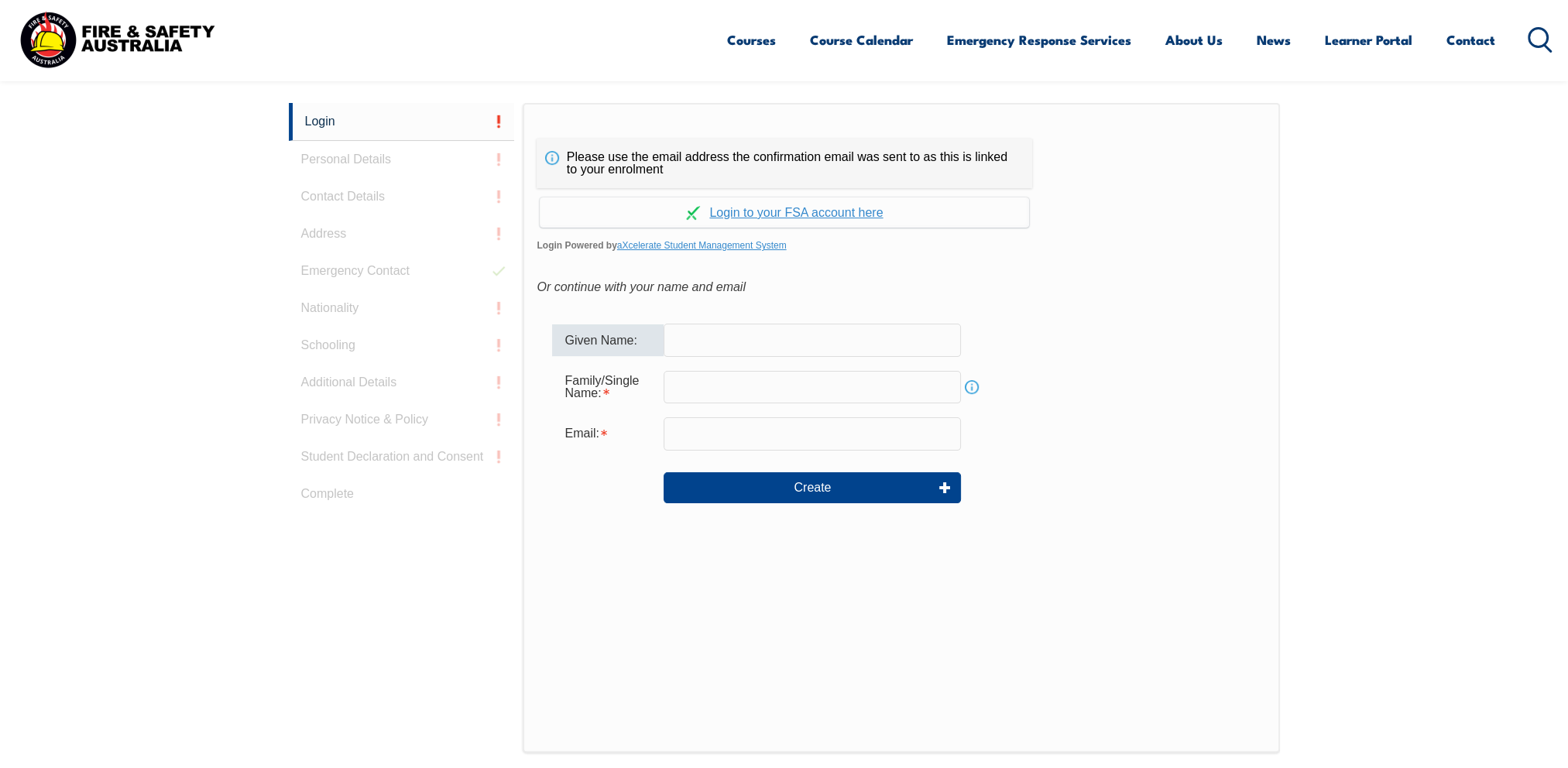
click at [718, 347] on input "text" at bounding box center [812, 339] width 297 height 32
type input "[PERSON_NAME]"
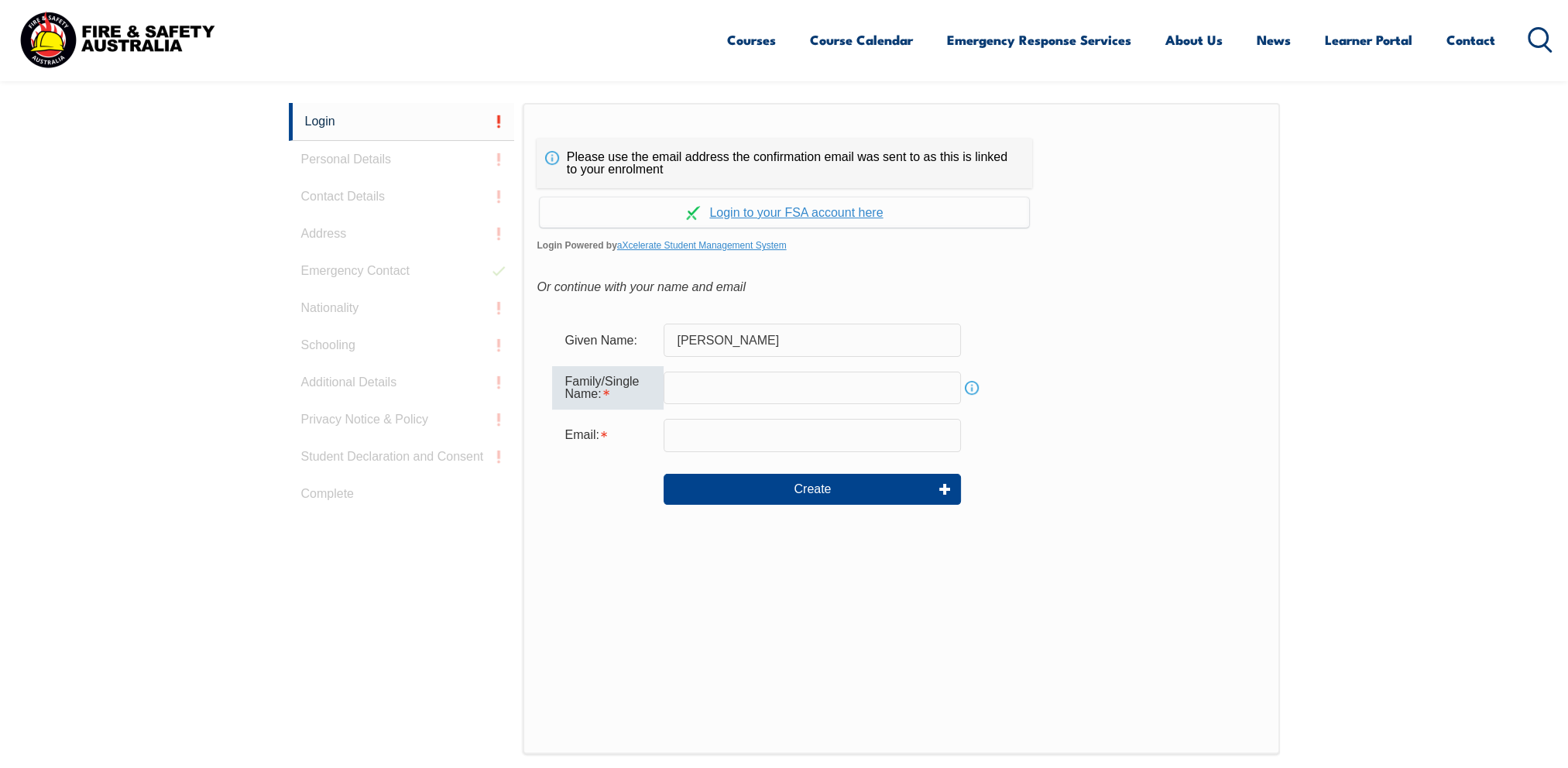
click at [700, 390] on input "text" at bounding box center [812, 388] width 297 height 32
type input "Cleaver"
click at [719, 439] on input "email" at bounding box center [812, 434] width 297 height 32
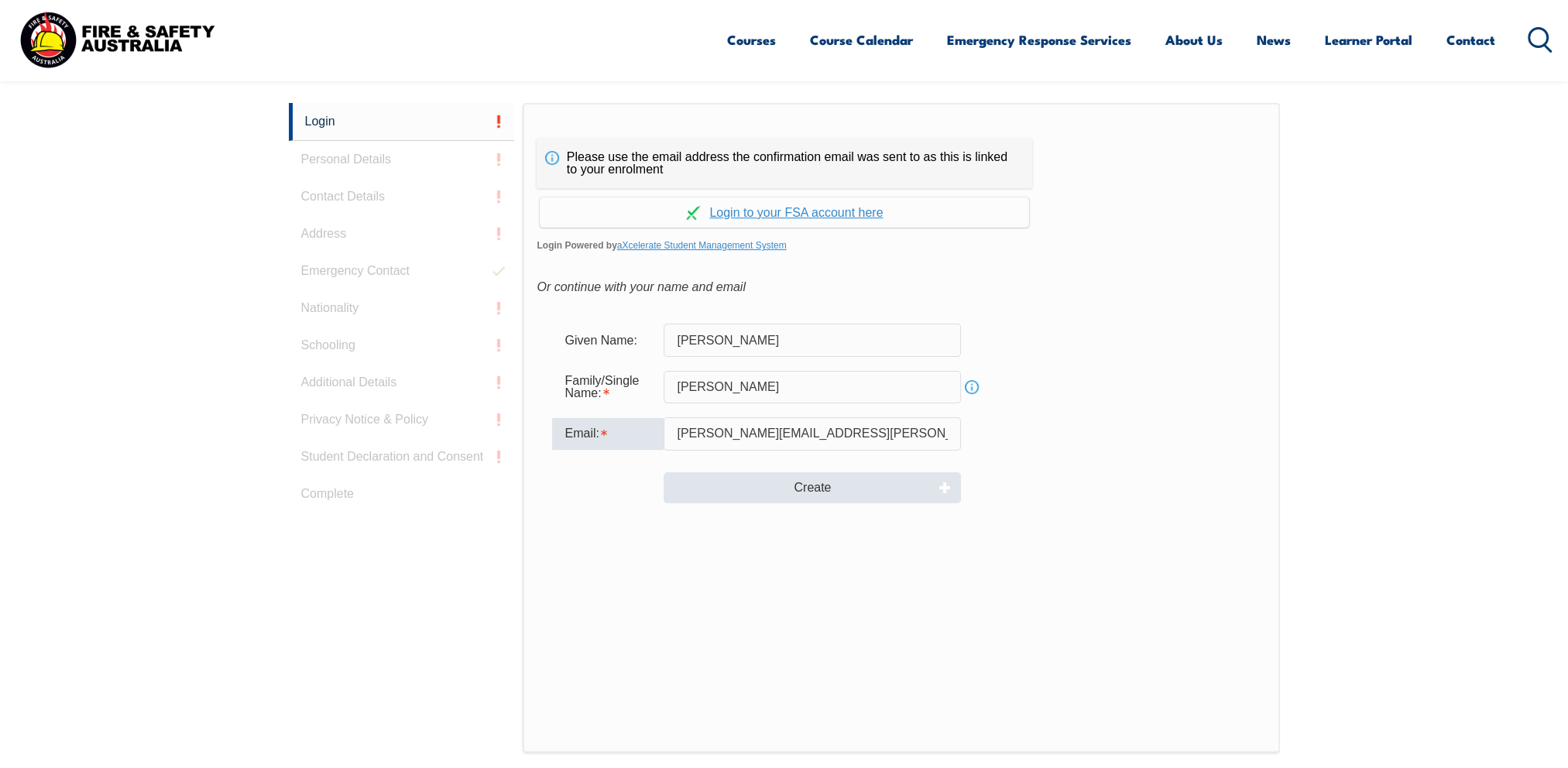
type input "llewellyn.cleaver@bhp.com"
click at [827, 483] on button "Create" at bounding box center [812, 487] width 297 height 31
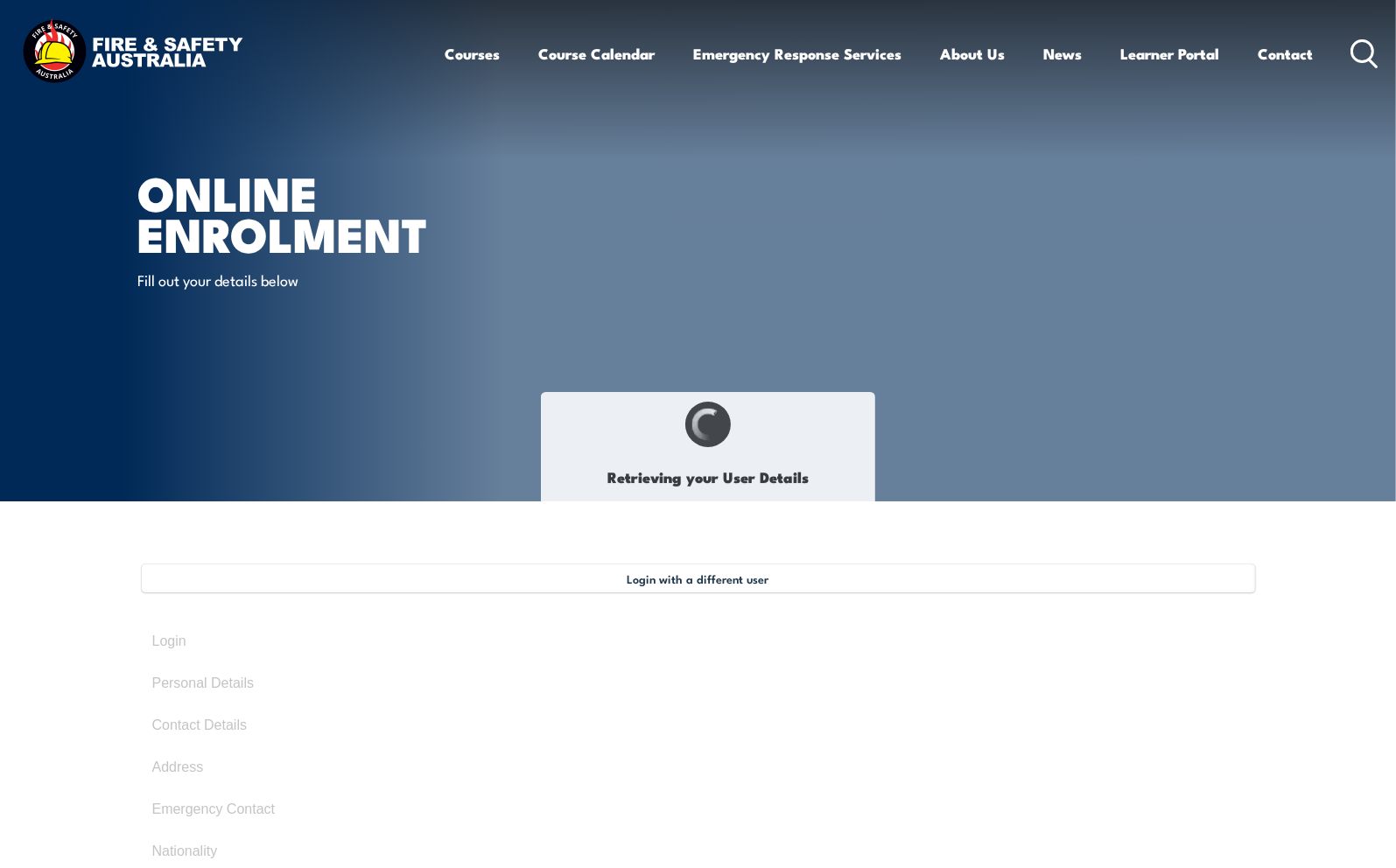
type input "[PERSON_NAME]"
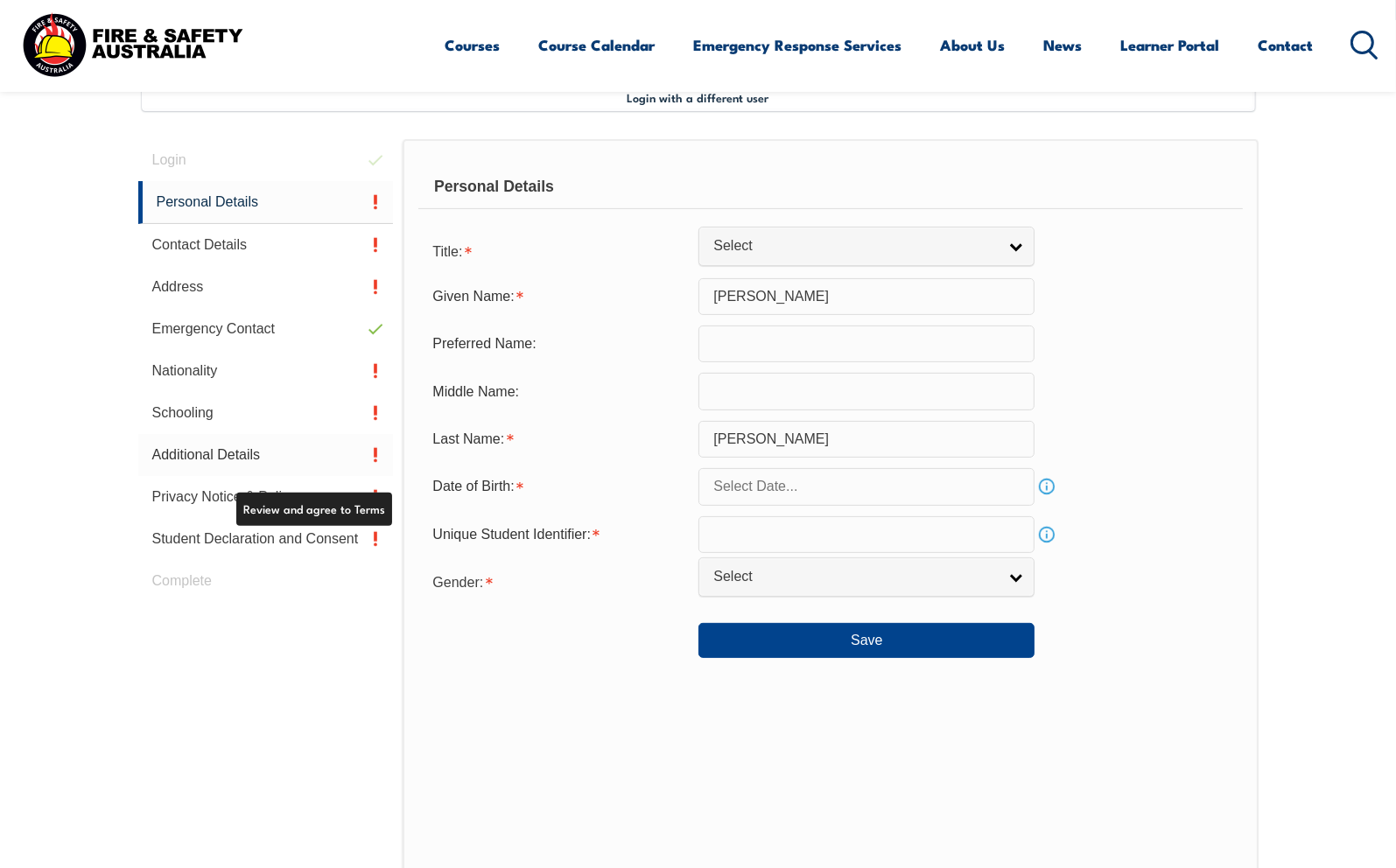
scroll to position [476, 0]
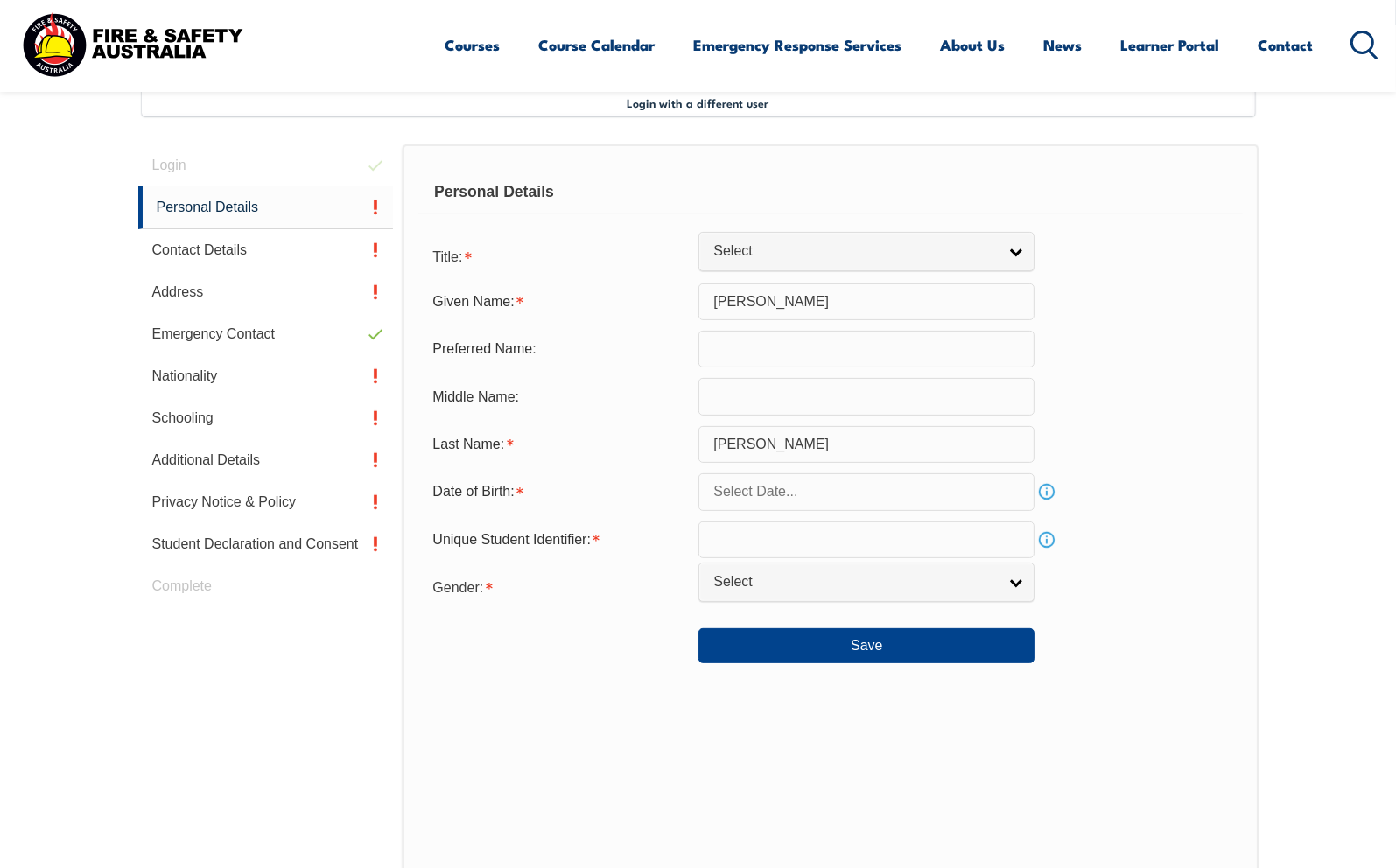
click at [768, 350] on input "text" at bounding box center [866, 349] width 336 height 36
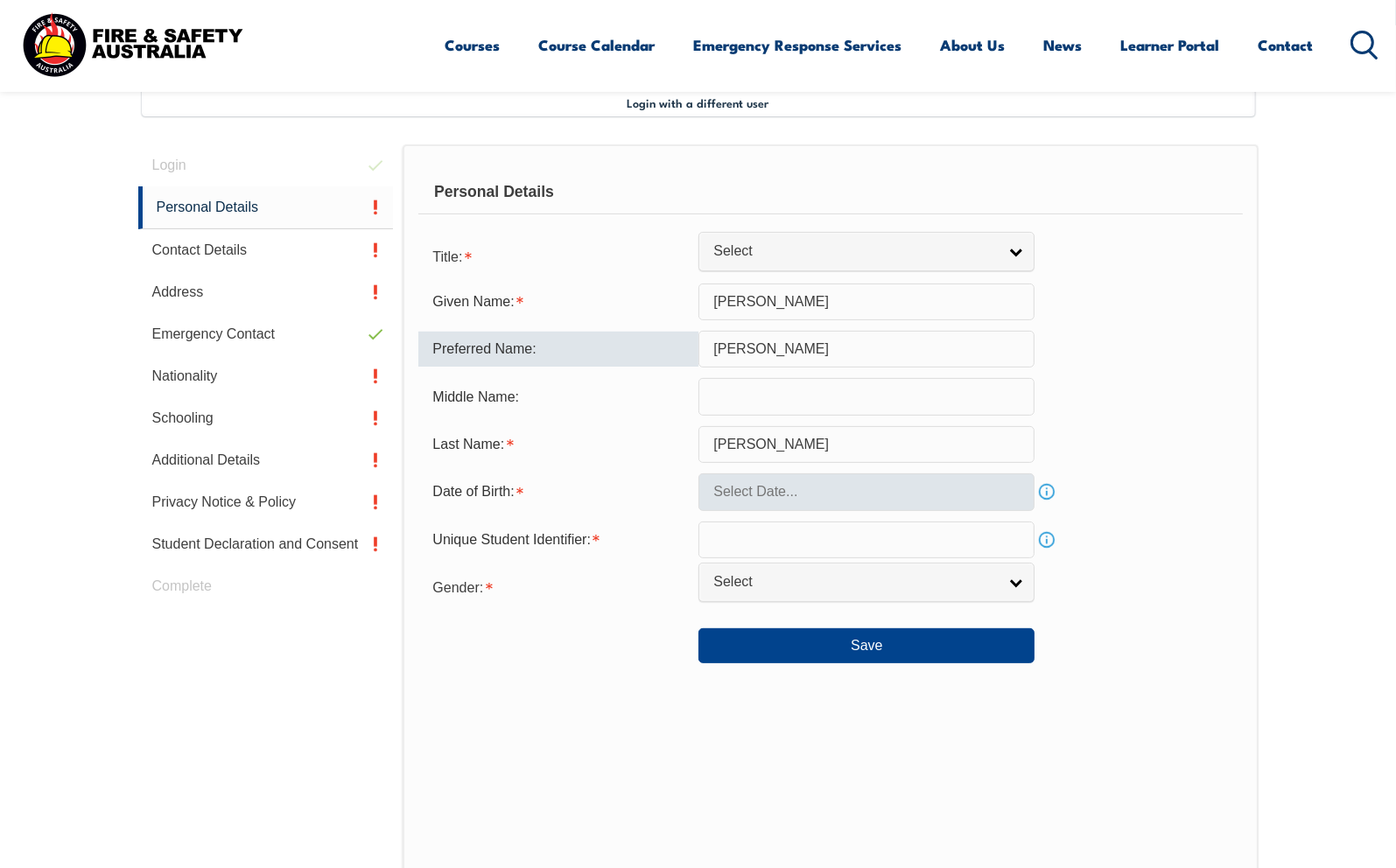
type input "[PERSON_NAME]"
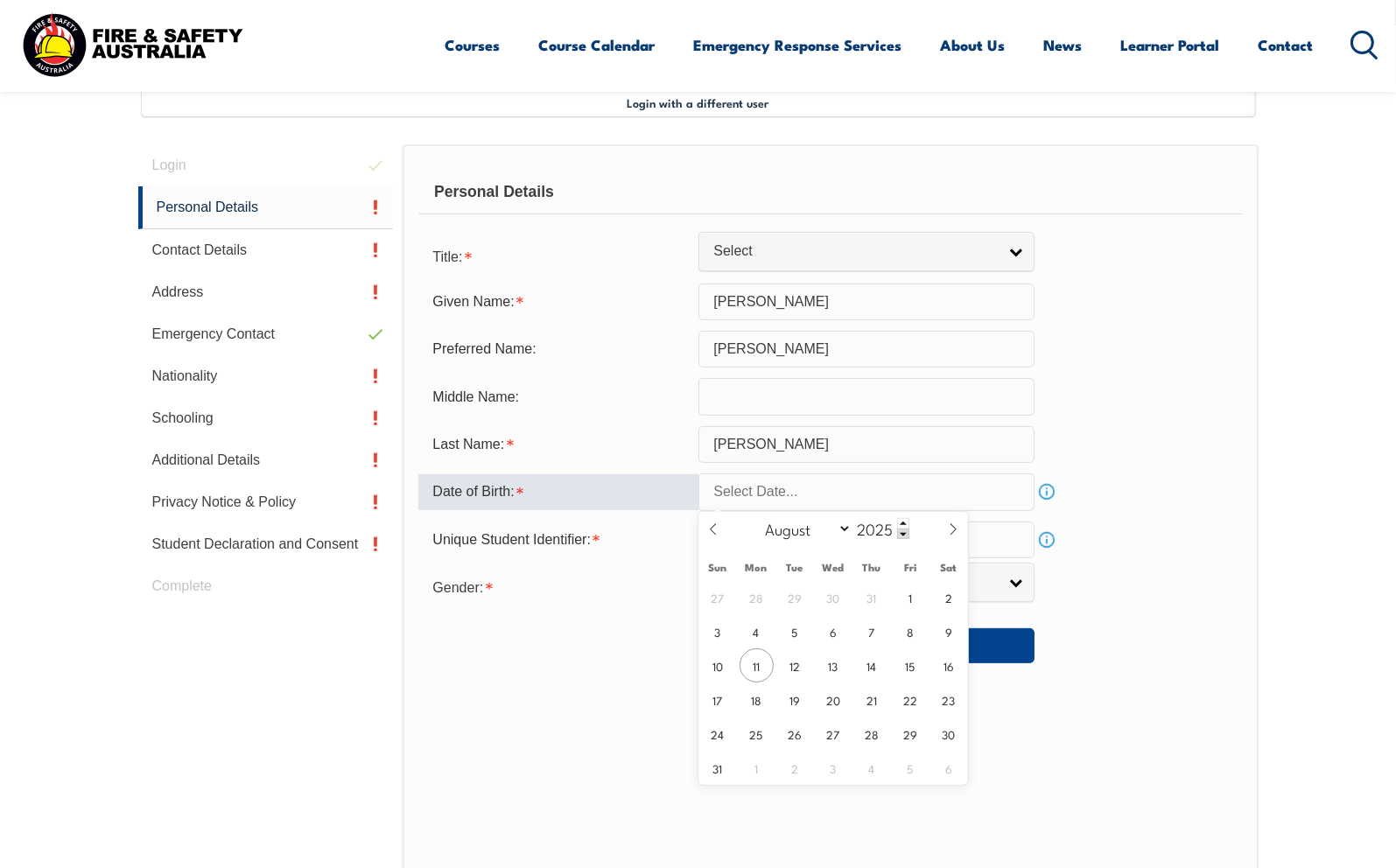
click at [906, 494] on input "text" at bounding box center [866, 491] width 336 height 36
click at [903, 523] on span at bounding box center [903, 523] width 12 height 11
click at [903, 532] on span at bounding box center [903, 533] width 12 height 11
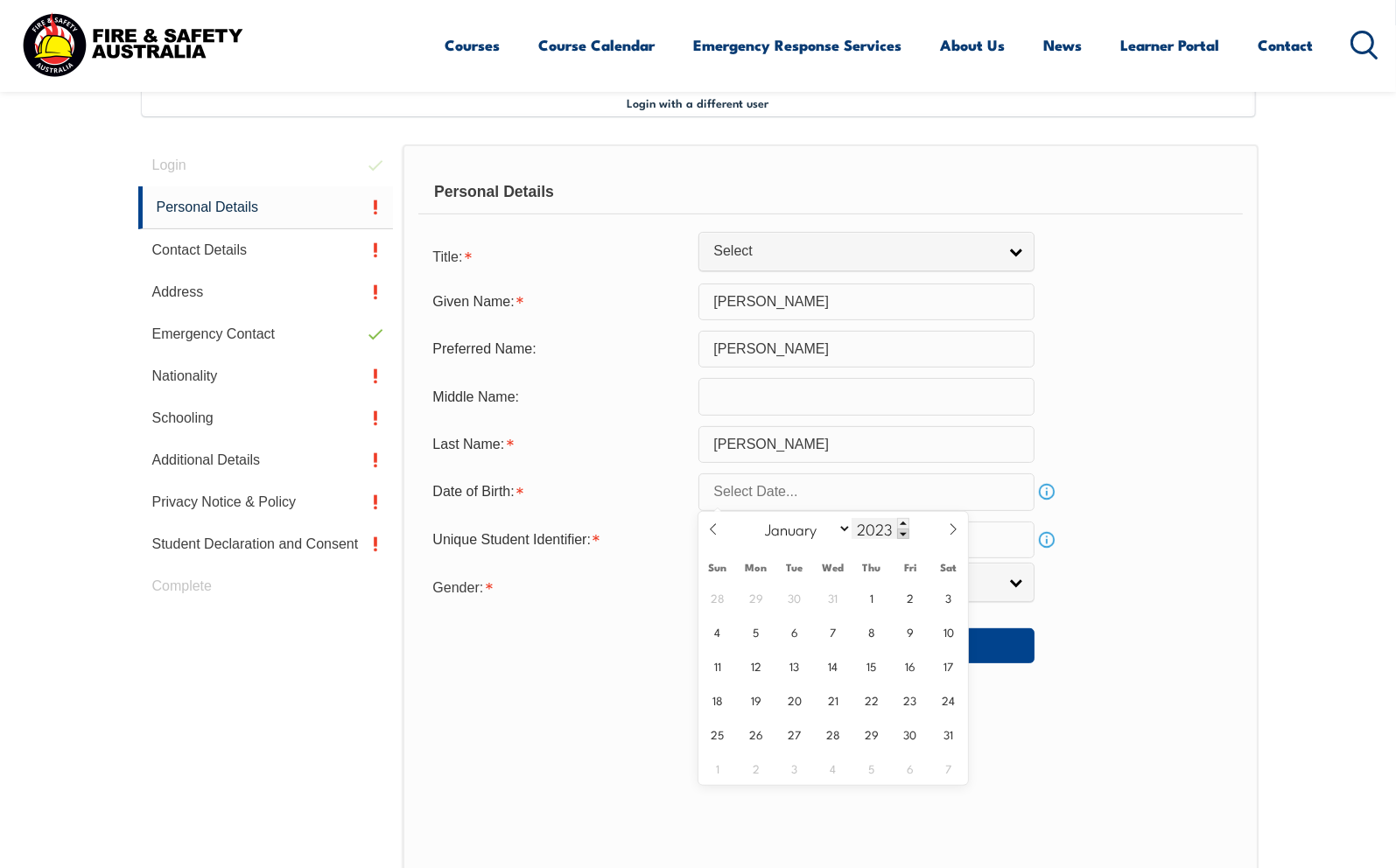
click at [903, 532] on span at bounding box center [903, 533] width 12 height 11
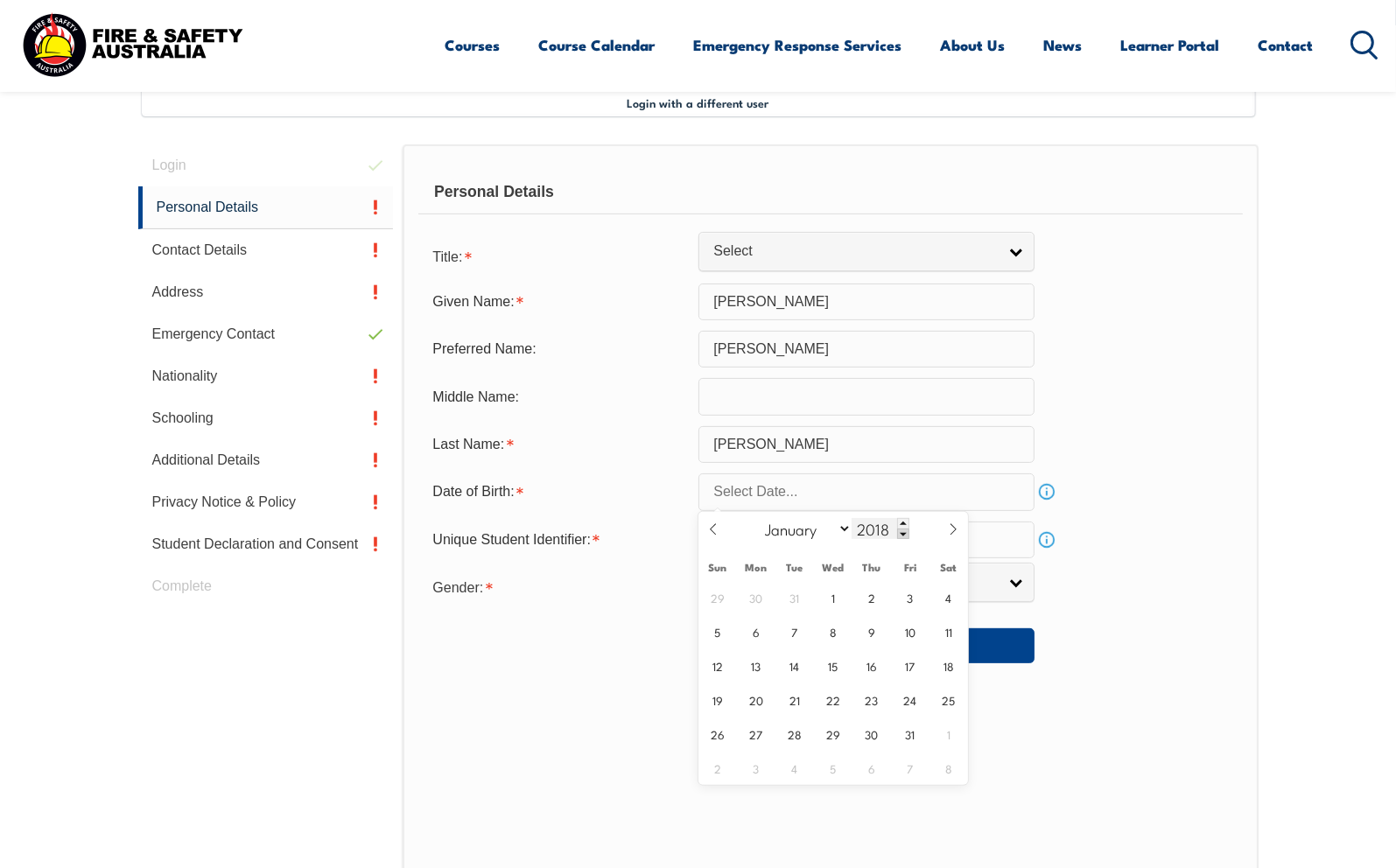
click at [903, 532] on span at bounding box center [903, 533] width 12 height 11
type input "2015"
click at [707, 528] on icon at bounding box center [713, 528] width 12 height 12
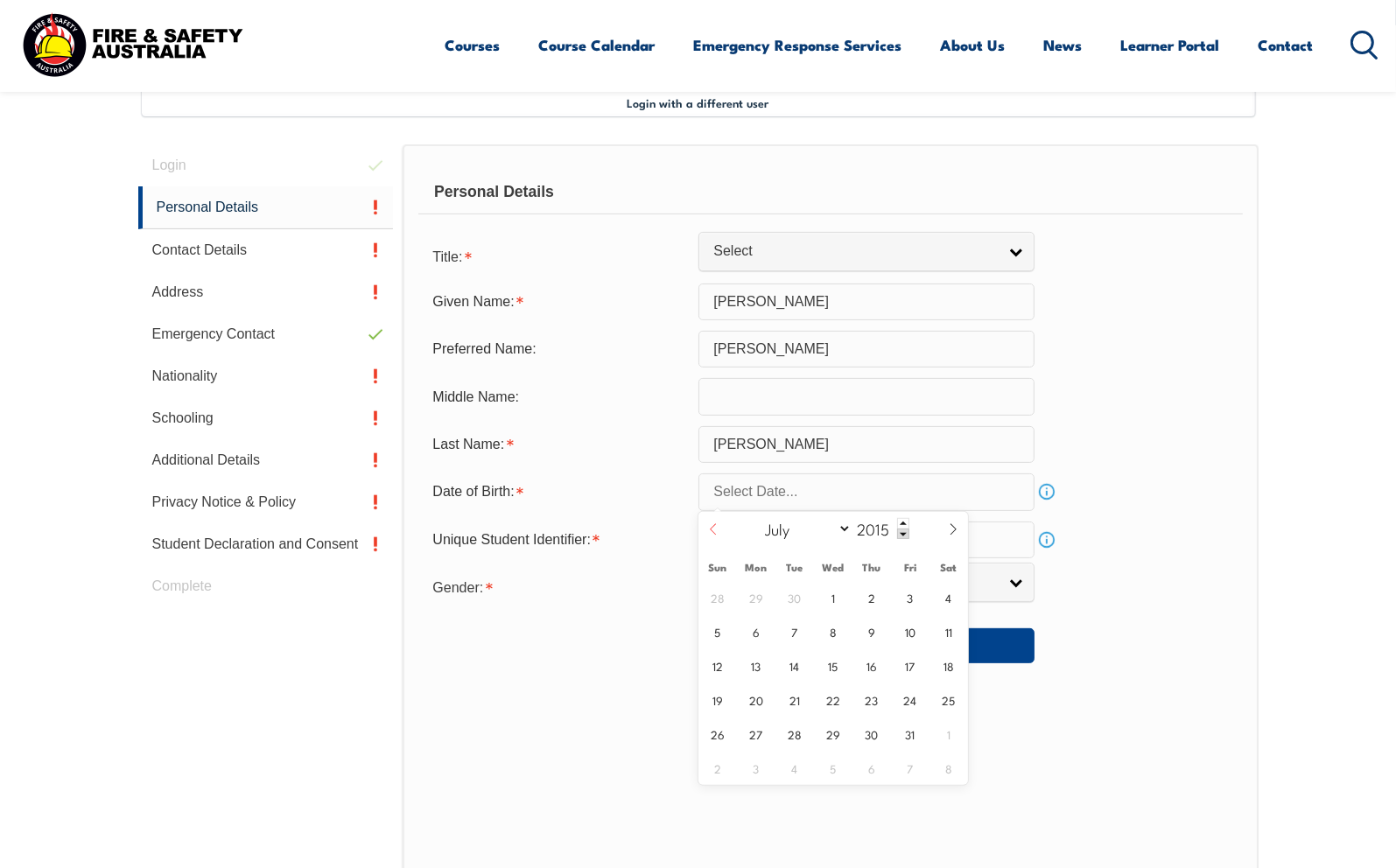
click at [709, 528] on icon at bounding box center [713, 528] width 12 height 12
select select "4"
click at [883, 530] on input "2015" at bounding box center [880, 528] width 58 height 21
type input "1972"
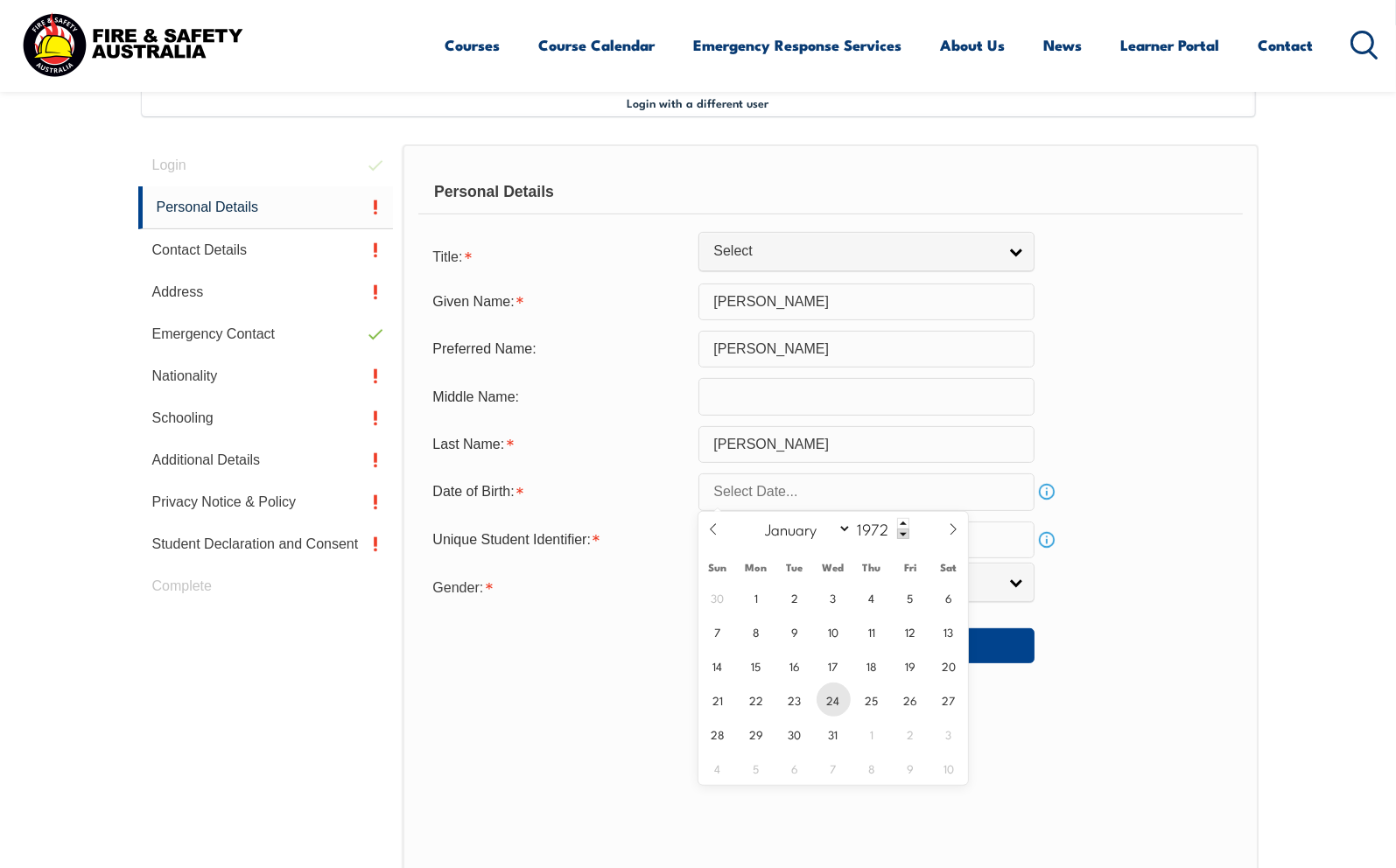
click at [831, 695] on span "24" at bounding box center [834, 699] width 35 height 35
type input "May 24, 1972"
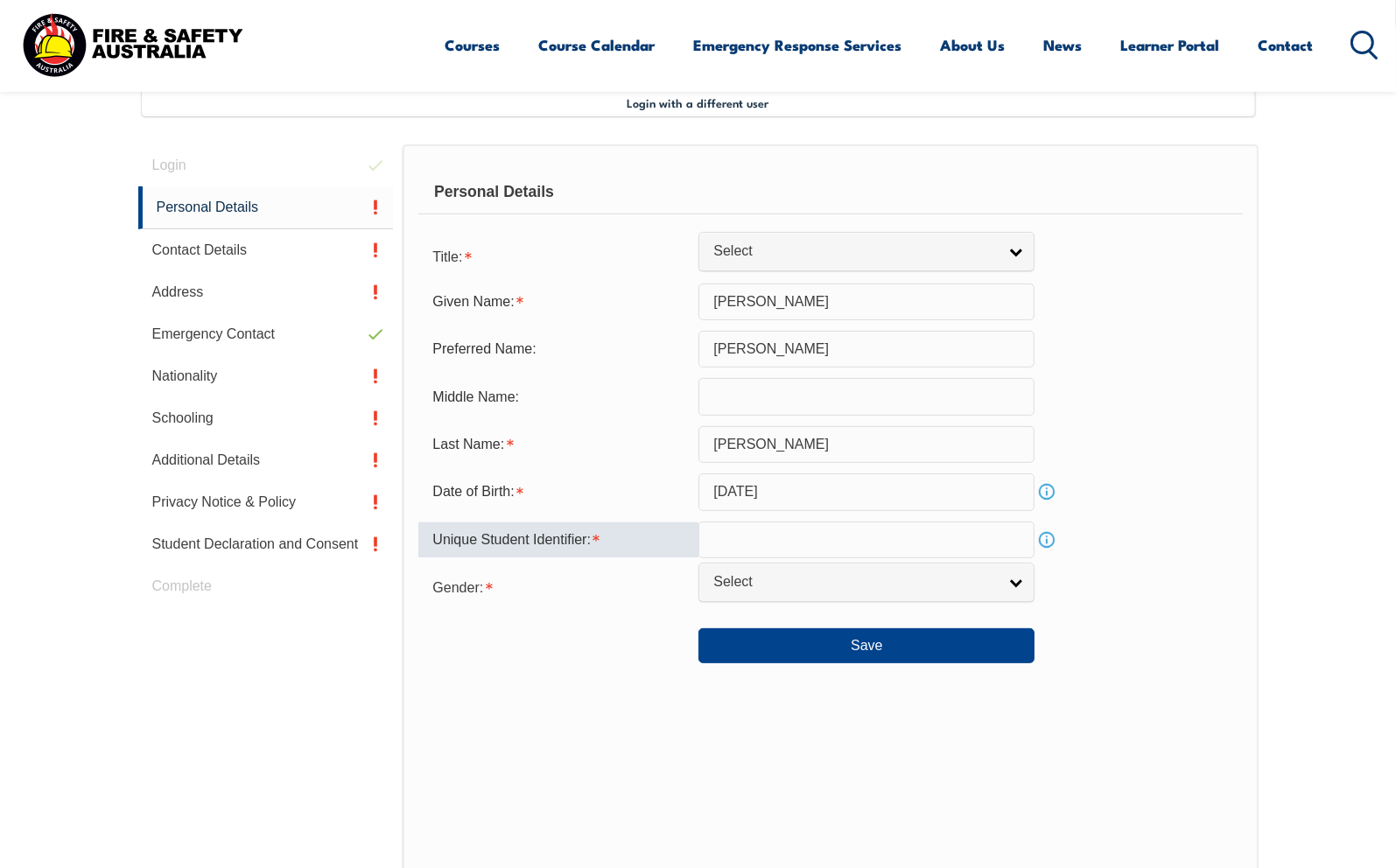
click at [760, 547] on input "text" at bounding box center [866, 540] width 336 height 36
type input "WTJER78V9S"
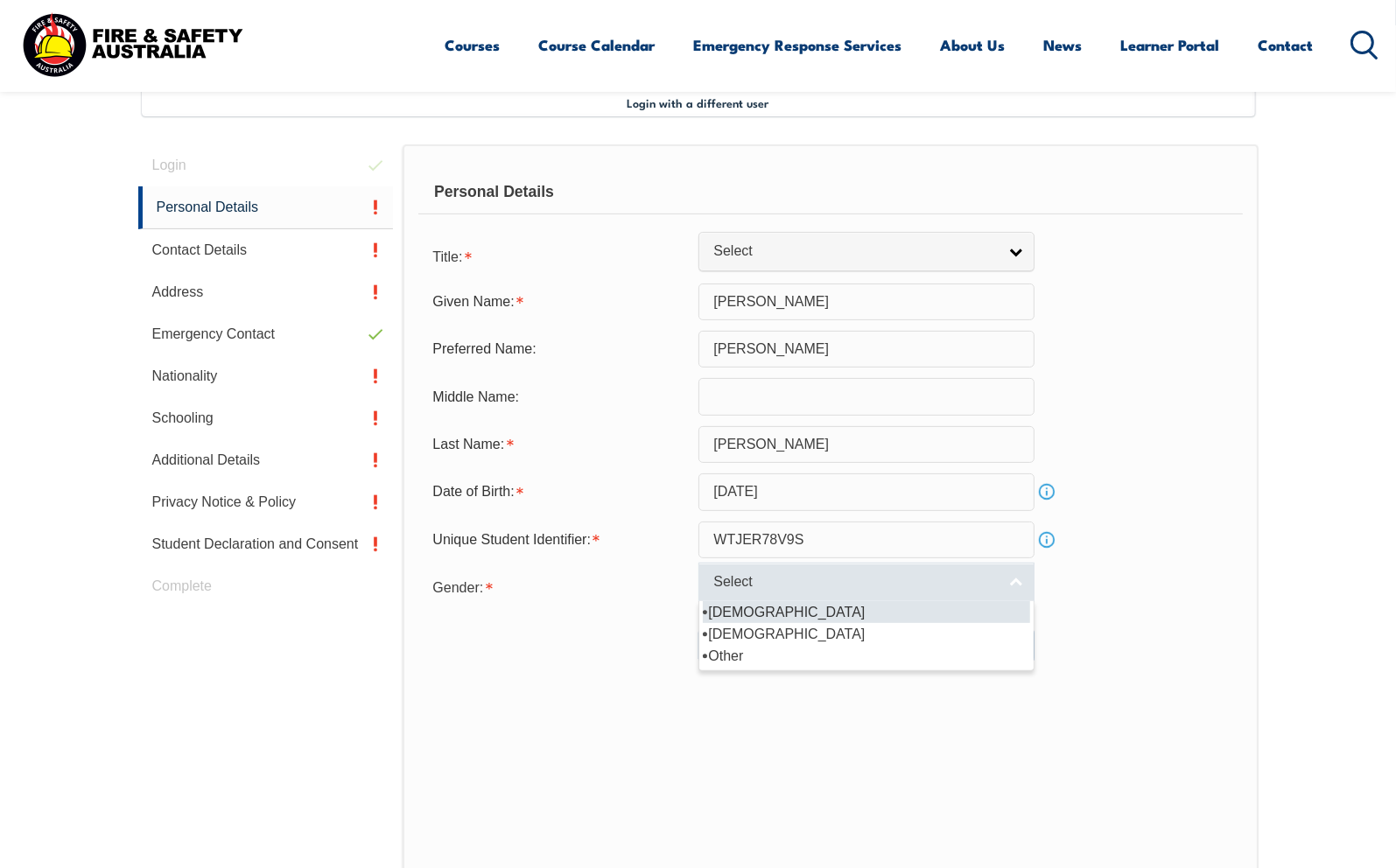
click at [1020, 581] on link "Select" at bounding box center [866, 581] width 336 height 39
click at [740, 614] on li "Male" at bounding box center [865, 612] width 327 height 22
select select "M"
click at [1017, 581] on link "Male" at bounding box center [866, 581] width 336 height 39
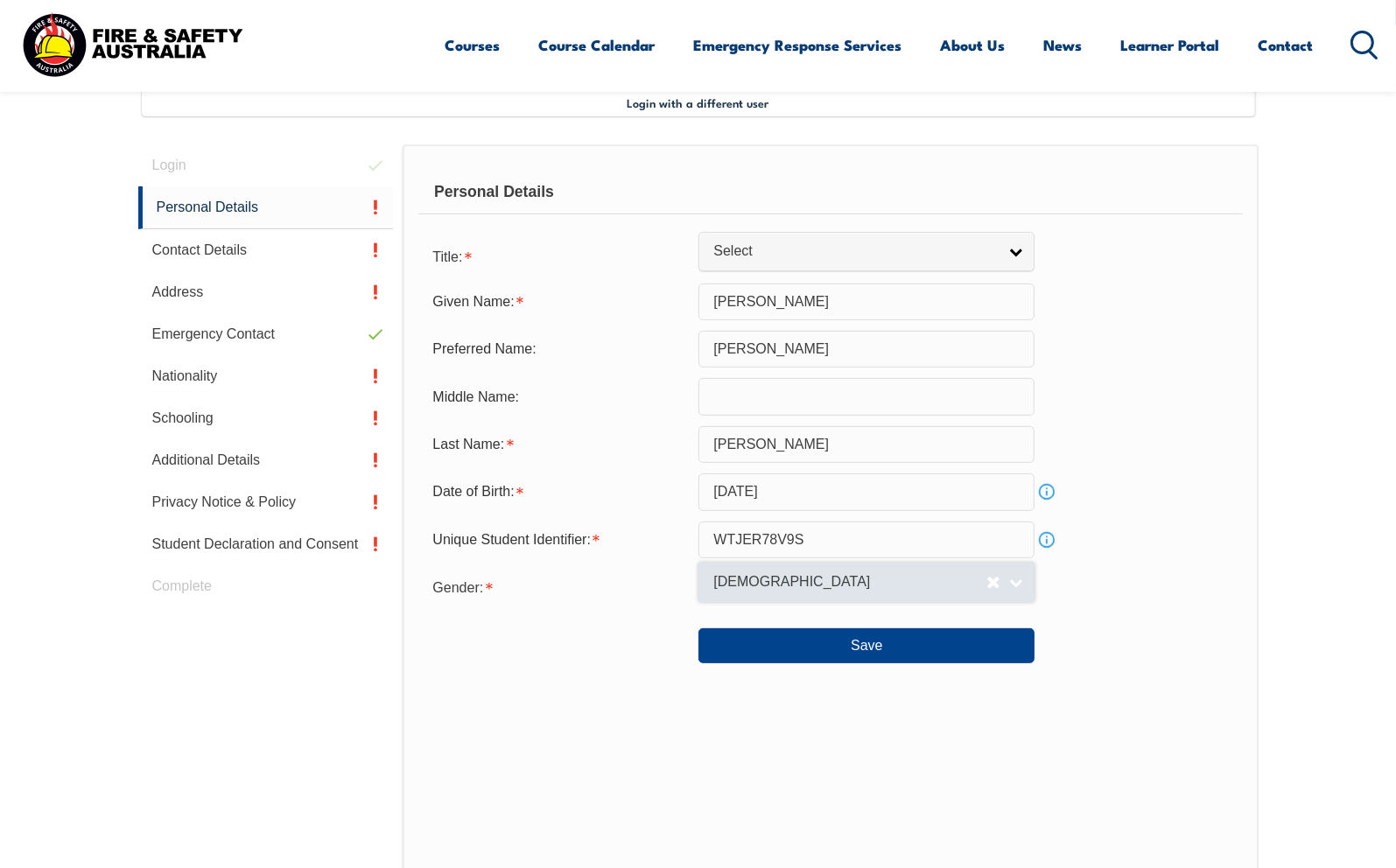
click at [742, 585] on span "Male" at bounding box center [849, 581] width 273 height 18
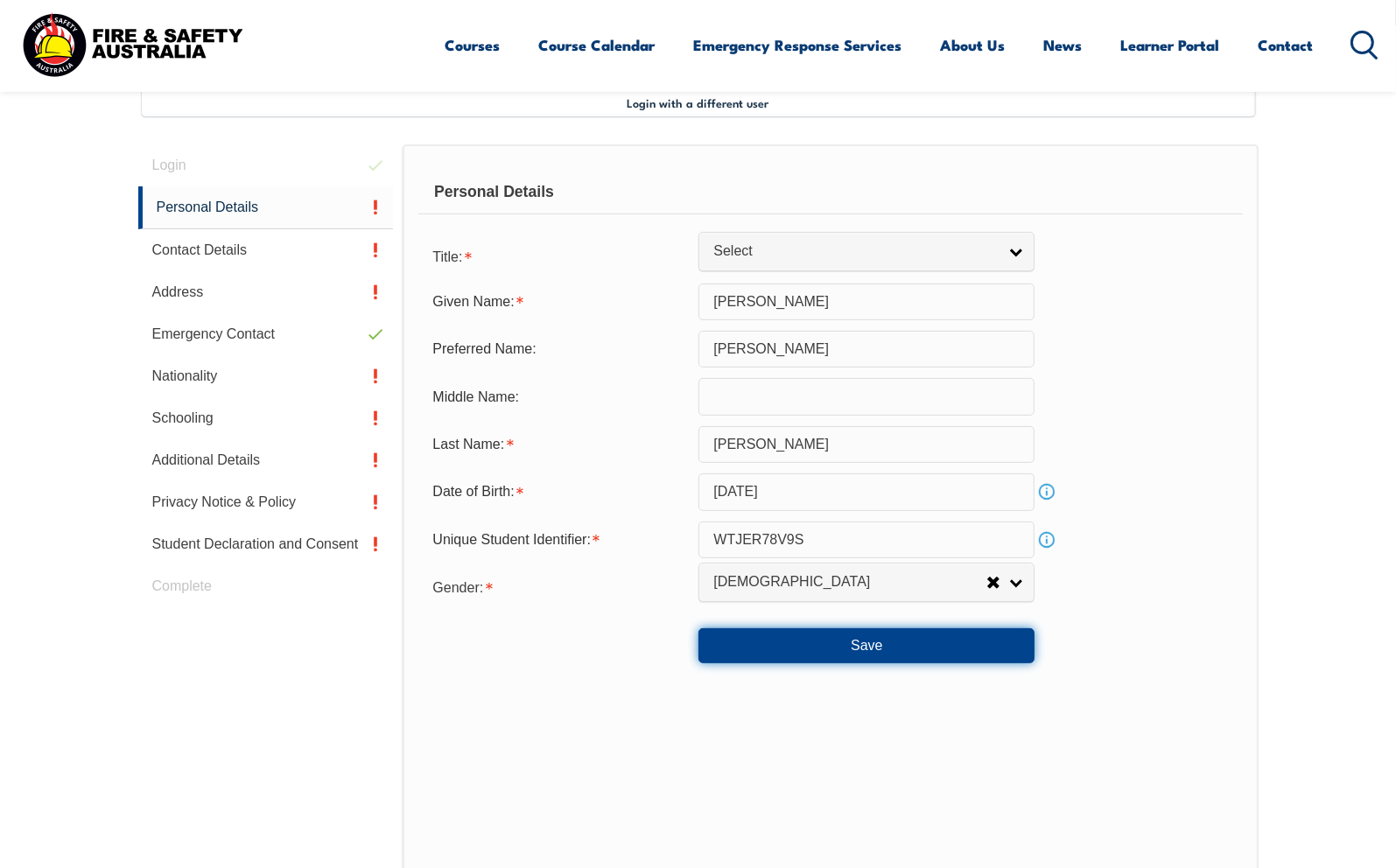
click at [862, 645] on button "Save" at bounding box center [866, 645] width 336 height 35
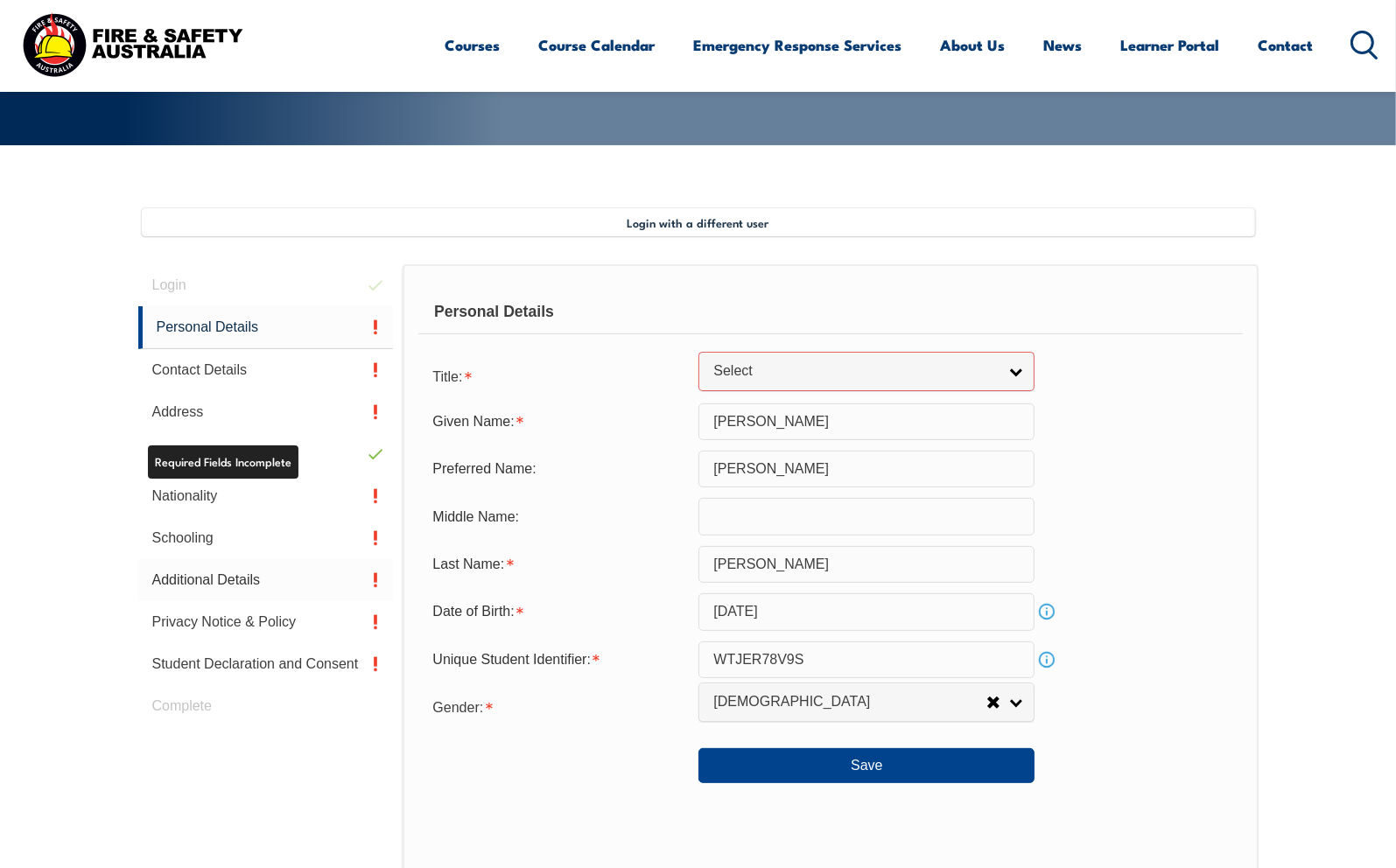
scroll to position [443, 0]
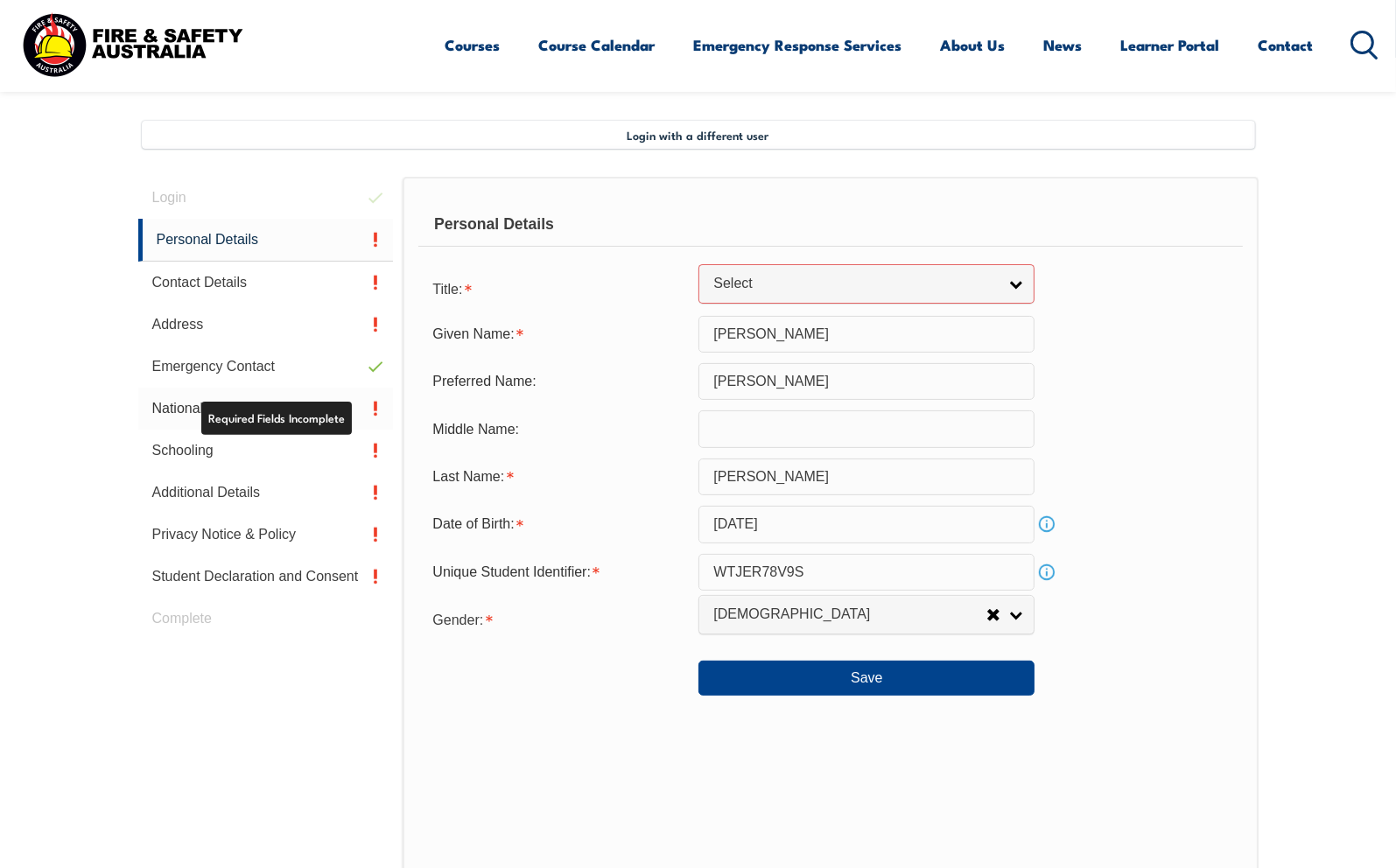
click at [338, 417] on link "Nationality" at bounding box center [266, 409] width 255 height 42
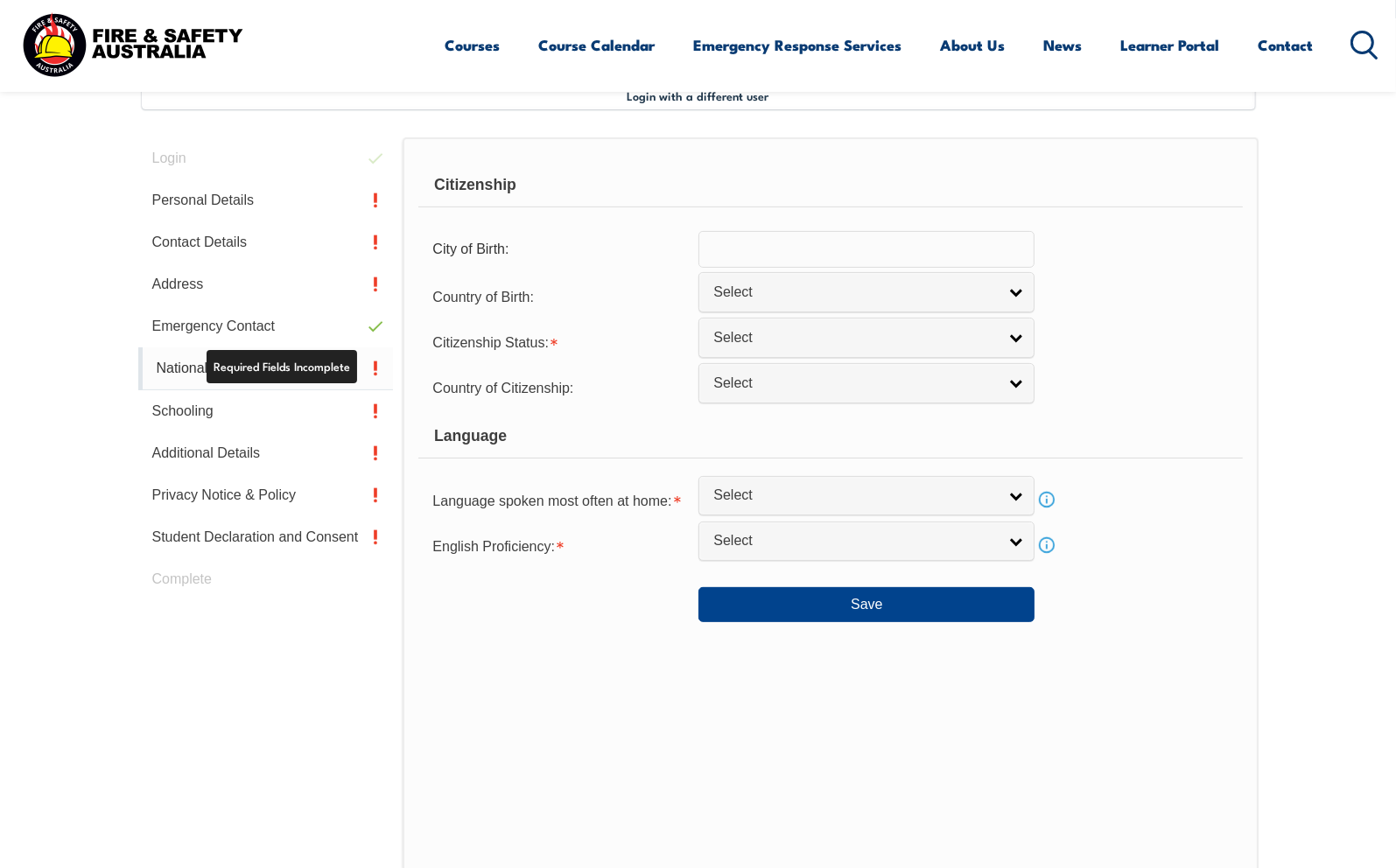
scroll to position [476, 0]
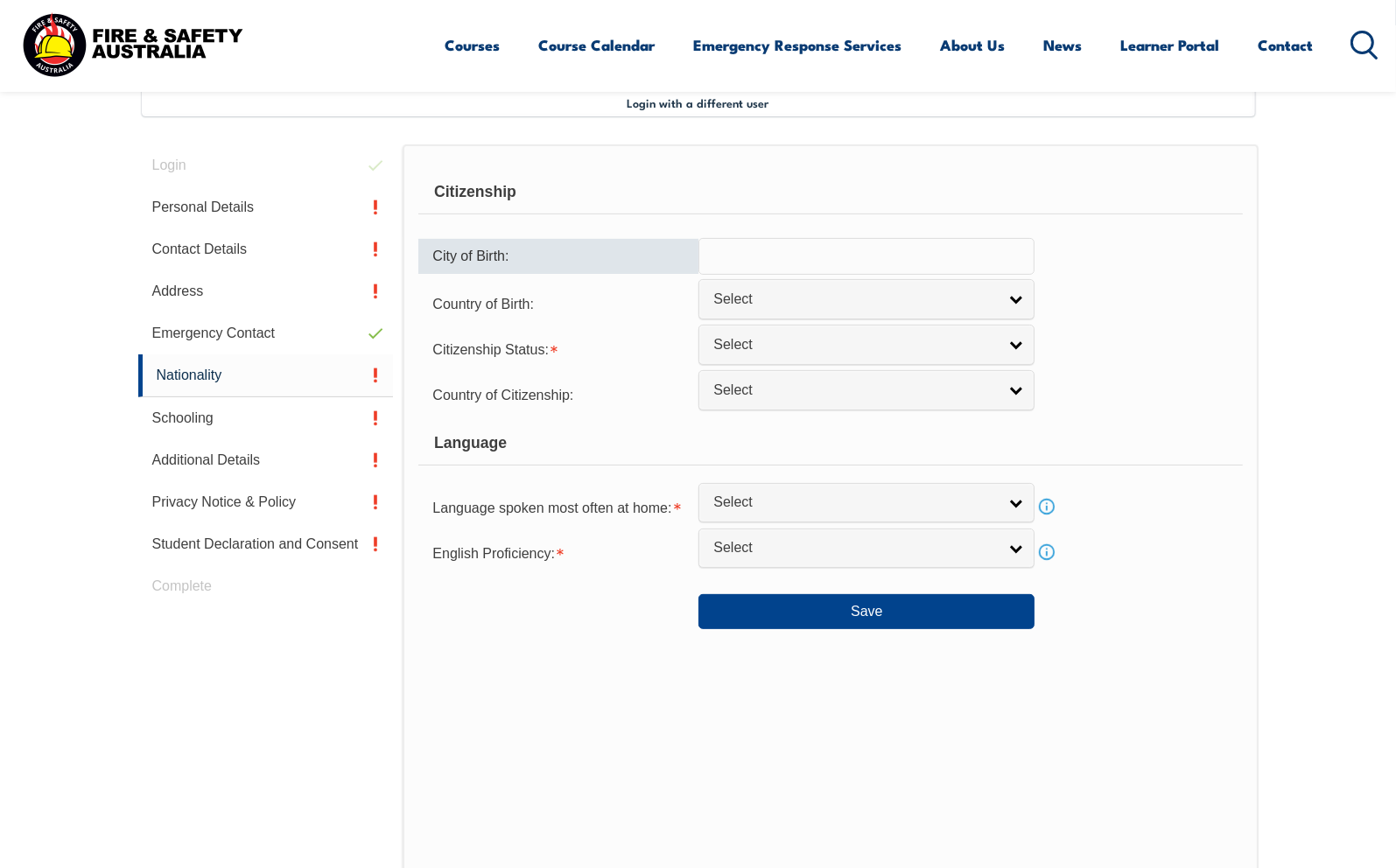
click at [768, 257] on input "text" at bounding box center [866, 256] width 336 height 36
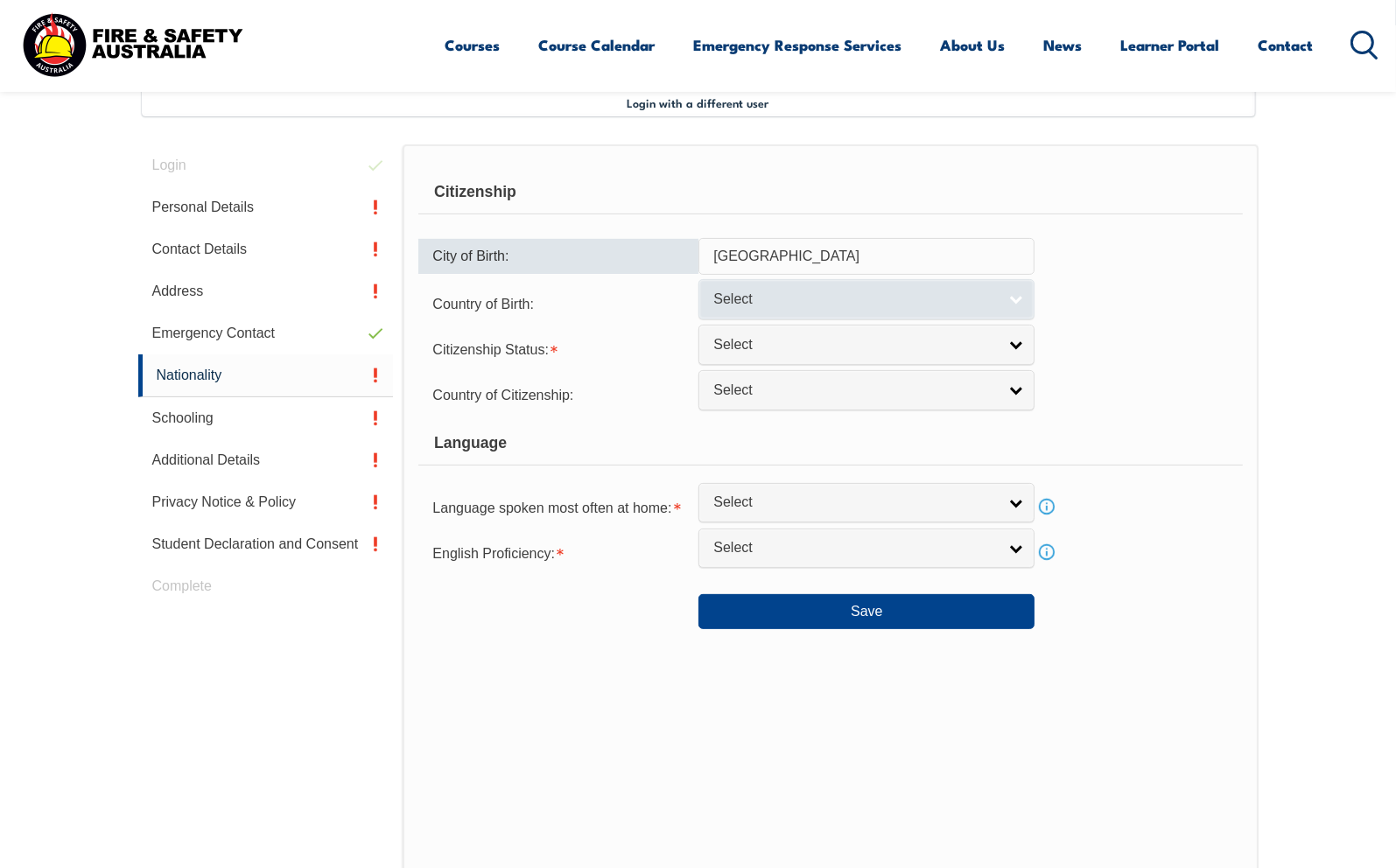
type input "NSW"
click at [1022, 294] on link "Select" at bounding box center [866, 298] width 336 height 39
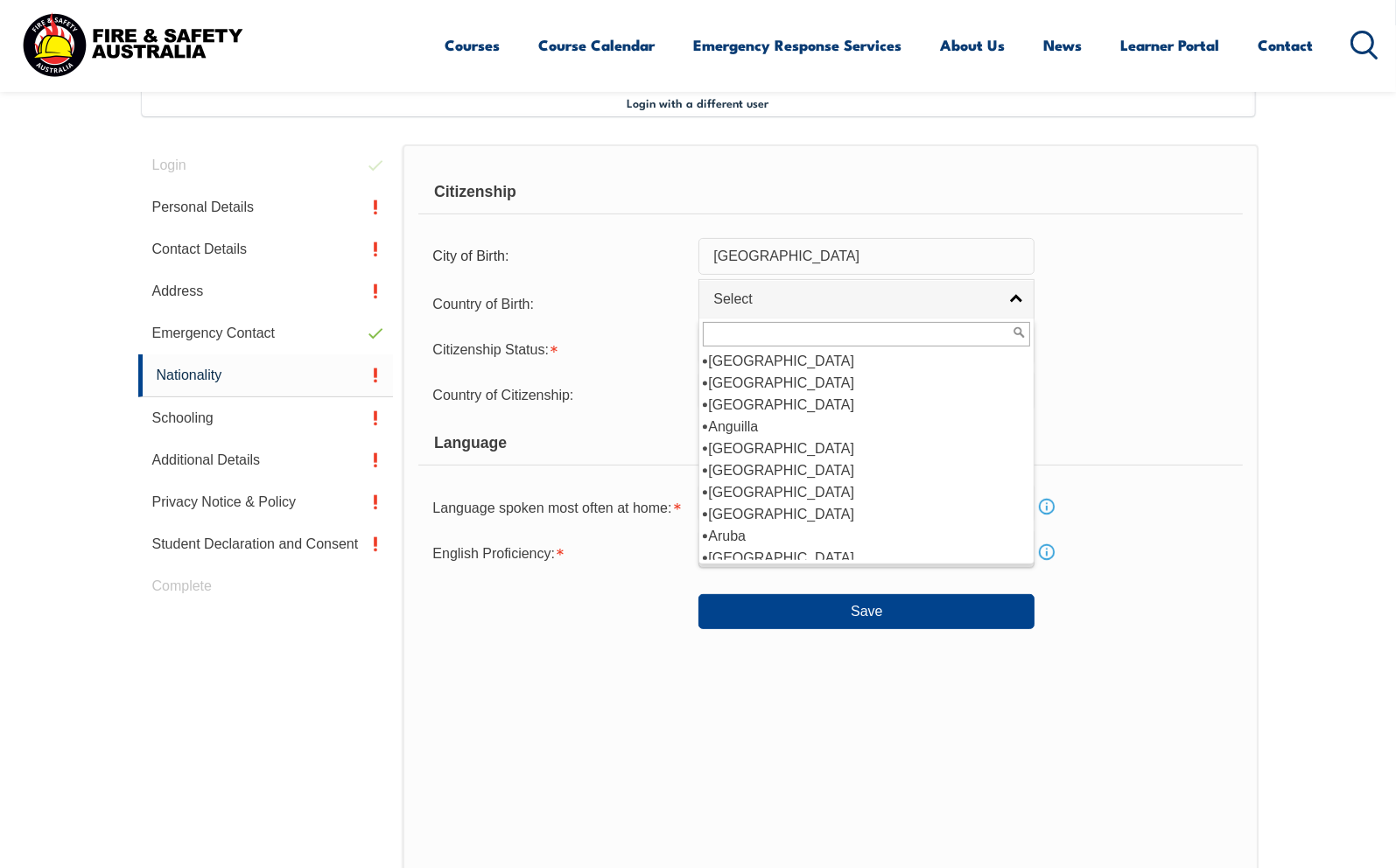
scroll to position [175, 0]
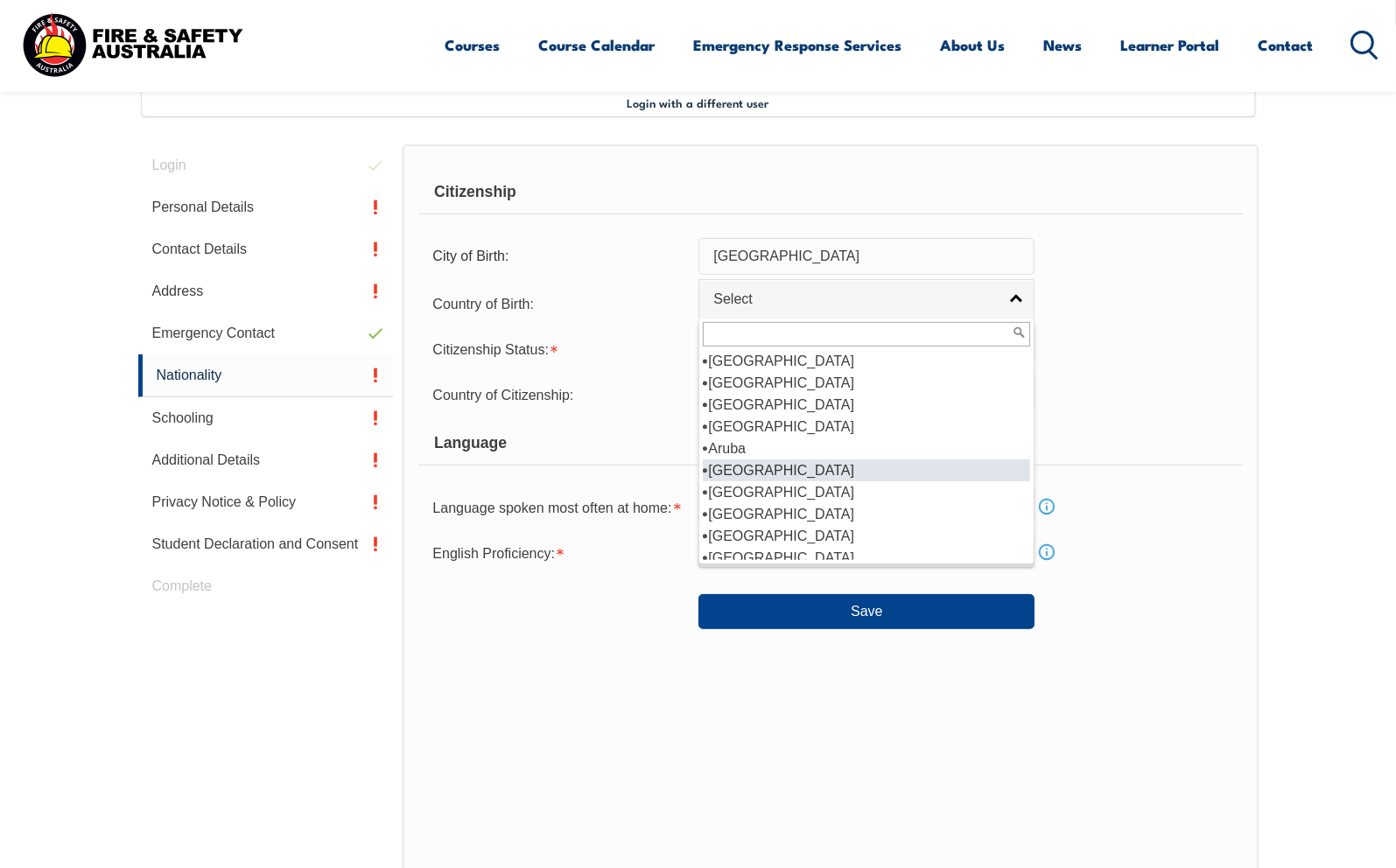
click at [743, 470] on li "Australia" at bounding box center [865, 470] width 327 height 22
select select "1101"
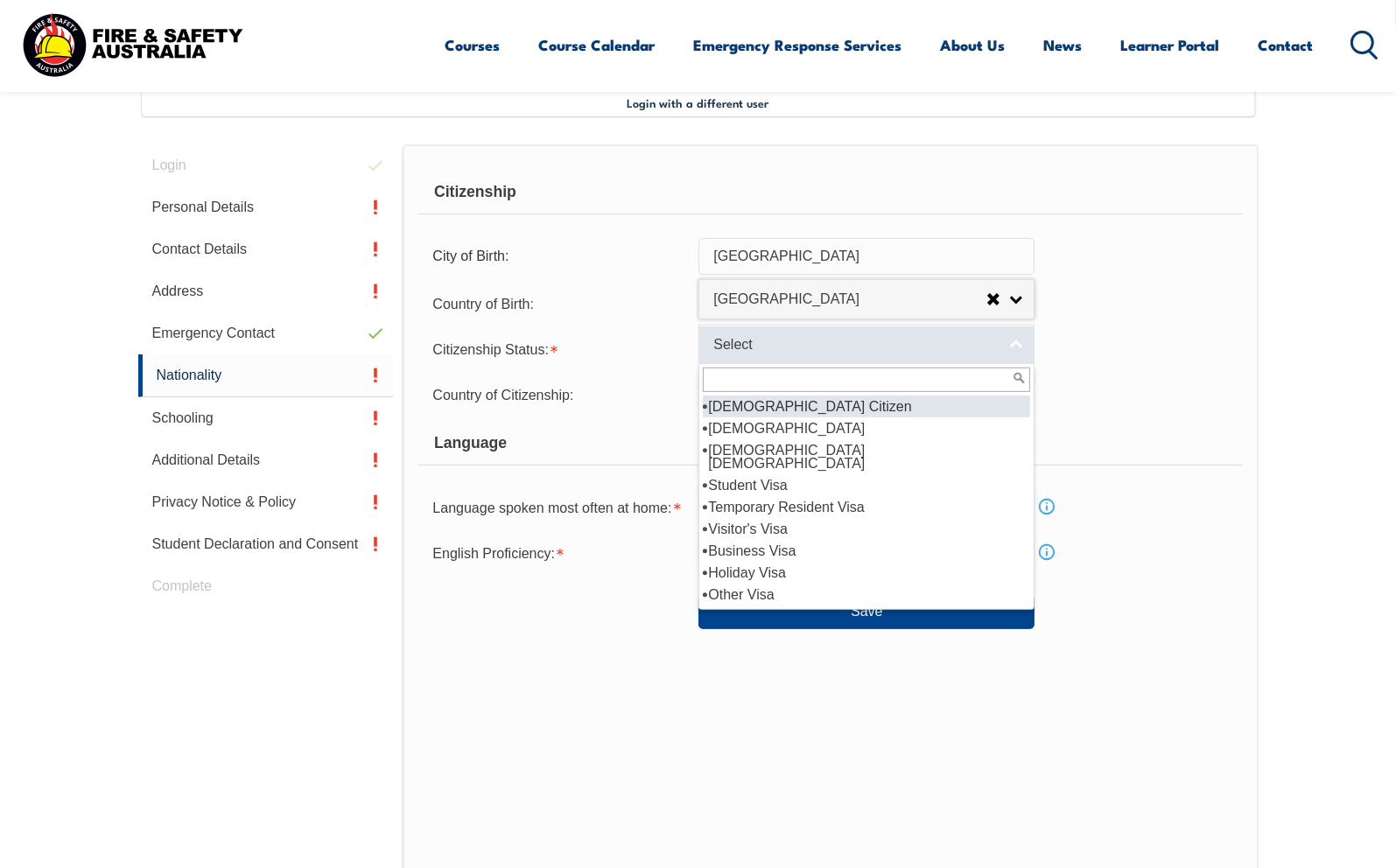
click at [1021, 345] on link "Select" at bounding box center [866, 343] width 336 height 39
click at [799, 406] on li "Australian Citizen" at bounding box center [865, 406] width 327 height 22
select select "1"
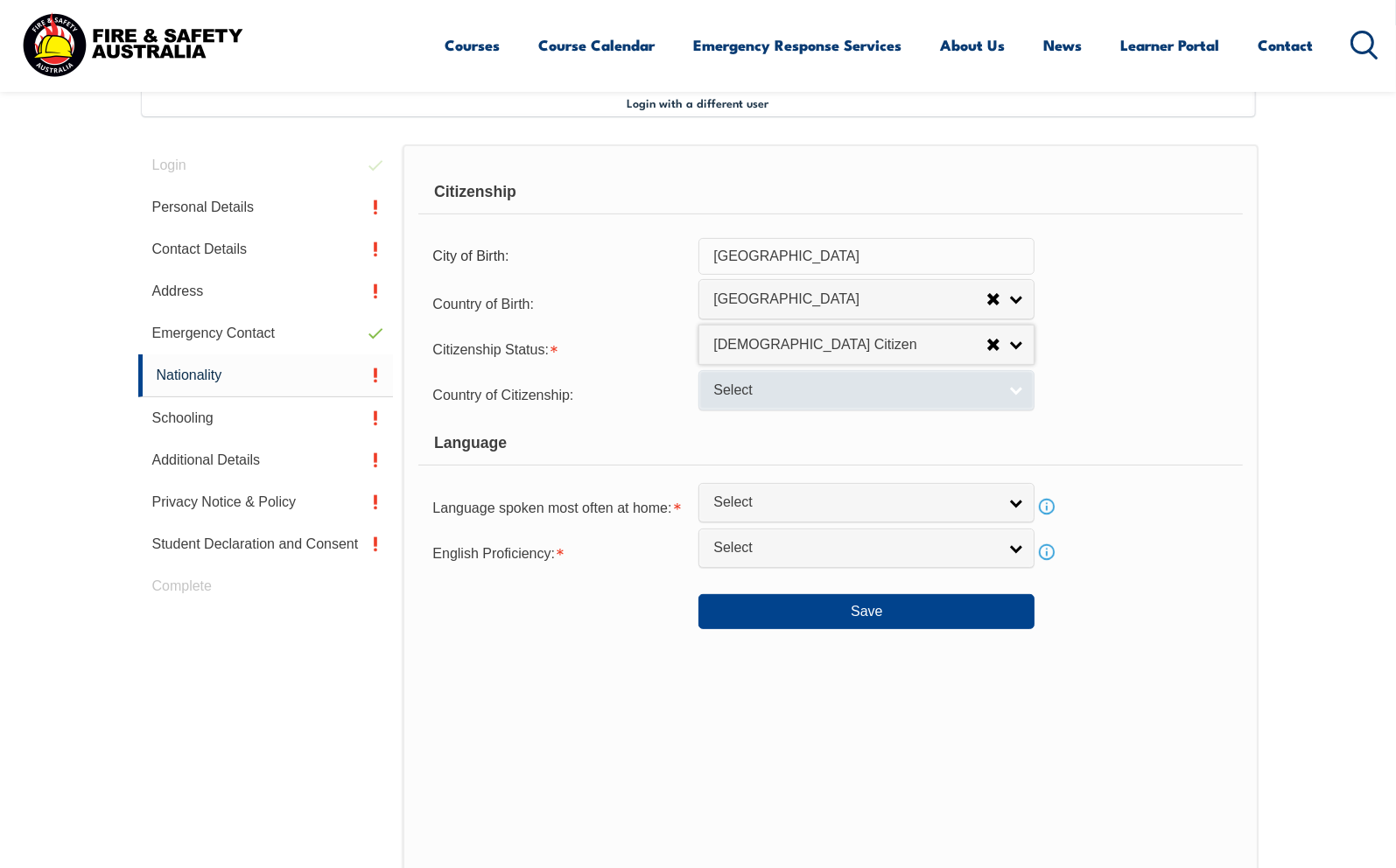
click at [1017, 391] on link "Select" at bounding box center [866, 389] width 336 height 39
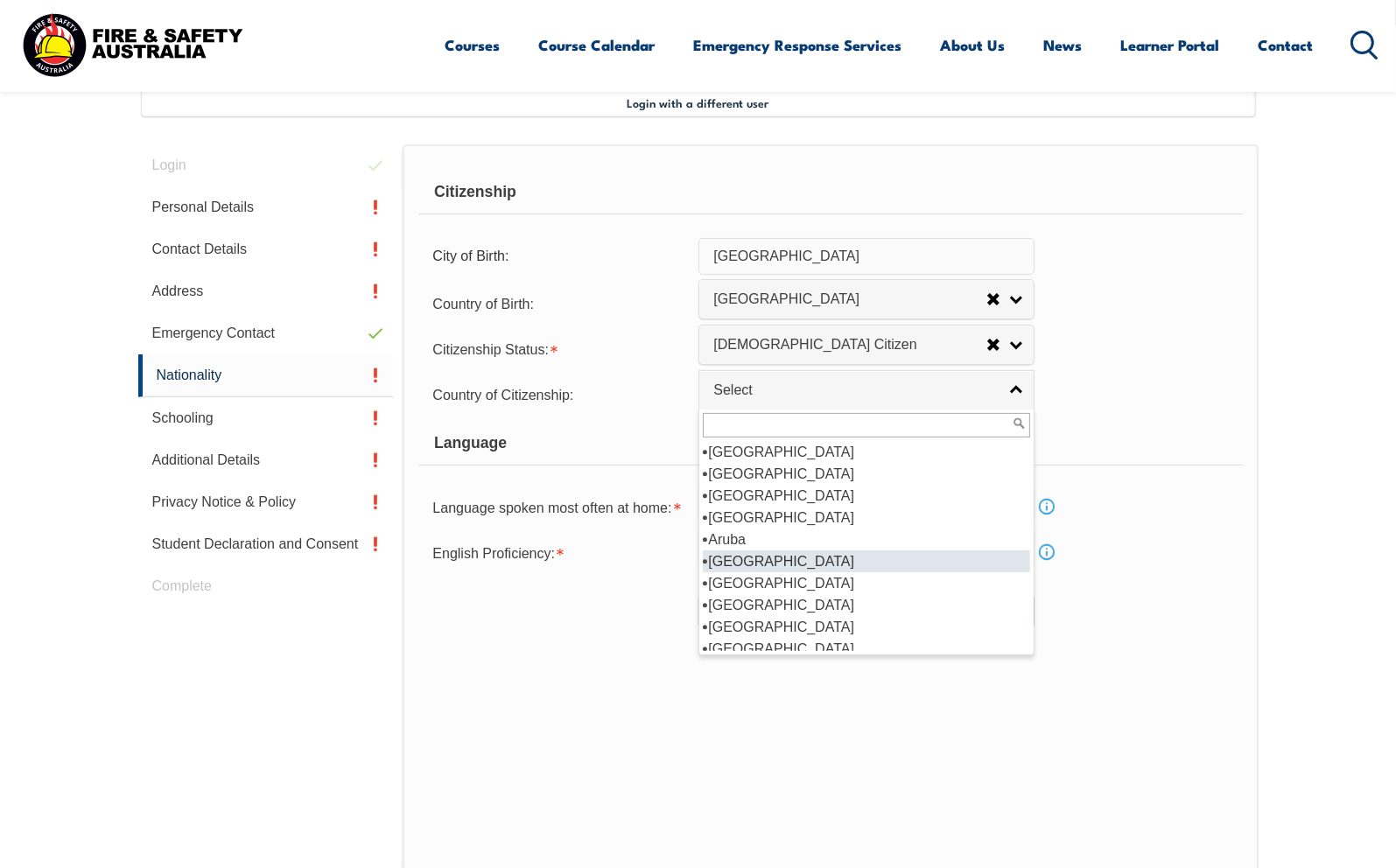
click at [754, 562] on li "Australia" at bounding box center [865, 561] width 327 height 22
select select "1101"
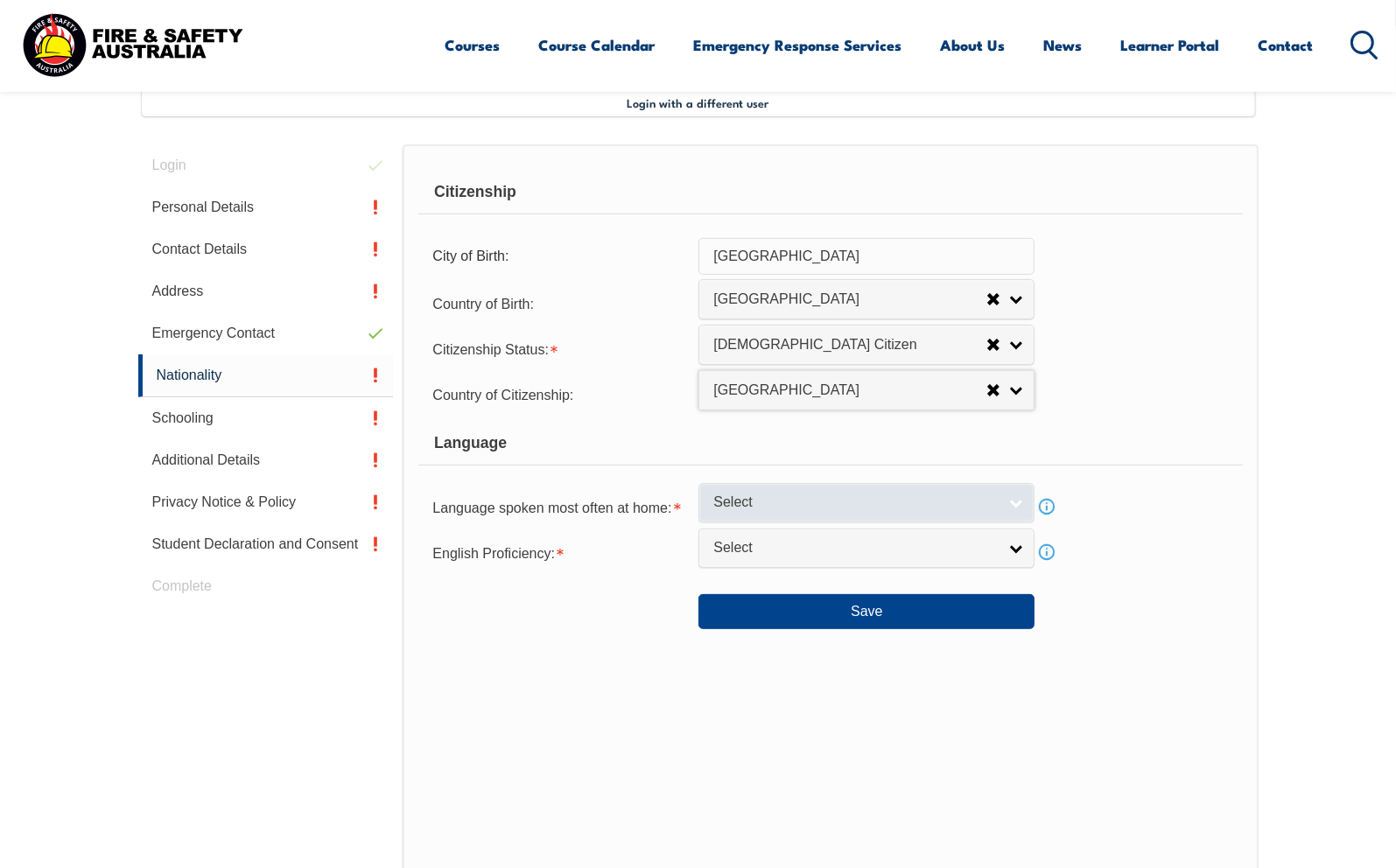
click at [1015, 502] on link "Select" at bounding box center [866, 502] width 336 height 39
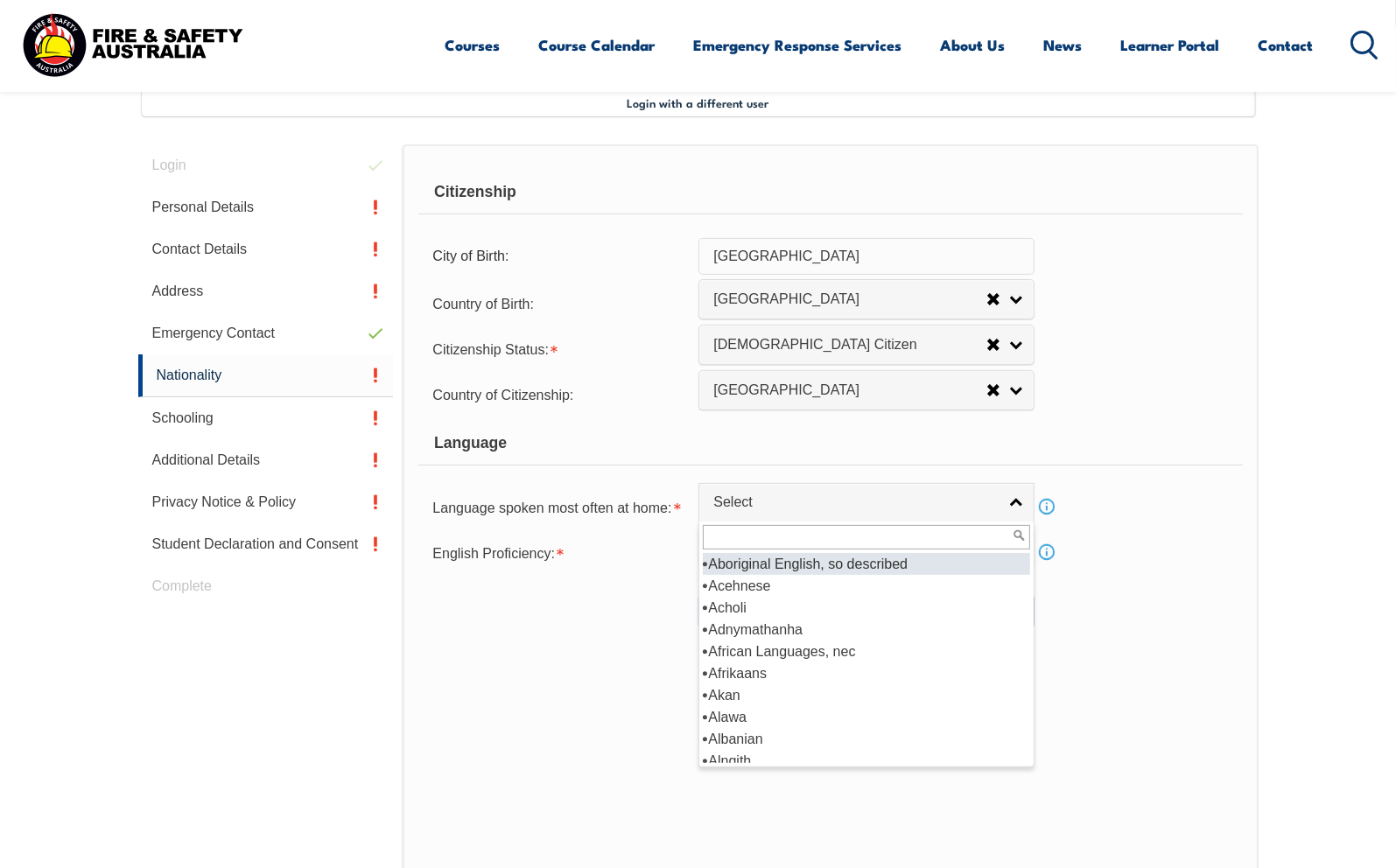
click at [826, 562] on li "Aboriginal English, so described" at bounding box center [865, 563] width 327 height 22
select select "8998"
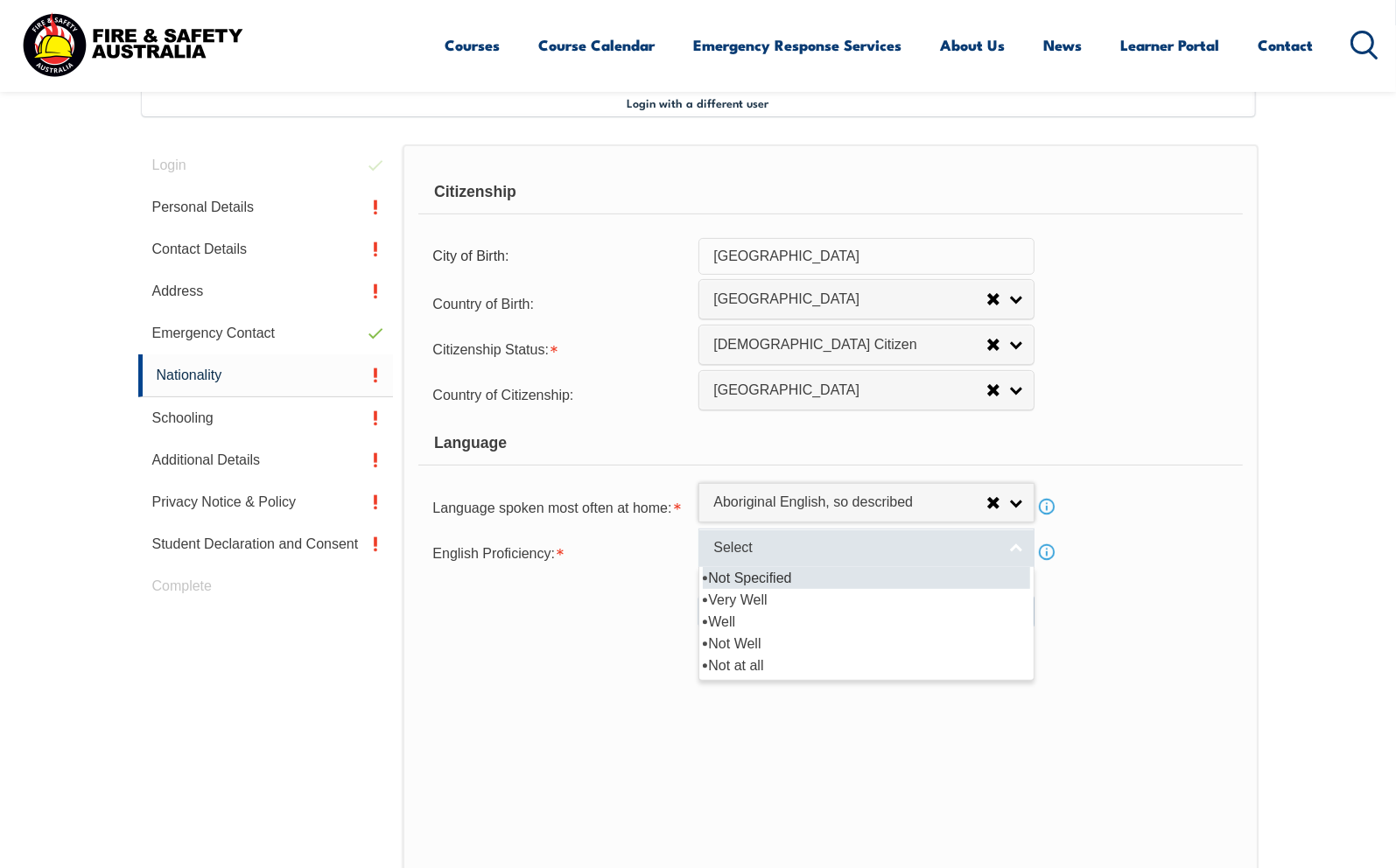
click at [763, 547] on span "Select" at bounding box center [855, 548] width 284 height 18
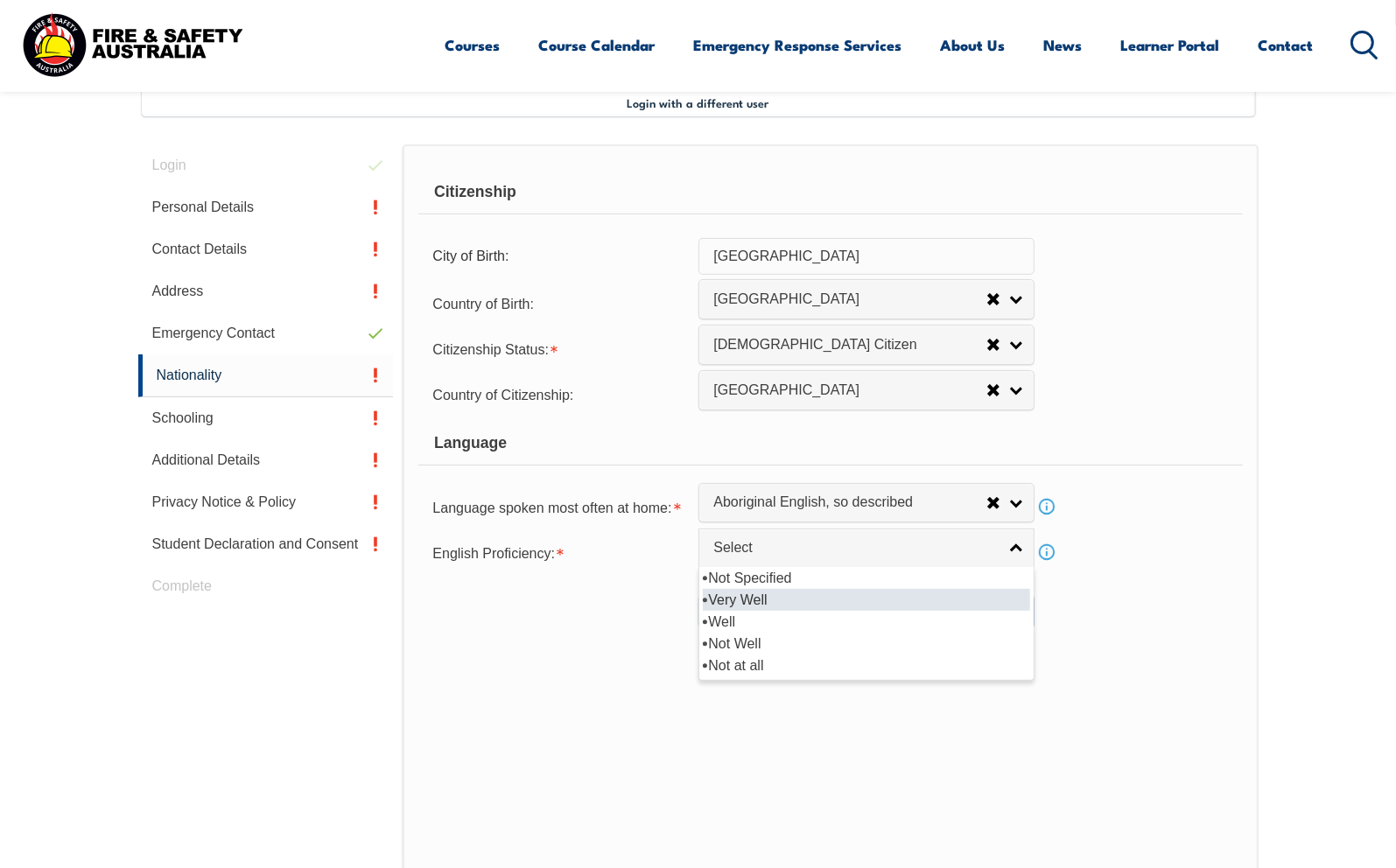
click at [756, 602] on li "Very Well" at bounding box center [865, 599] width 327 height 22
select select "1"
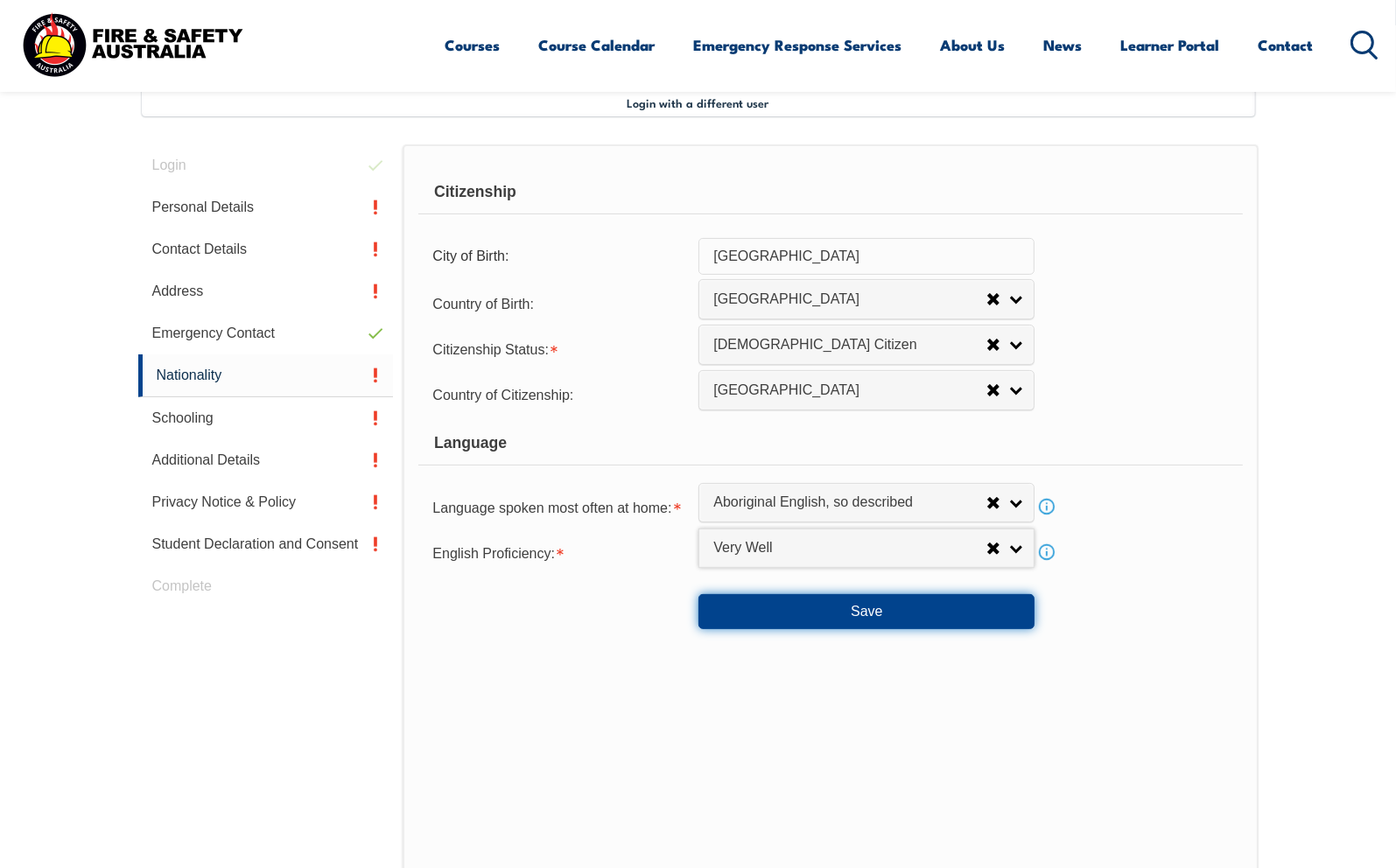
click at [917, 609] on button "Save" at bounding box center [866, 611] width 336 height 35
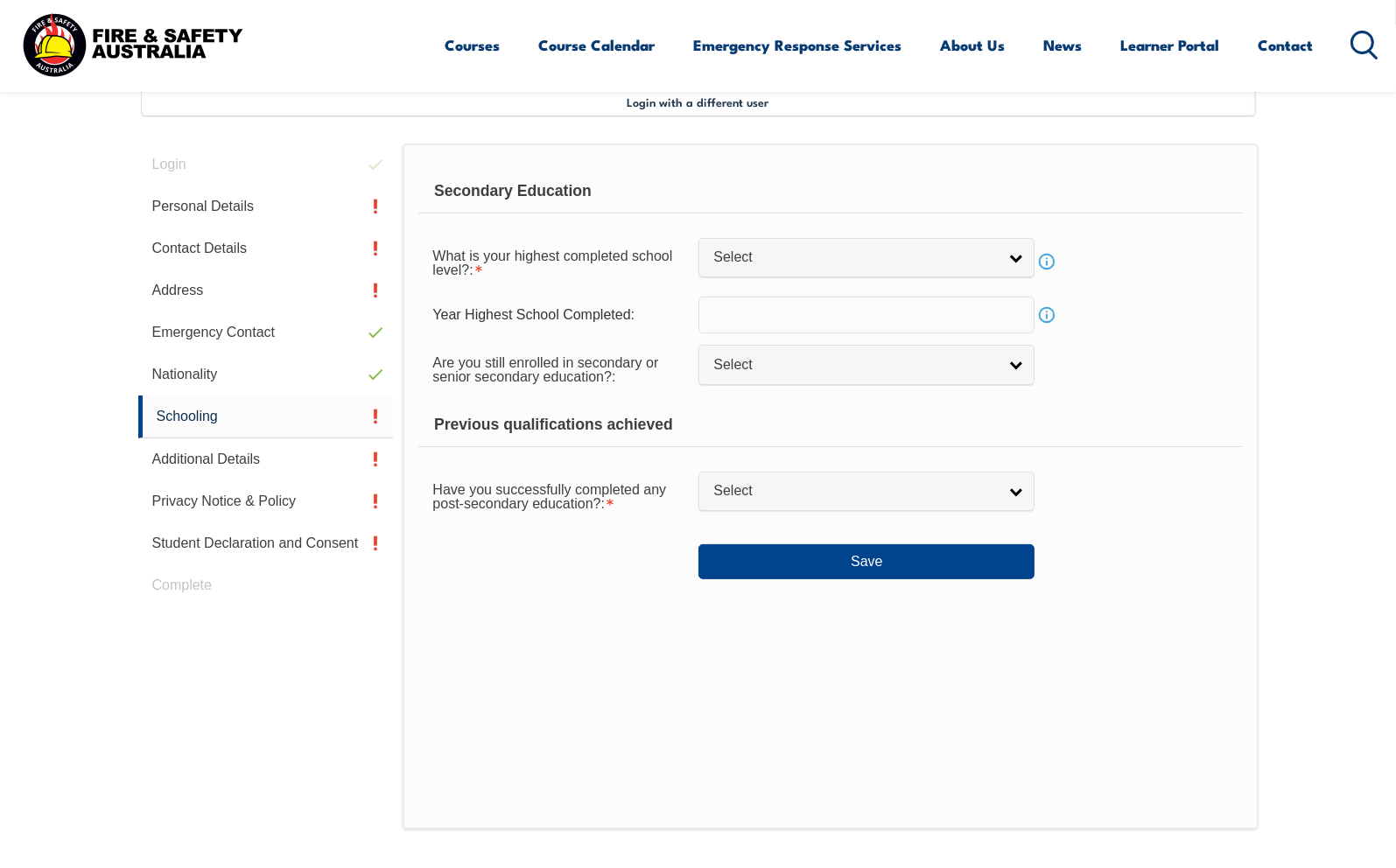
scroll to position [476, 0]
click at [339, 249] on link "Contact Details" at bounding box center [266, 249] width 255 height 42
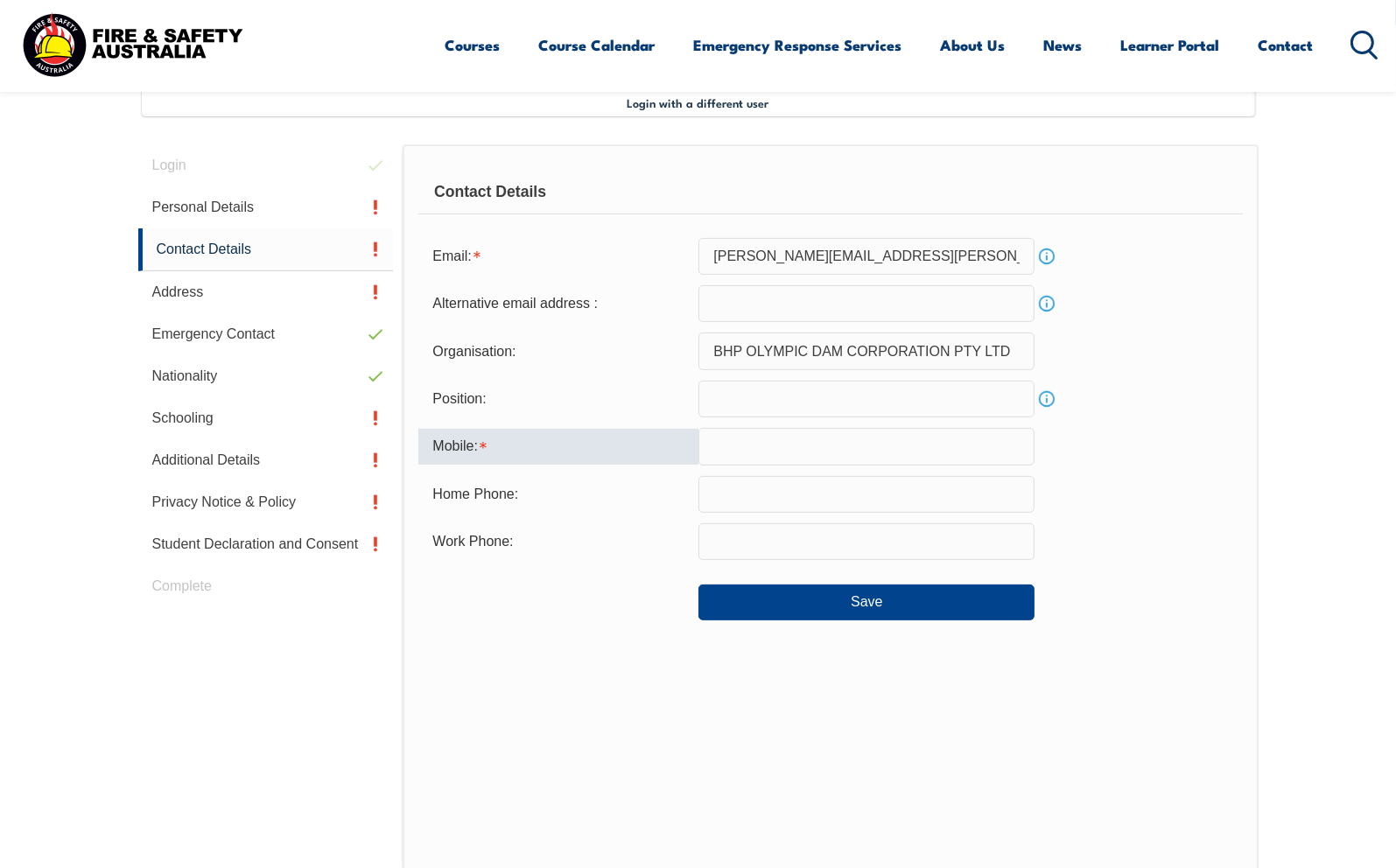
click at [743, 447] on input "text" at bounding box center [866, 446] width 336 height 36
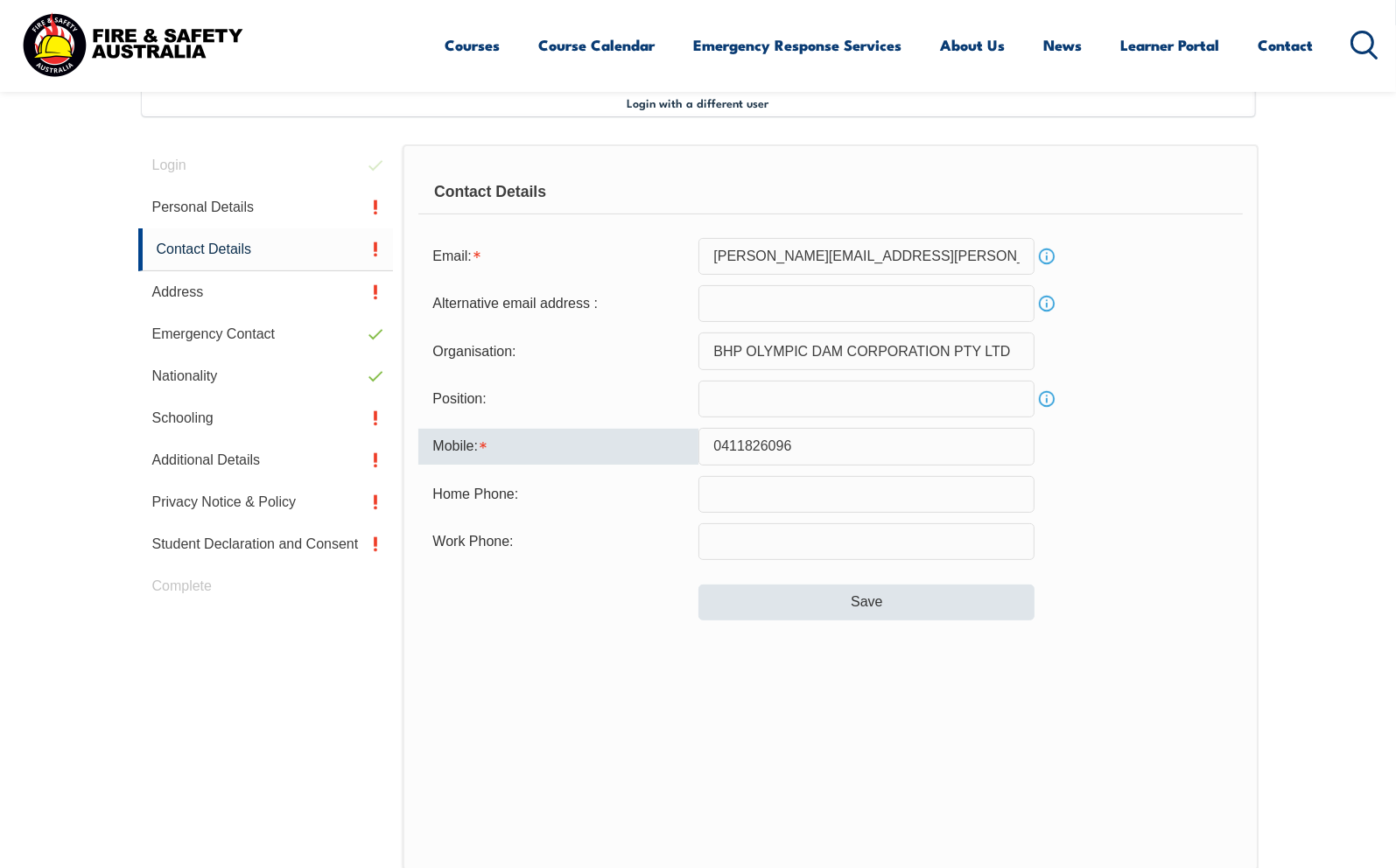
type input "0411826096"
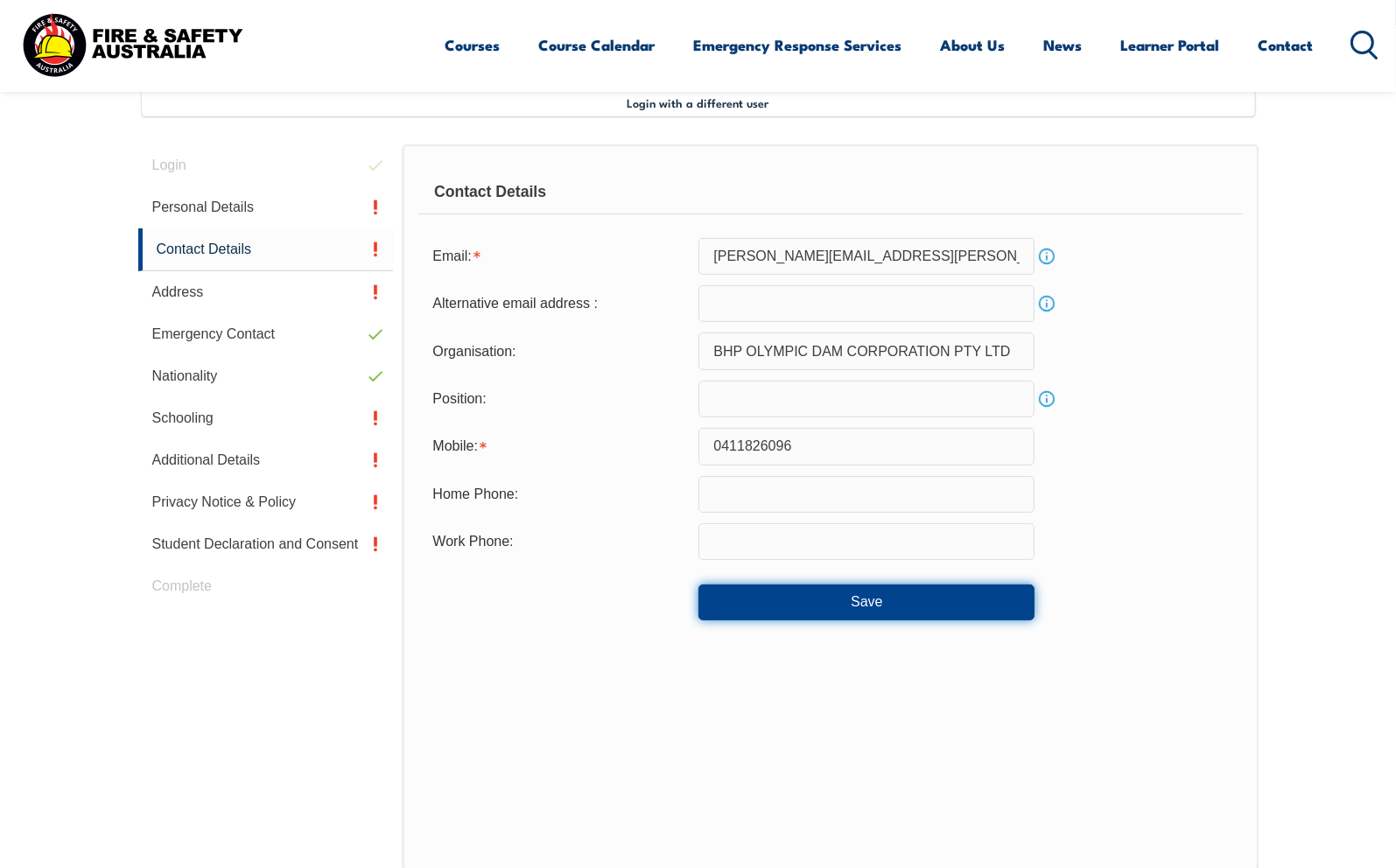
click at [911, 607] on button "Save" at bounding box center [866, 601] width 336 height 35
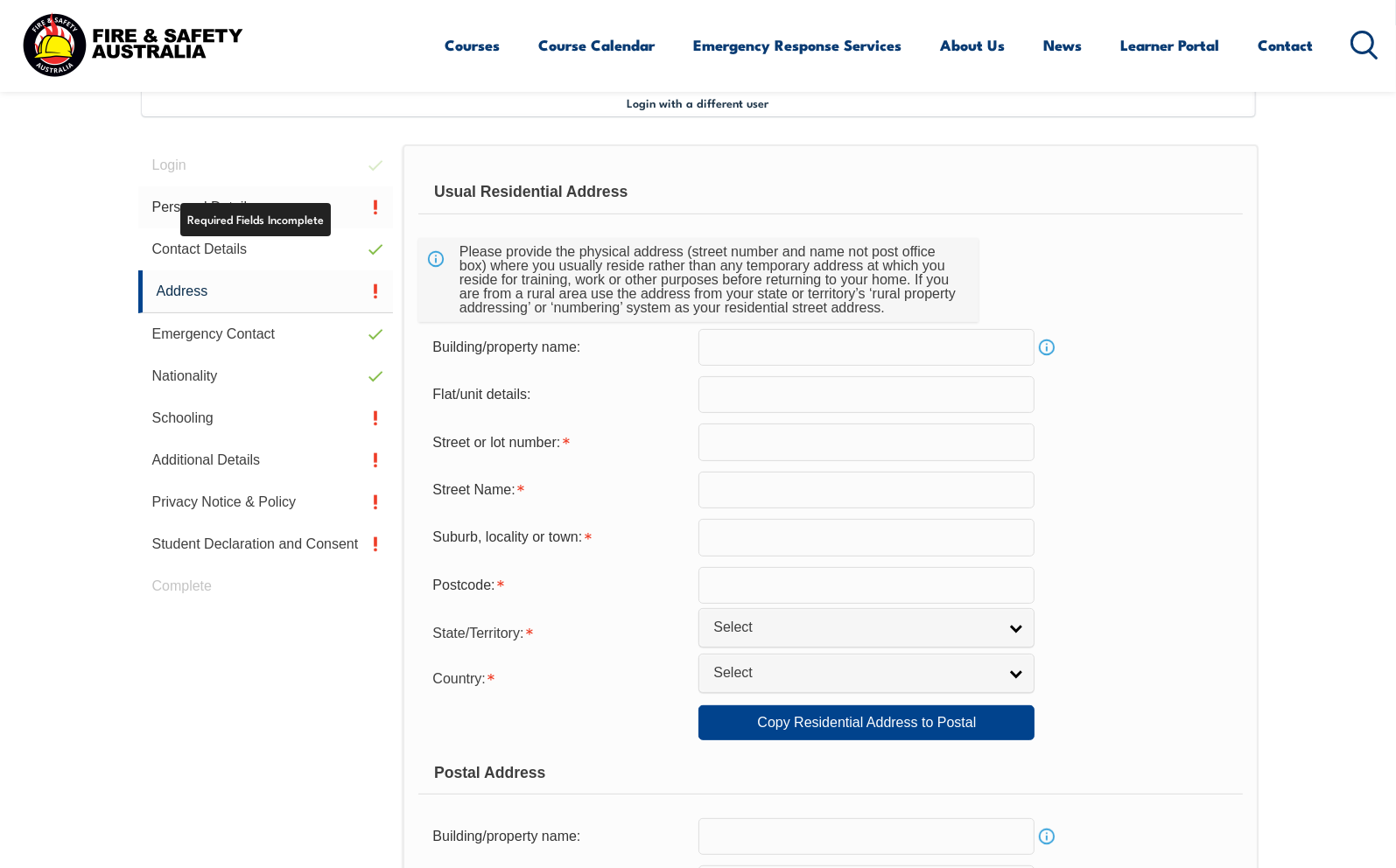
click at [356, 201] on link "Personal Details" at bounding box center [266, 207] width 255 height 42
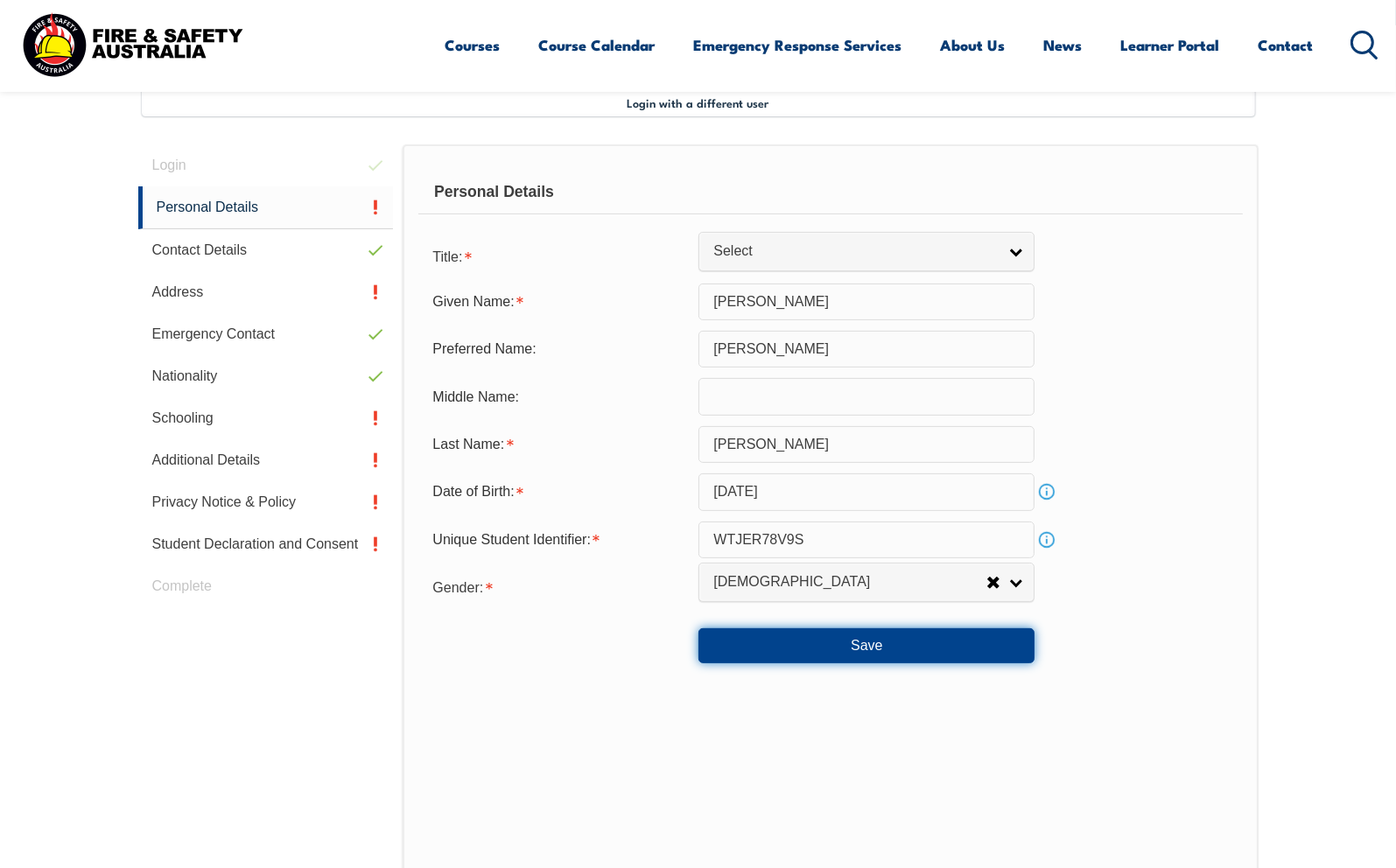
click at [858, 644] on button "Save" at bounding box center [866, 645] width 336 height 35
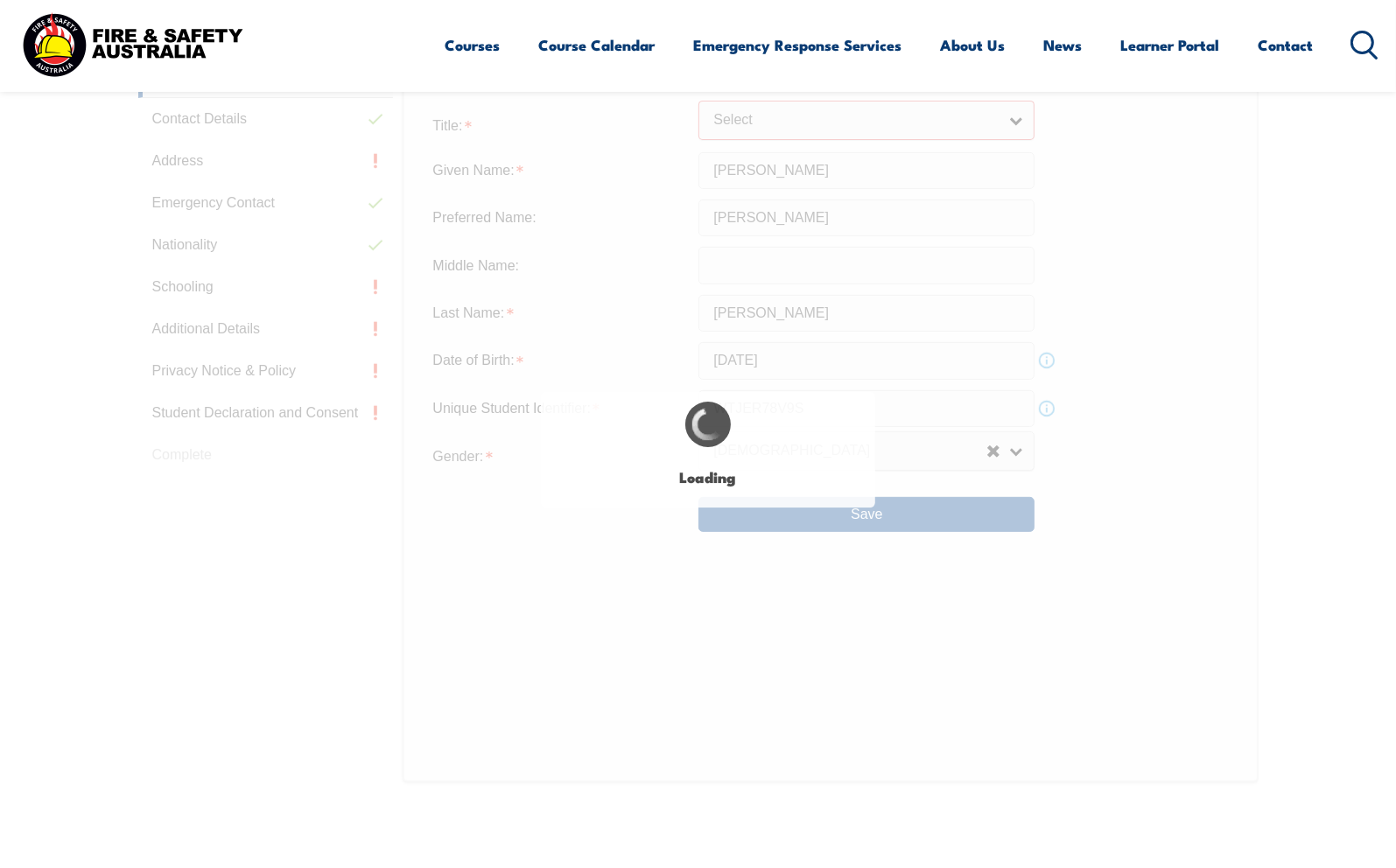
scroll to position [619, 0]
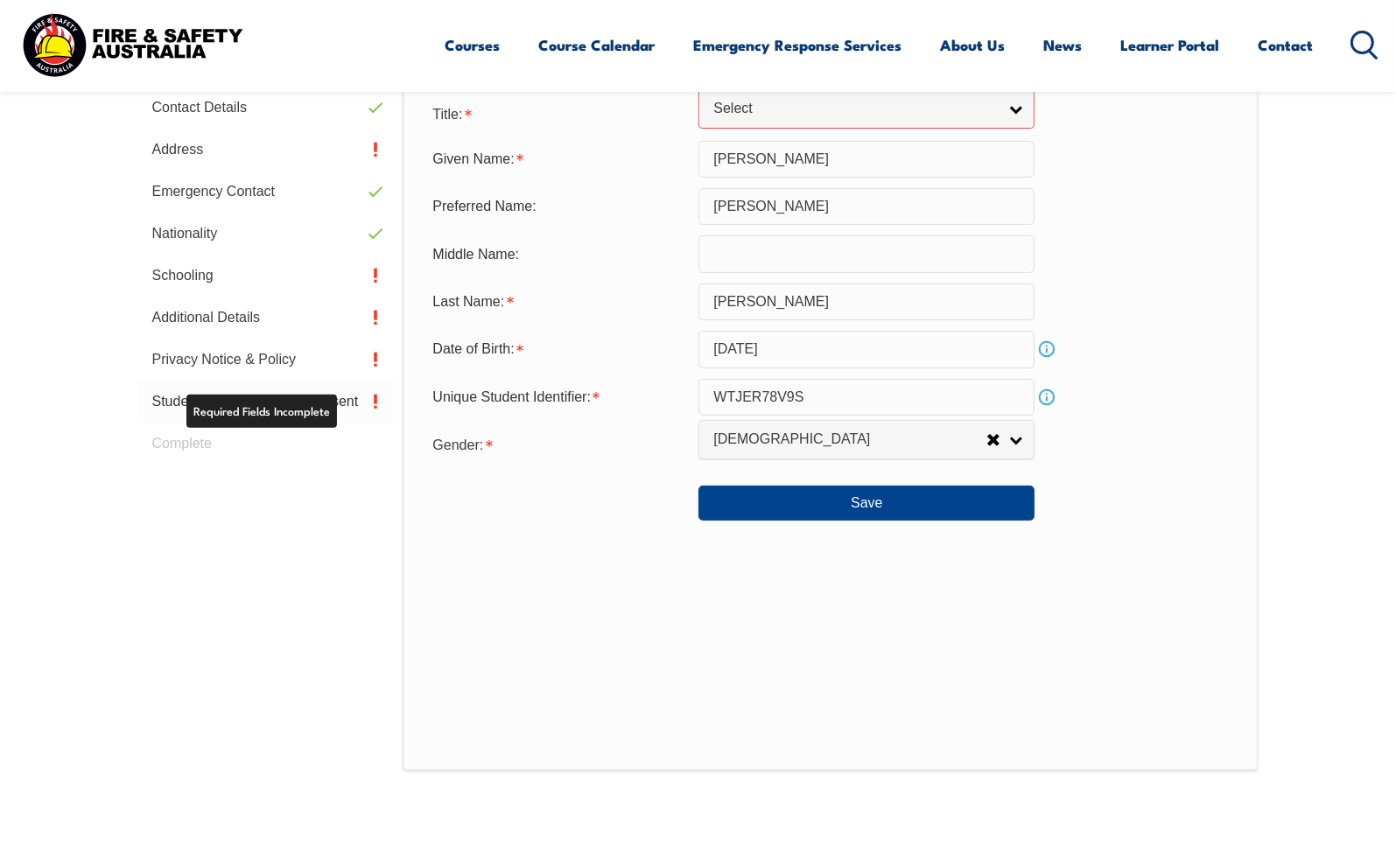
click at [322, 409] on link "Student Declaration and Consent" at bounding box center [266, 402] width 255 height 42
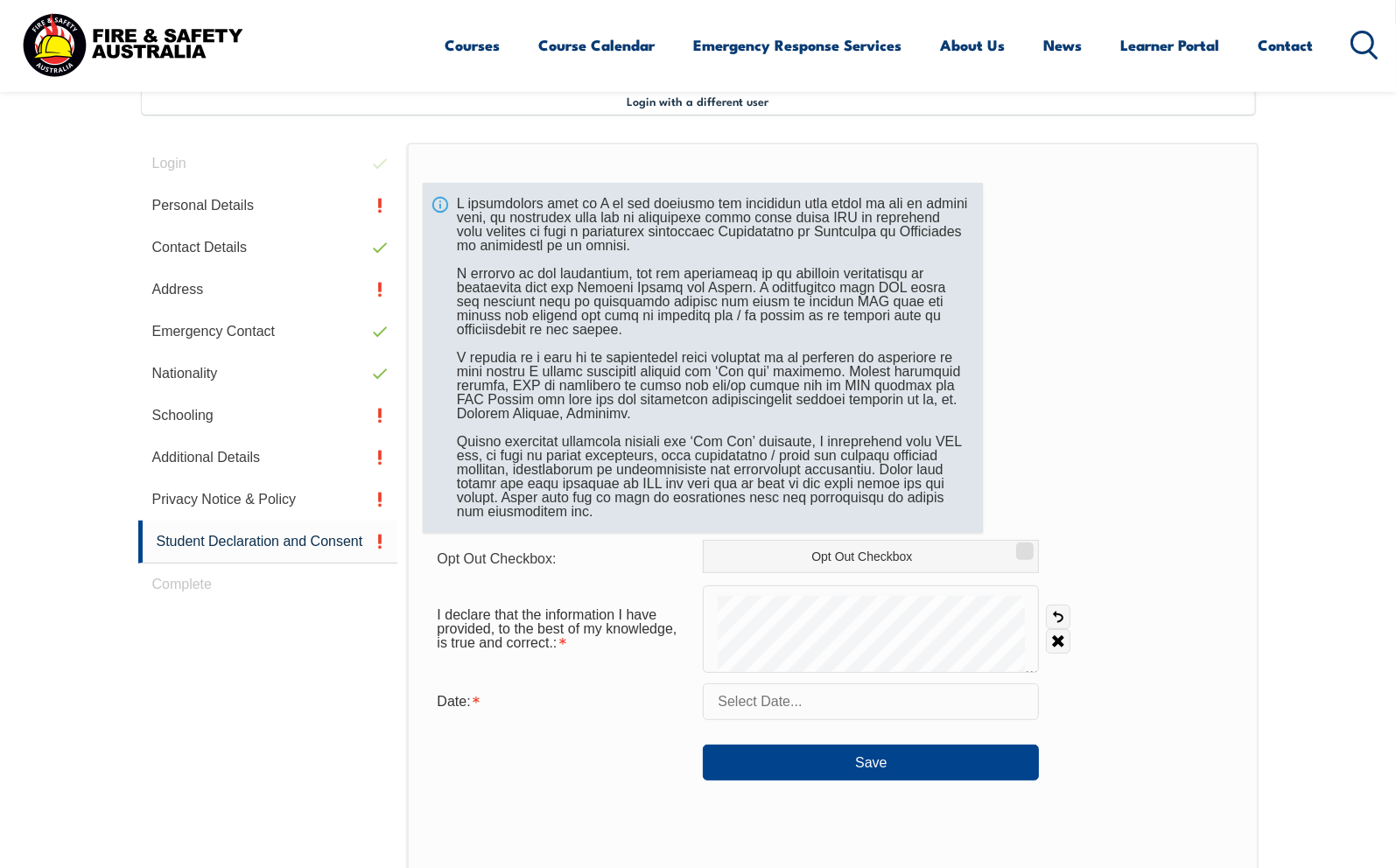
scroll to position [476, 0]
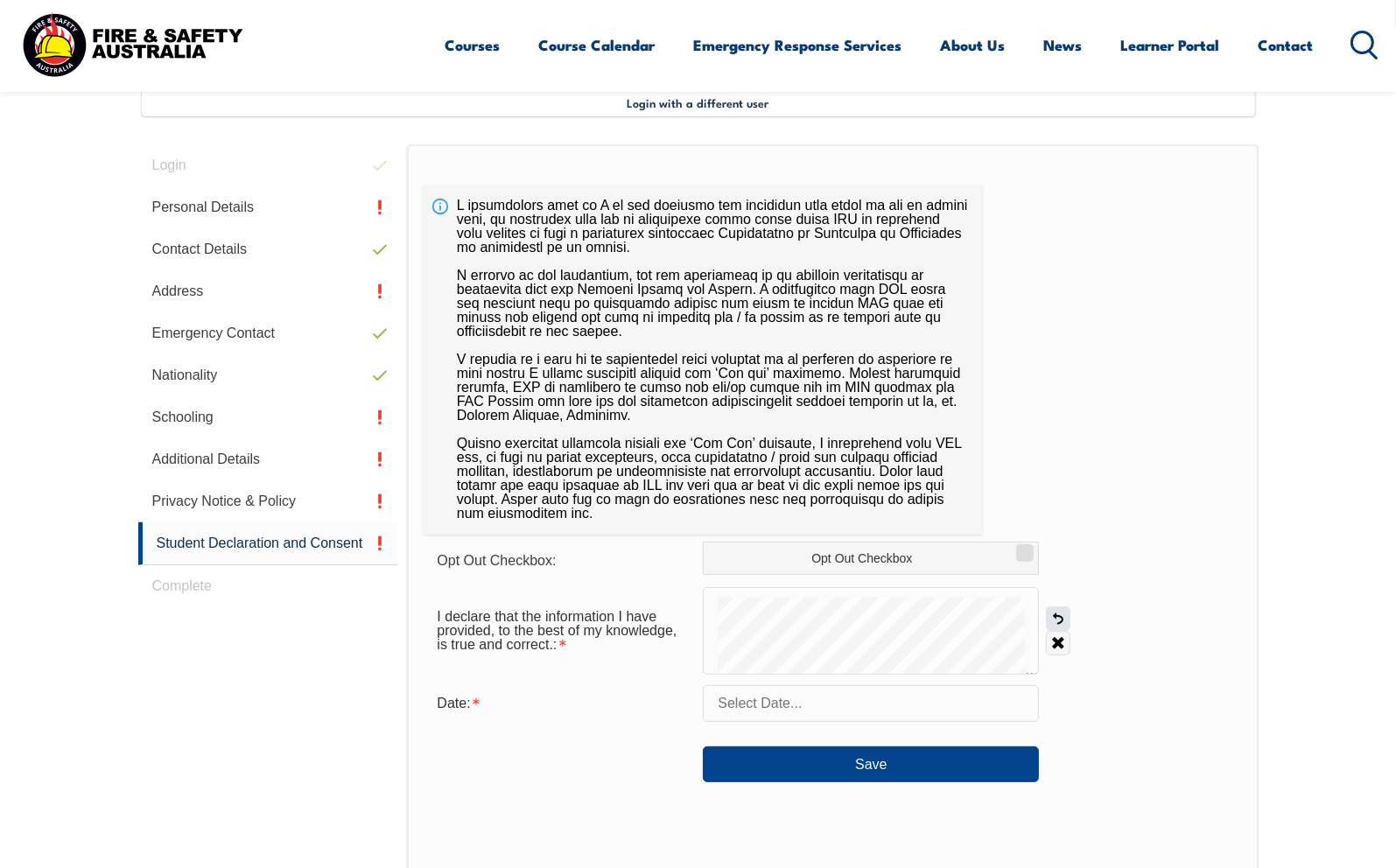
click at [1053, 616] on link "Undo" at bounding box center [1058, 619] width 25 height 25
click at [1060, 612] on link "Undo" at bounding box center [1058, 619] width 25 height 25
click at [1056, 613] on link "Undo" at bounding box center [1058, 619] width 25 height 25
click at [1061, 617] on link "Undo" at bounding box center [1058, 619] width 25 height 25
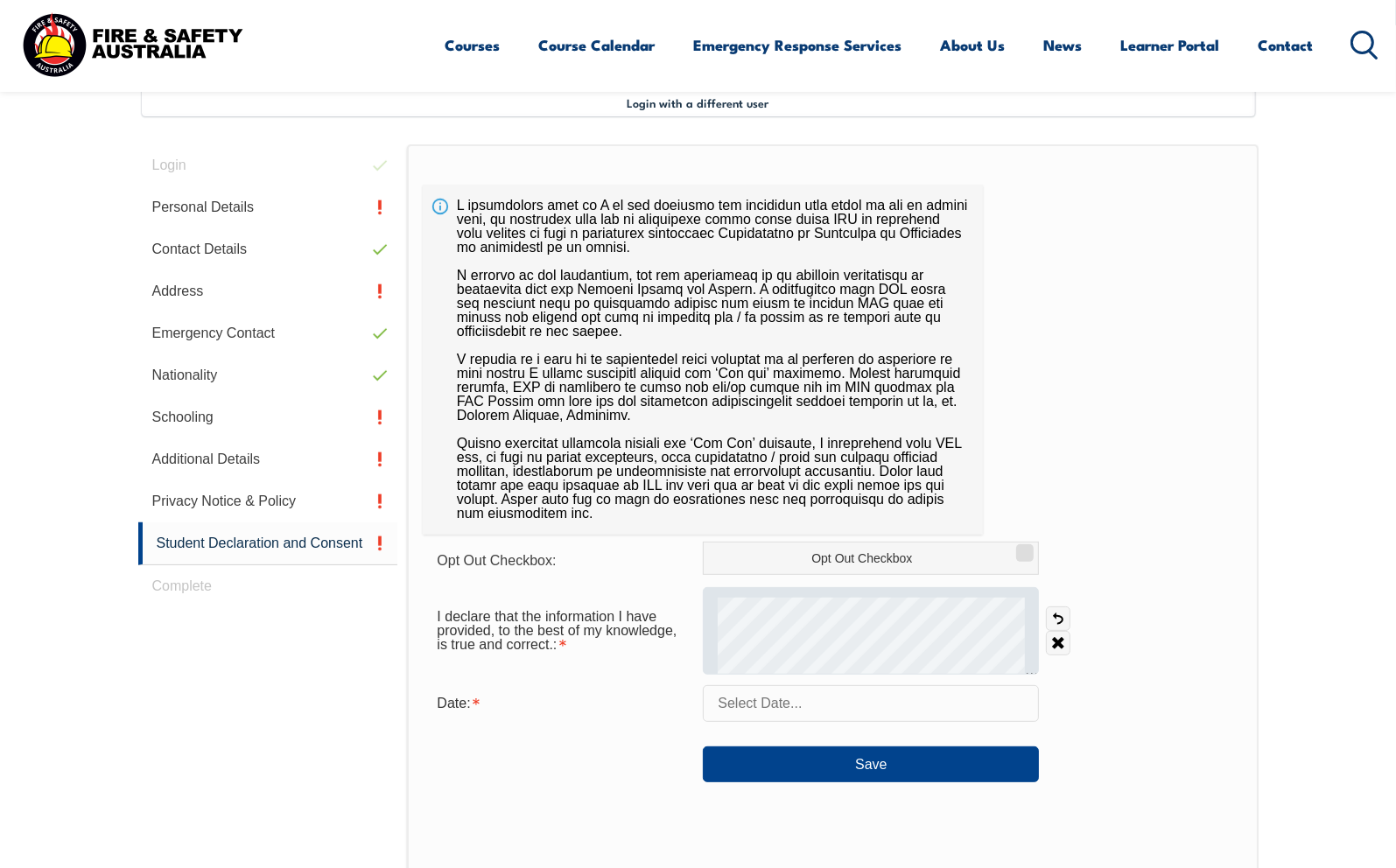
click at [1035, 635] on div at bounding box center [870, 630] width 336 height 87
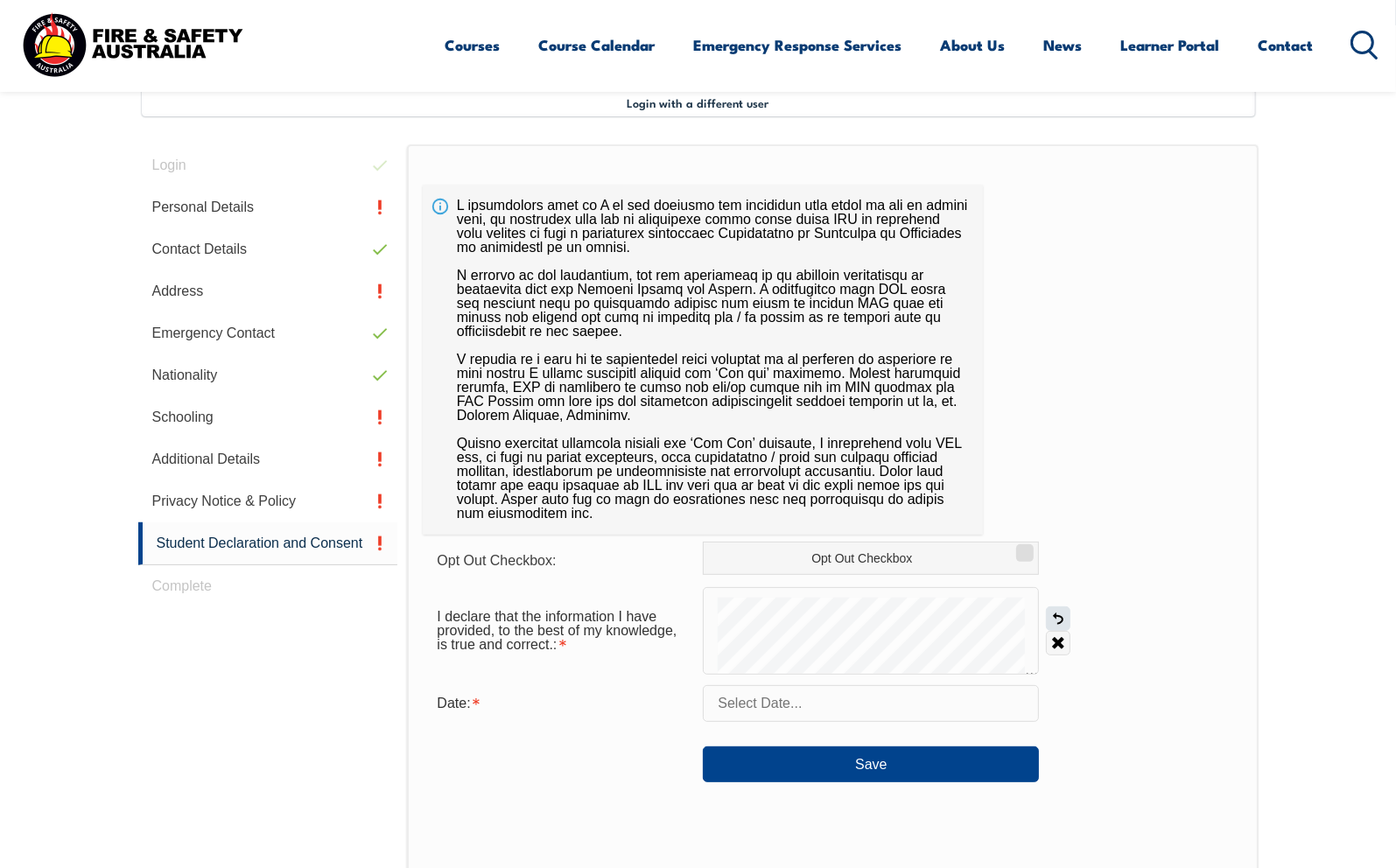
click at [1059, 620] on link "Undo" at bounding box center [1058, 619] width 25 height 25
click at [935, 676] on form "Opt Out Checkbox: Opt Out Checkbox I declare that the information I have provid…" at bounding box center [833, 662] width 819 height 241
drag, startPoint x: 997, startPoint y: 679, endPoint x: 1080, endPoint y: 676, distance: 83.1
click at [1080, 678] on form "Opt Out Checkbox: Opt Out Checkbox I declare that the information I have provid…" at bounding box center [833, 662] width 819 height 241
drag, startPoint x: 1060, startPoint y: 617, endPoint x: 1046, endPoint y: 618, distance: 14.0
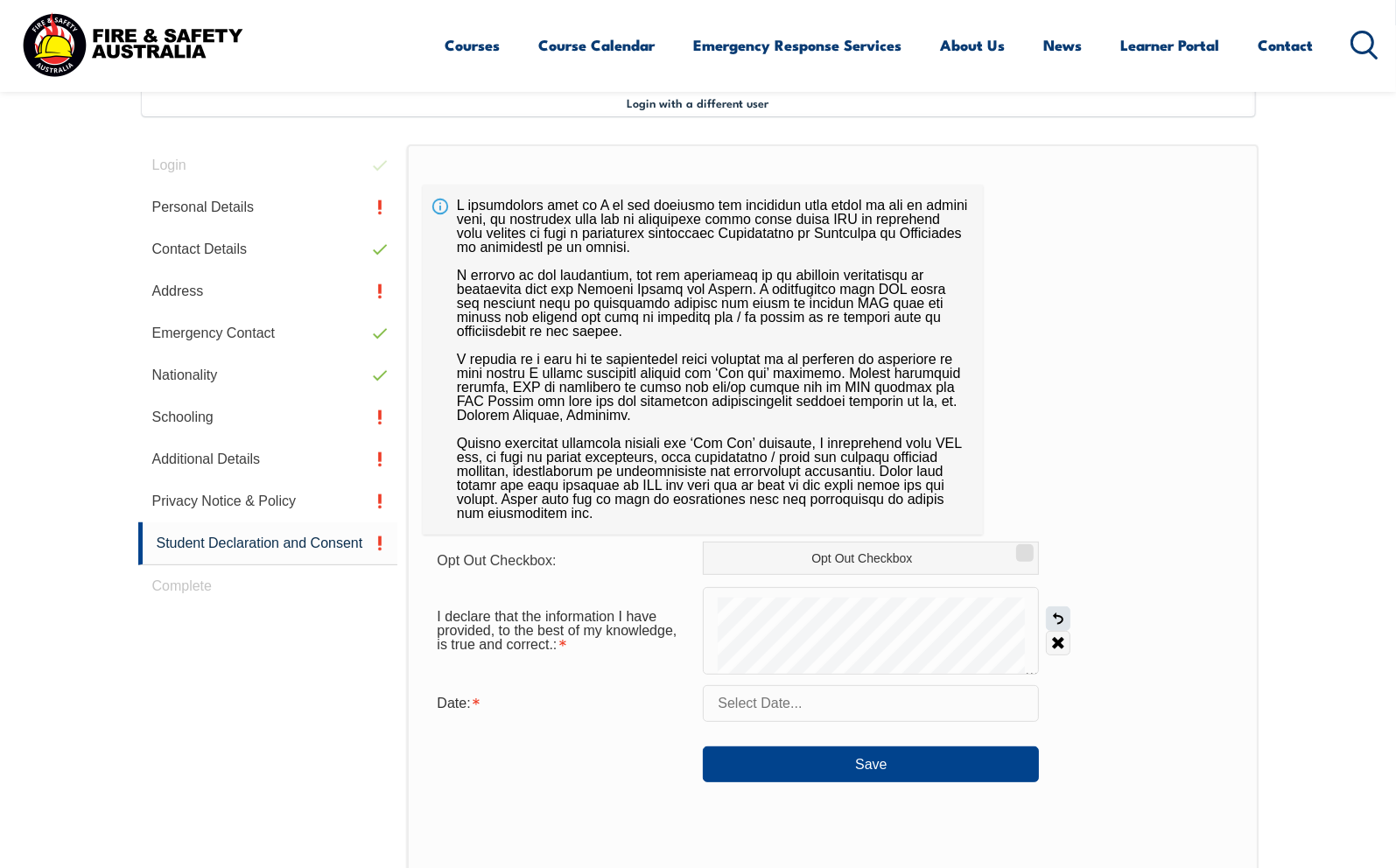
click at [1060, 618] on link "Undo" at bounding box center [1058, 619] width 25 height 25
click at [1055, 662] on div "I declare that the information I have provided, to the best of my knowledge, is…" at bounding box center [833, 630] width 819 height 87
click at [1055, 617] on link "Undo" at bounding box center [1058, 619] width 25 height 25
click at [1213, 680] on form "Opt Out Checkbox: Opt Out Checkbox I declare that the information I have provid…" at bounding box center [833, 662] width 819 height 241
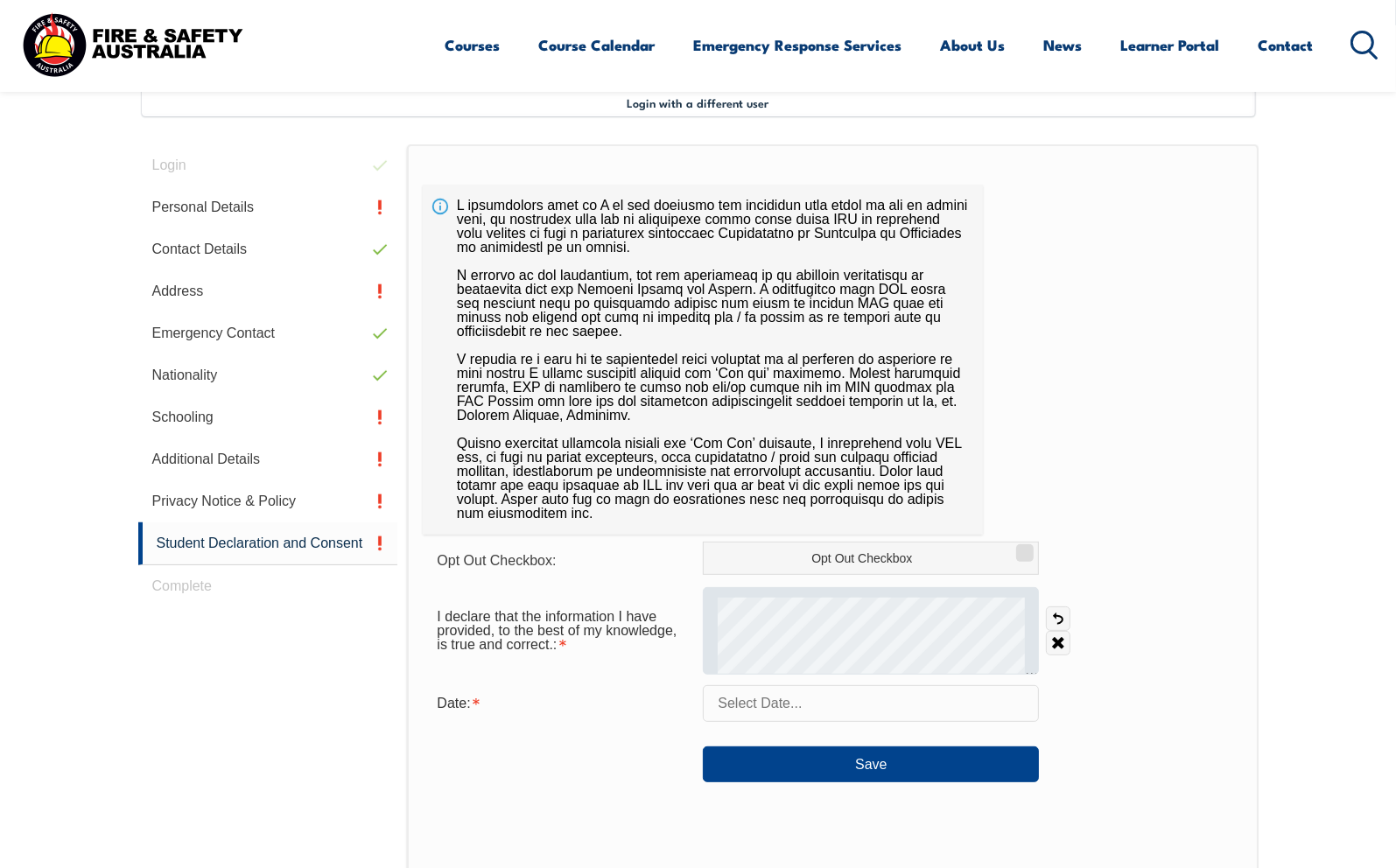
drag, startPoint x: 1059, startPoint y: 617, endPoint x: 1026, endPoint y: 626, distance: 34.2
click at [1060, 618] on link "Undo" at bounding box center [1058, 619] width 25 height 25
click at [945, 618] on div "I declare that the information I have provided, to the best of my knowledge, is…" at bounding box center [833, 630] width 819 height 87
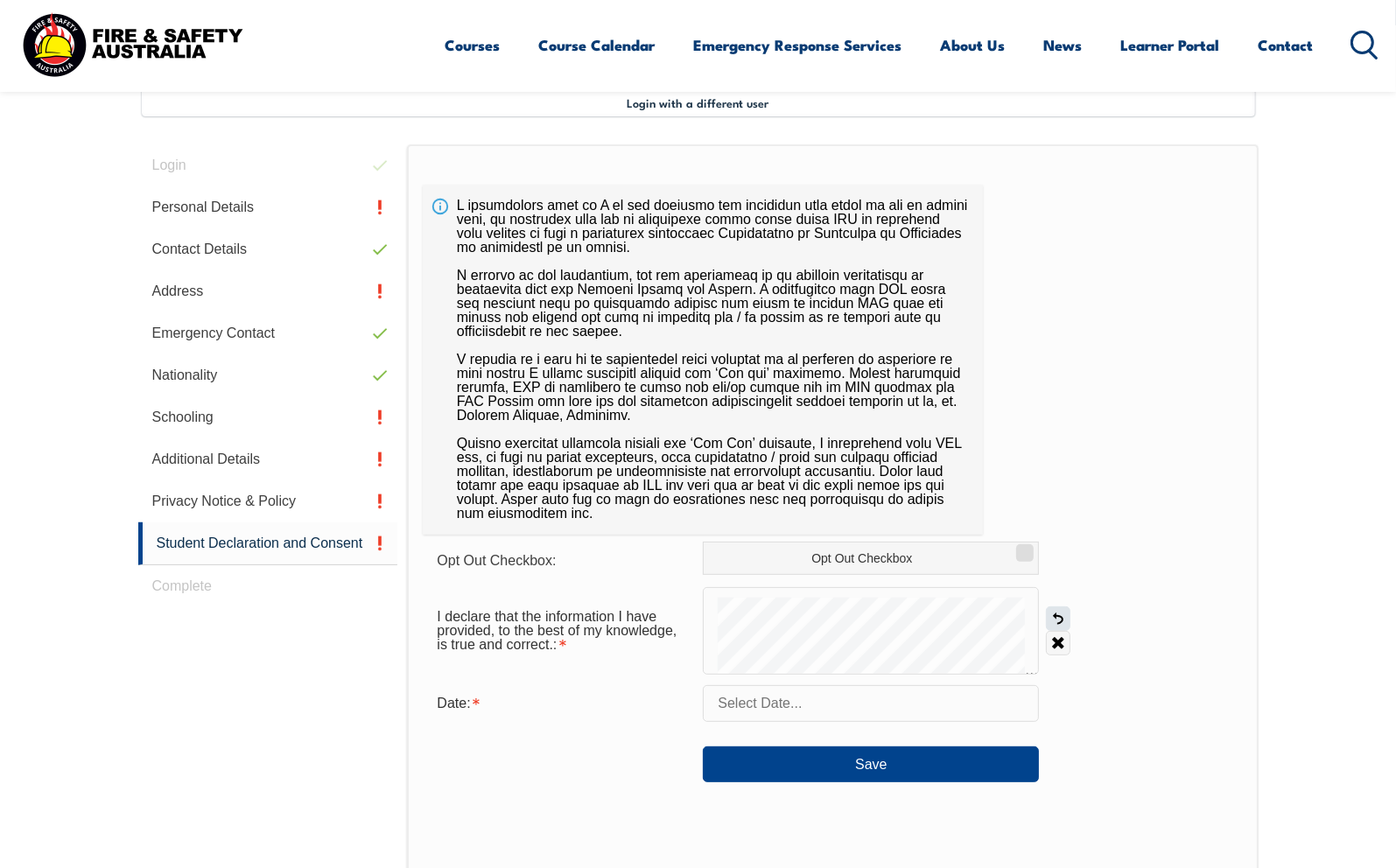
click at [1056, 619] on link "Undo" at bounding box center [1058, 619] width 25 height 25
drag, startPoint x: 1052, startPoint y: 614, endPoint x: 1040, endPoint y: 619, distance: 13.0
click at [1052, 616] on link "Undo" at bounding box center [1058, 619] width 25 height 25
click at [1064, 622] on link "Undo" at bounding box center [1058, 619] width 25 height 25
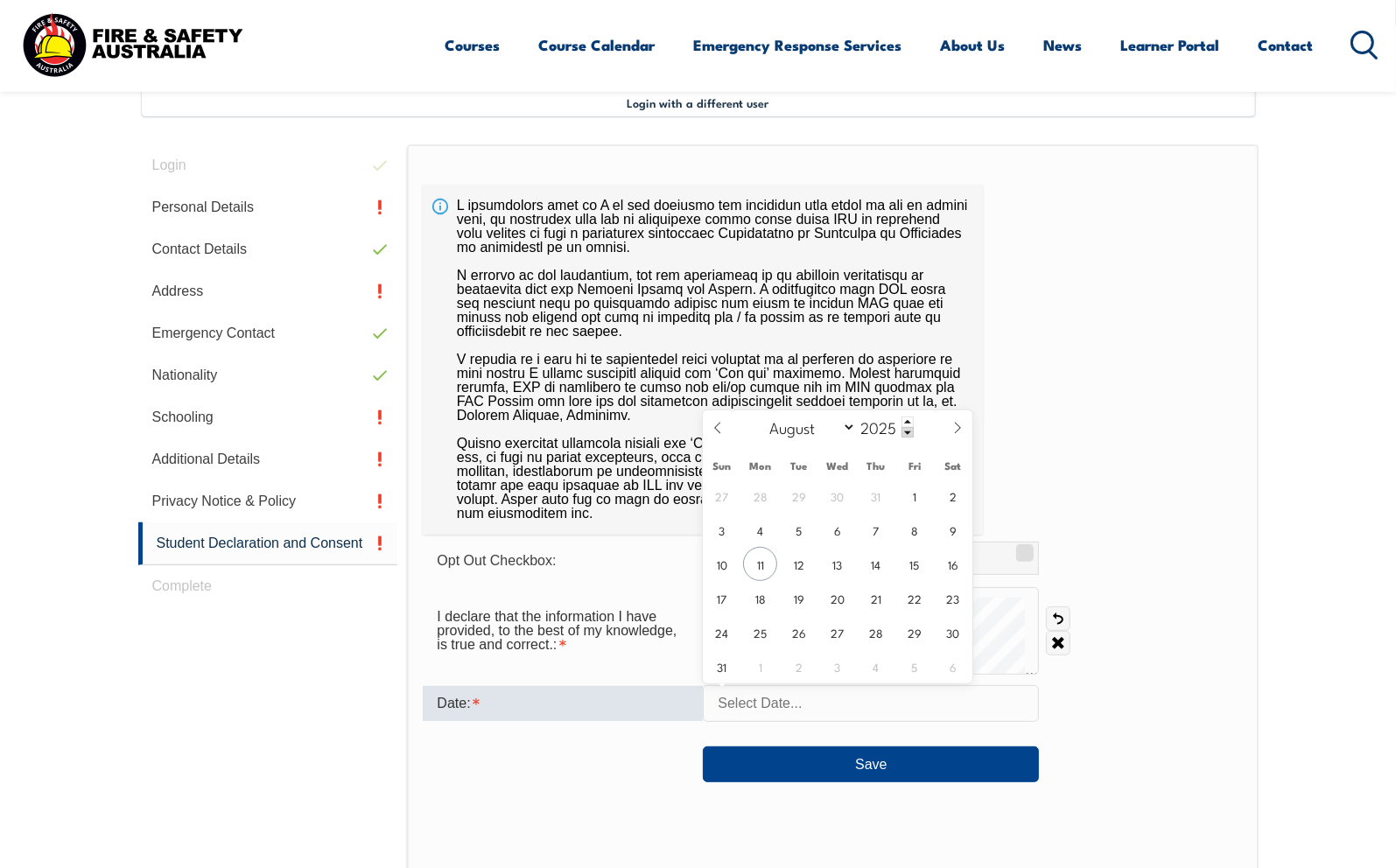
click at [772, 701] on input "text" at bounding box center [870, 703] width 336 height 36
click at [757, 565] on span "11" at bounding box center [760, 564] width 35 height 35
type input "August 11, 2025"
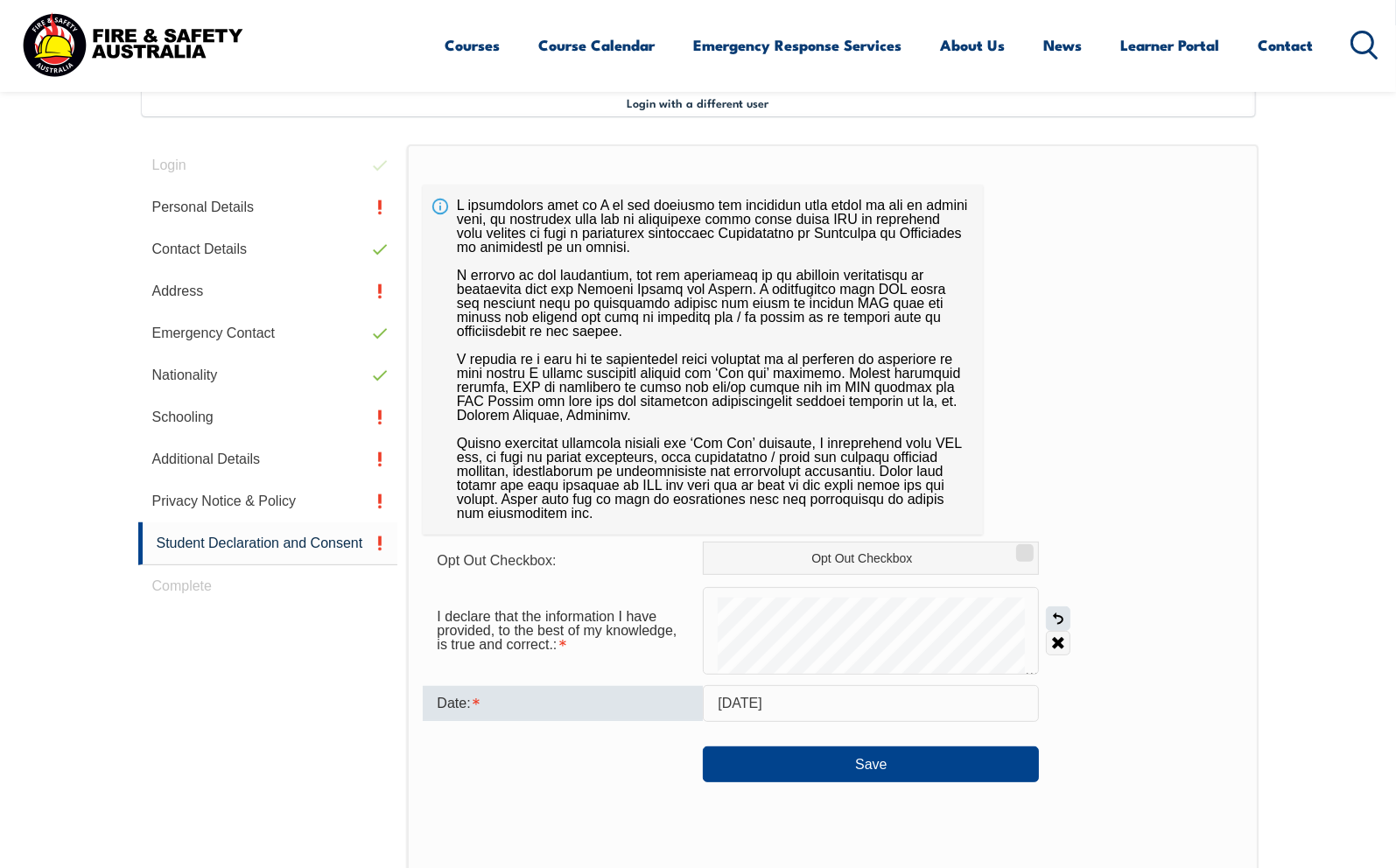
click at [1056, 618] on link "Undo" at bounding box center [1058, 619] width 25 height 25
click at [1055, 618] on link "Undo" at bounding box center [1058, 619] width 25 height 25
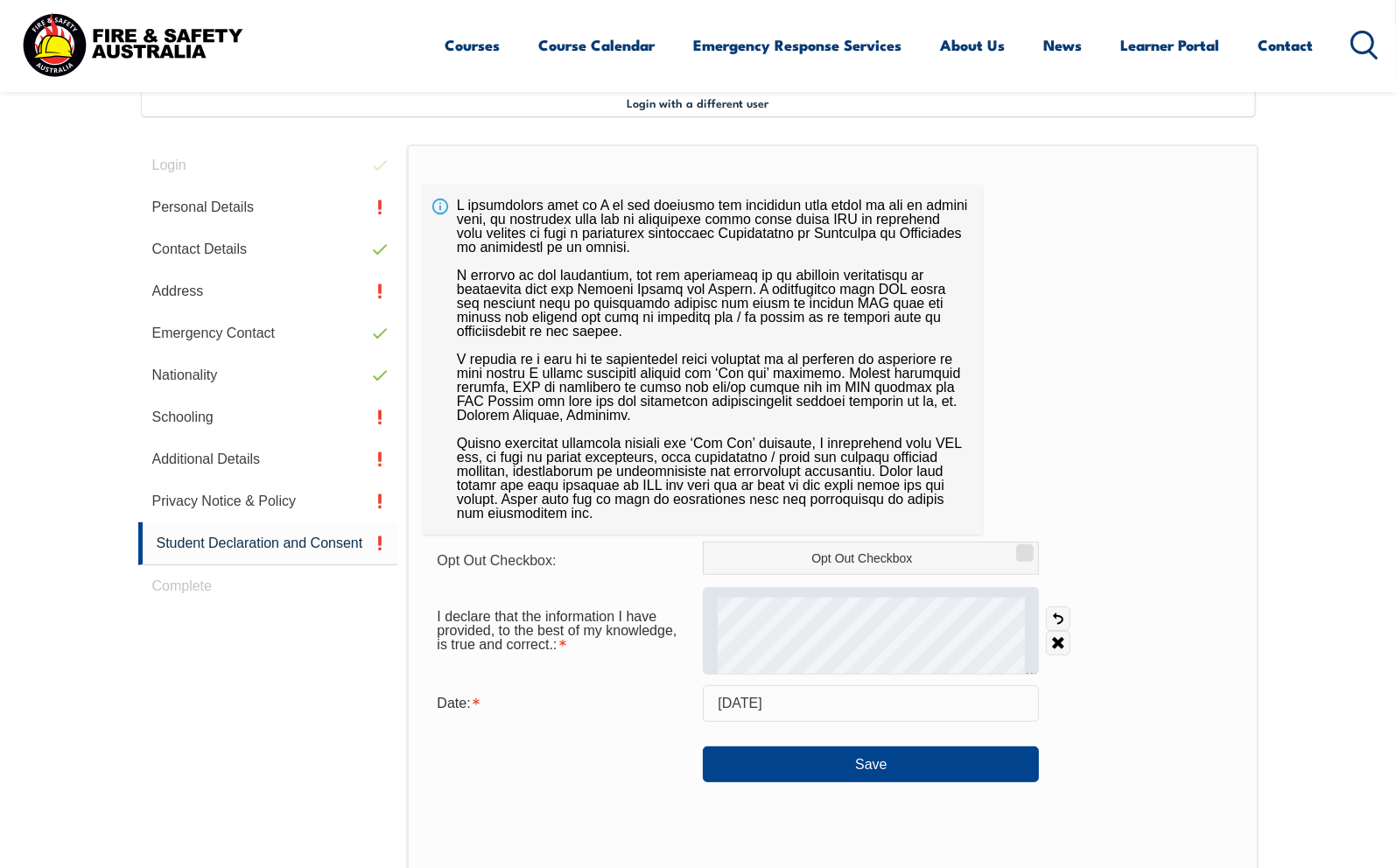
drag, startPoint x: 1053, startPoint y: 616, endPoint x: 1038, endPoint y: 620, distance: 15.5
click at [1051, 618] on link "Undo" at bounding box center [1058, 619] width 25 height 25
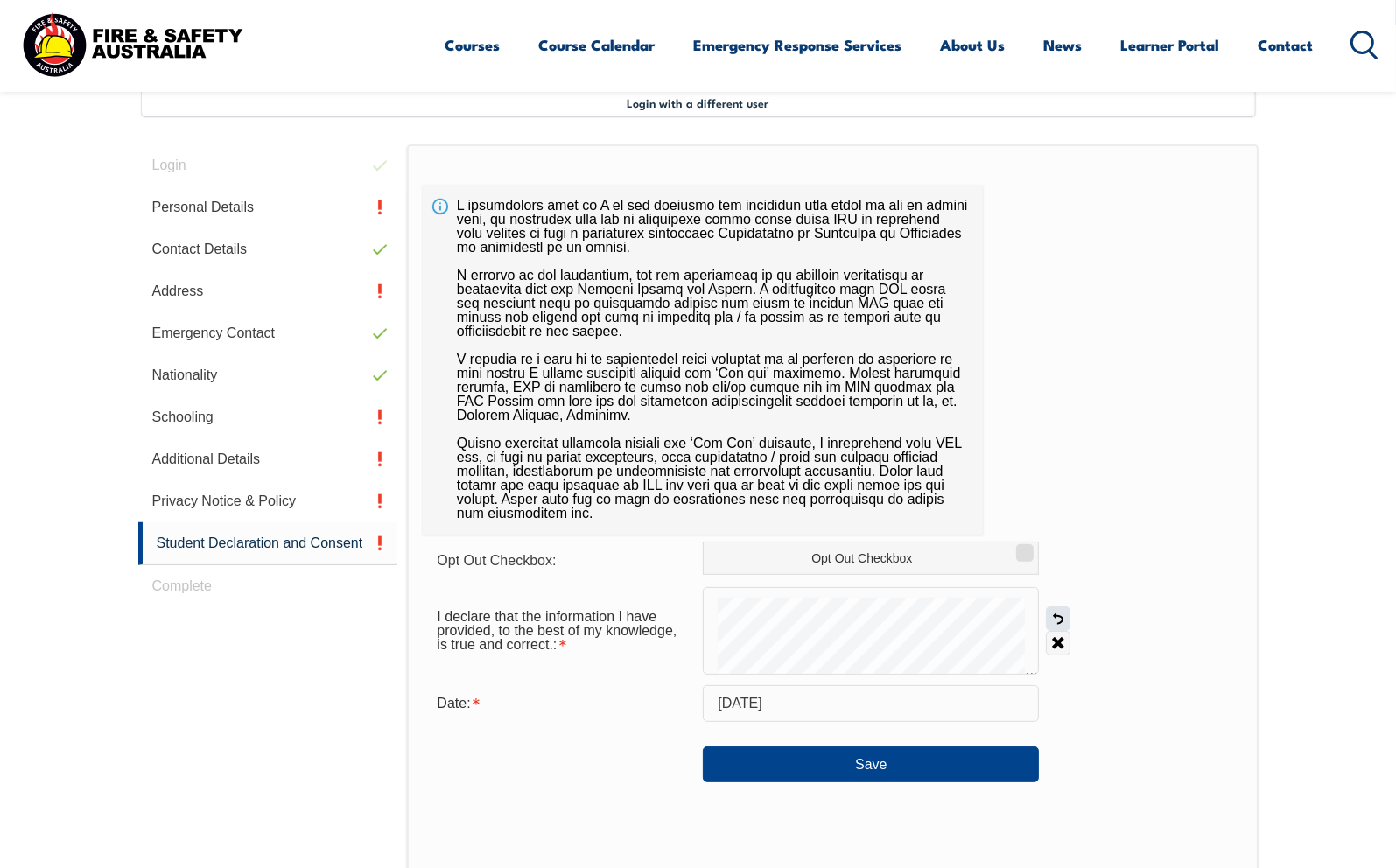
drag, startPoint x: 1060, startPoint y: 616, endPoint x: 1046, endPoint y: 622, distance: 15.2
click at [1056, 620] on link "Undo" at bounding box center [1058, 619] width 25 height 25
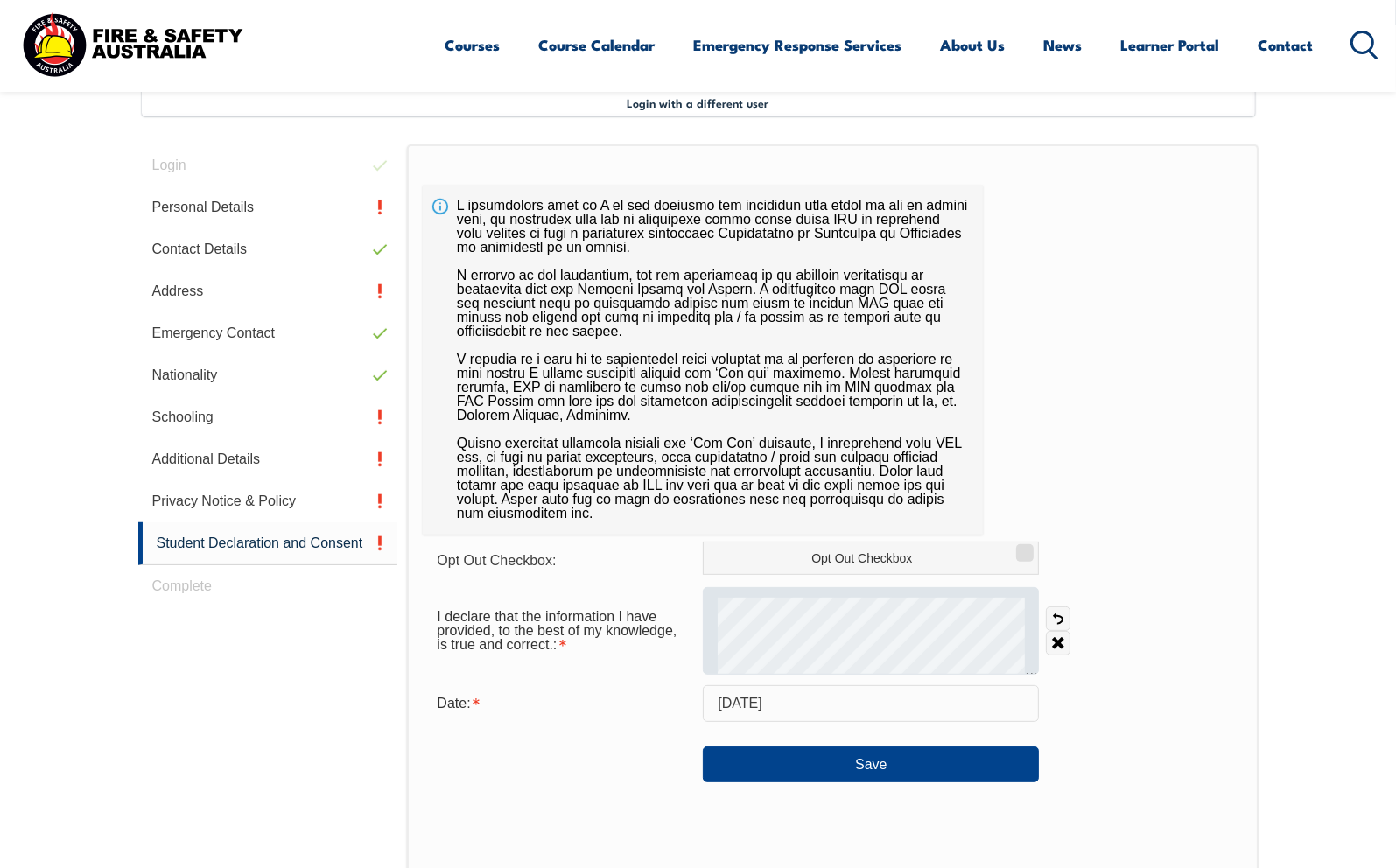
click at [1042, 662] on div "I declare that the information I have provided, to the best of my knowledge, is…" at bounding box center [833, 630] width 819 height 87
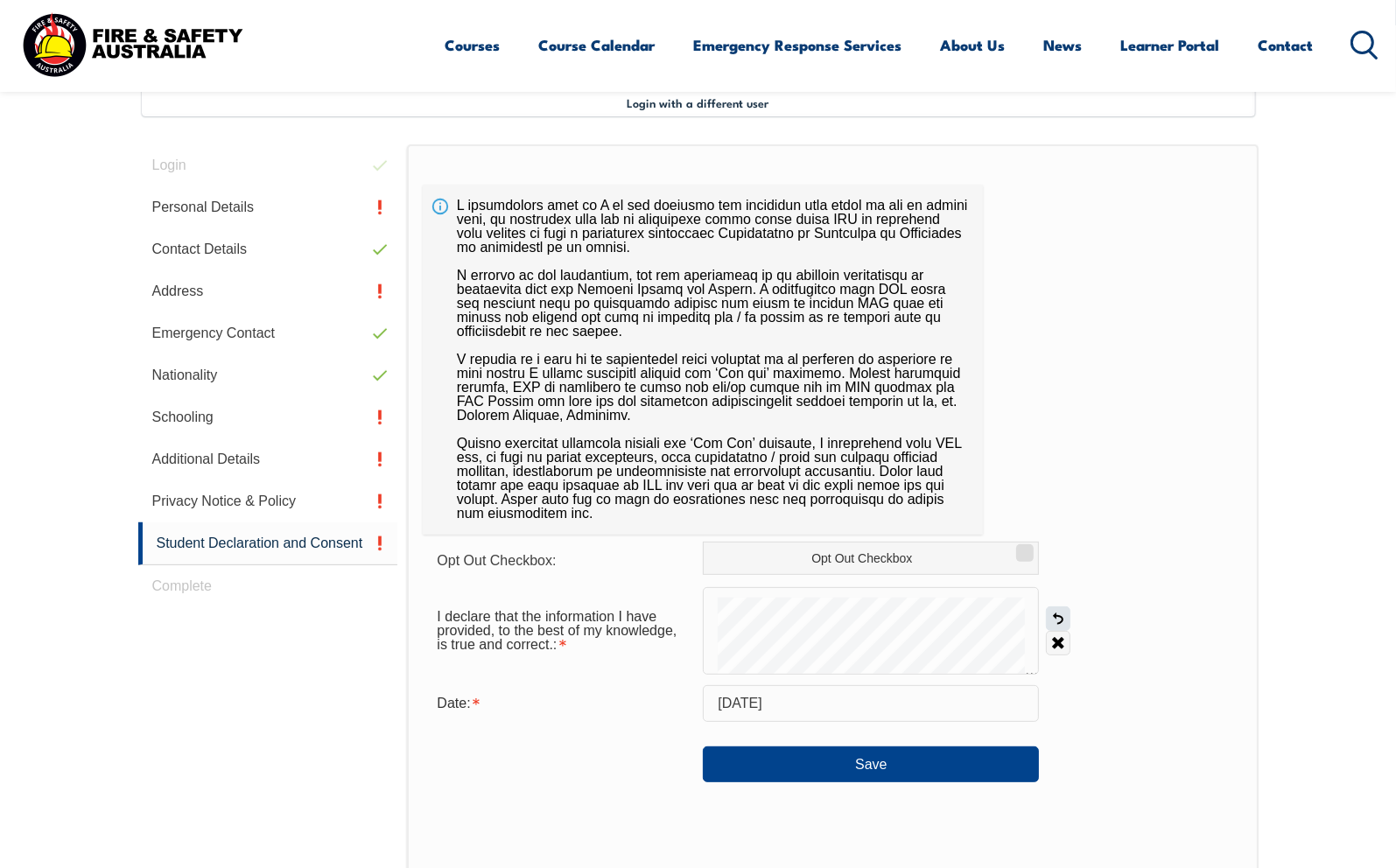
click at [1051, 620] on link "Undo" at bounding box center [1058, 619] width 25 height 25
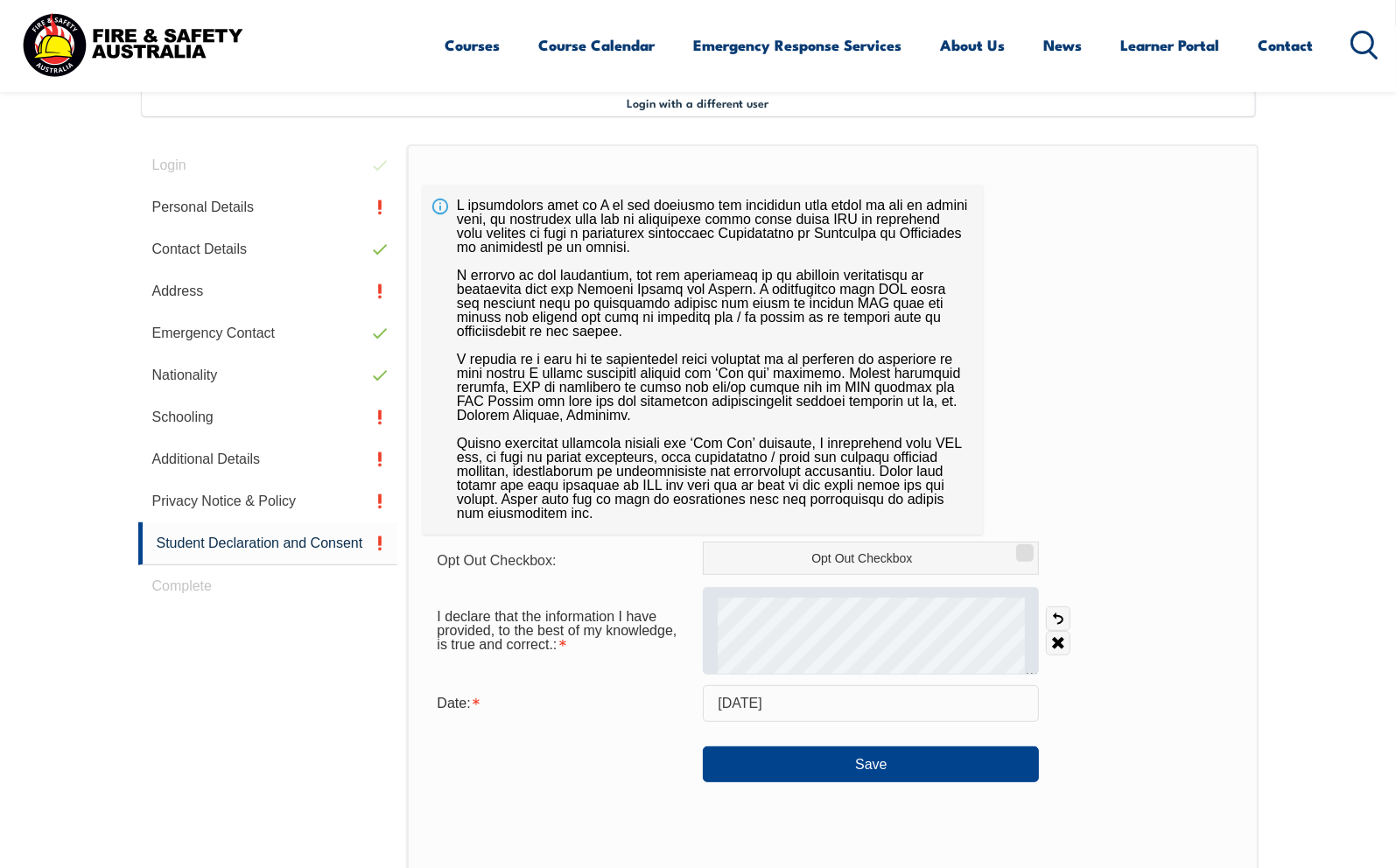
click at [1031, 644] on div at bounding box center [870, 630] width 336 height 87
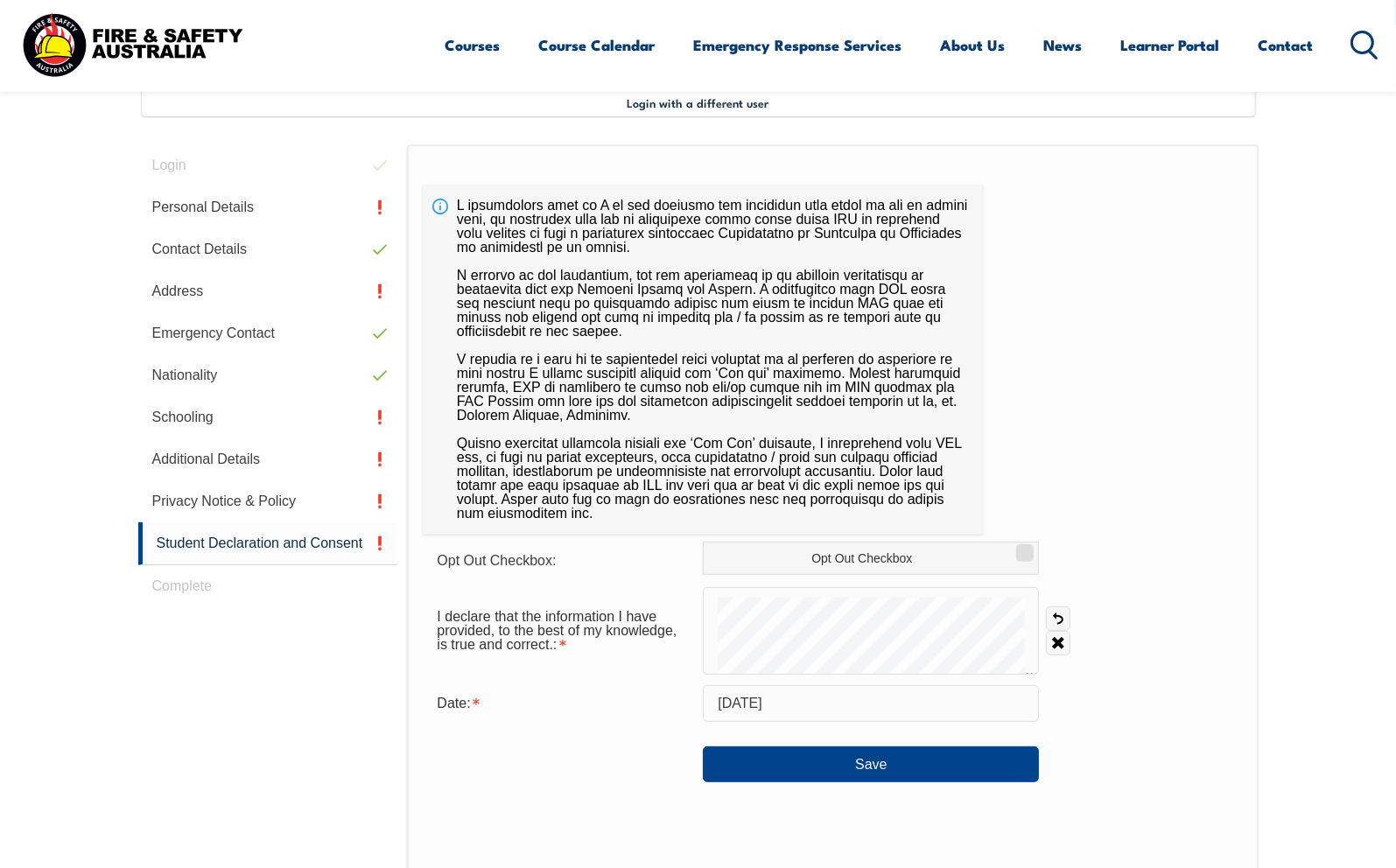
drag, startPoint x: 1064, startPoint y: 618, endPoint x: 1040, endPoint y: 623, distance: 24.5
click at [1040, 623] on div "Undo Clear" at bounding box center [1054, 630] width 32 height 49
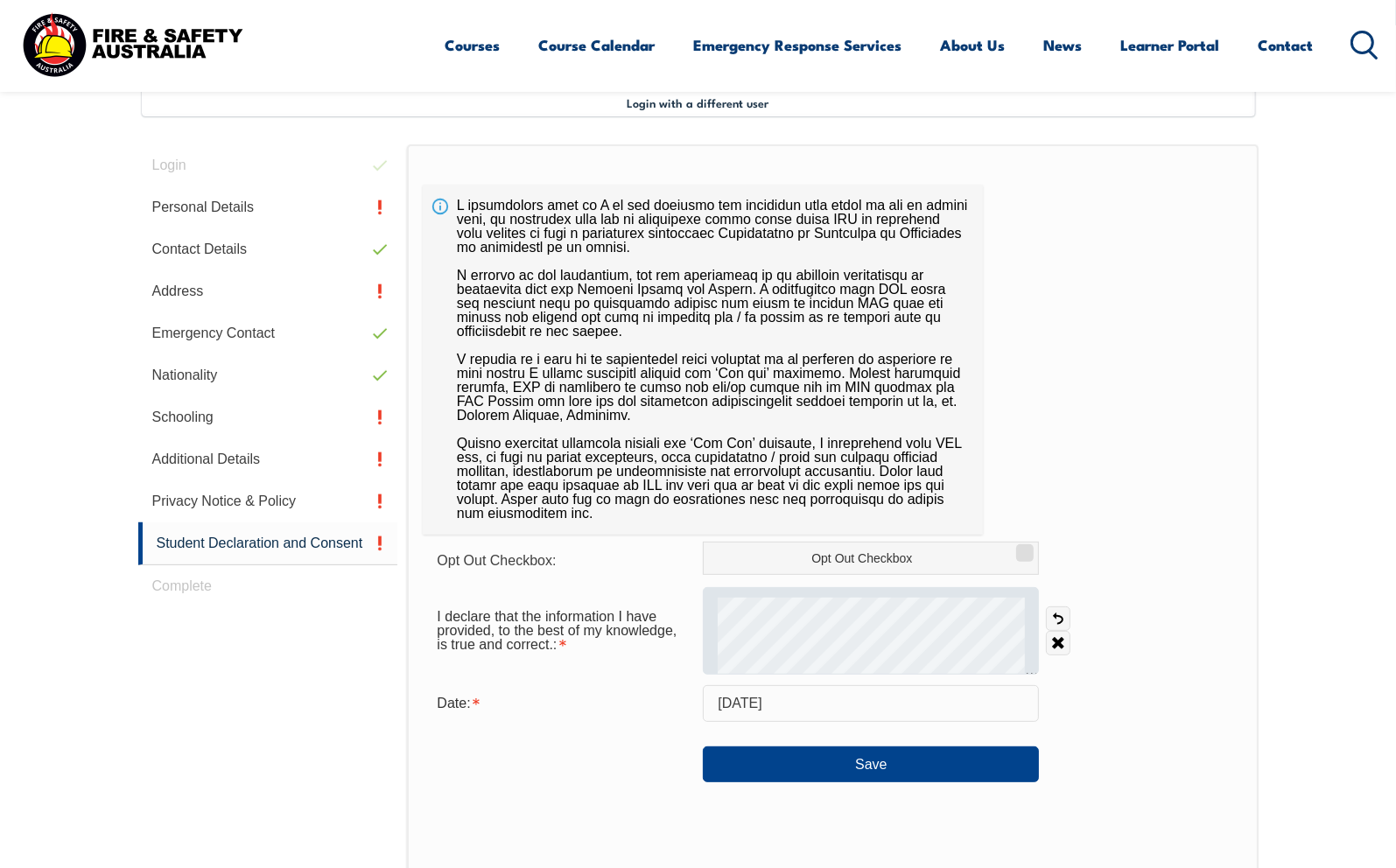
drag, startPoint x: 1061, startPoint y: 614, endPoint x: 1031, endPoint y: 620, distance: 30.6
click at [1060, 616] on link "Undo" at bounding box center [1058, 619] width 25 height 25
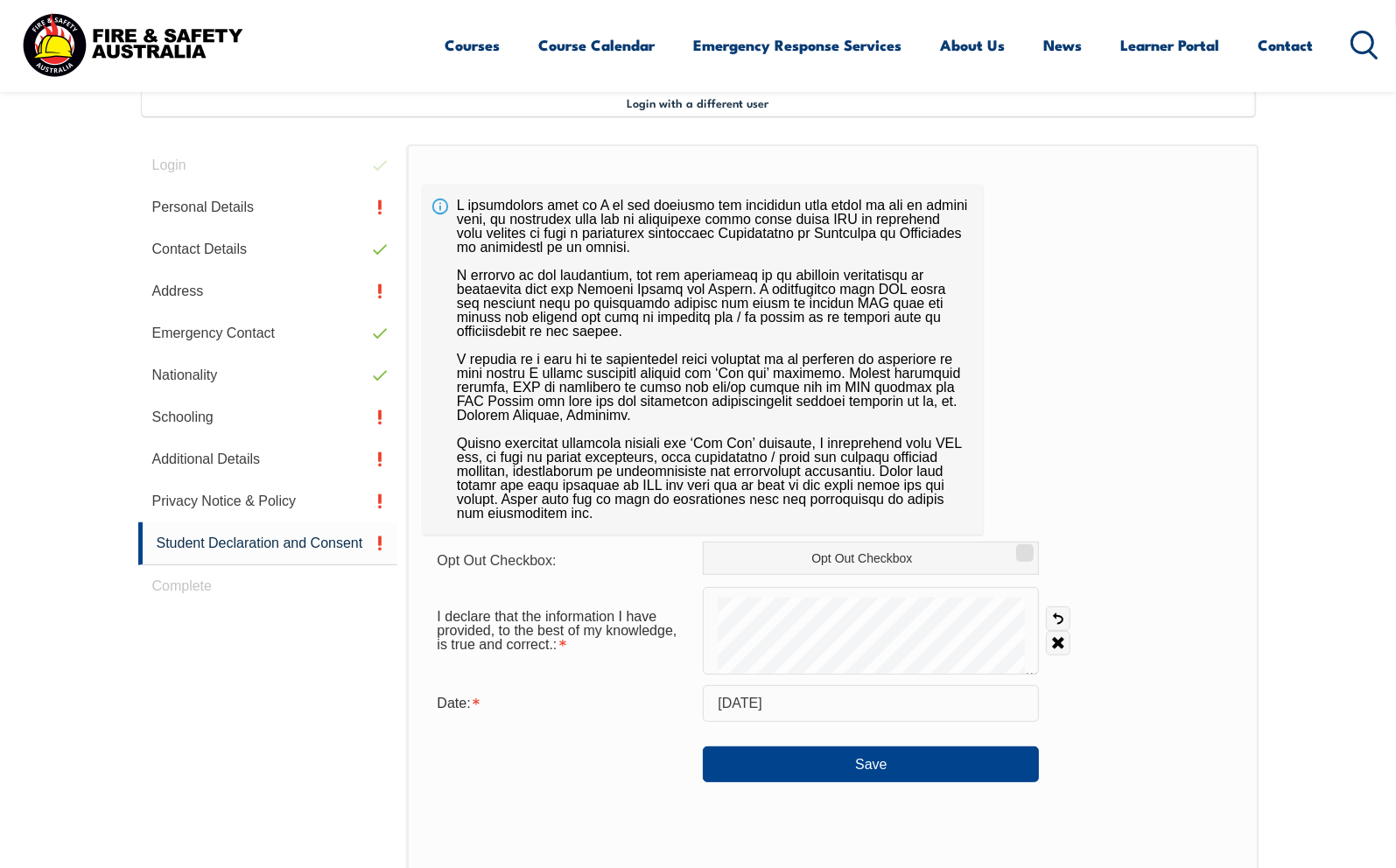
drag, startPoint x: 1058, startPoint y: 618, endPoint x: 1040, endPoint y: 621, distance: 18.2
click at [1056, 620] on link "Undo" at bounding box center [1058, 619] width 25 height 25
click at [1054, 619] on link "Undo" at bounding box center [1058, 619] width 25 height 25
drag, startPoint x: 1053, startPoint y: 615, endPoint x: 1043, endPoint y: 618, distance: 10.4
click at [1054, 615] on link "Undo" at bounding box center [1058, 619] width 25 height 25
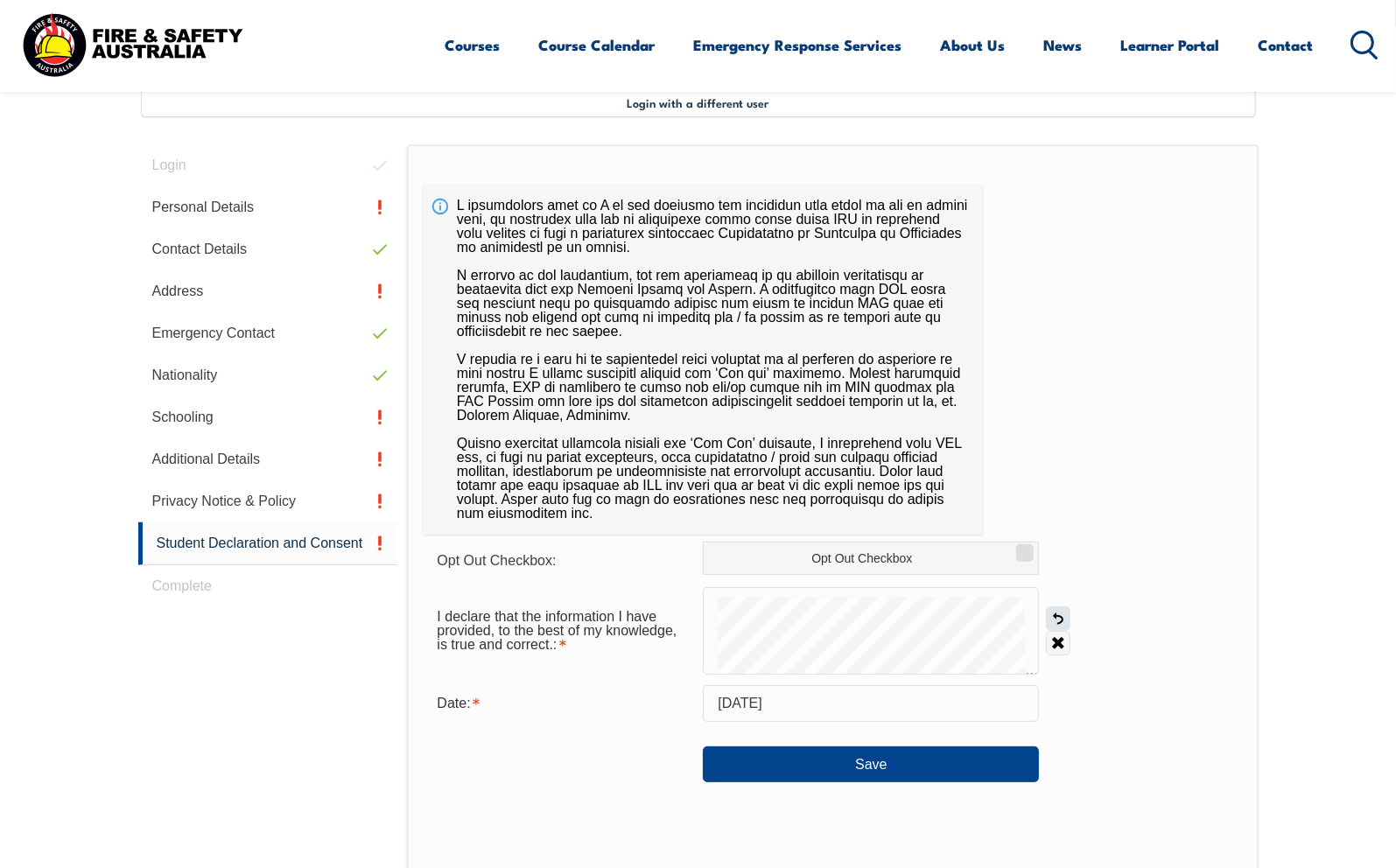
click at [1057, 615] on link "Undo" at bounding box center [1058, 619] width 25 height 25
click at [1031, 635] on div at bounding box center [870, 630] width 336 height 87
click at [1053, 620] on link "Undo" at bounding box center [1058, 619] width 25 height 25
drag, startPoint x: 1056, startPoint y: 614, endPoint x: 1040, endPoint y: 620, distance: 17.1
click at [1056, 616] on link "Undo" at bounding box center [1058, 619] width 25 height 25
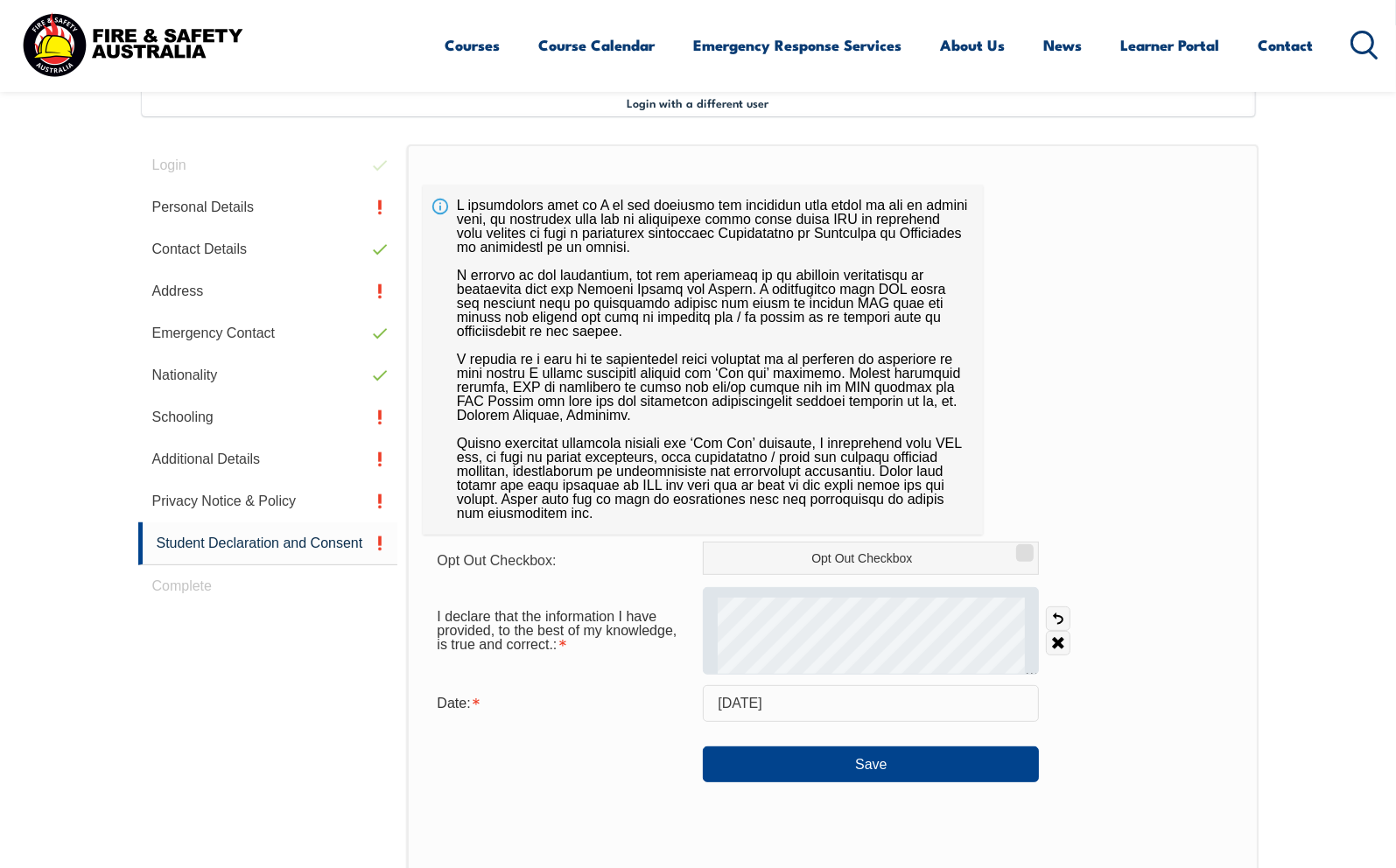
drag, startPoint x: 1051, startPoint y: 614, endPoint x: 1032, endPoint y: 616, distance: 19.1
click at [1042, 616] on div "Undo Clear" at bounding box center [1054, 630] width 32 height 49
drag, startPoint x: 1060, startPoint y: 616, endPoint x: 1030, endPoint y: 621, distance: 30.4
click at [1060, 617] on link "Undo" at bounding box center [1058, 619] width 25 height 25
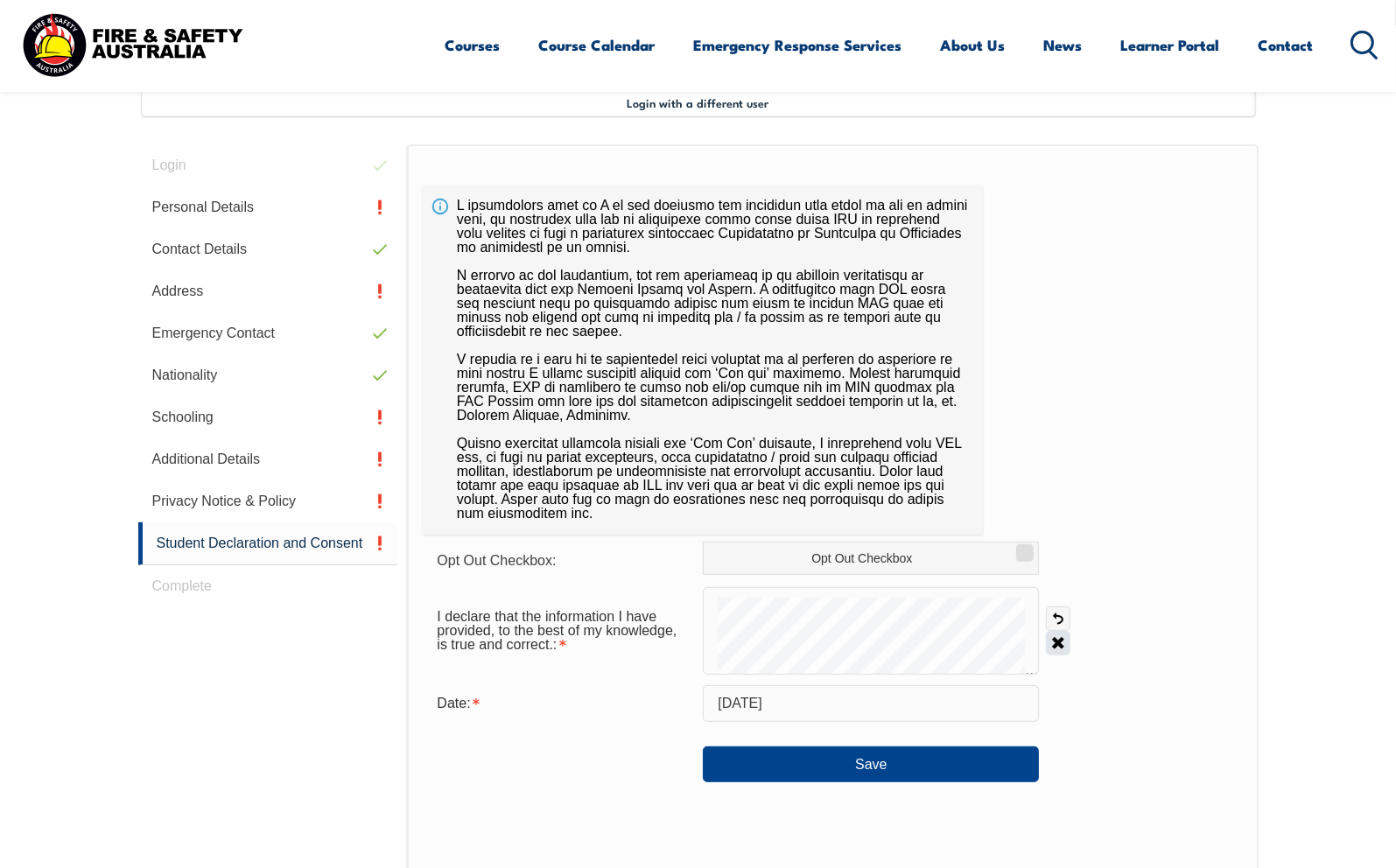
click at [1081, 634] on div "I declare that the information I have provided, to the best of my knowledge, is…" at bounding box center [833, 630] width 819 height 87
click at [1056, 616] on link "Undo" at bounding box center [1058, 619] width 25 height 25
click at [1060, 619] on link "Undo" at bounding box center [1058, 619] width 25 height 25
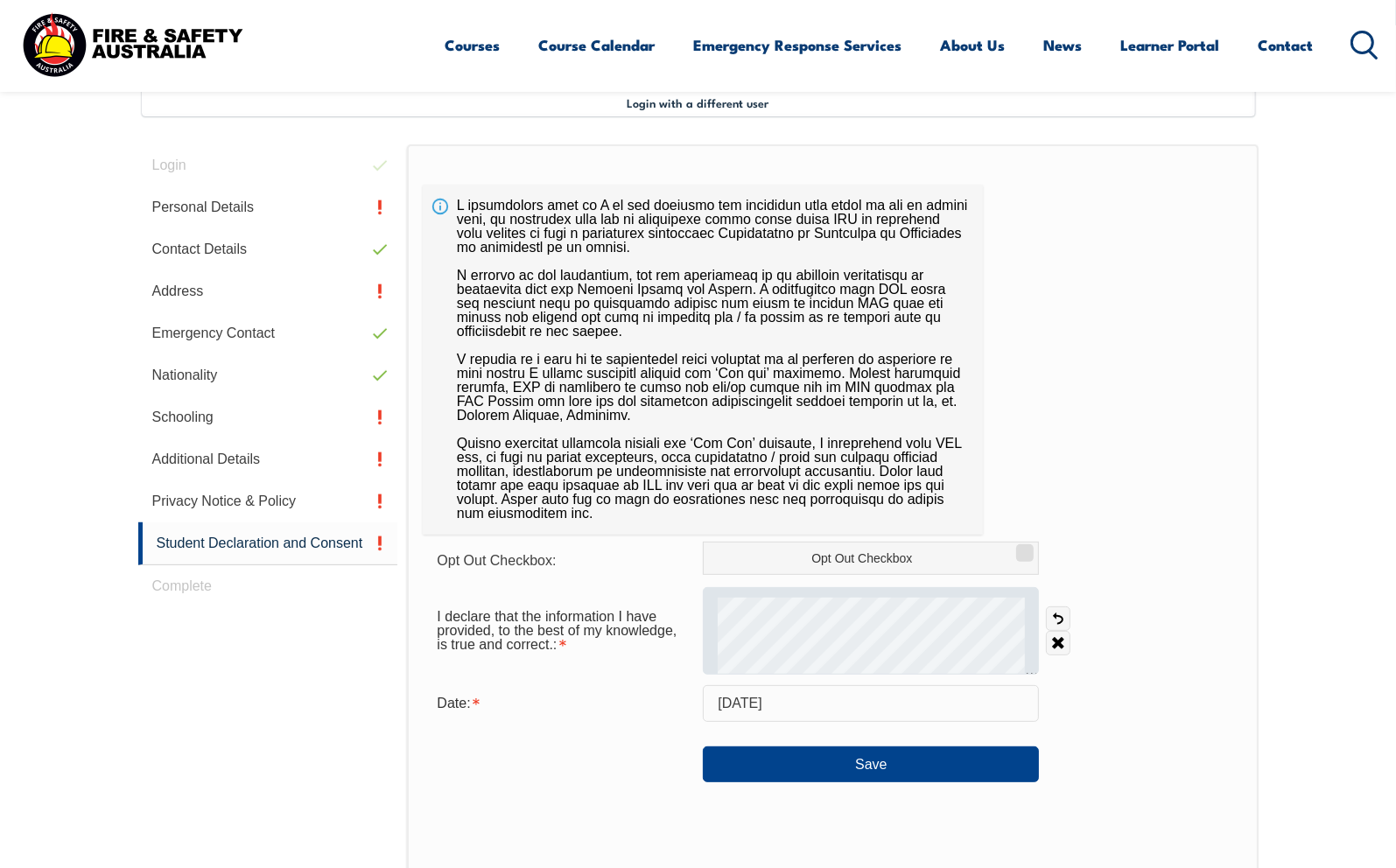
drag, startPoint x: 1062, startPoint y: 622, endPoint x: 1029, endPoint y: 623, distance: 33.0
click at [1060, 622] on link "Undo" at bounding box center [1058, 619] width 25 height 25
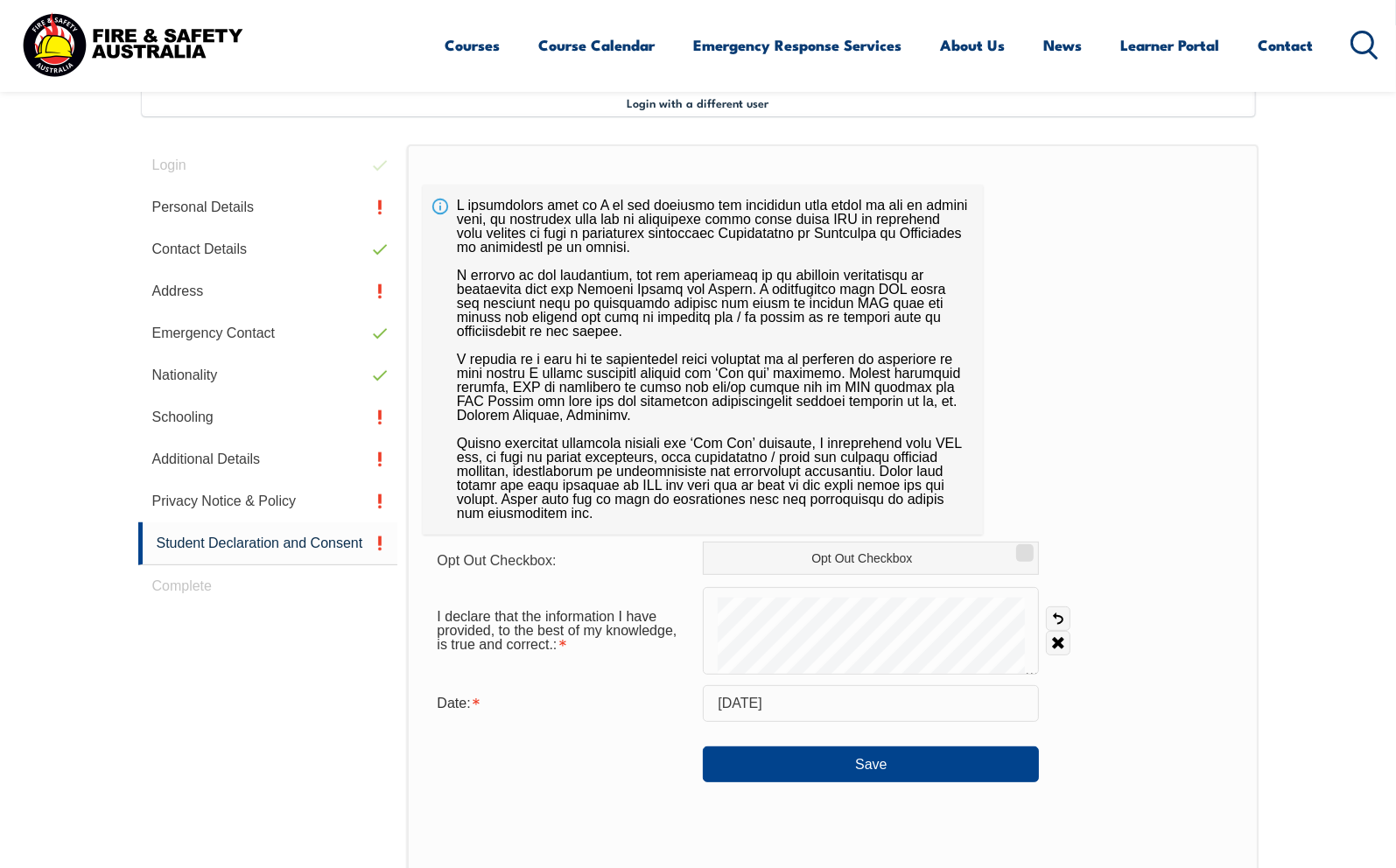
click at [1102, 649] on div "I declare that the information I have provided, to the best of my knowledge, is…" at bounding box center [833, 630] width 819 height 87
drag, startPoint x: 1060, startPoint y: 619, endPoint x: 1042, endPoint y: 620, distance: 18.0
click at [1054, 619] on link "Undo" at bounding box center [1058, 619] width 25 height 25
click at [1120, 643] on div "I declare that the information I have provided, to the best of my knowledge, is…" at bounding box center [833, 630] width 819 height 87
click at [1059, 622] on link "Undo" at bounding box center [1058, 619] width 25 height 25
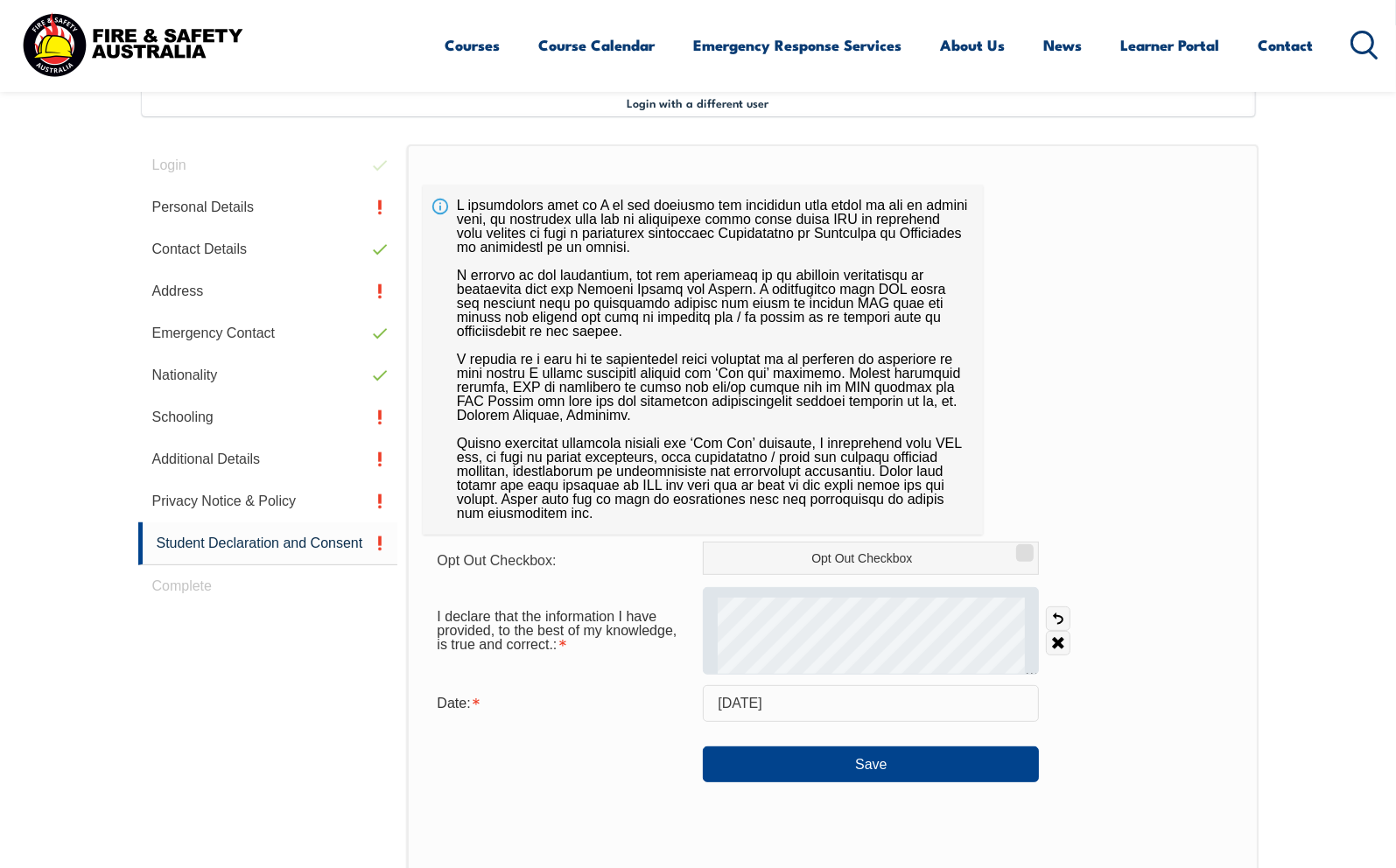
drag, startPoint x: 1059, startPoint y: 616, endPoint x: 1037, endPoint y: 619, distance: 22.2
click at [1051, 617] on link "Undo" at bounding box center [1058, 619] width 25 height 25
drag, startPoint x: 1059, startPoint y: 616, endPoint x: 1036, endPoint y: 620, distance: 23.3
click at [1049, 619] on link "Undo" at bounding box center [1058, 619] width 25 height 25
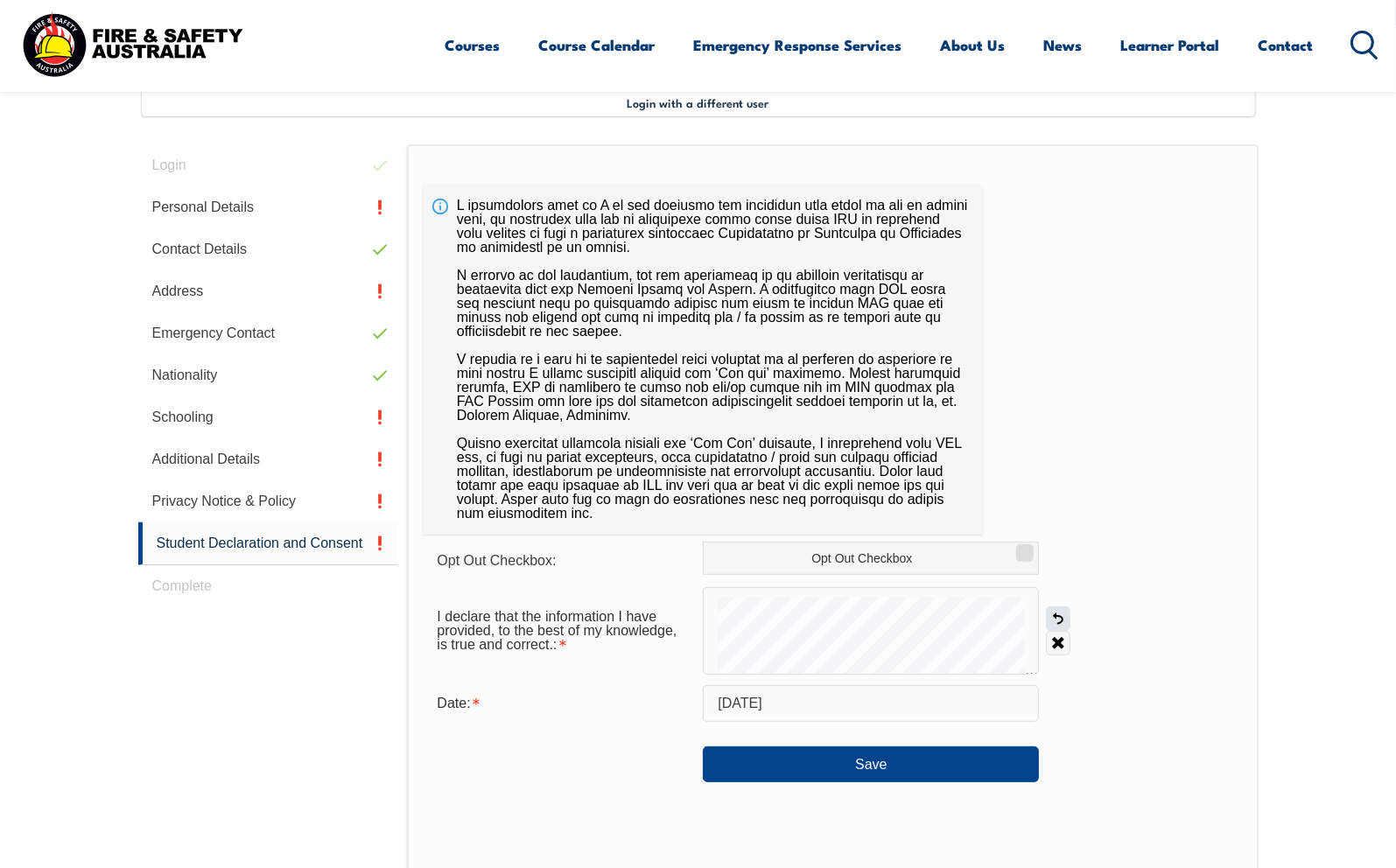
click at [1054, 617] on link "Undo" at bounding box center [1058, 619] width 25 height 25
click at [1055, 629] on div "I declare that the information I have provided, to the best of my knowledge, is…" at bounding box center [833, 630] width 819 height 87
click at [1063, 618] on link "Undo" at bounding box center [1058, 619] width 25 height 25
click at [1094, 645] on div "I declare that the information I have provided, to the best of my knowledge, is…" at bounding box center [833, 630] width 819 height 87
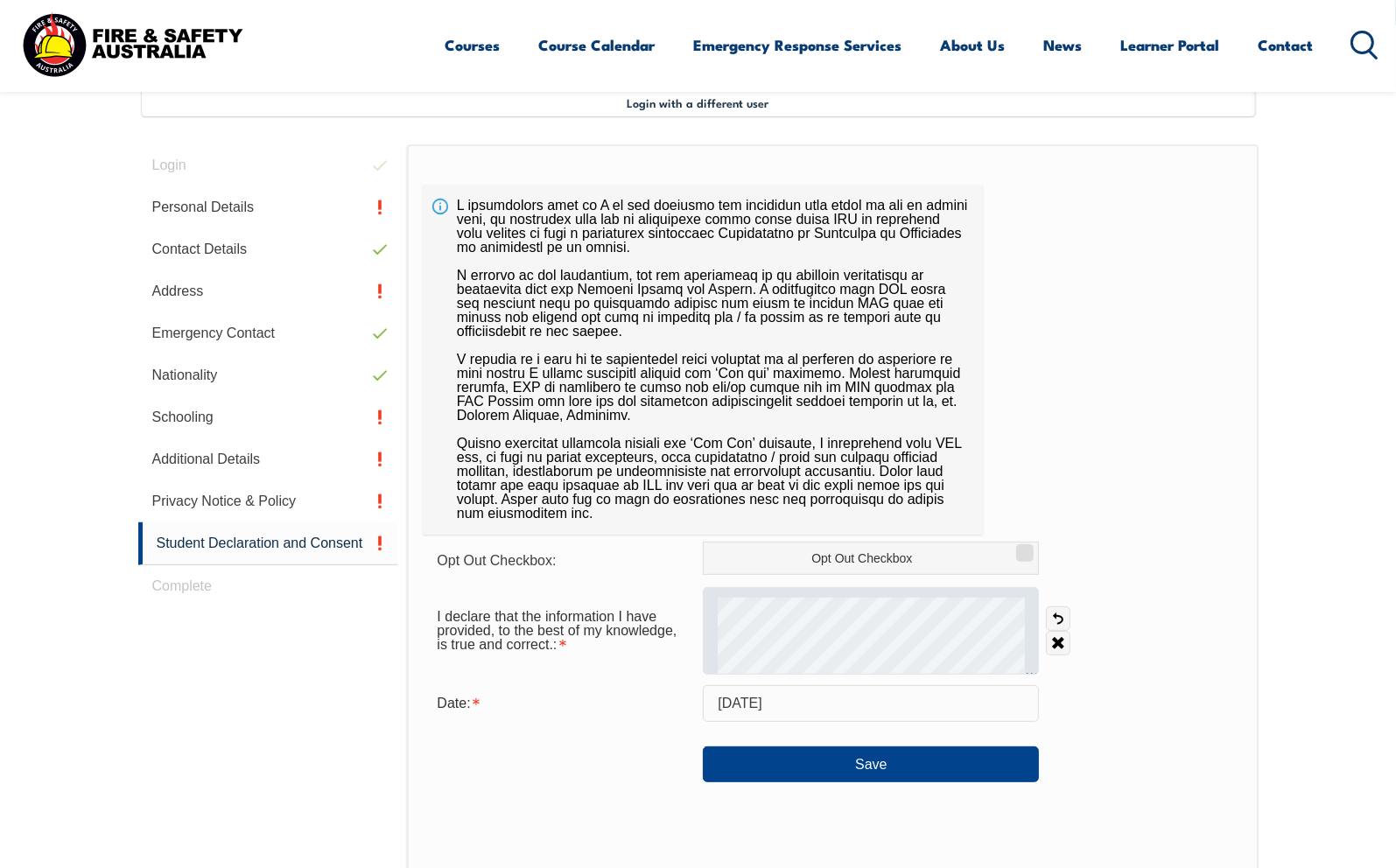
drag, startPoint x: 1061, startPoint y: 620, endPoint x: 1036, endPoint y: 622, distance: 25.1
click at [1060, 620] on link "Undo" at bounding box center [1058, 619] width 25 height 25
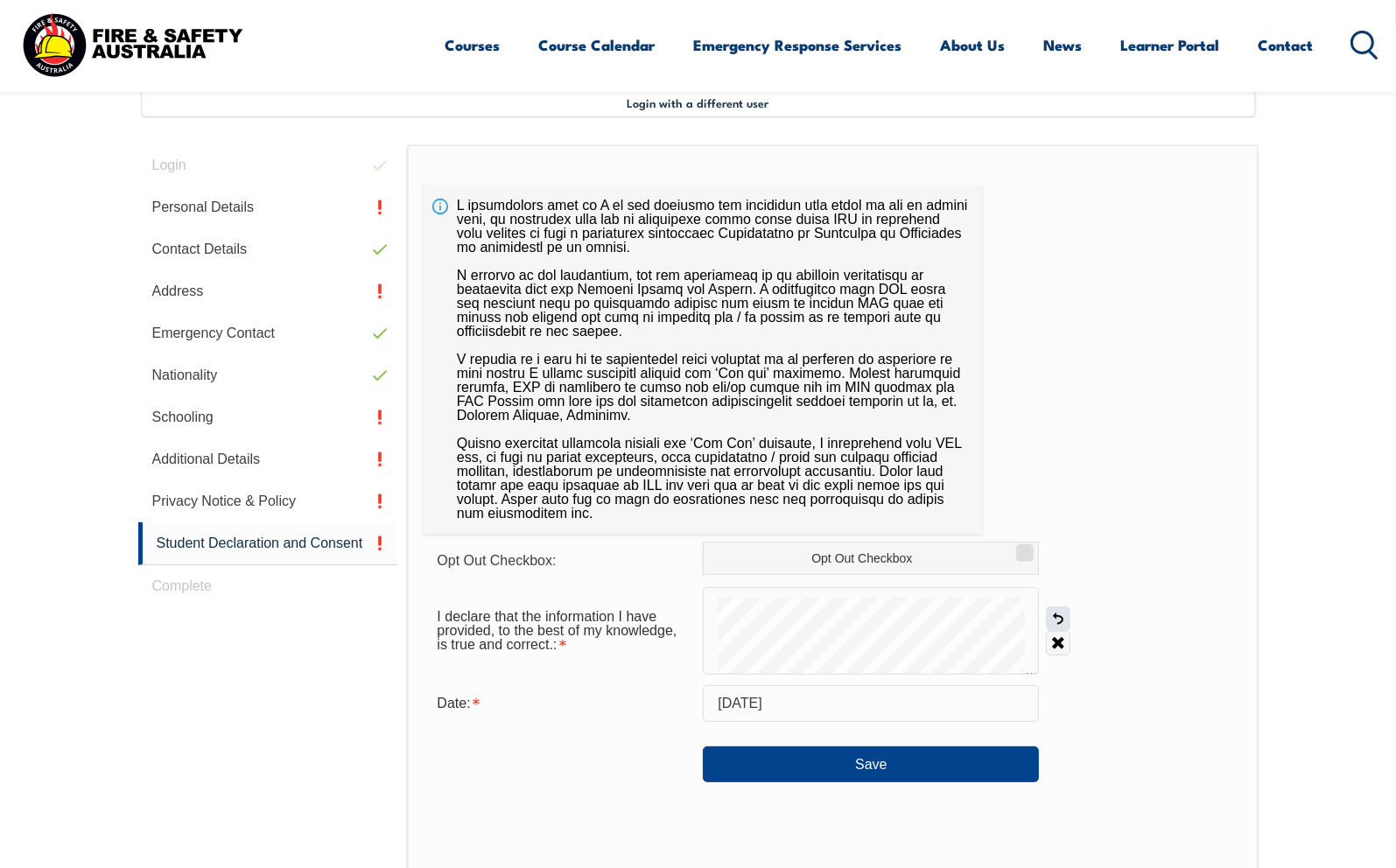
click at [1053, 617] on link "Undo" at bounding box center [1058, 619] width 25 height 25
click at [1057, 612] on link "Undo" at bounding box center [1058, 619] width 25 height 25
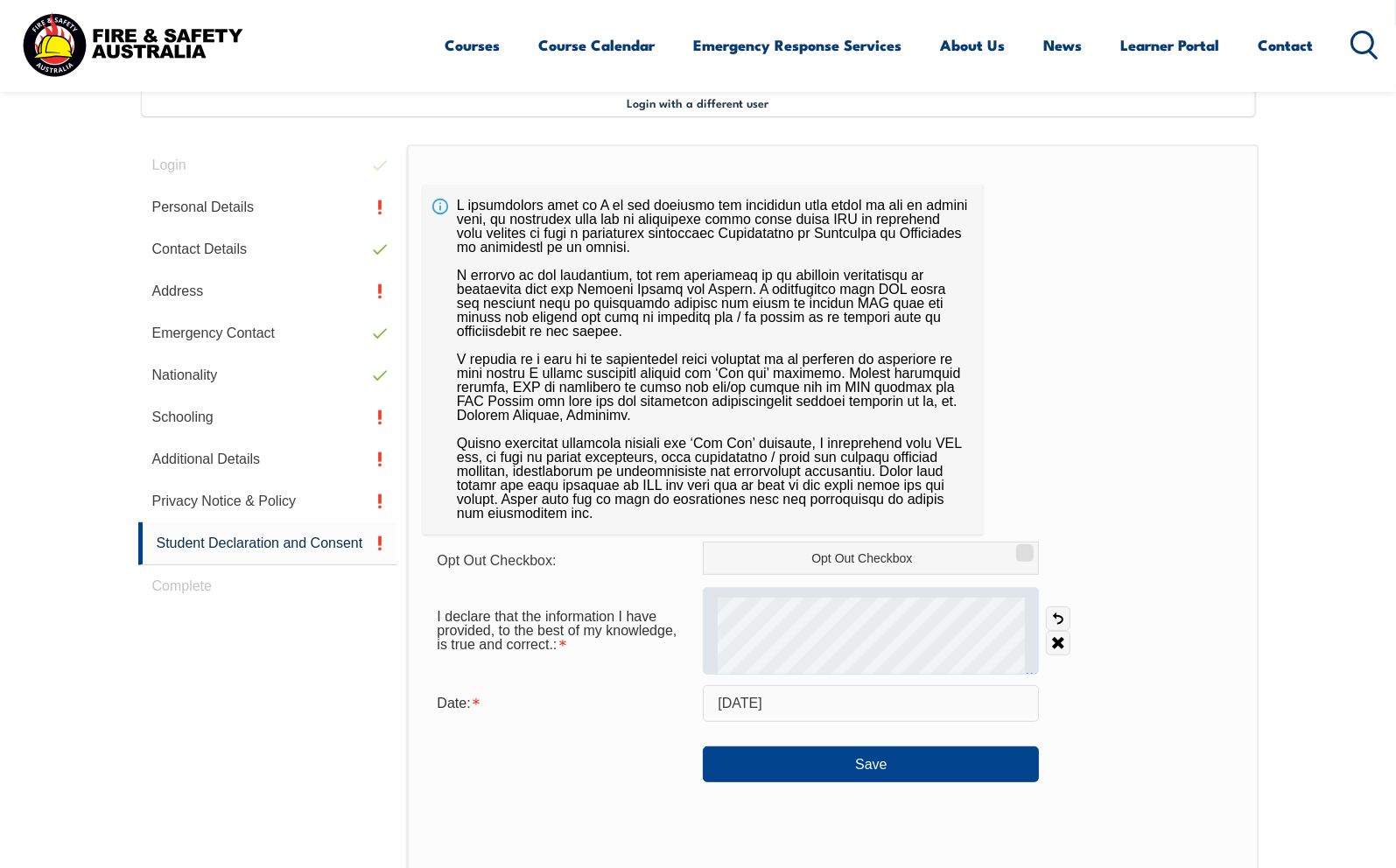
click at [1040, 639] on div "I declare that the information I have provided, to the best of my knowledge, is…" at bounding box center [833, 630] width 819 height 87
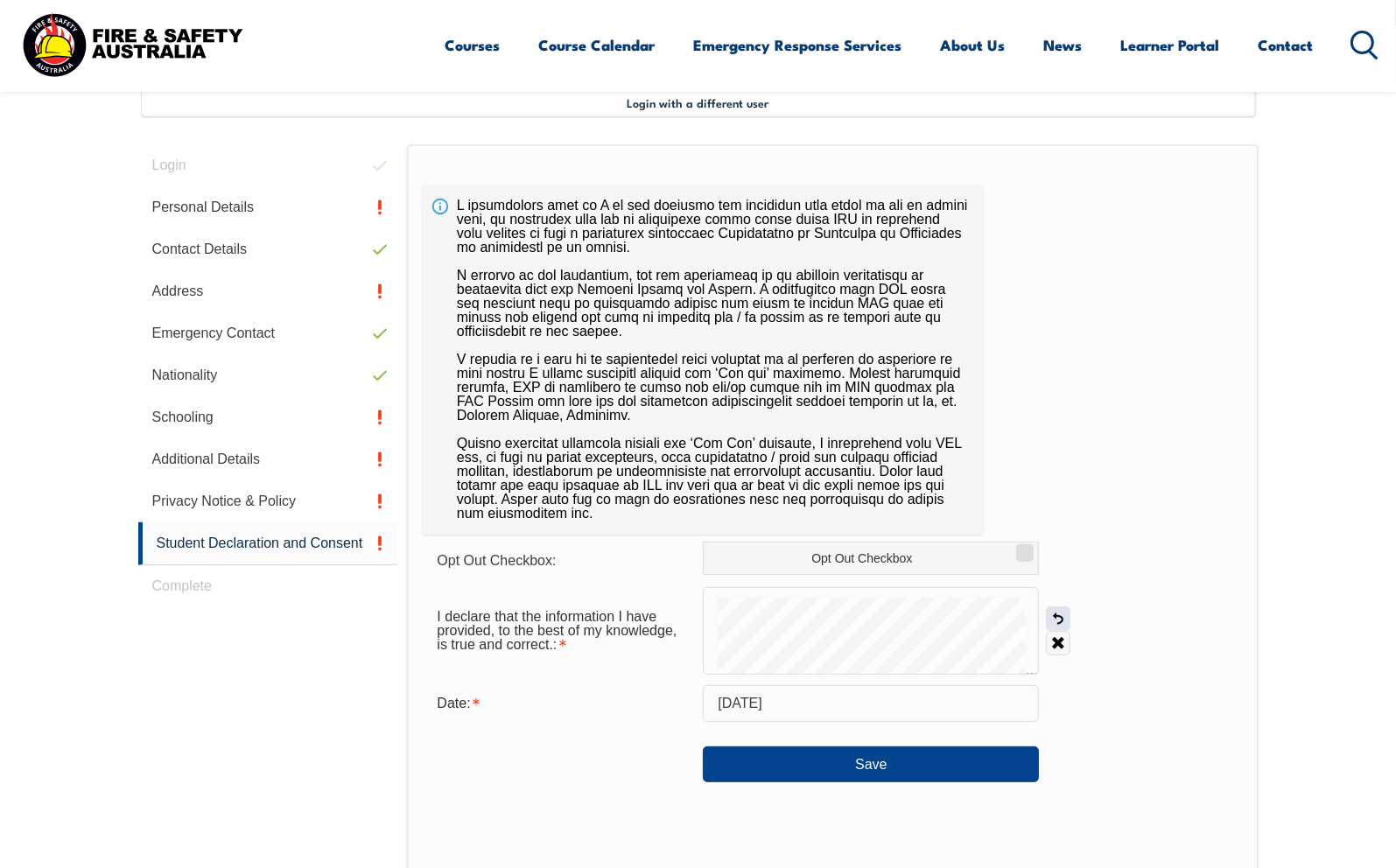
click at [1064, 618] on link "Undo" at bounding box center [1058, 619] width 25 height 25
click at [1057, 620] on link "Undo" at bounding box center [1058, 619] width 25 height 25
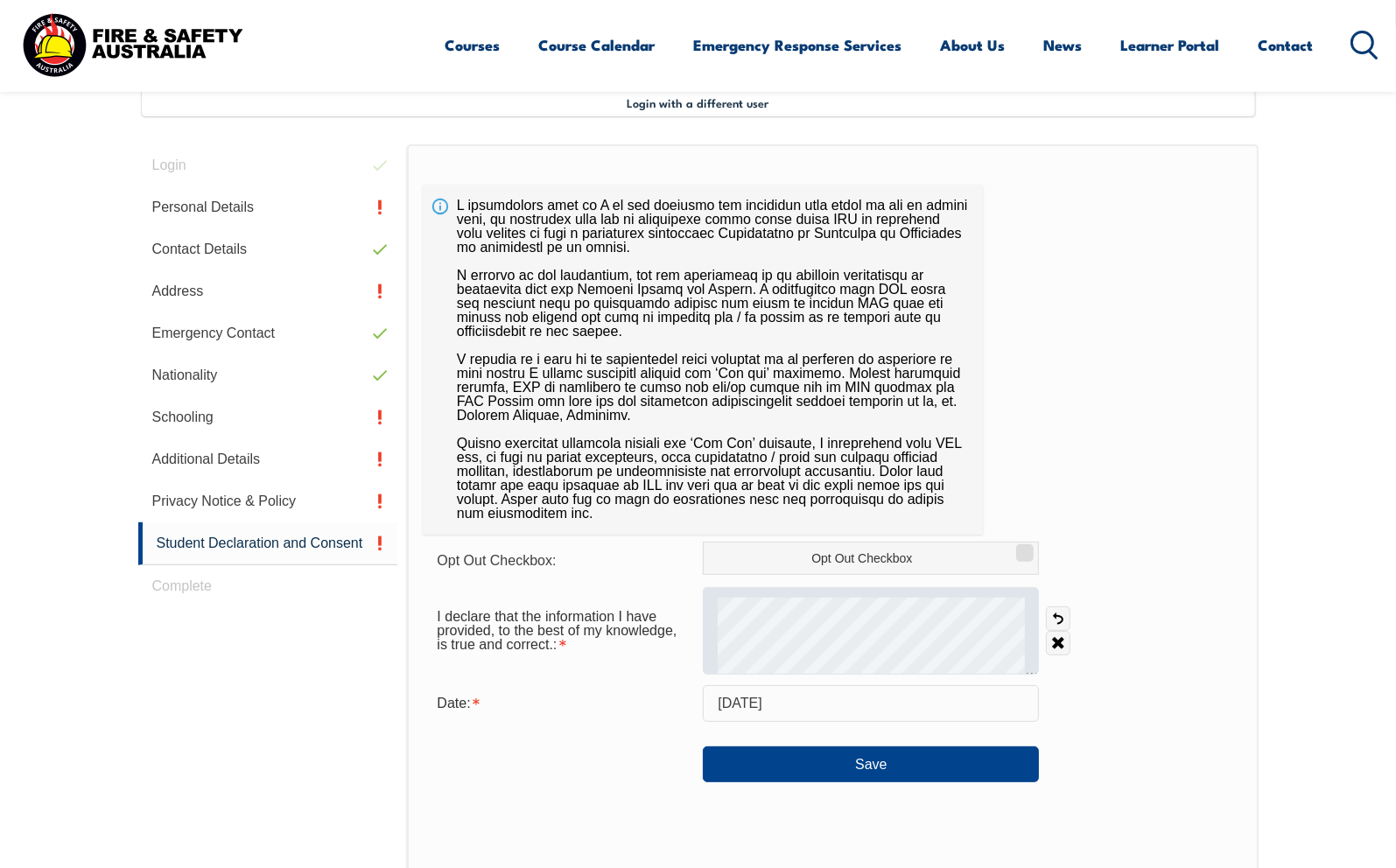
click at [686, 676] on form "Opt Out Checkbox: Opt Out Checkbox I declare that the information I have provid…" at bounding box center [833, 662] width 819 height 241
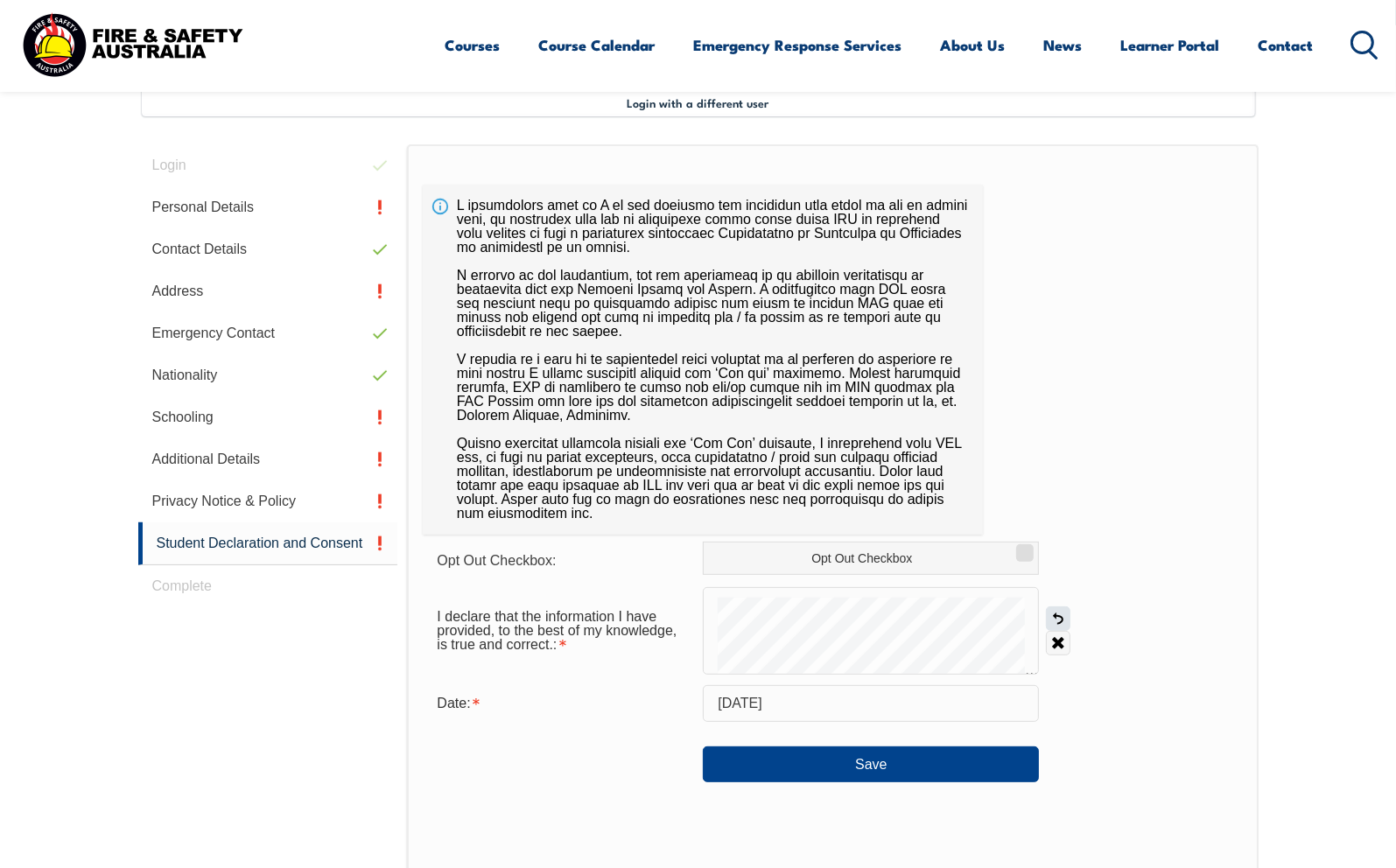
click at [1057, 616] on link "Undo" at bounding box center [1058, 619] width 25 height 25
click at [1057, 620] on link "Undo" at bounding box center [1058, 619] width 25 height 25
click at [1060, 613] on link "Undo" at bounding box center [1058, 619] width 25 height 25
click at [1046, 637] on div "I declare that the information I have provided, to the best of my knowledge, is…" at bounding box center [833, 630] width 819 height 87
click at [1054, 619] on link "Undo" at bounding box center [1058, 619] width 25 height 25
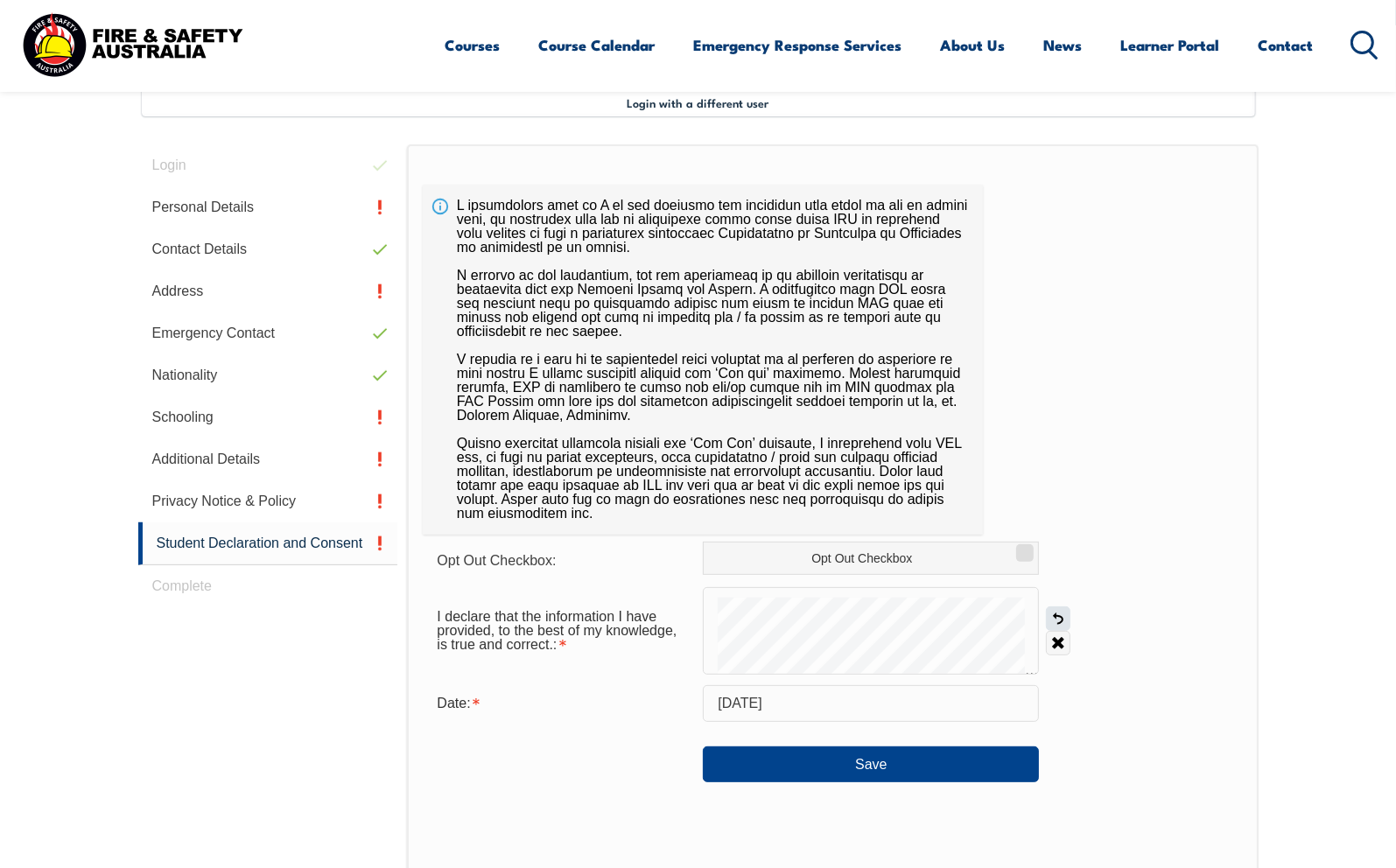
click at [1017, 612] on div "I declare that the information I have provided, to the best of my knowledge, is…" at bounding box center [833, 630] width 819 height 87
drag, startPoint x: 1064, startPoint y: 617, endPoint x: 1043, endPoint y: 619, distance: 21.1
click at [1050, 619] on link "Undo" at bounding box center [1058, 619] width 25 height 25
click at [1053, 621] on link "Undo" at bounding box center [1058, 619] width 25 height 25
click at [1059, 619] on link "Undo" at bounding box center [1058, 619] width 25 height 25
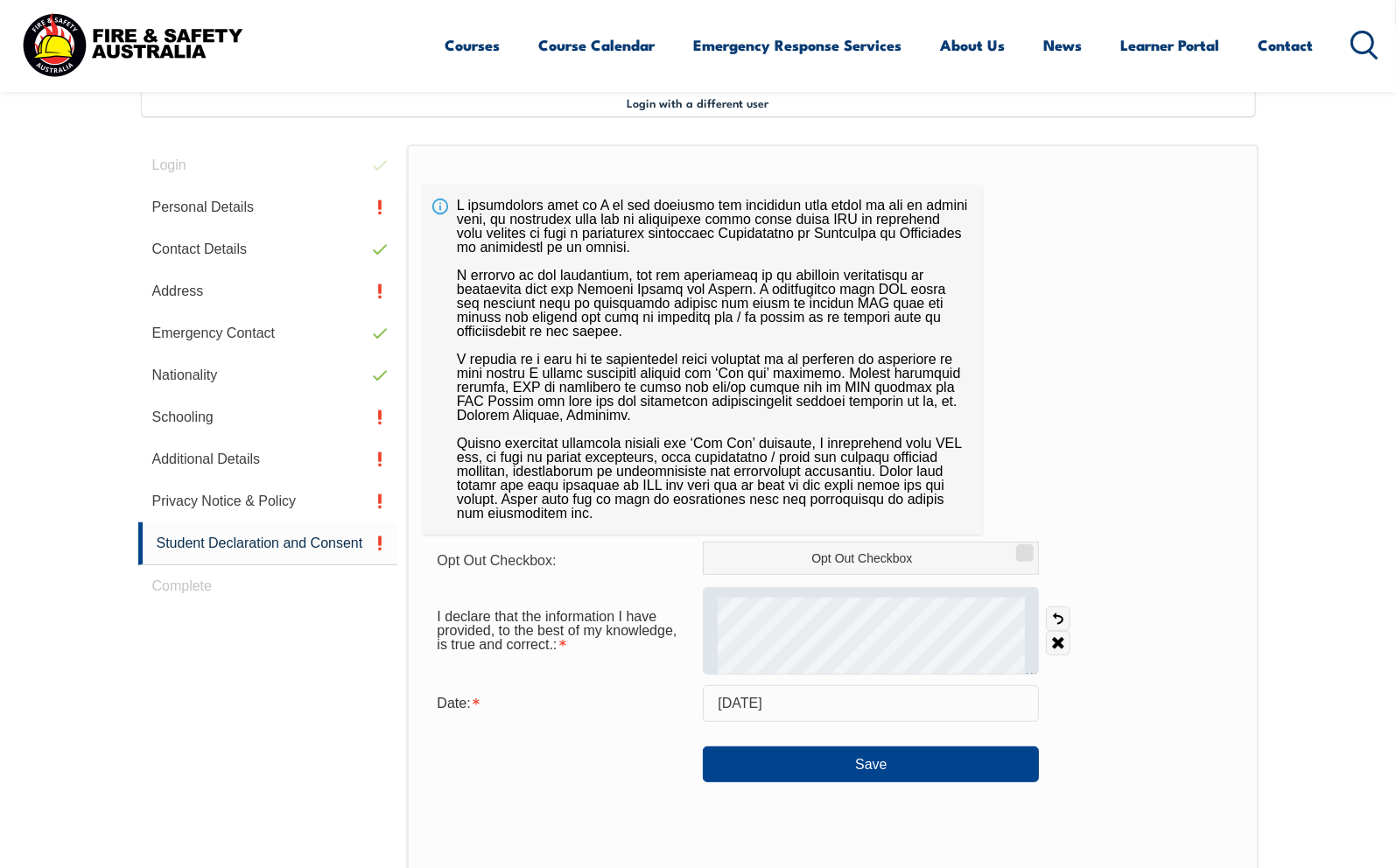
drag, startPoint x: 1050, startPoint y: 616, endPoint x: 1027, endPoint y: 621, distance: 23.5
click at [1048, 616] on link "Undo" at bounding box center [1058, 619] width 25 height 25
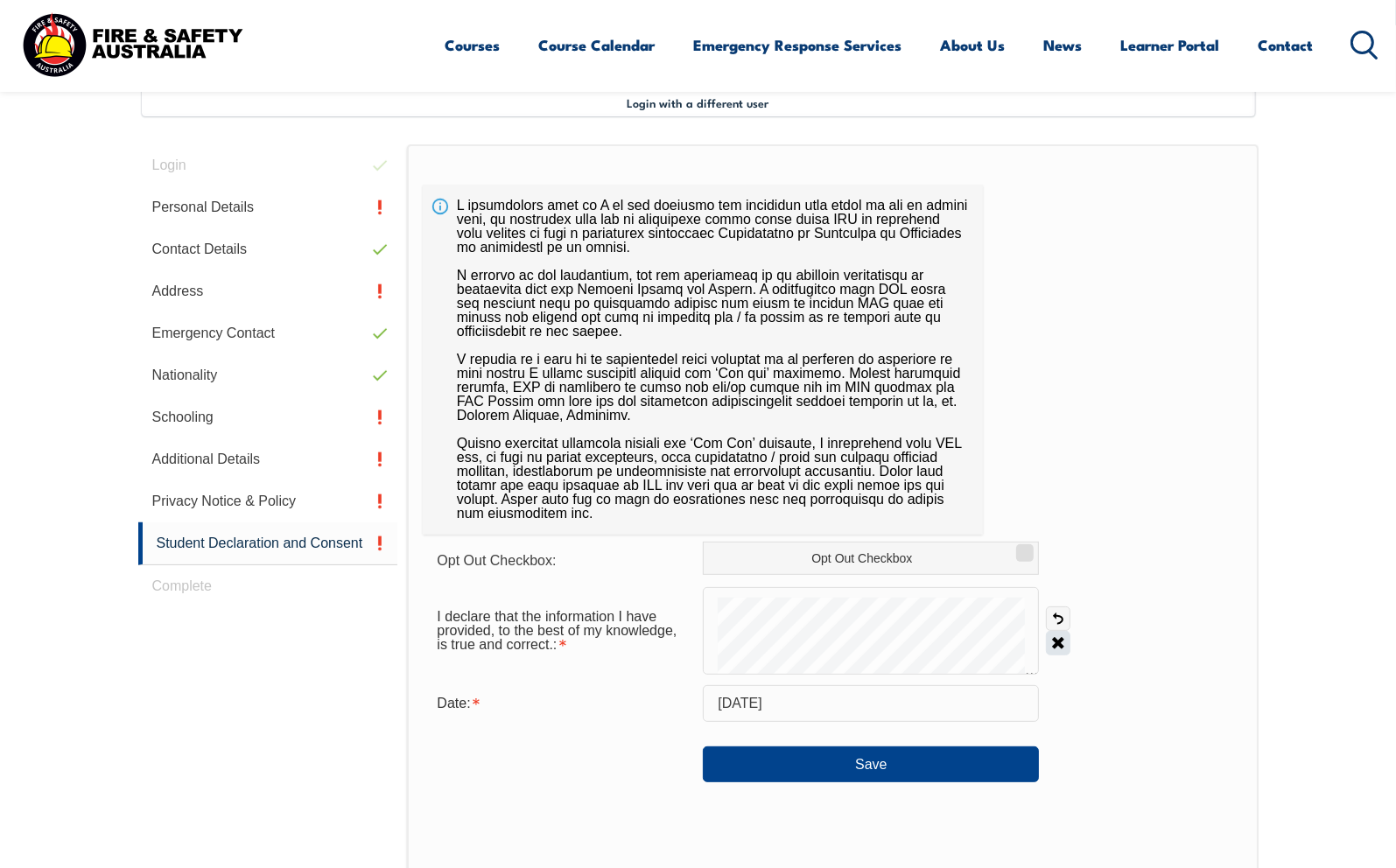
click at [1048, 647] on div "I declare that the information I have provided, to the best of my knowledge, is…" at bounding box center [833, 630] width 819 height 87
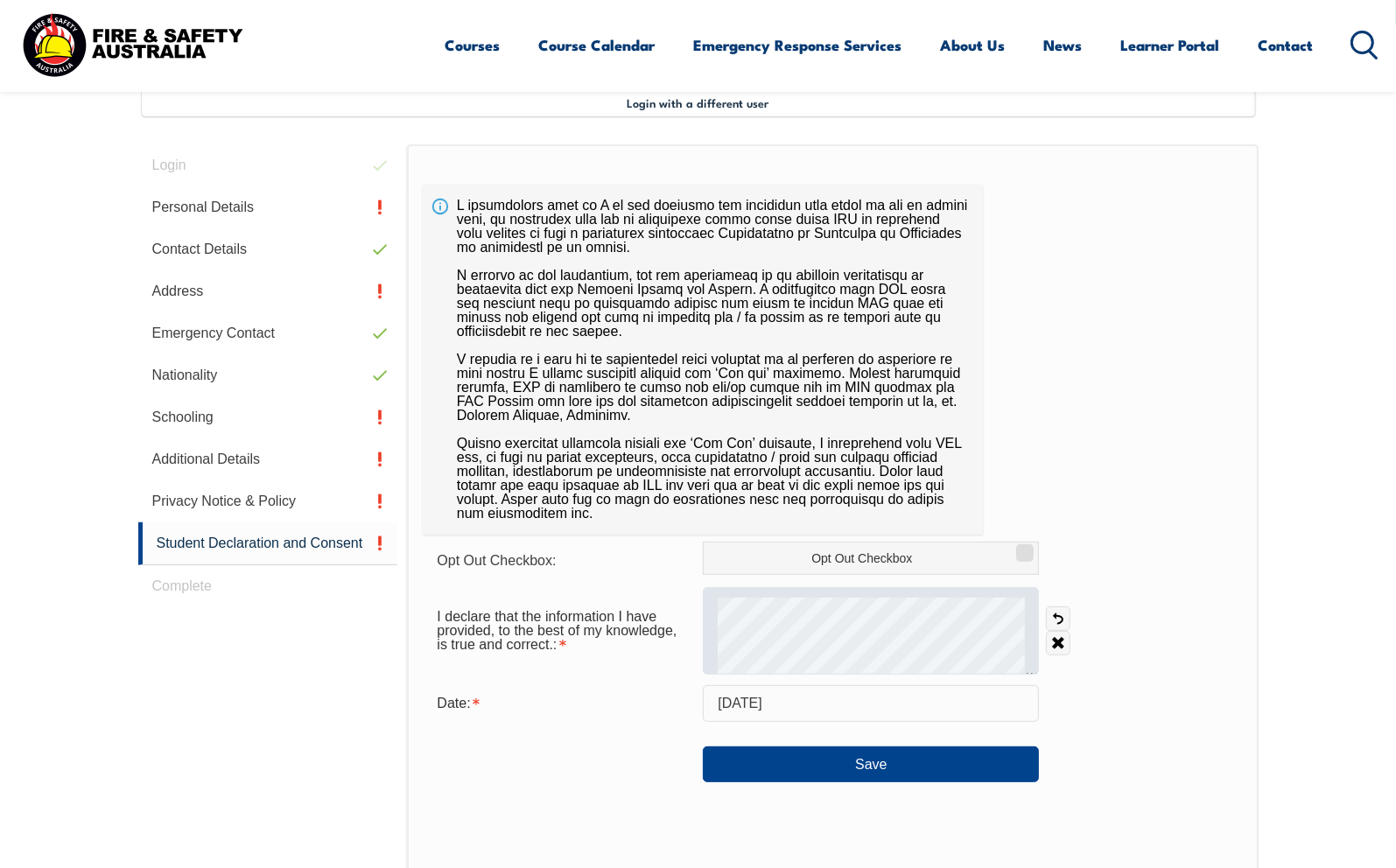
drag, startPoint x: 1053, startPoint y: 619, endPoint x: 1036, endPoint y: 620, distance: 17.0
click at [1046, 620] on link "Undo" at bounding box center [1058, 619] width 25 height 25
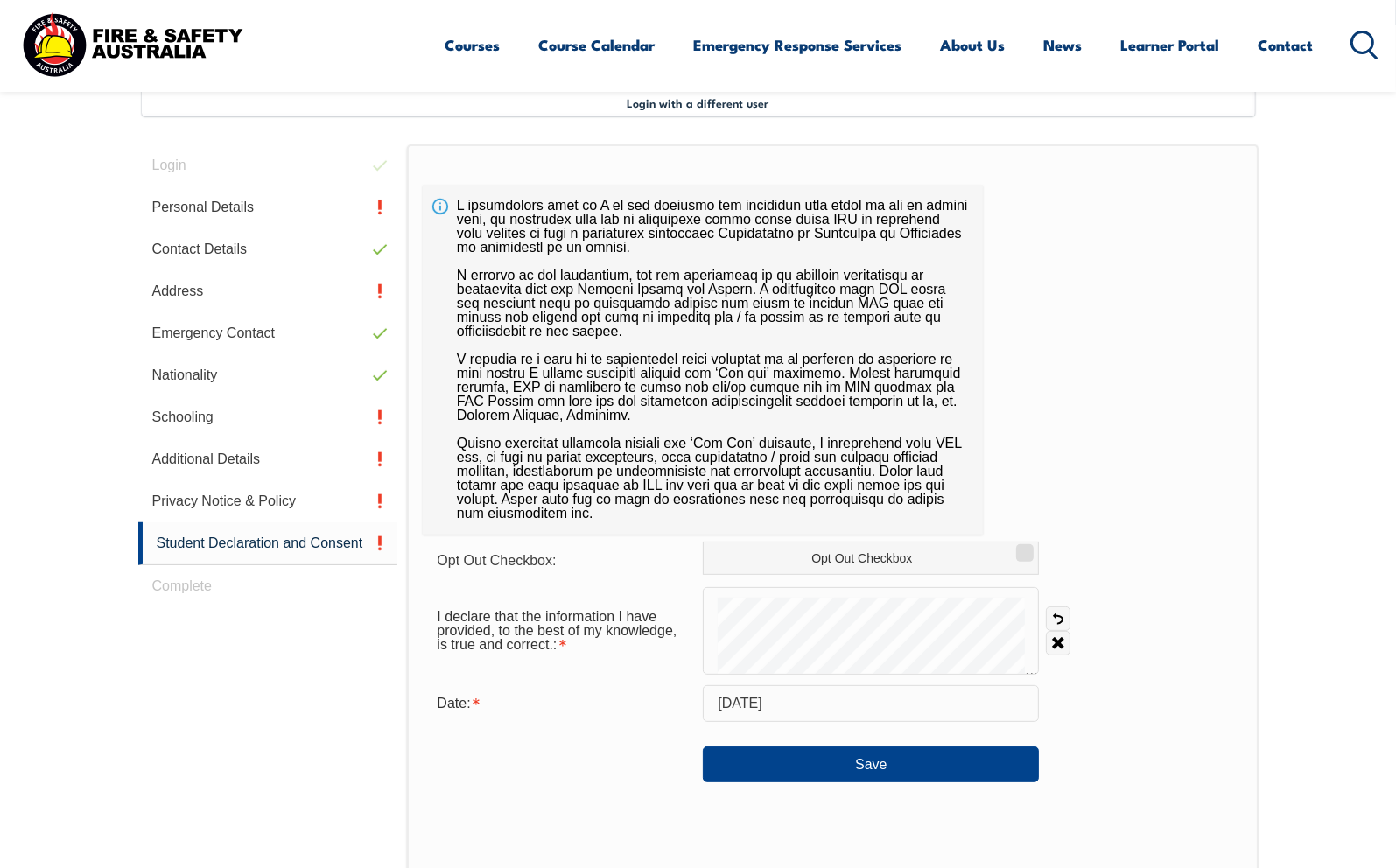
drag, startPoint x: 1060, startPoint y: 617, endPoint x: 1040, endPoint y: 620, distance: 20.2
click at [1040, 620] on div "Undo Clear" at bounding box center [1054, 630] width 32 height 49
click at [1055, 617] on link "Undo" at bounding box center [1058, 619] width 25 height 25
click at [1052, 618] on link "Undo" at bounding box center [1058, 619] width 25 height 25
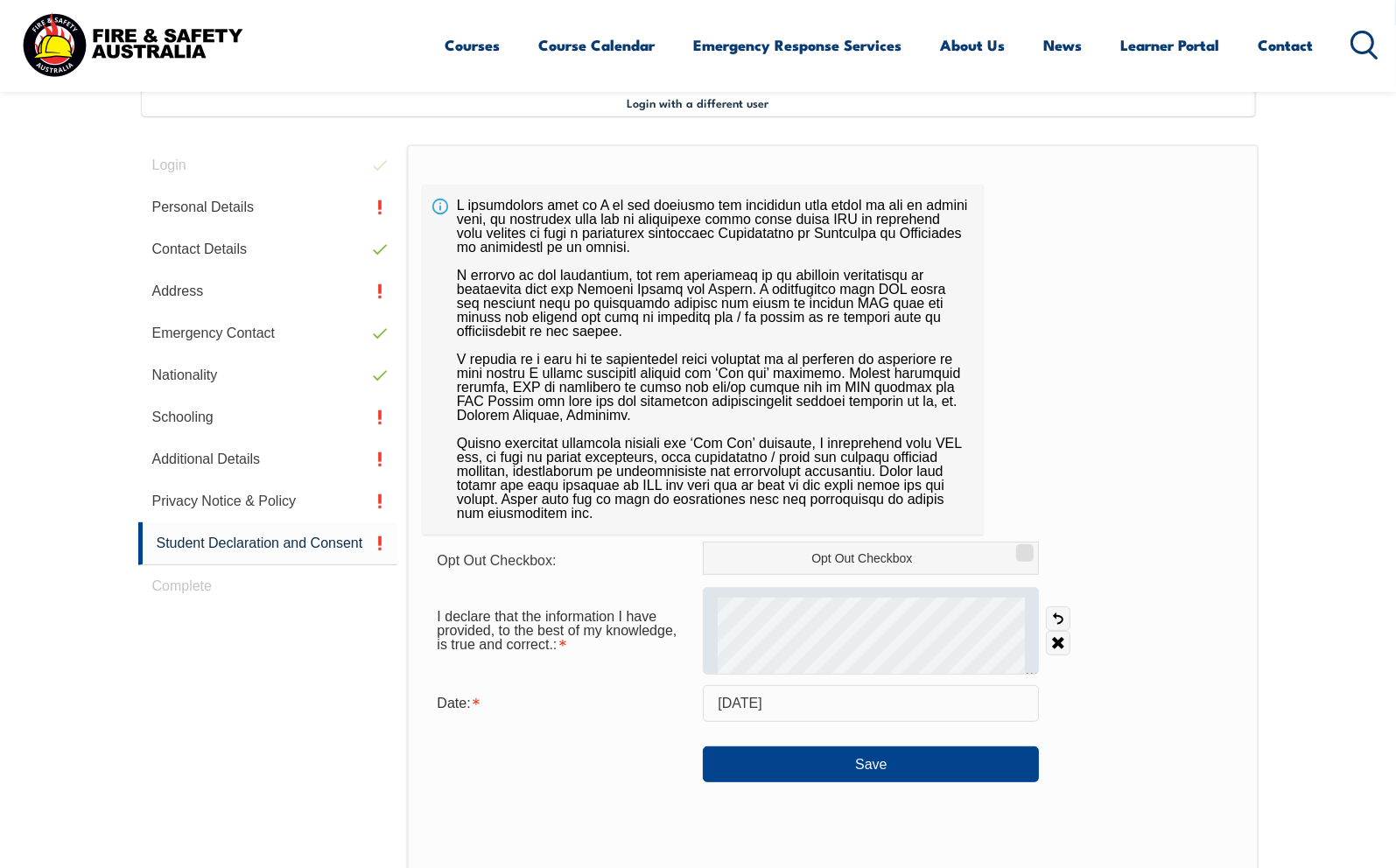
drag, startPoint x: 1058, startPoint y: 619, endPoint x: 1035, endPoint y: 619, distance: 23.0
click at [1053, 619] on link "Undo" at bounding box center [1058, 619] width 25 height 25
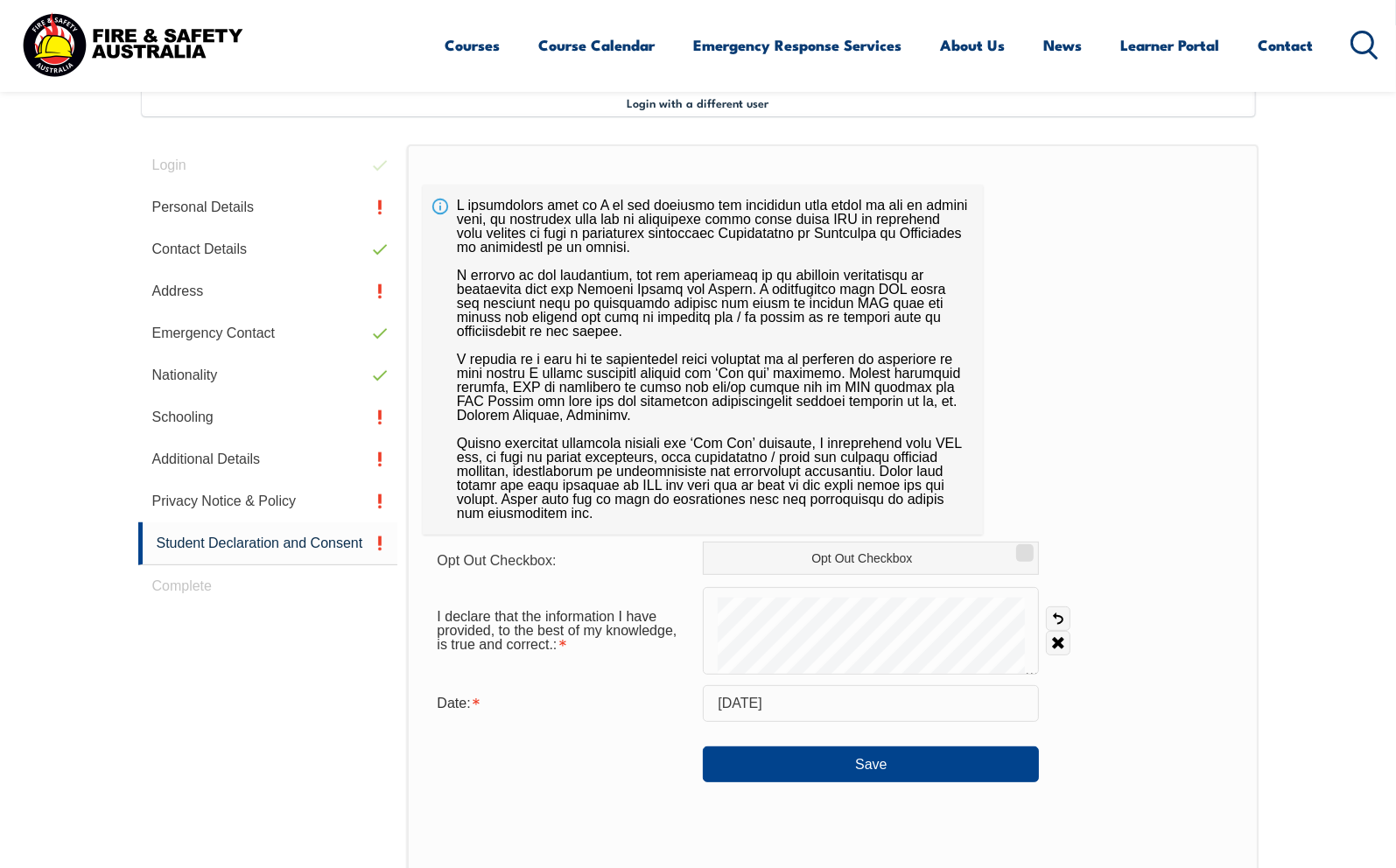
click at [1102, 643] on div "I declare that the information I have provided, to the best of my knowledge, is…" at bounding box center [833, 630] width 819 height 87
click at [1057, 619] on link "Undo" at bounding box center [1058, 619] width 25 height 25
click at [1057, 612] on link "Undo" at bounding box center [1058, 619] width 25 height 25
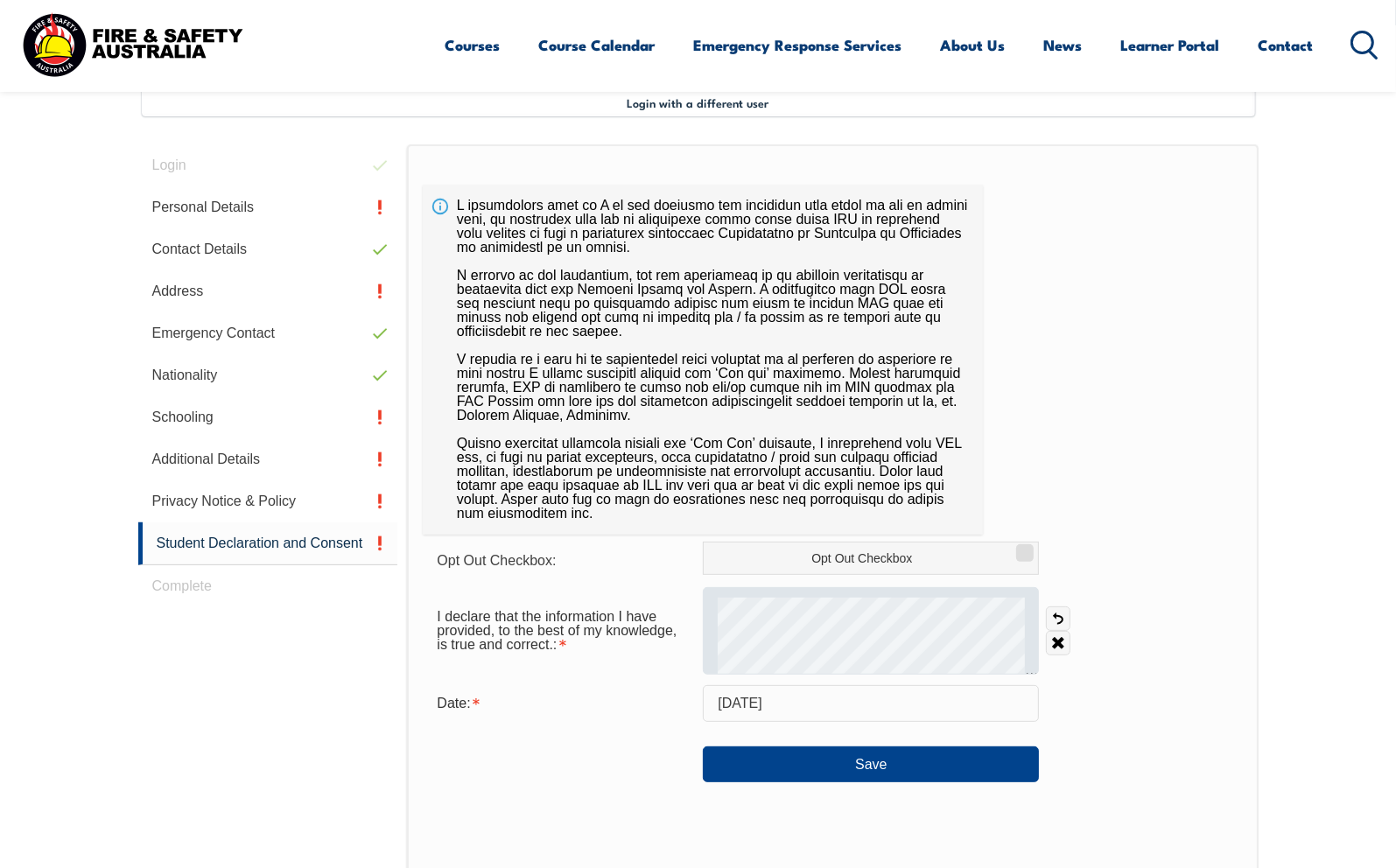
click at [1013, 615] on div "I declare that the information I have provided, to the best of my knowledge, is…" at bounding box center [833, 630] width 819 height 87
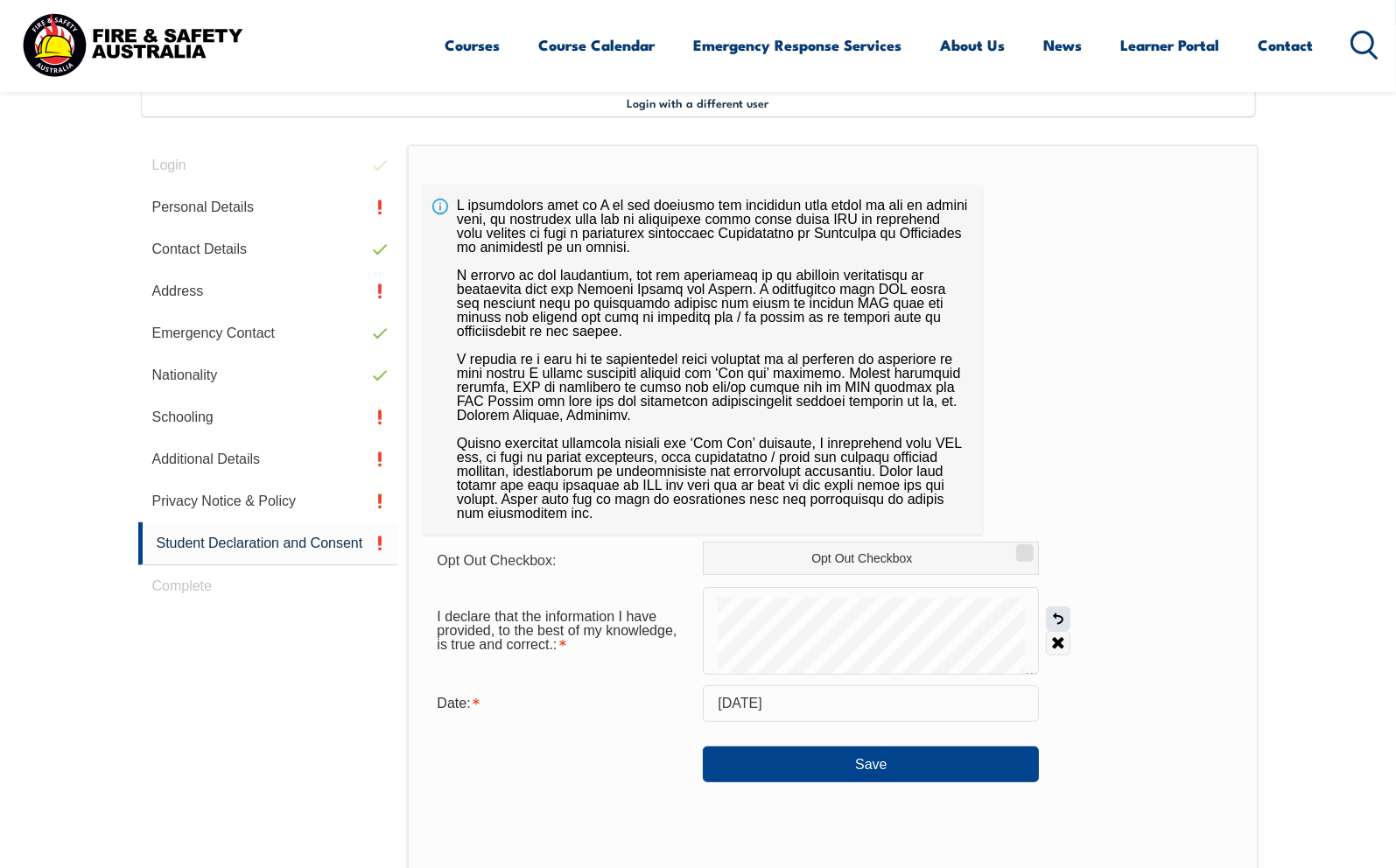
click at [1068, 622] on link "Undo" at bounding box center [1058, 619] width 25 height 25
drag, startPoint x: 1065, startPoint y: 621, endPoint x: 1048, endPoint y: 622, distance: 17.0
click at [1060, 622] on link "Undo" at bounding box center [1058, 619] width 25 height 25
click at [1047, 615] on link "Undo" at bounding box center [1058, 619] width 25 height 25
click at [1051, 620] on link "Undo" at bounding box center [1058, 619] width 25 height 25
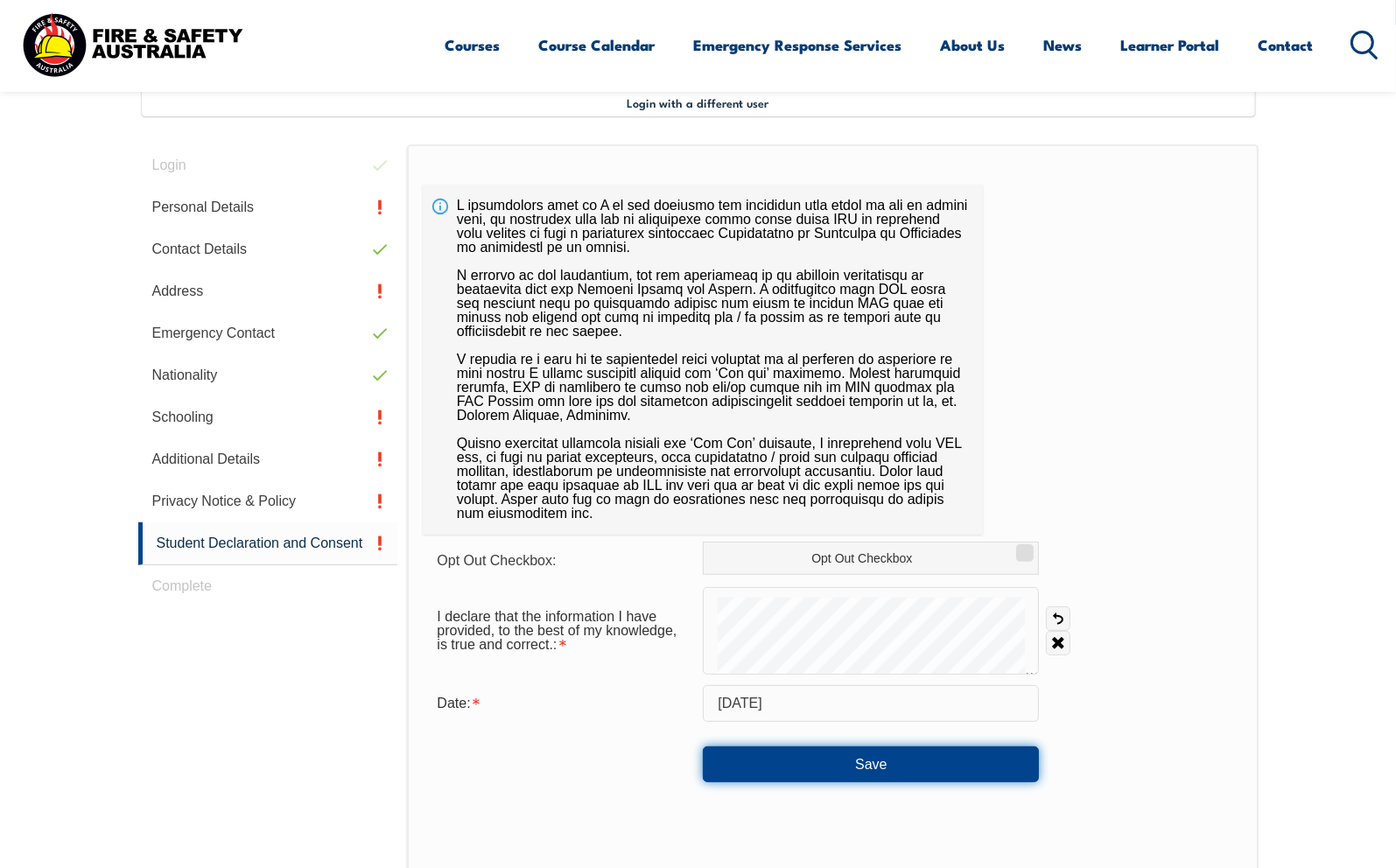
click at [891, 767] on button "Save" at bounding box center [870, 763] width 336 height 35
click at [871, 760] on button "Save" at bounding box center [870, 763] width 336 height 35
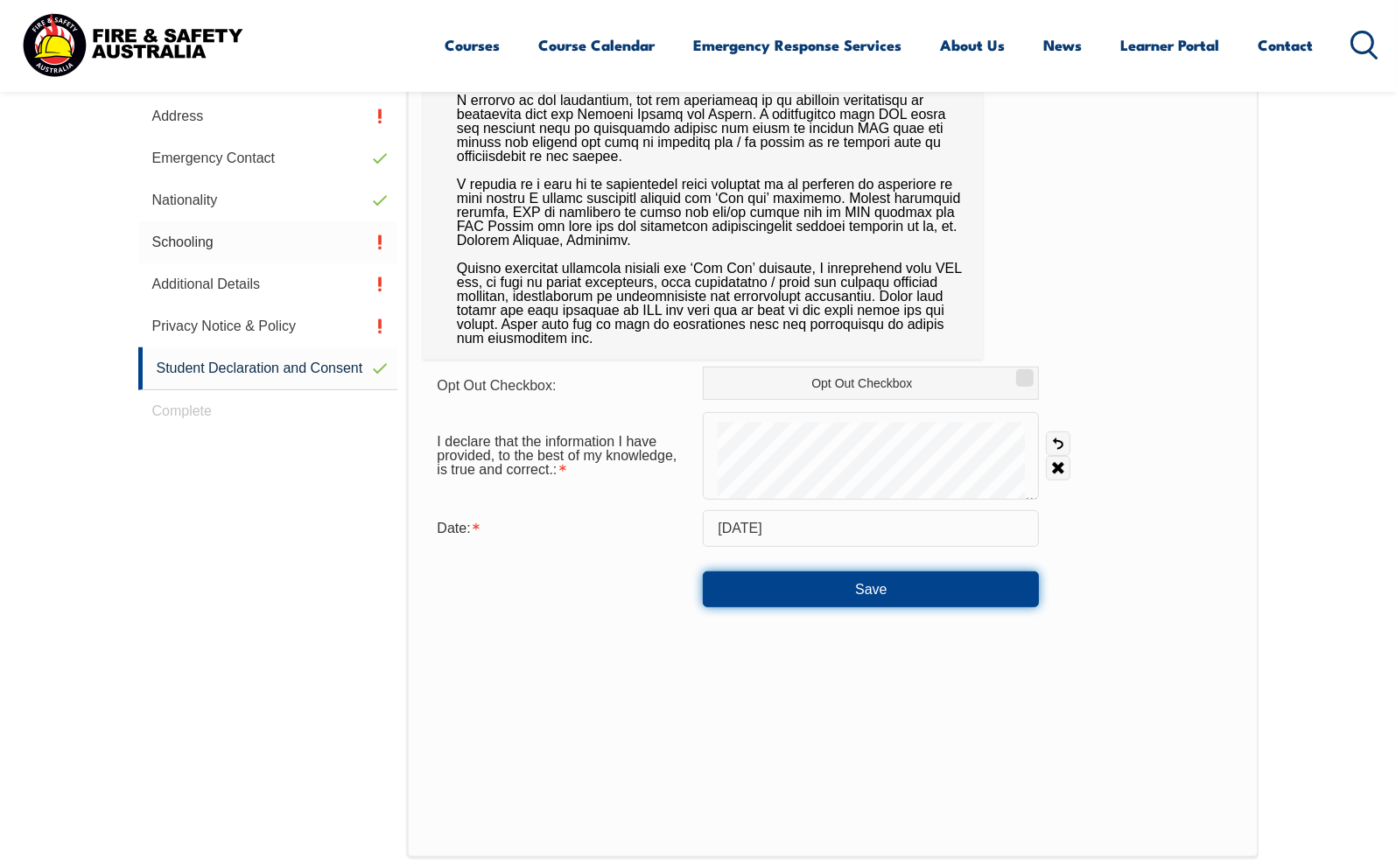
scroll to position [388, 0]
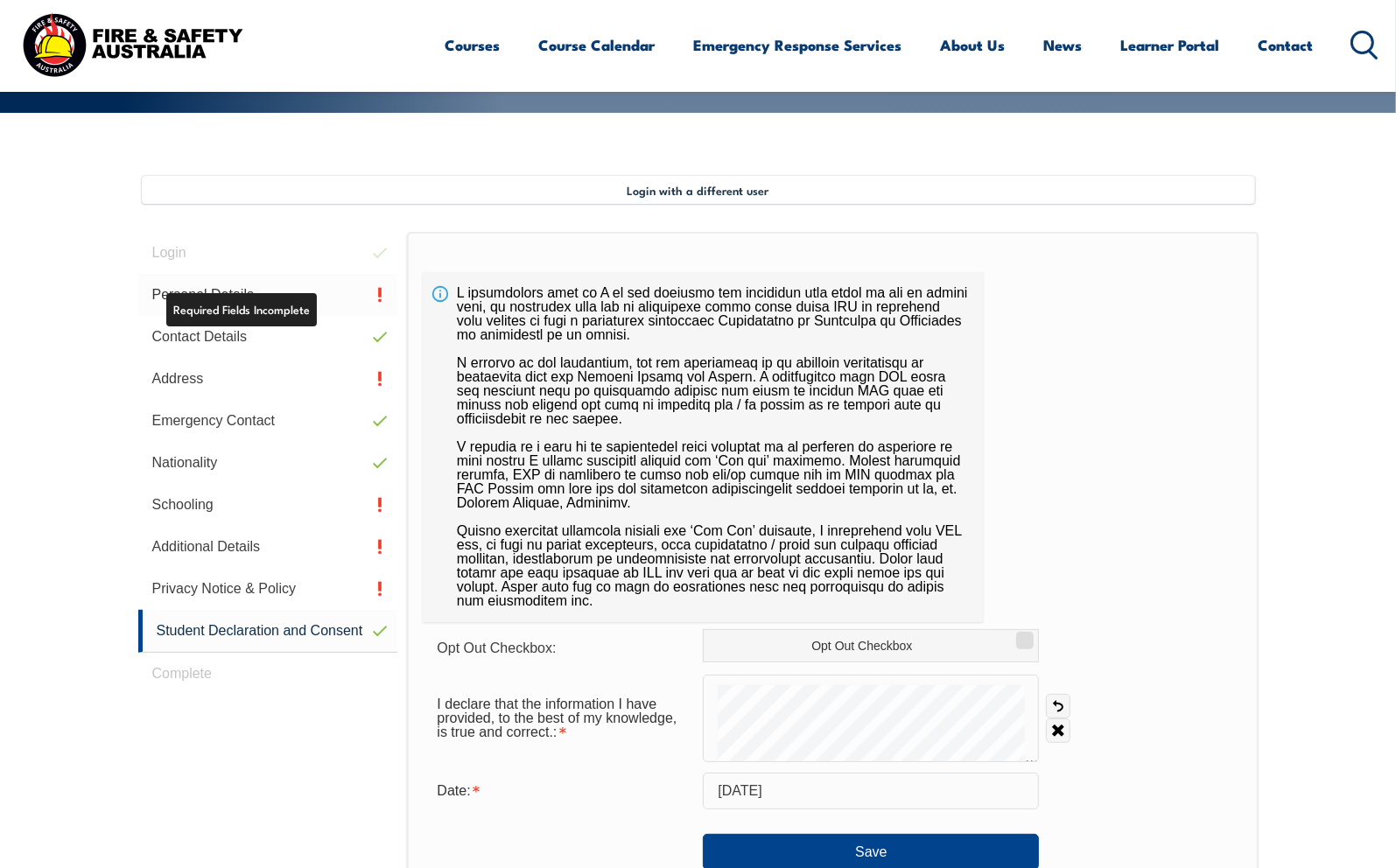
click at [346, 292] on link "Personal Details" at bounding box center [268, 294] width 260 height 42
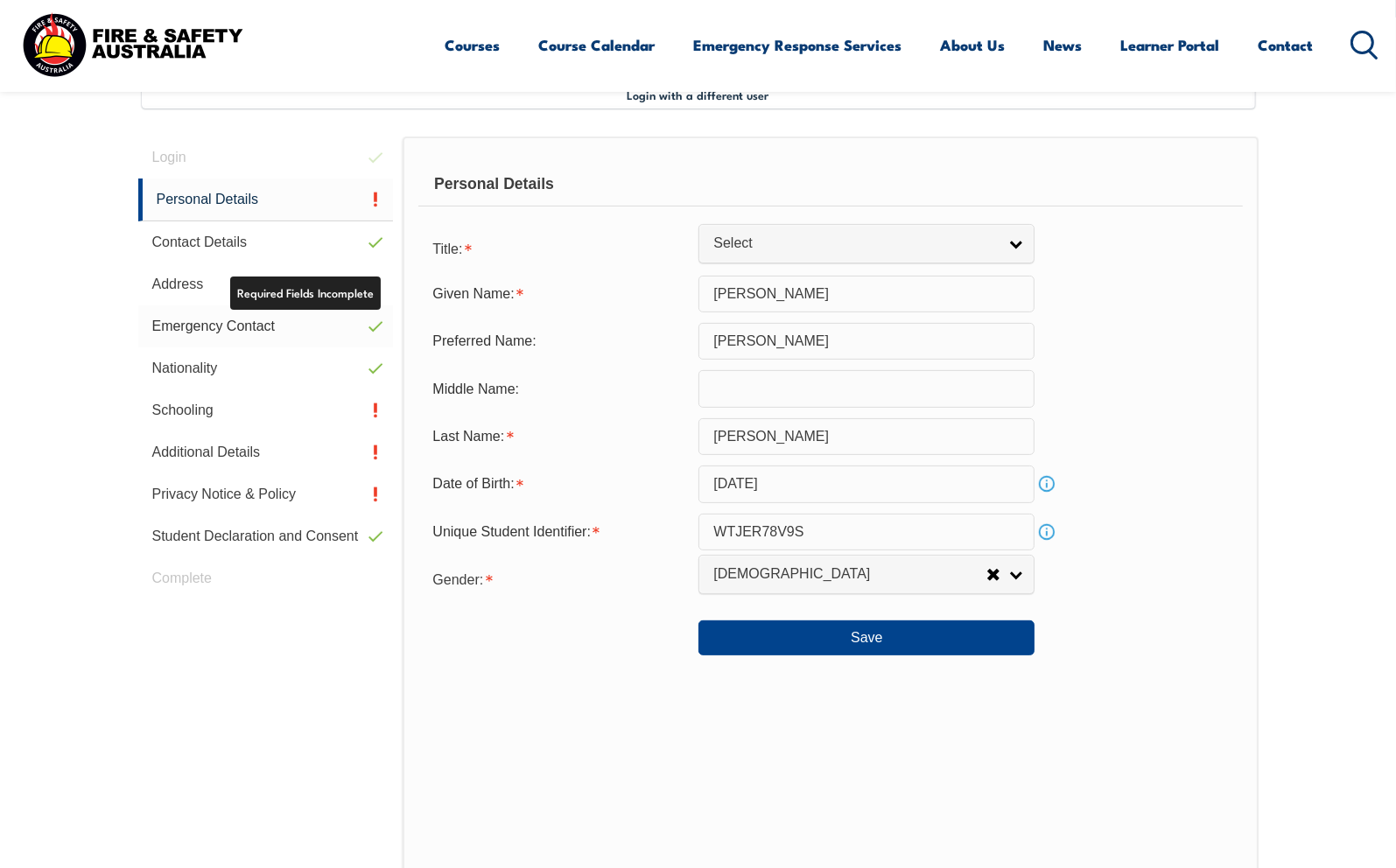
scroll to position [476, 0]
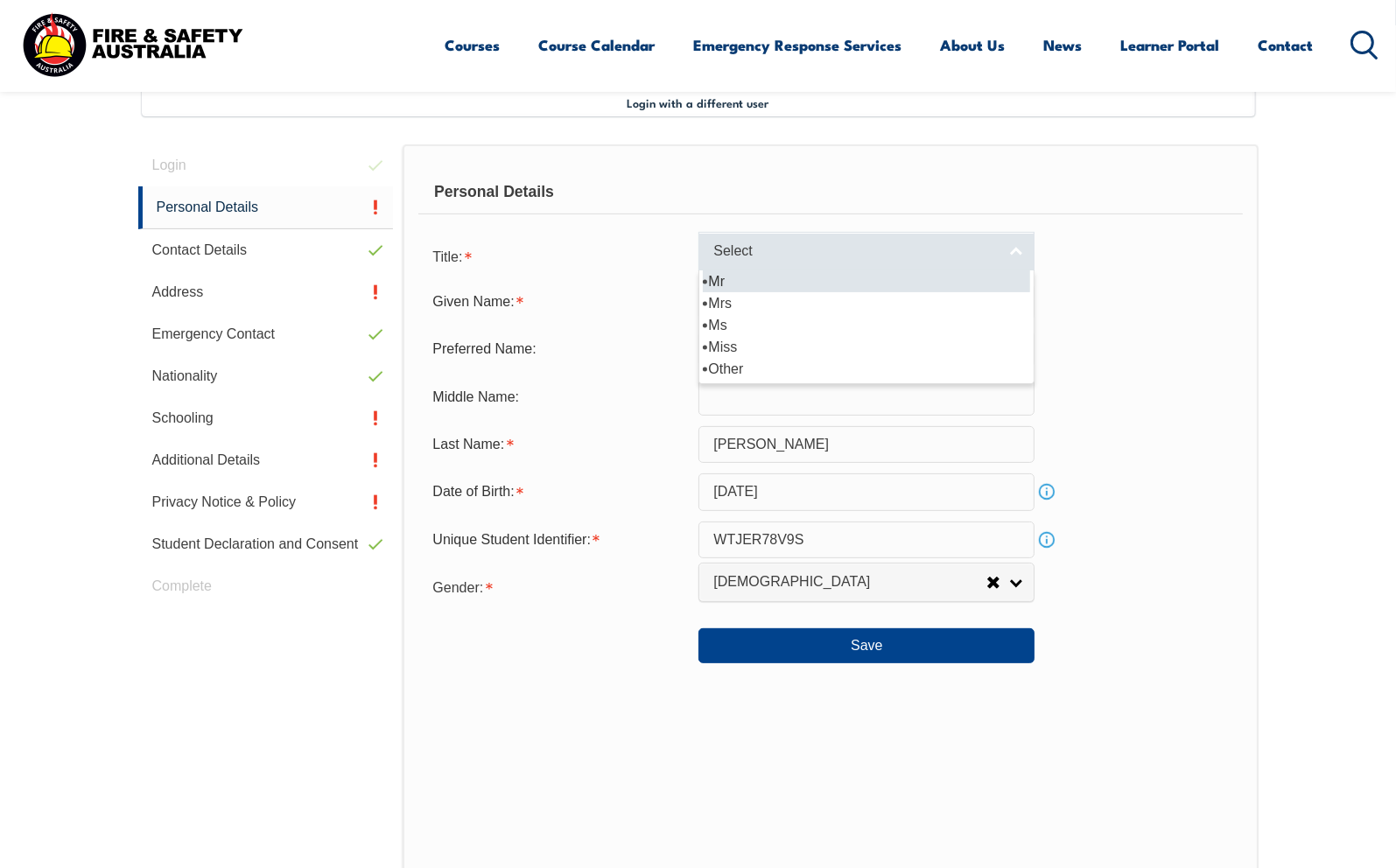
click at [1014, 246] on link "Select" at bounding box center [866, 251] width 336 height 39
click at [748, 287] on li "Mr" at bounding box center [865, 281] width 327 height 22
select select "Mr"
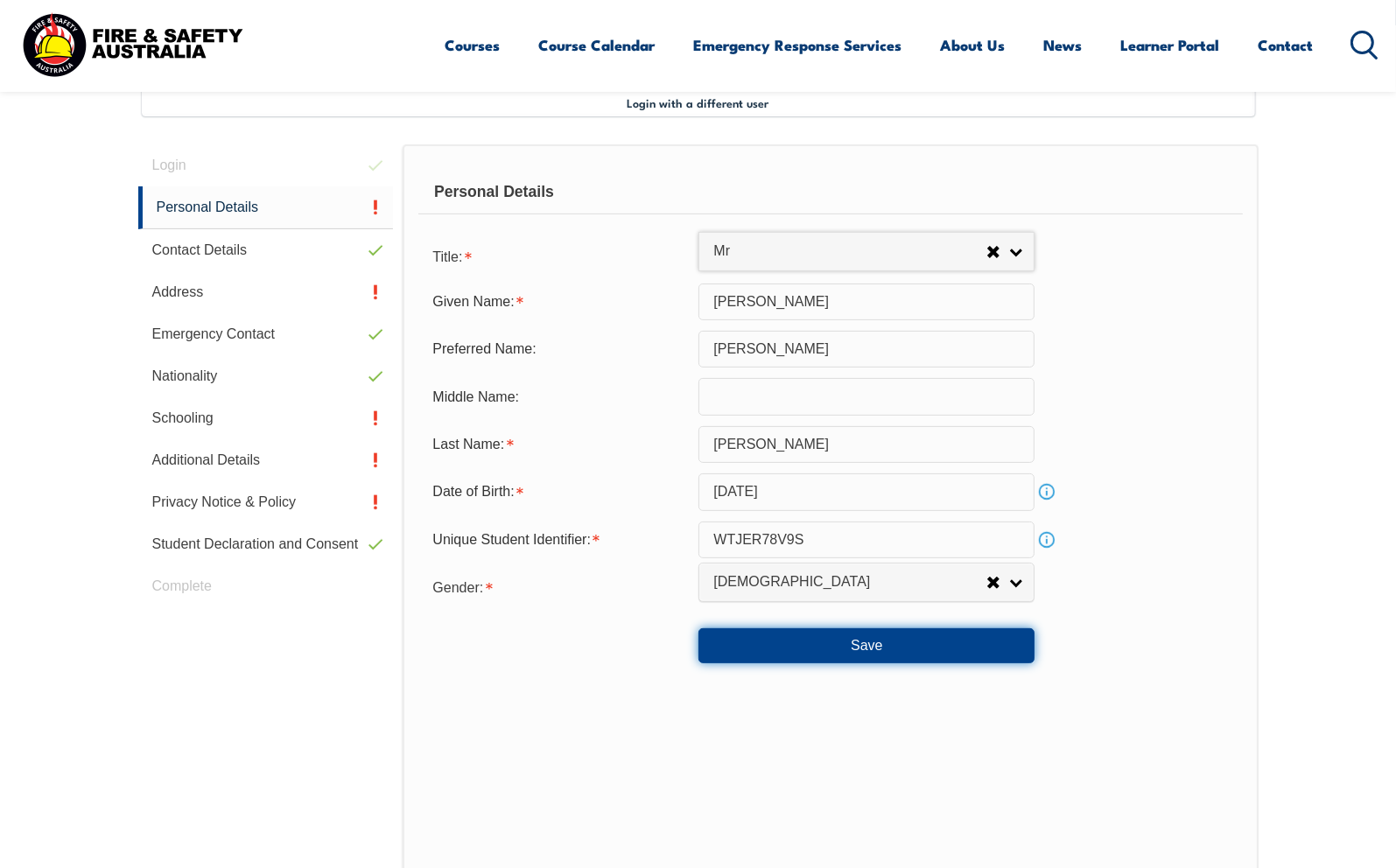
click at [809, 646] on button "Save" at bounding box center [866, 645] width 336 height 35
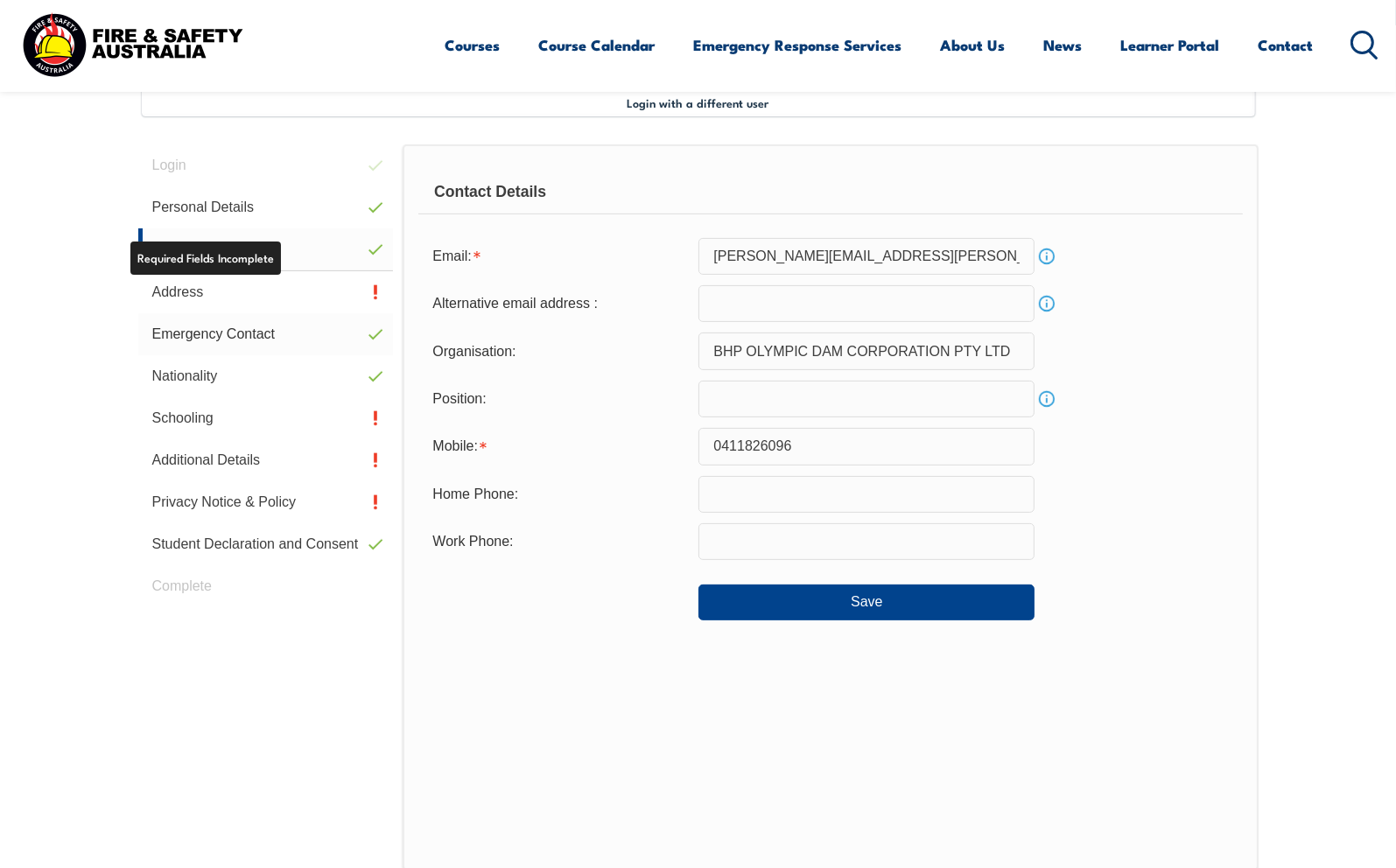
click at [266, 293] on link "Address" at bounding box center [266, 293] width 255 height 42
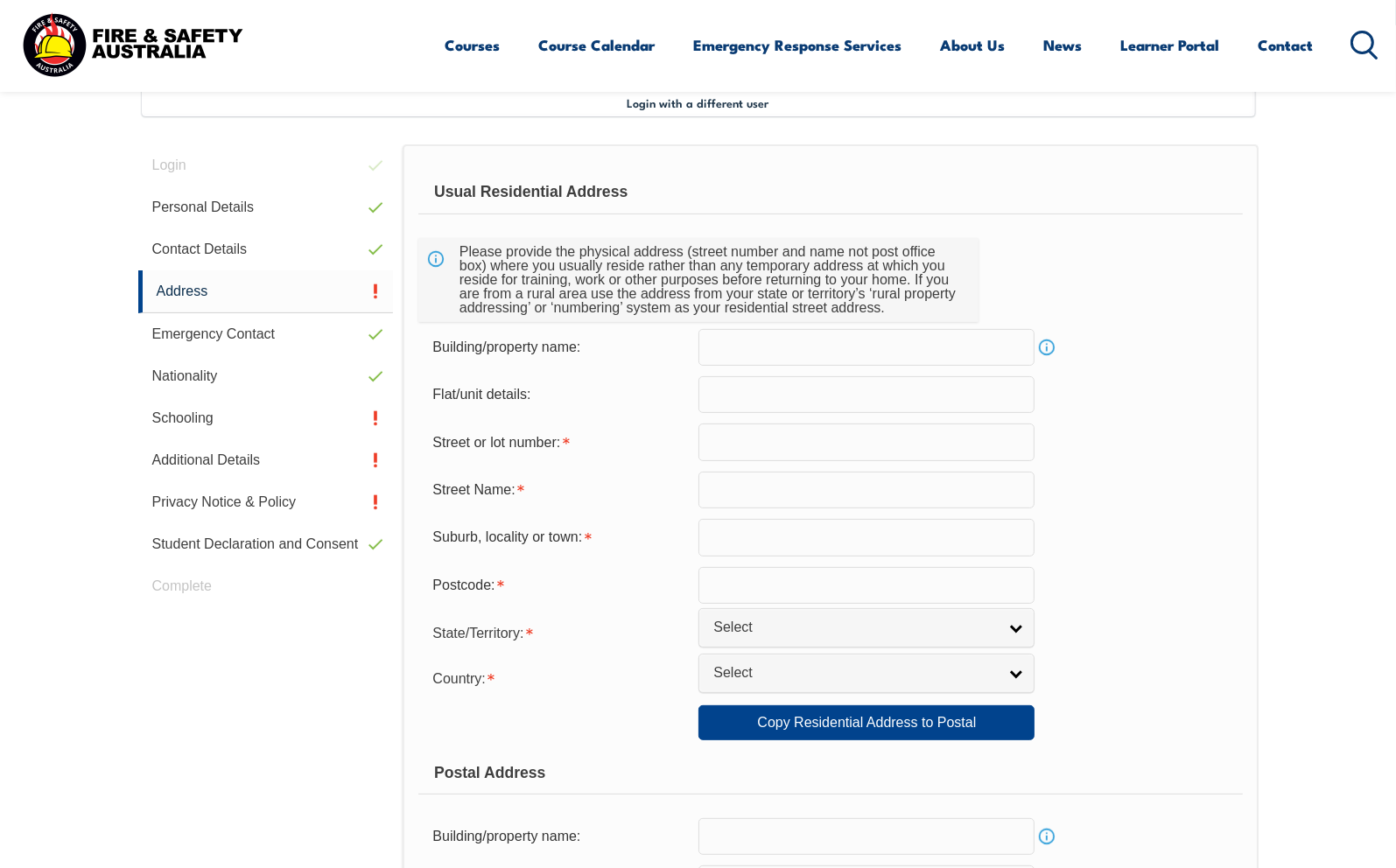
click at [718, 451] on input "text" at bounding box center [866, 441] width 336 height 36
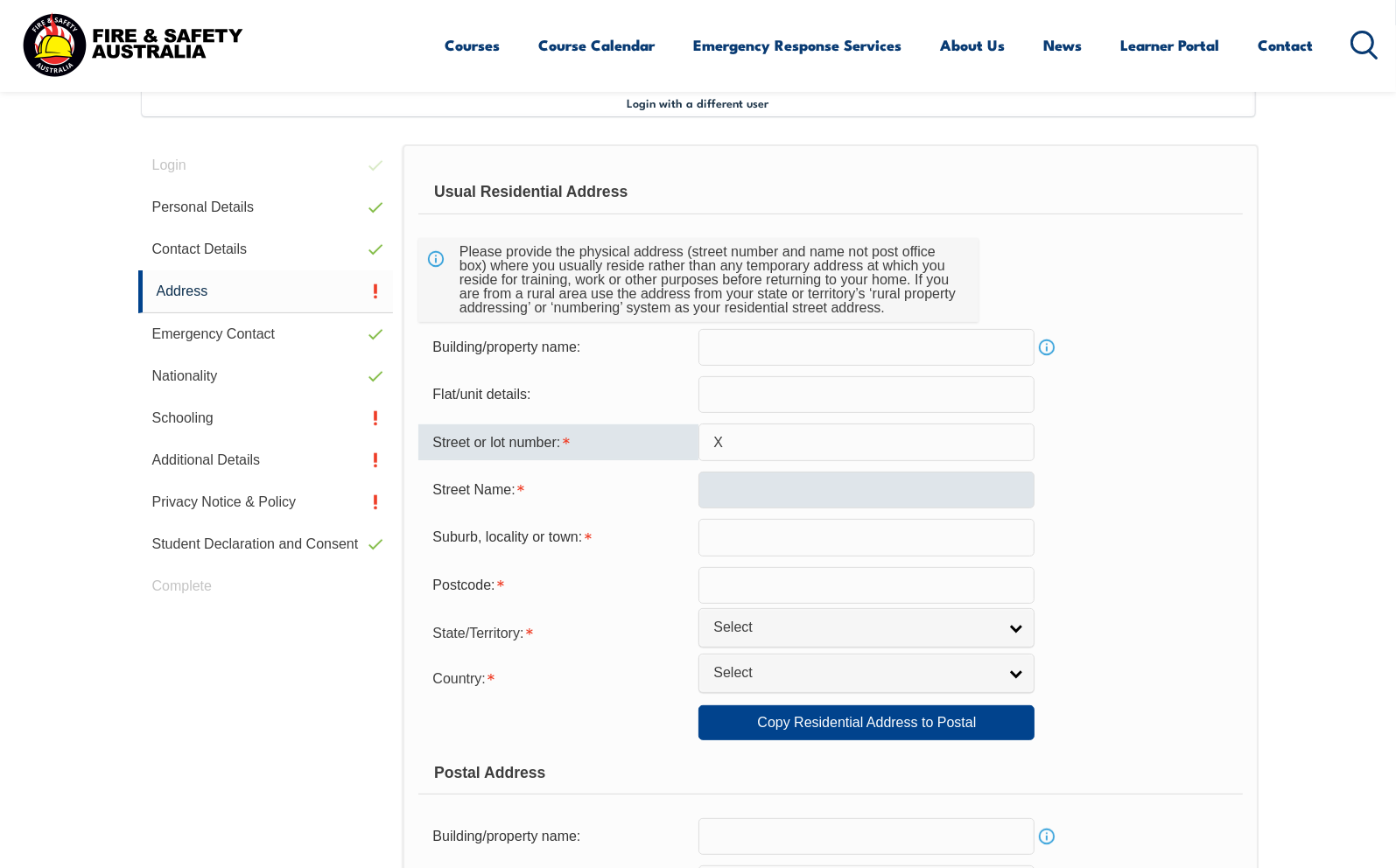
type input "X"
click at [732, 498] on input "text" at bounding box center [866, 490] width 336 height 36
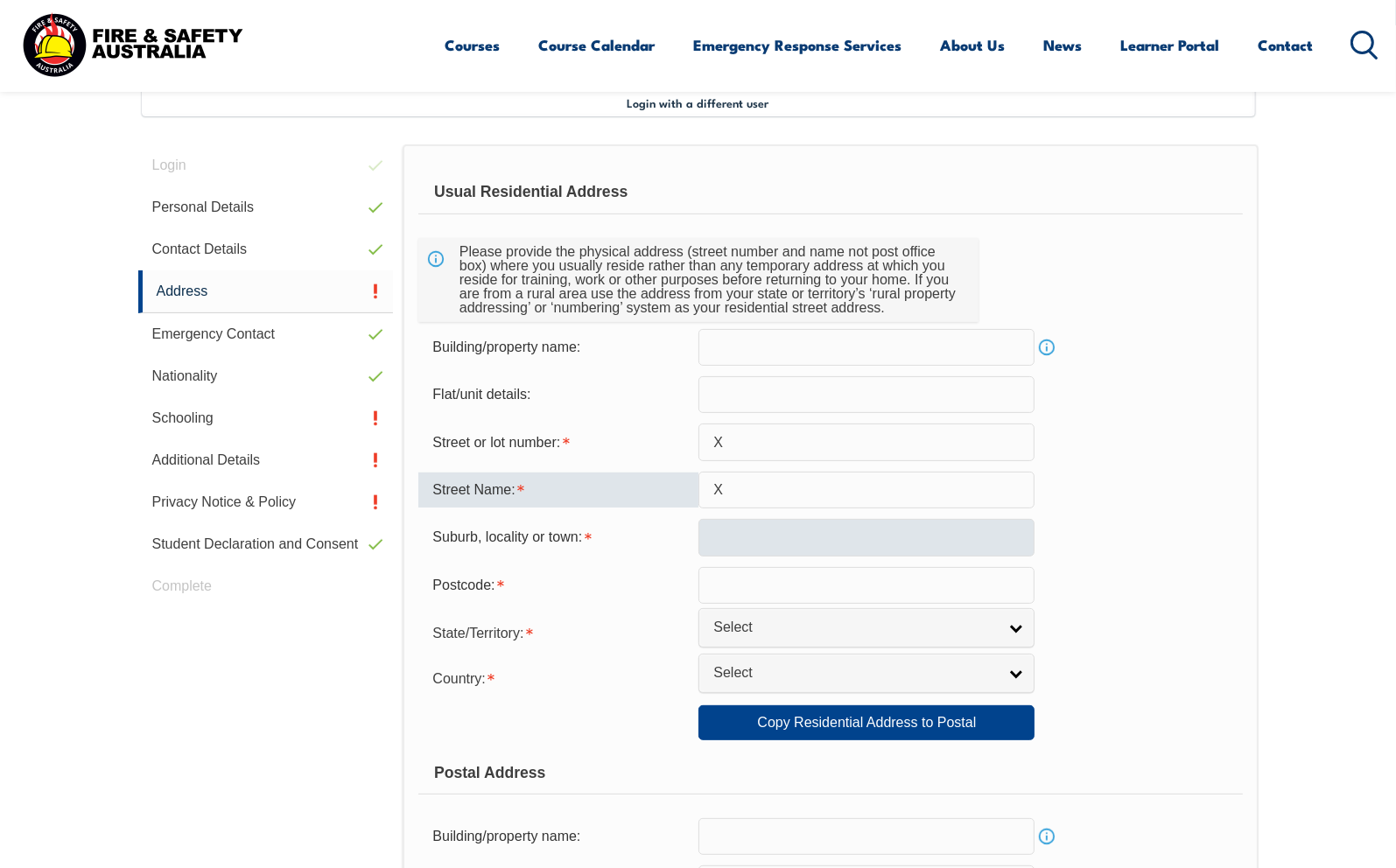
type input "X"
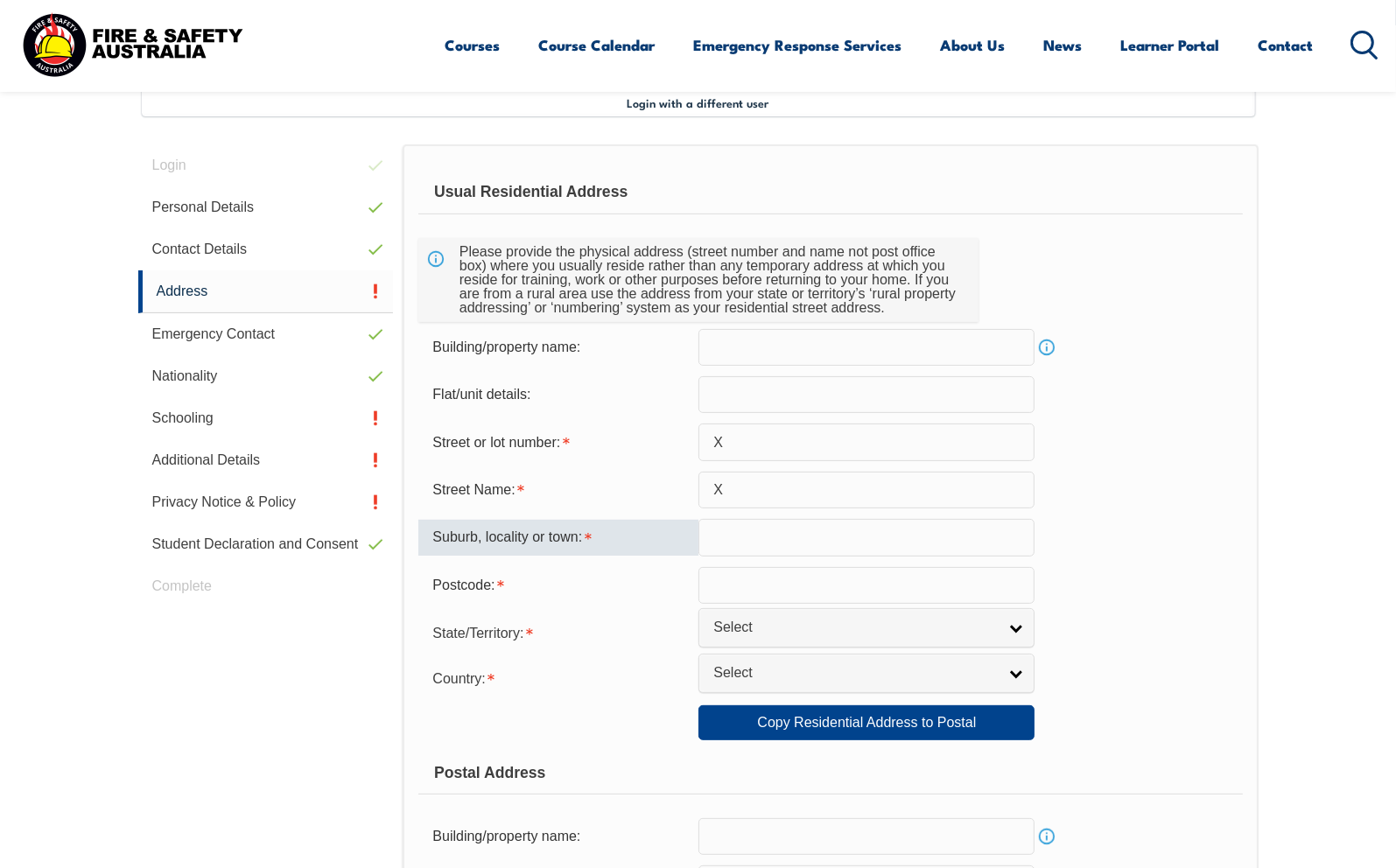
click at [742, 542] on input "text" at bounding box center [866, 537] width 336 height 36
type input "X"
click at [730, 589] on input "text" at bounding box center [866, 585] width 336 height 36
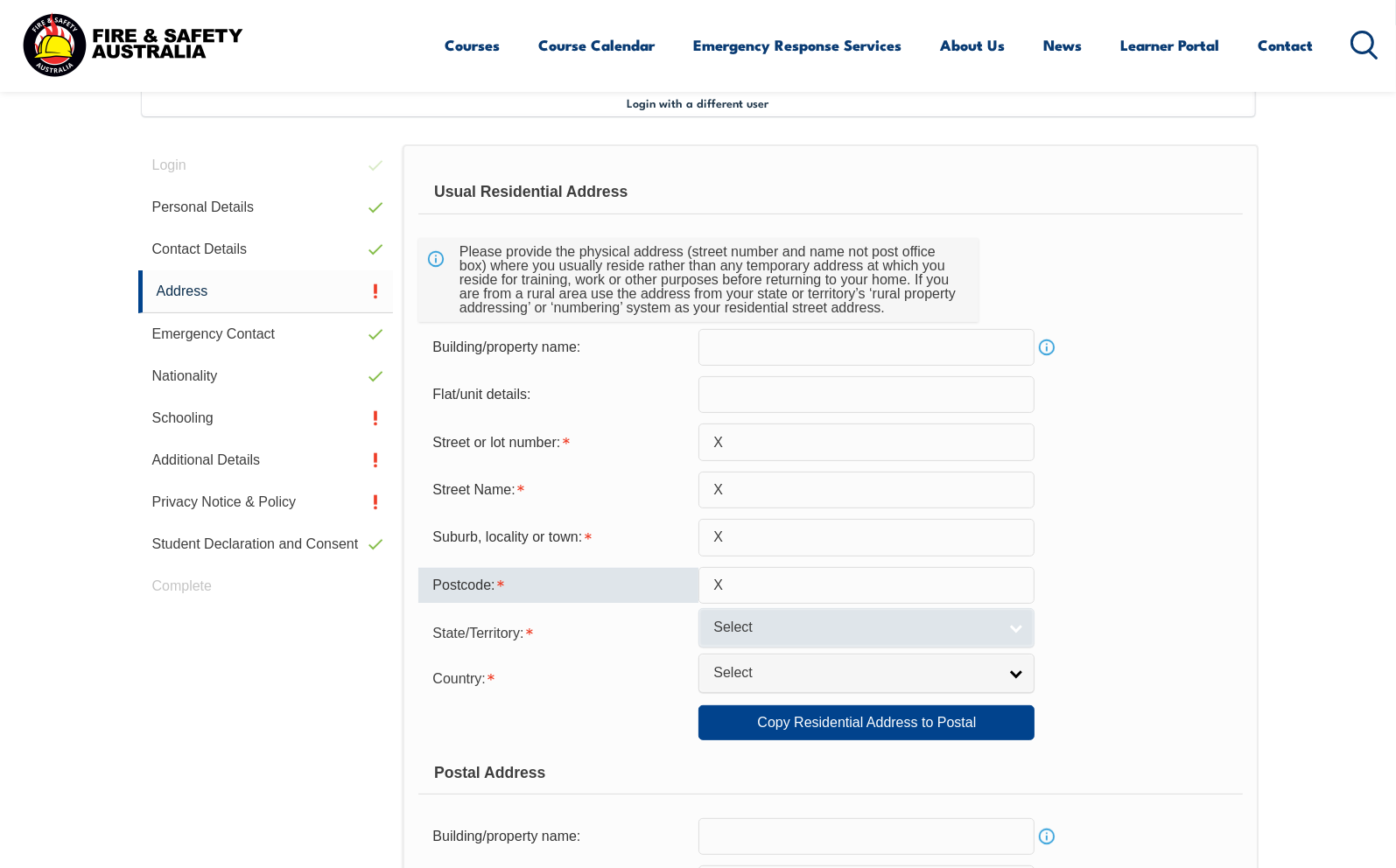
type input "X"
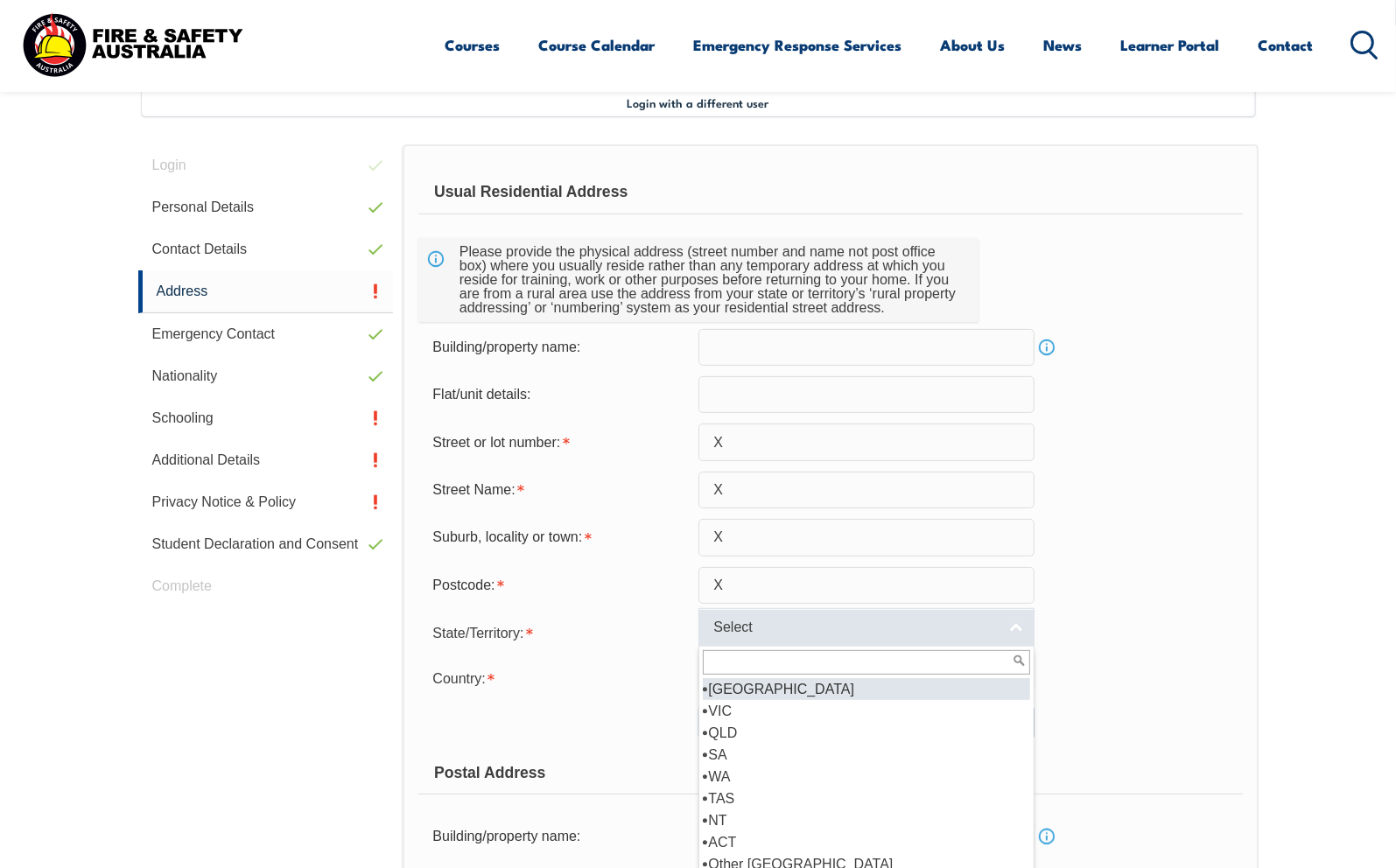
click at [1014, 627] on link "Select" at bounding box center [866, 627] width 336 height 39
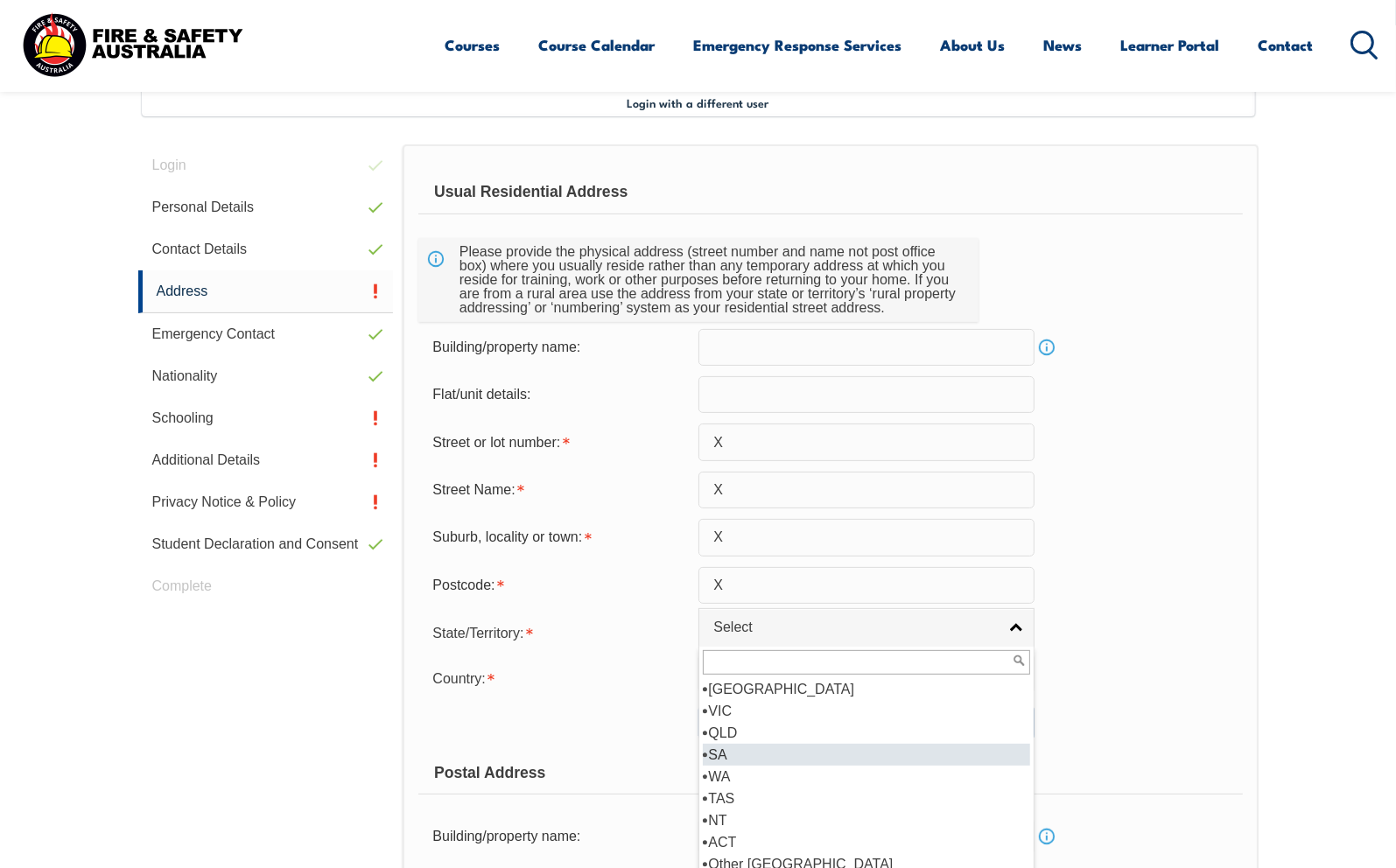
click at [739, 745] on li "SA" at bounding box center [865, 754] width 327 height 22
select select "SA"
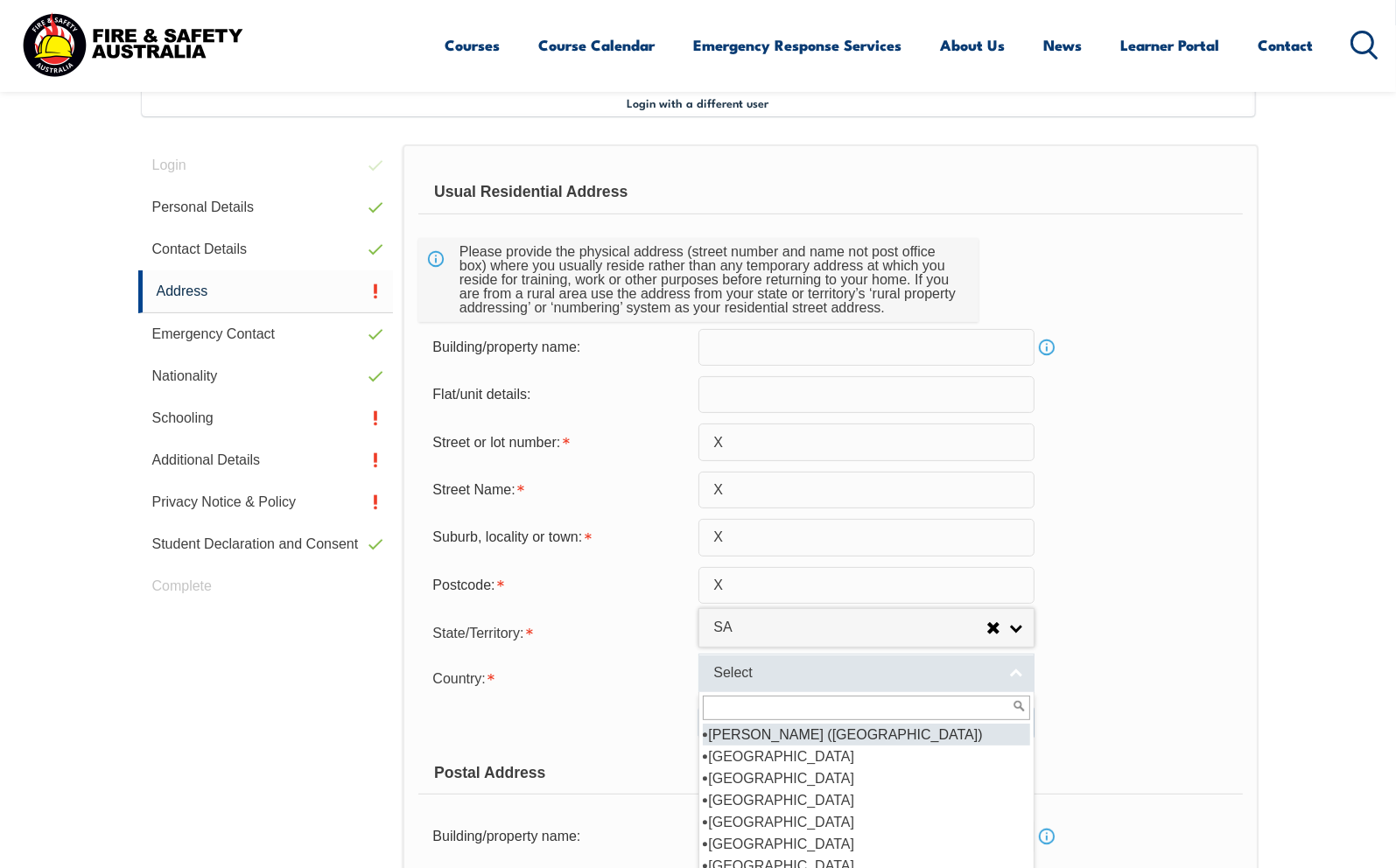
click at [1015, 671] on link "Select" at bounding box center [866, 672] width 336 height 39
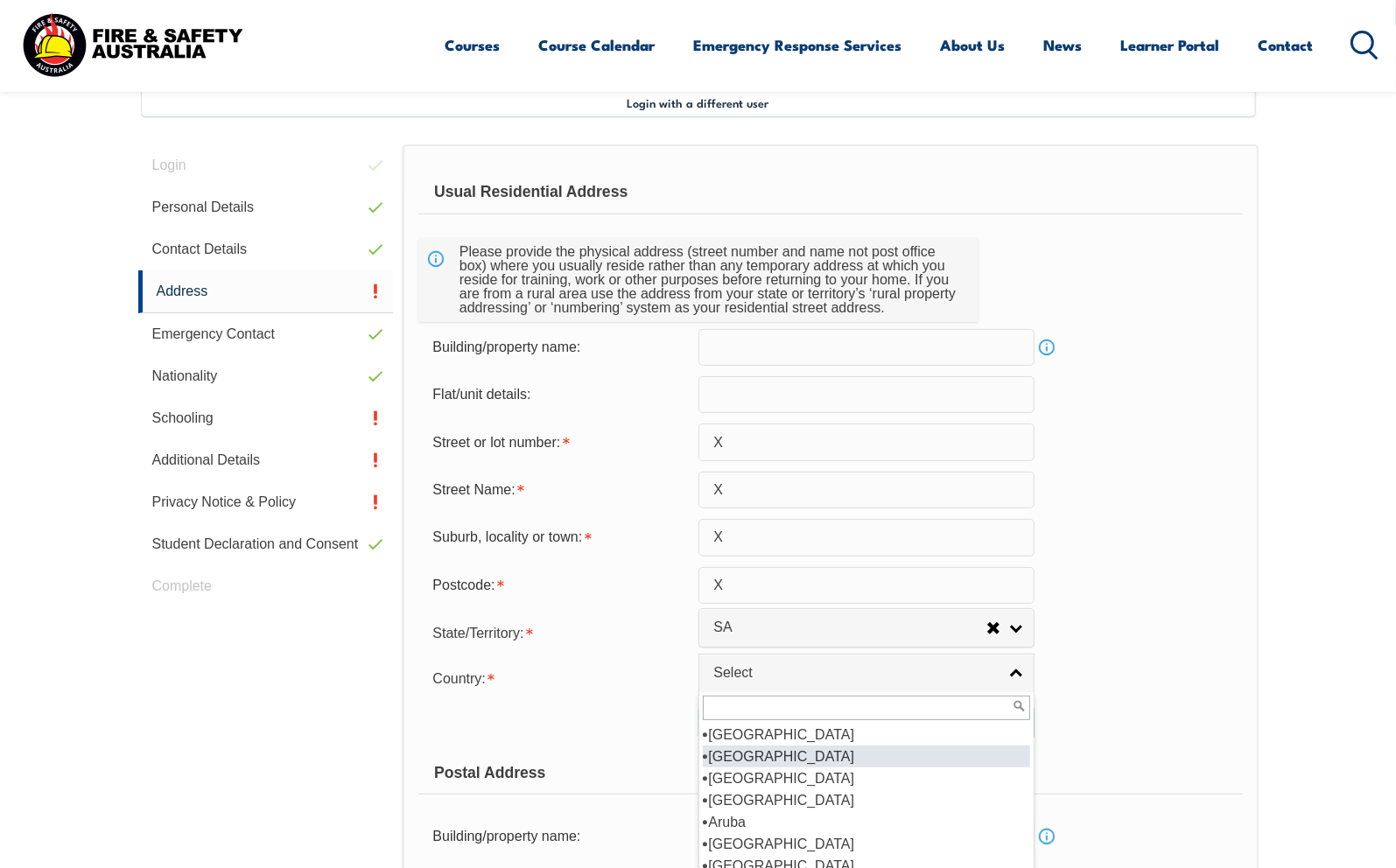
scroll to position [263, 0]
click at [755, 752] on li "Australia" at bounding box center [865, 756] width 327 height 22
select select "1101"
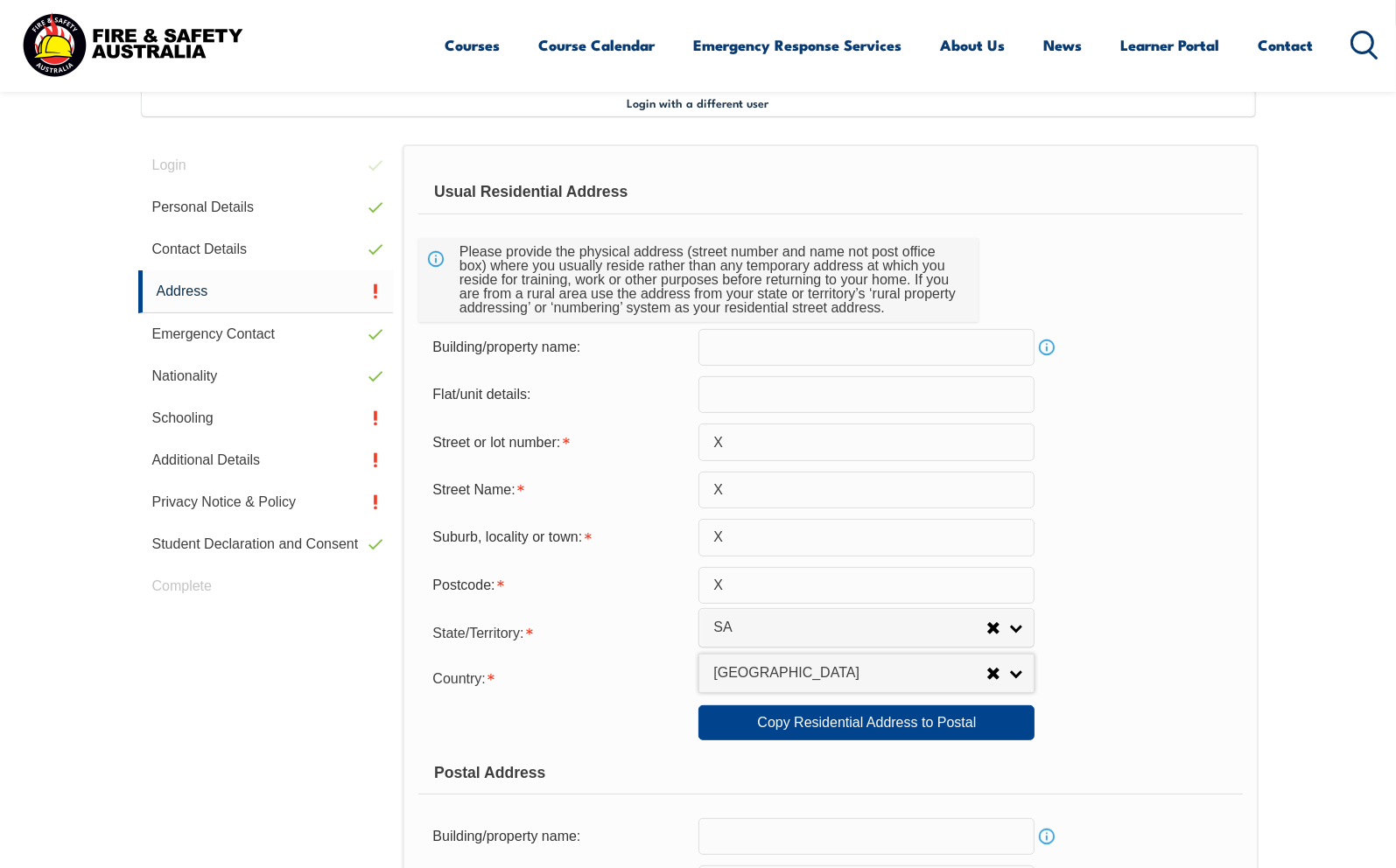
scroll to position [563, 0]
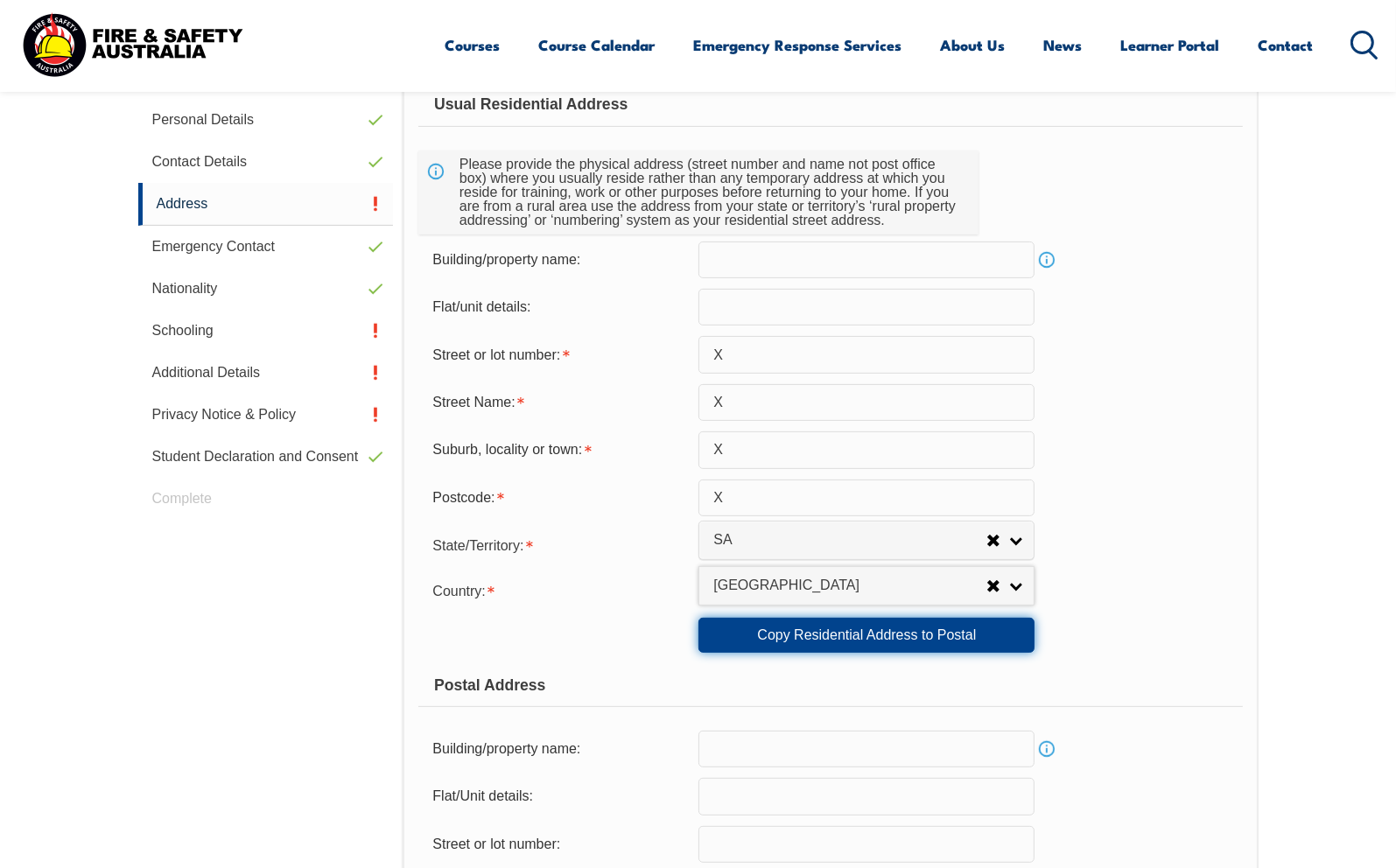
click at [813, 632] on link "Copy Residential Address to Postal" at bounding box center [866, 635] width 336 height 35
type input "X"
select select "SA"
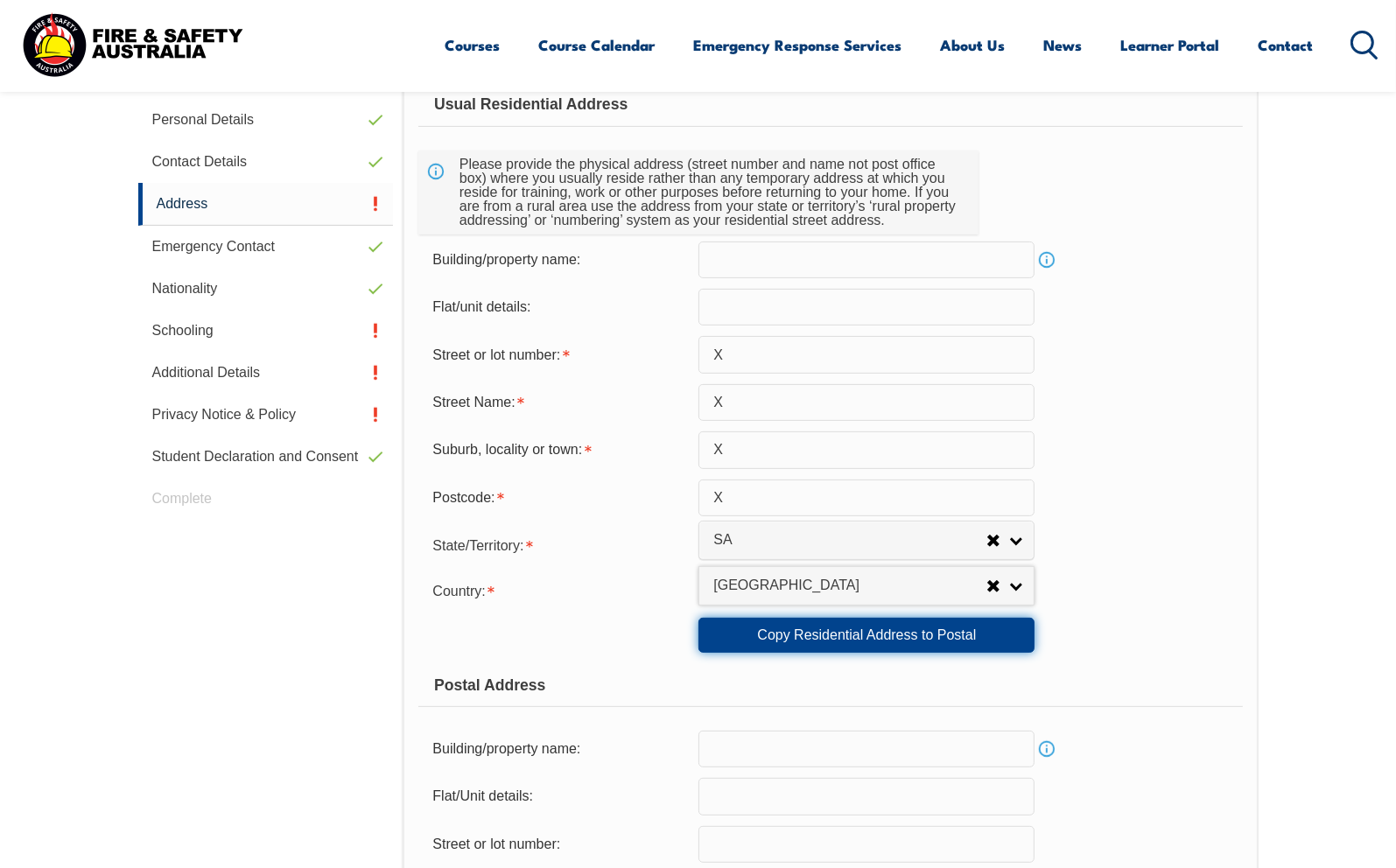
type input "X"
select select "1101"
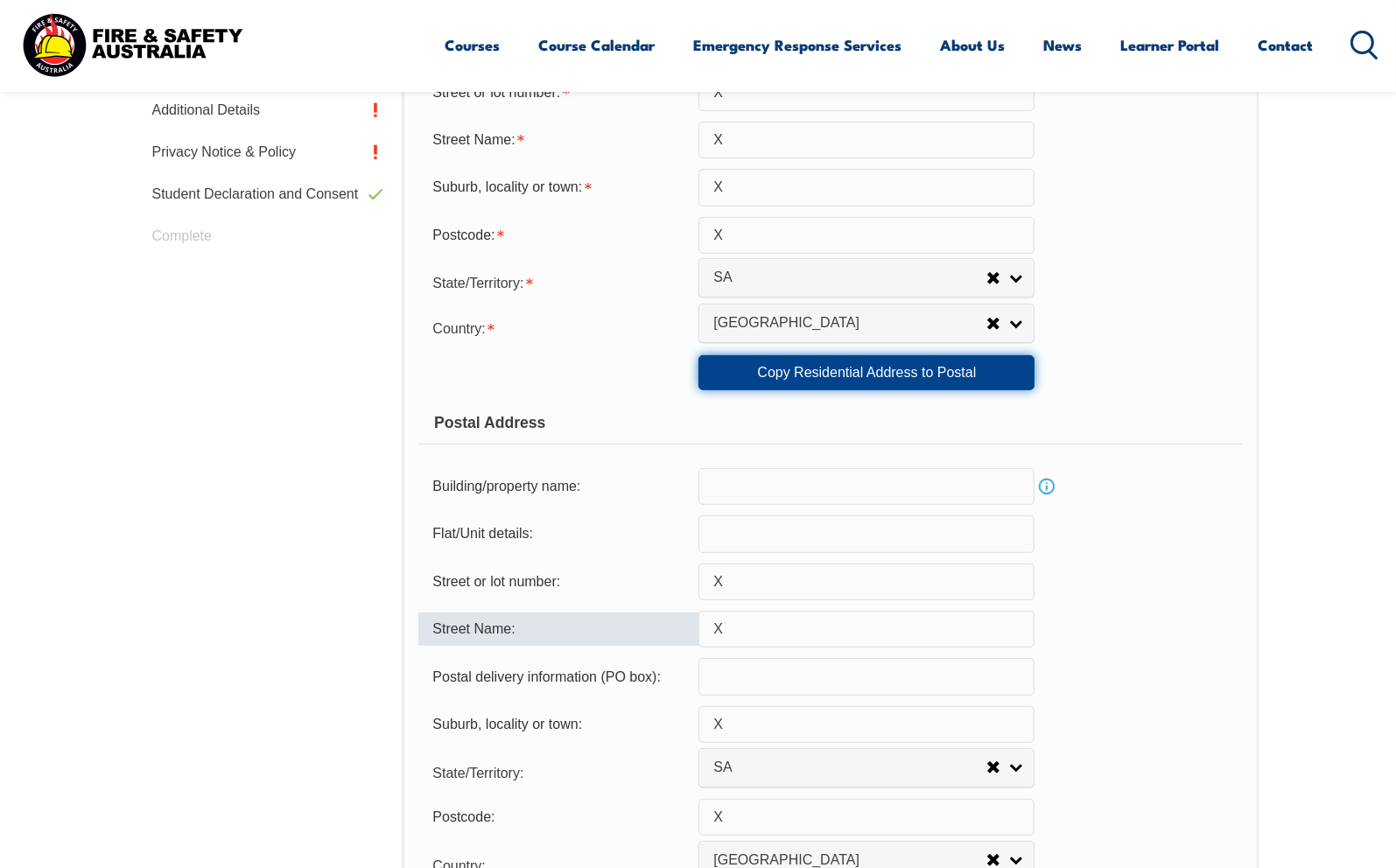
scroll to position [1000, 0]
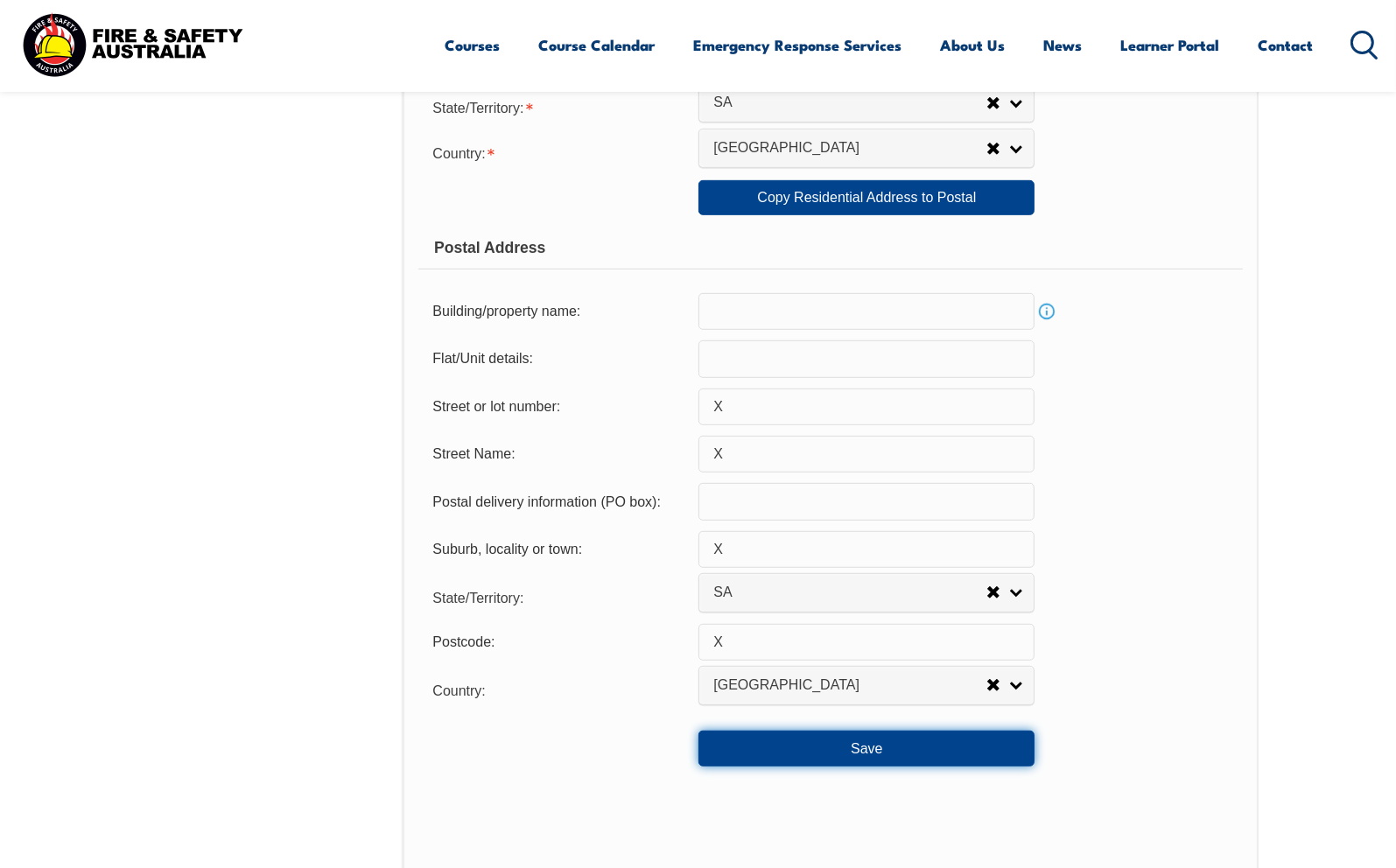
click at [898, 744] on button "Save" at bounding box center [866, 748] width 336 height 35
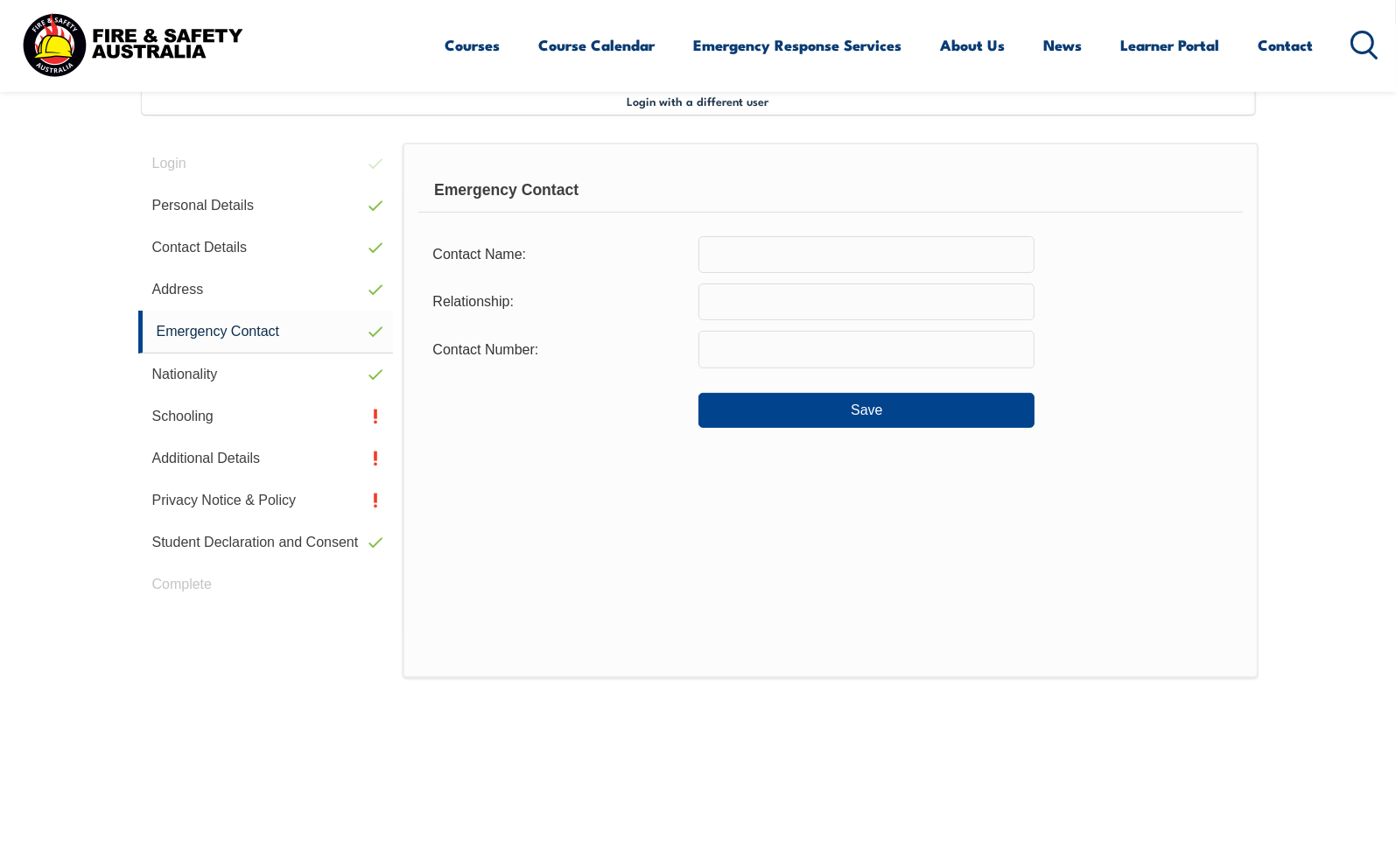
scroll to position [476, 0]
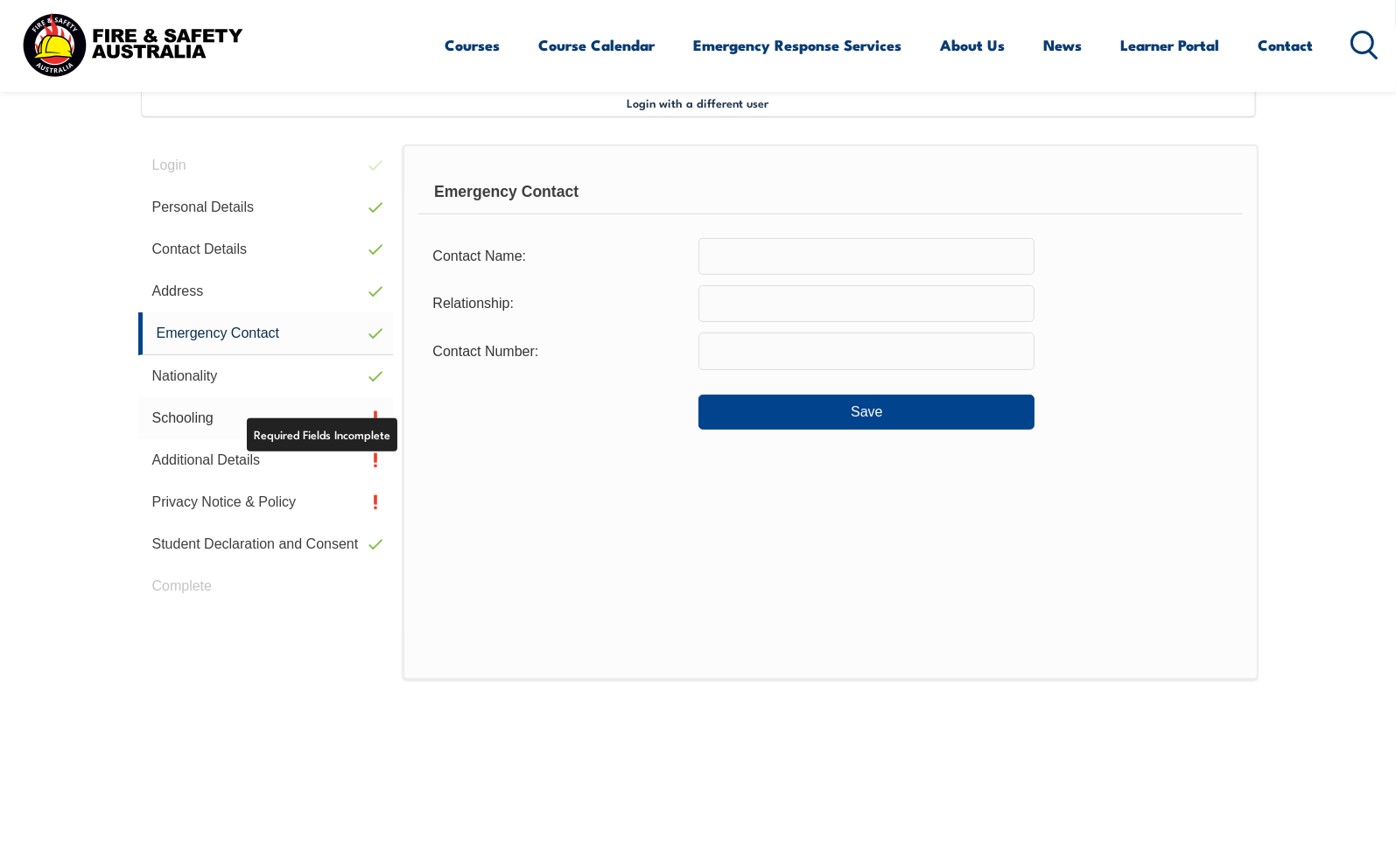
click at [219, 423] on link "Schooling" at bounding box center [266, 418] width 255 height 42
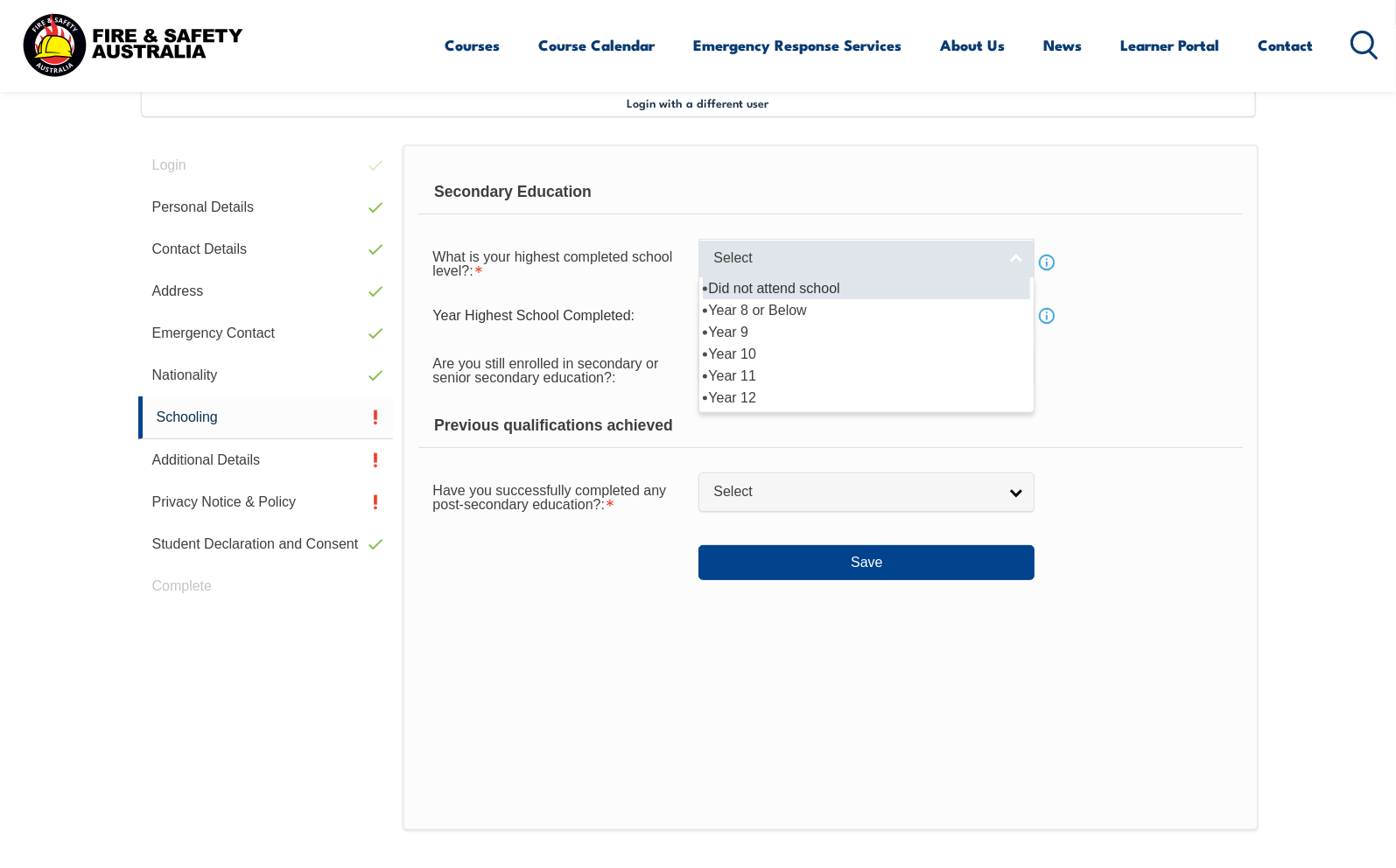
click at [1018, 261] on link "Select" at bounding box center [866, 258] width 336 height 39
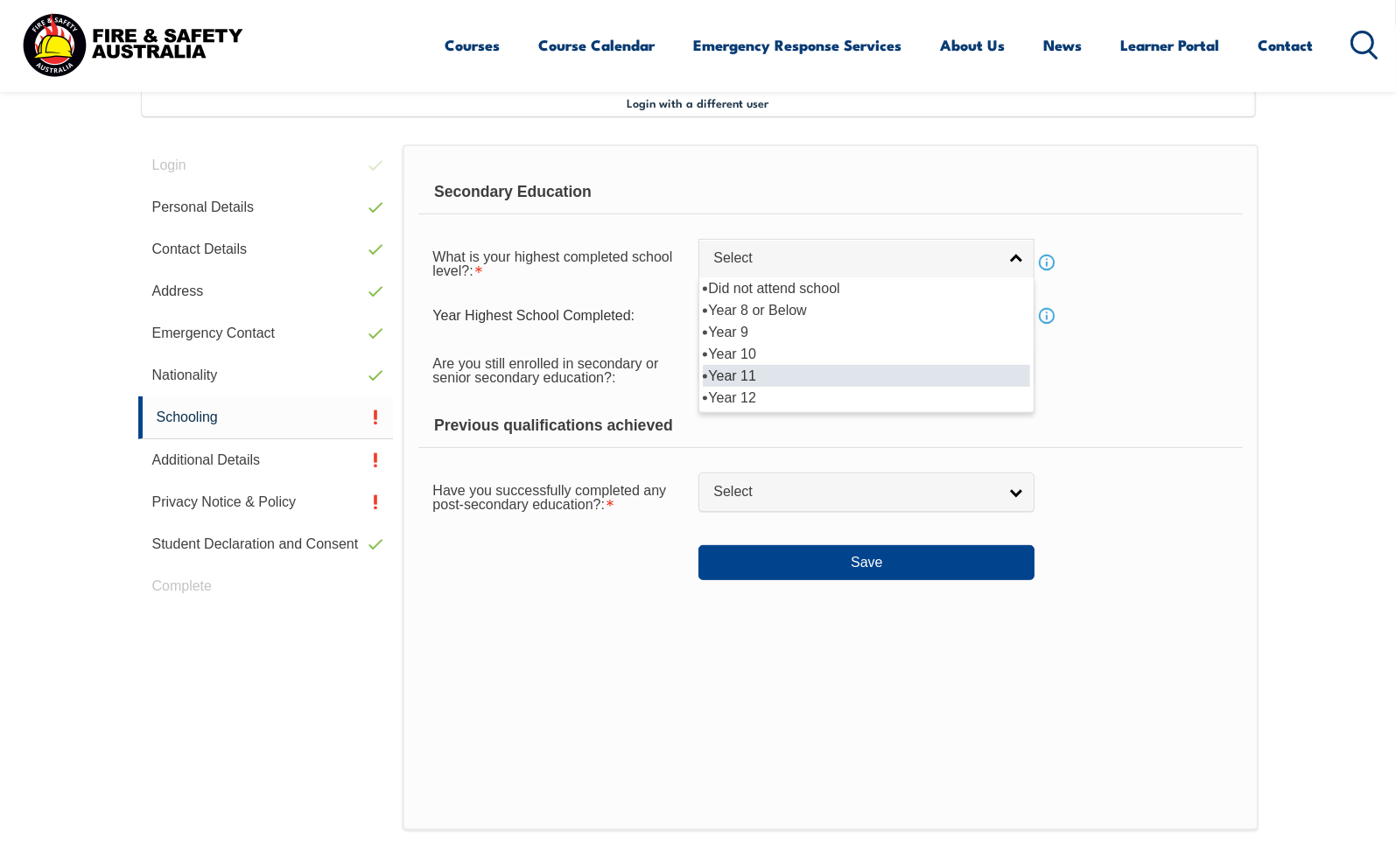
click at [736, 378] on li "Year 11" at bounding box center [865, 375] width 327 height 22
select select "11"
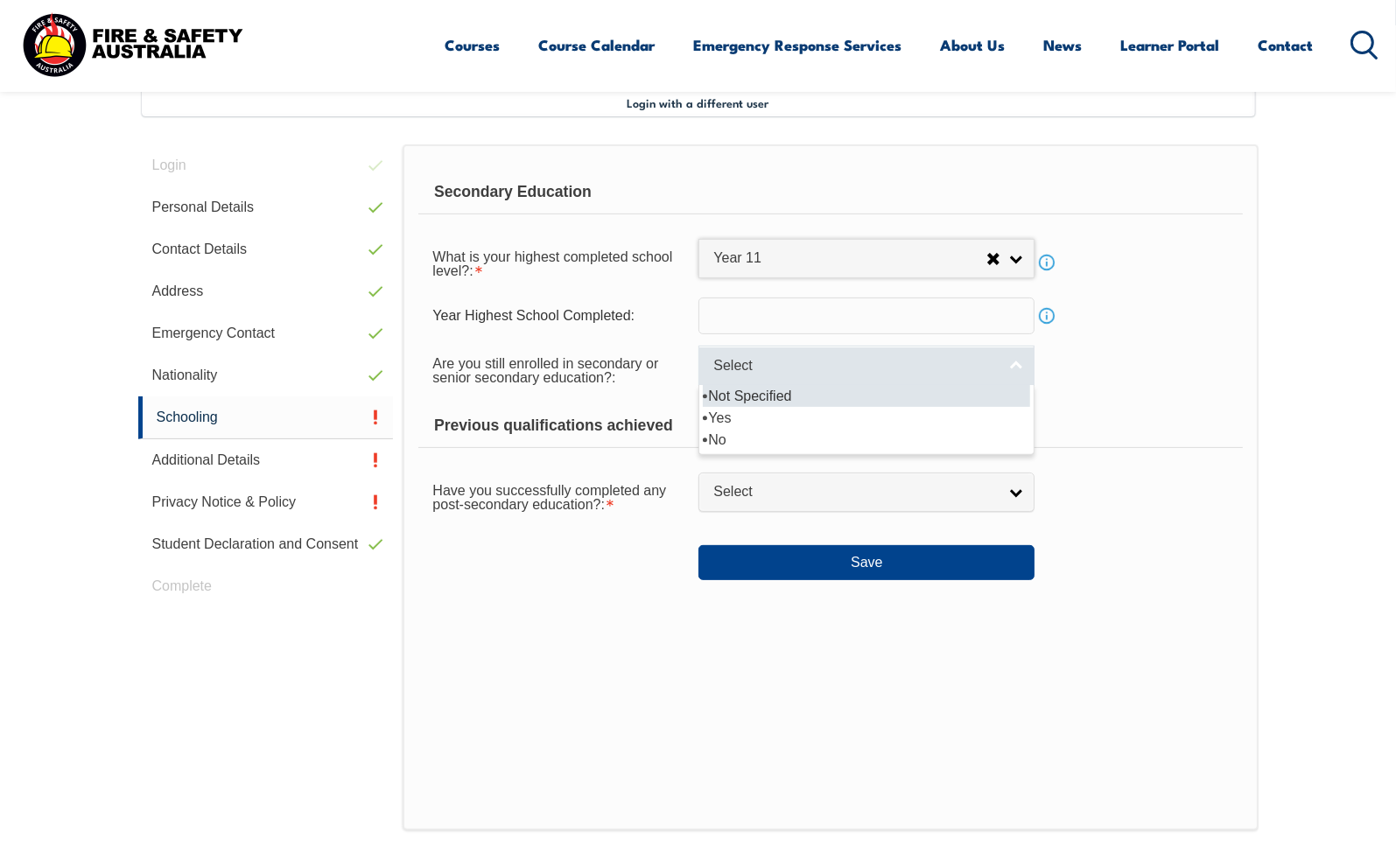
click at [1014, 365] on link "Select" at bounding box center [866, 364] width 336 height 39
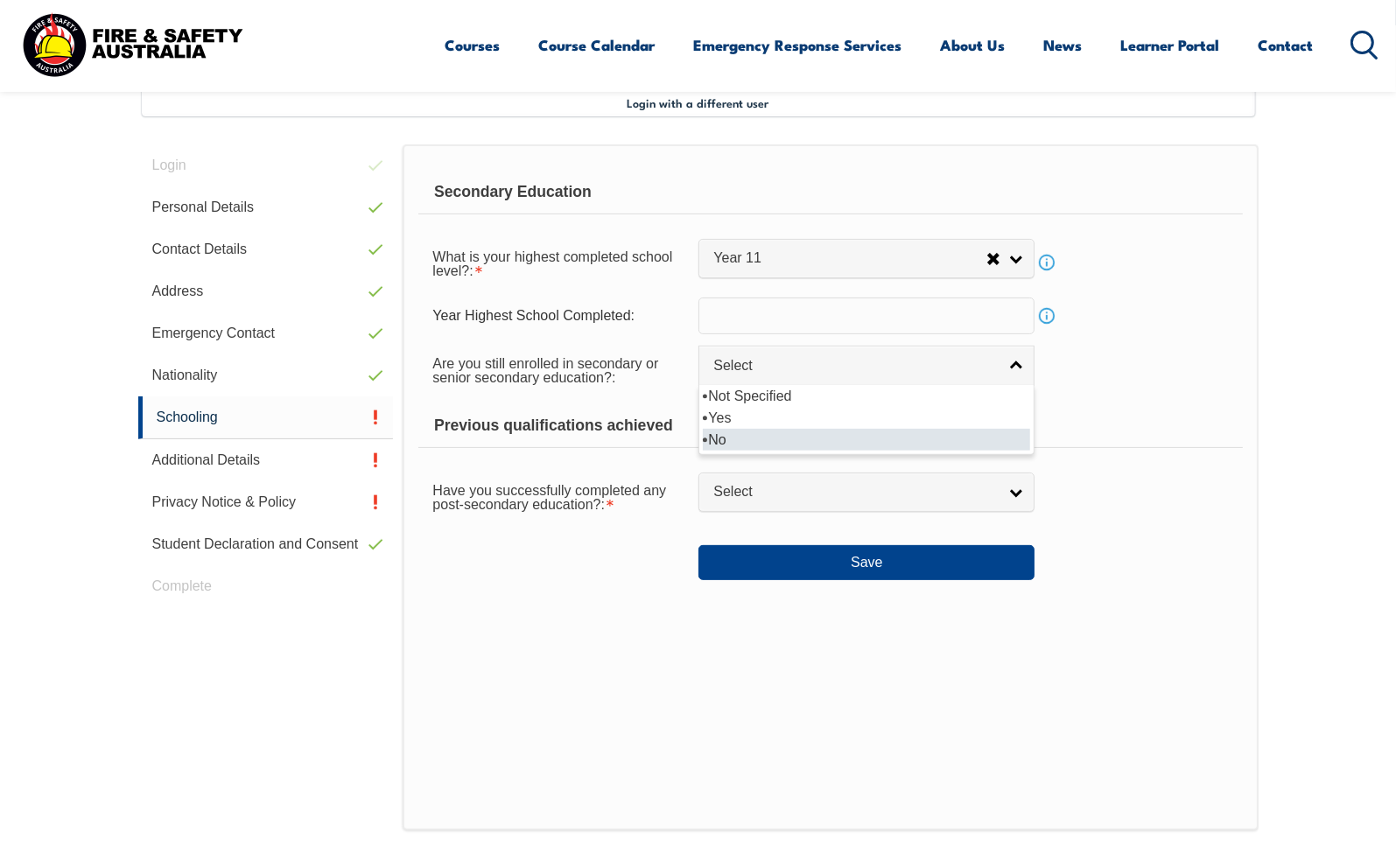
click at [710, 437] on li "No" at bounding box center [865, 439] width 327 height 22
select select "false"
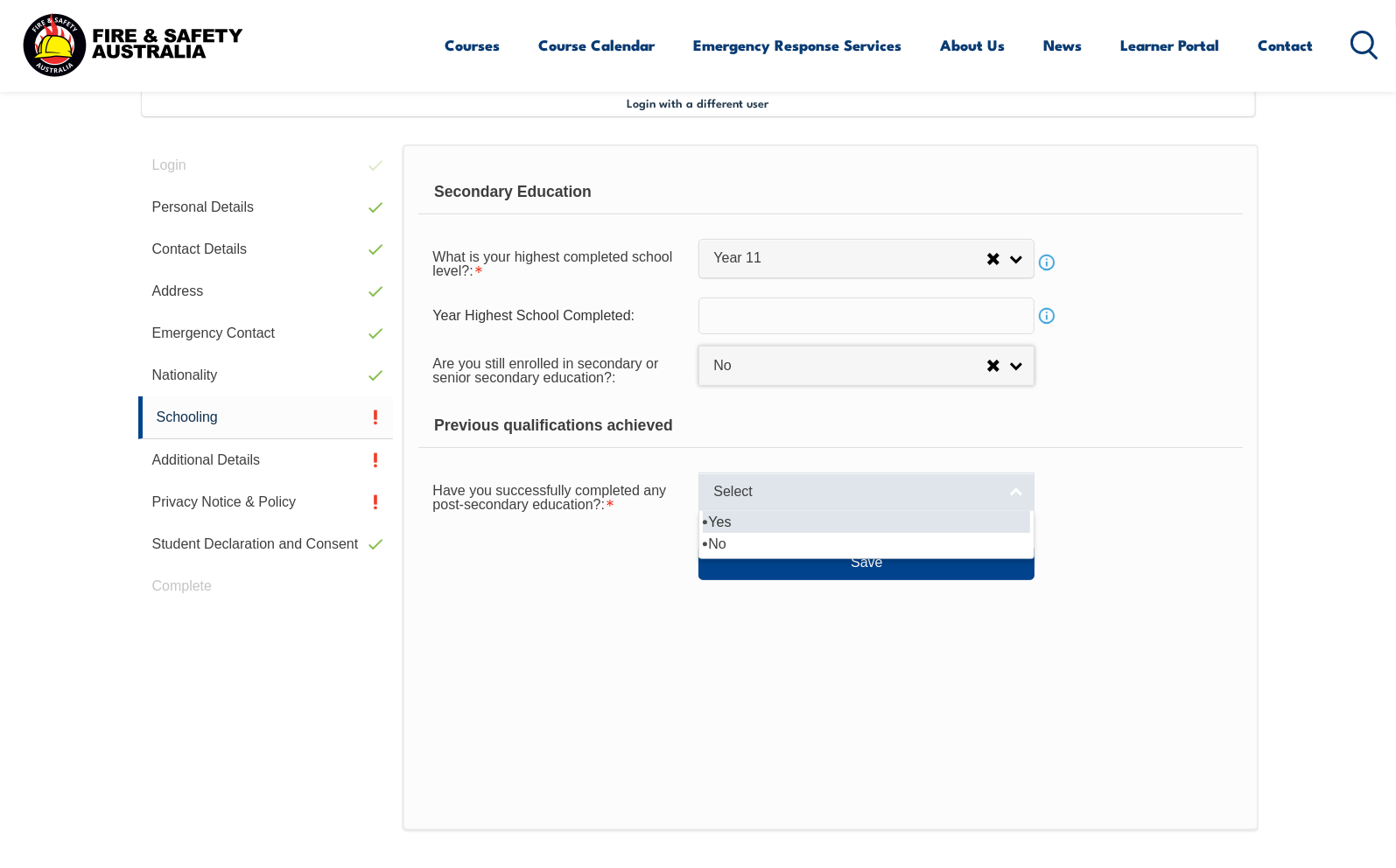
click at [1020, 493] on link "Select" at bounding box center [866, 492] width 336 height 39
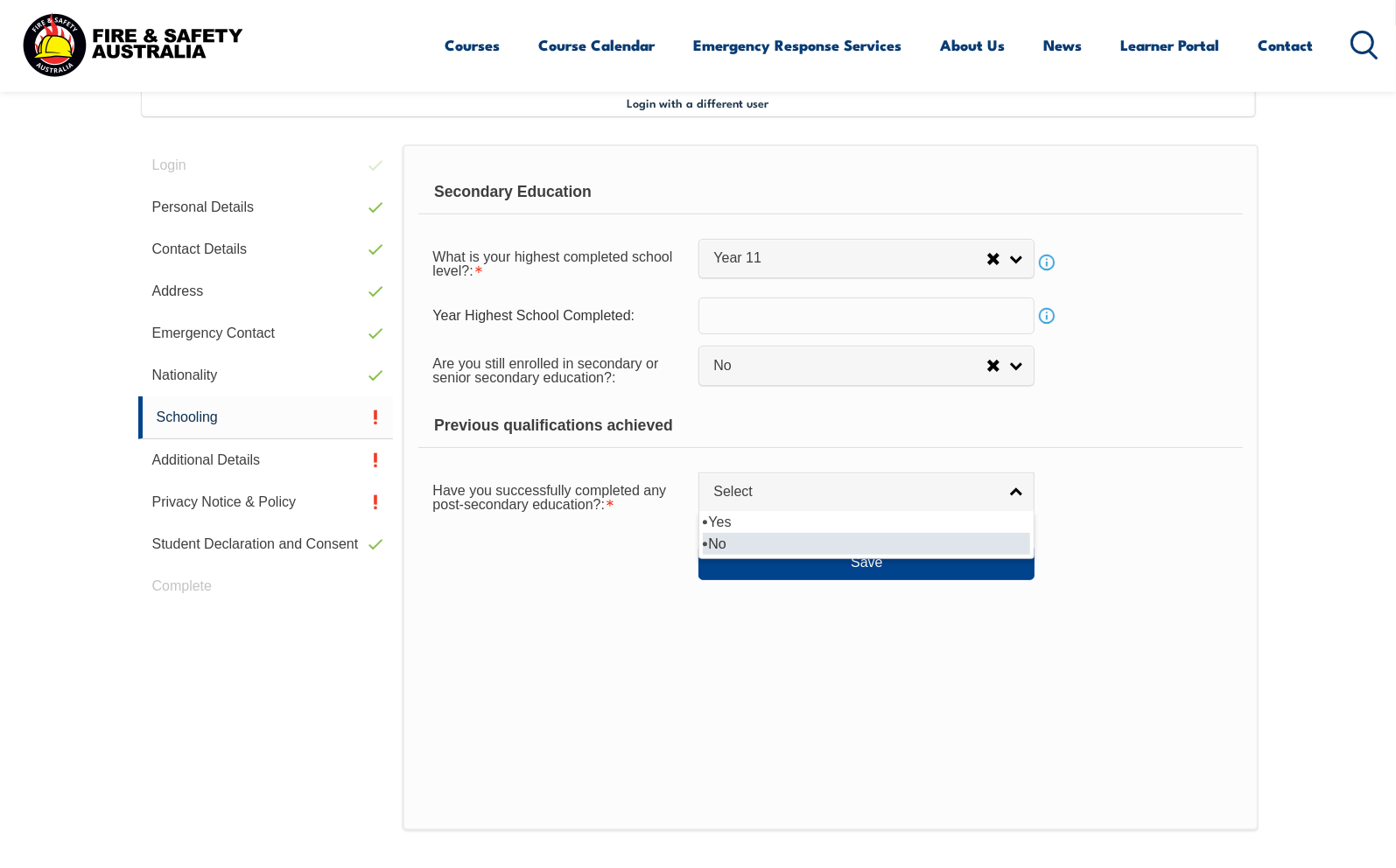
click at [729, 540] on li "No" at bounding box center [865, 543] width 327 height 22
select select "false"
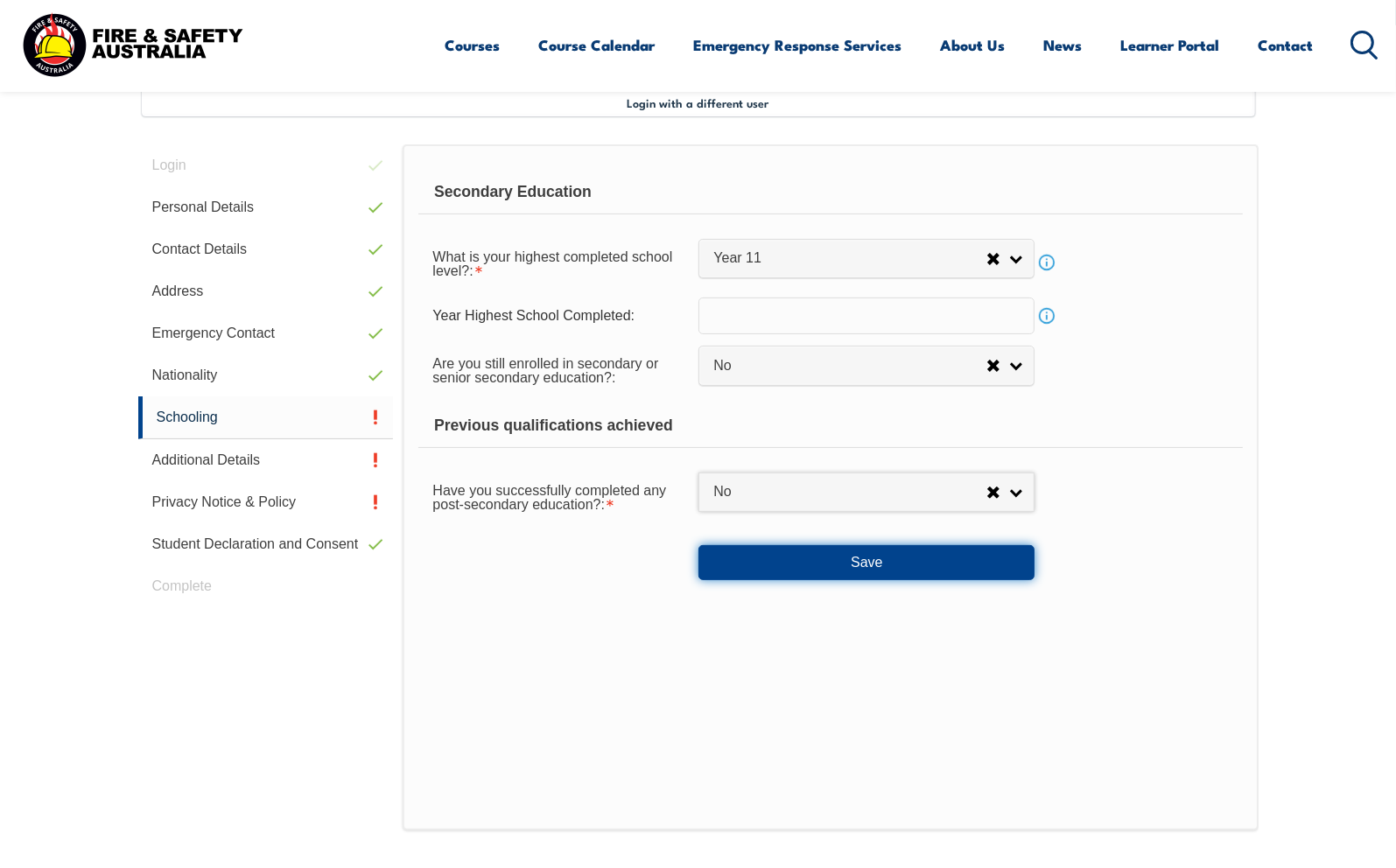
click at [832, 557] on button "Save" at bounding box center [866, 562] width 336 height 35
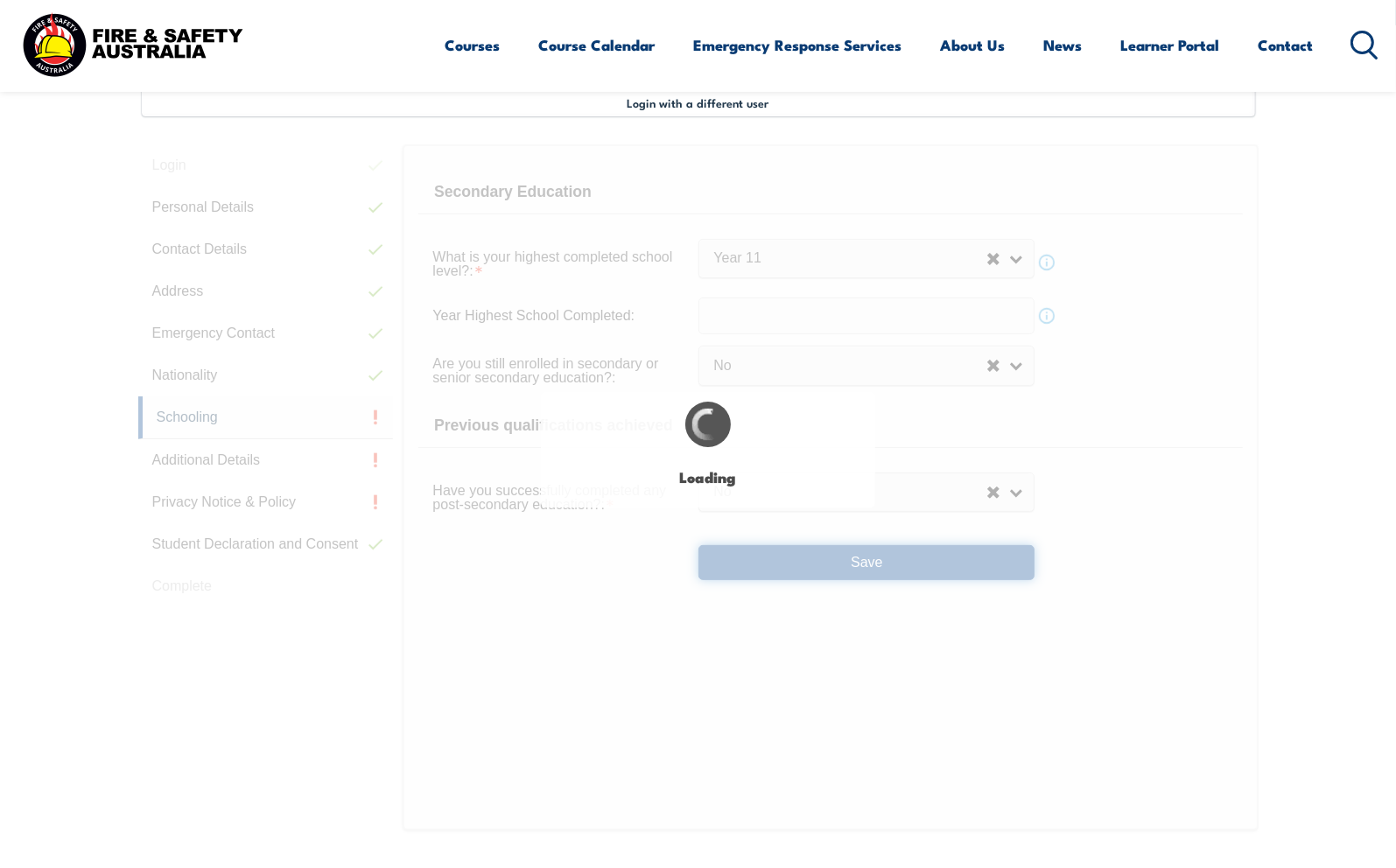
select select
select select "false"
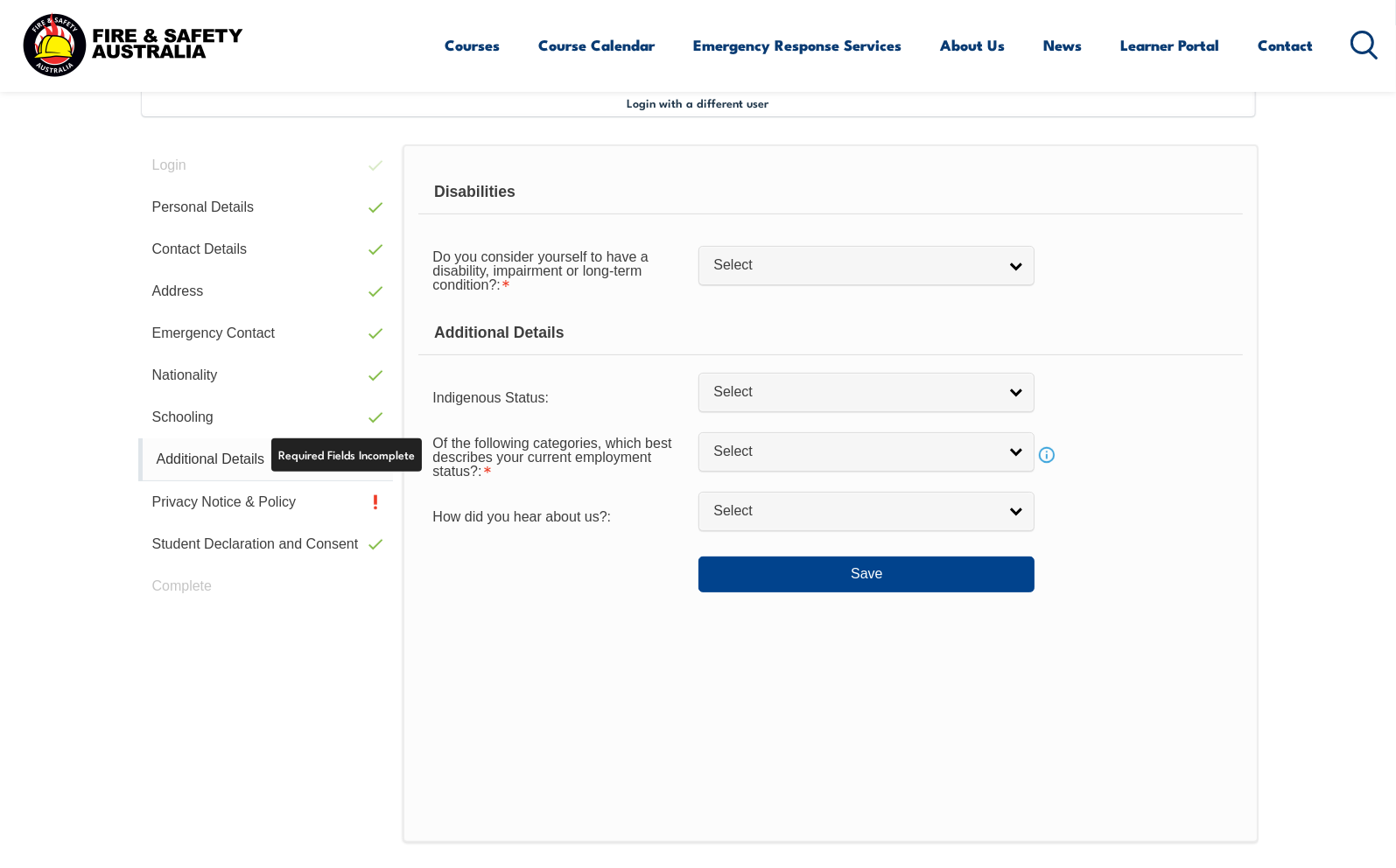
click at [312, 463] on link "Additional Details" at bounding box center [266, 459] width 255 height 43
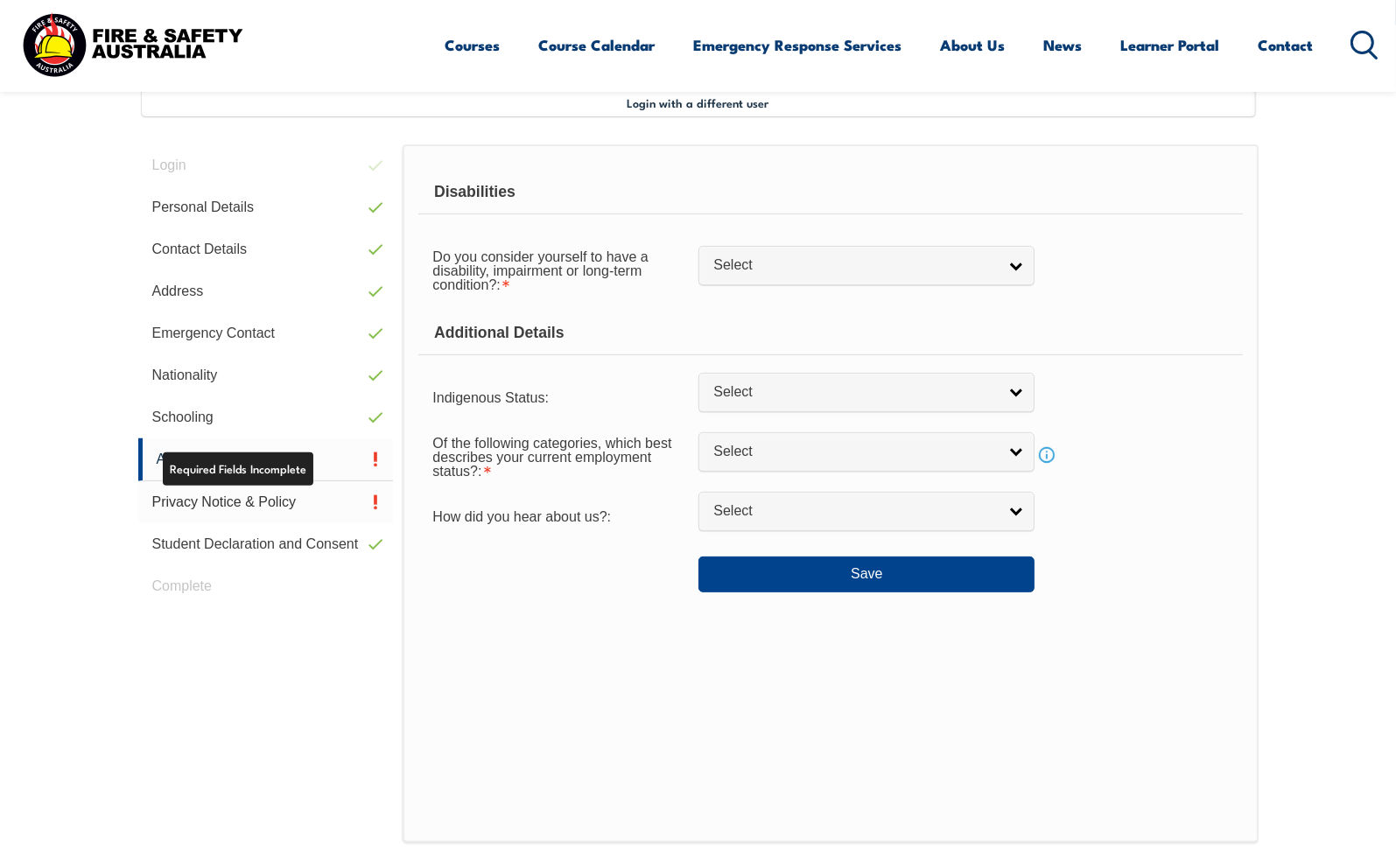
click at [361, 465] on link "Additional Details" at bounding box center [266, 459] width 255 height 43
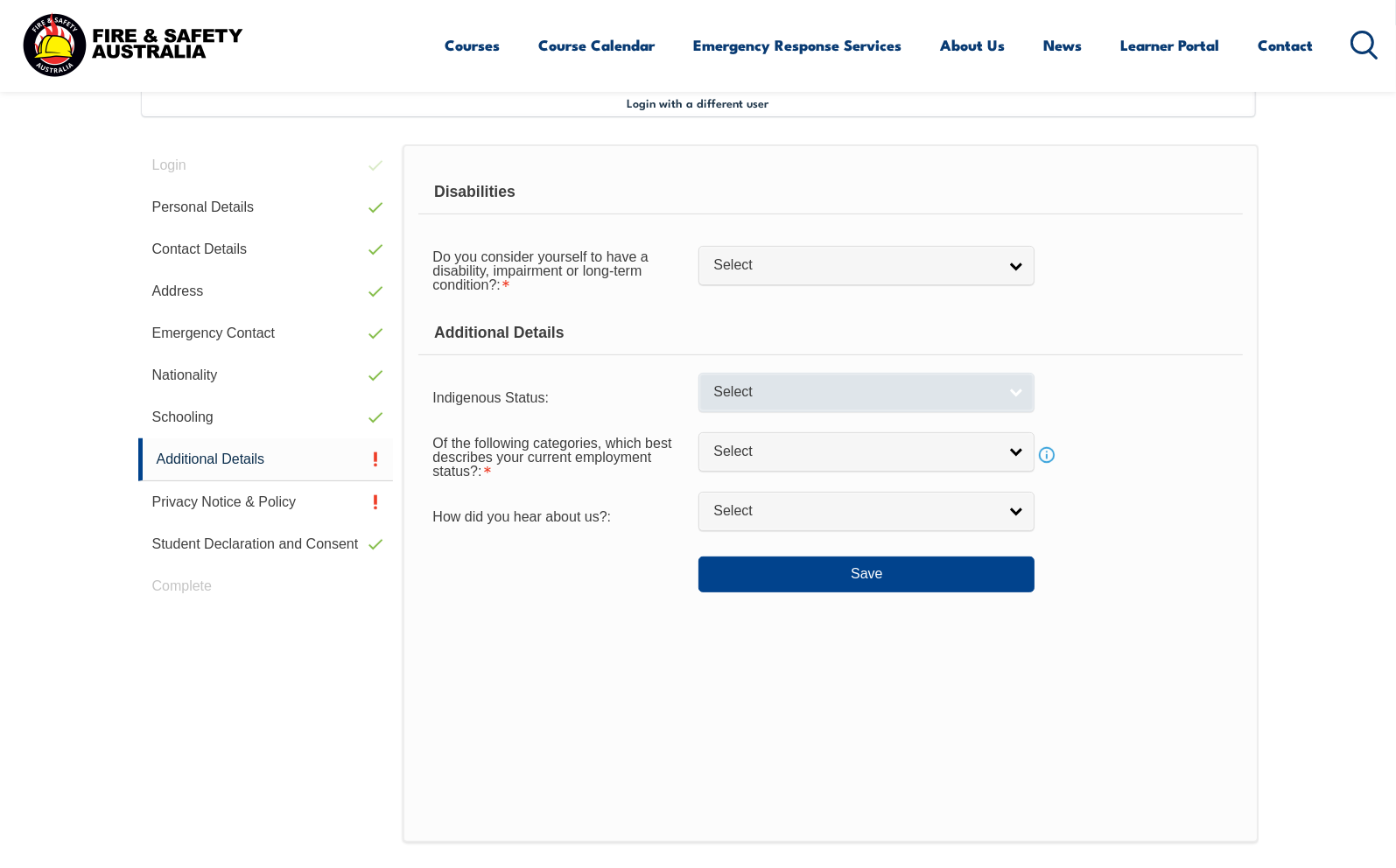
click at [1019, 389] on link "Select" at bounding box center [866, 392] width 336 height 39
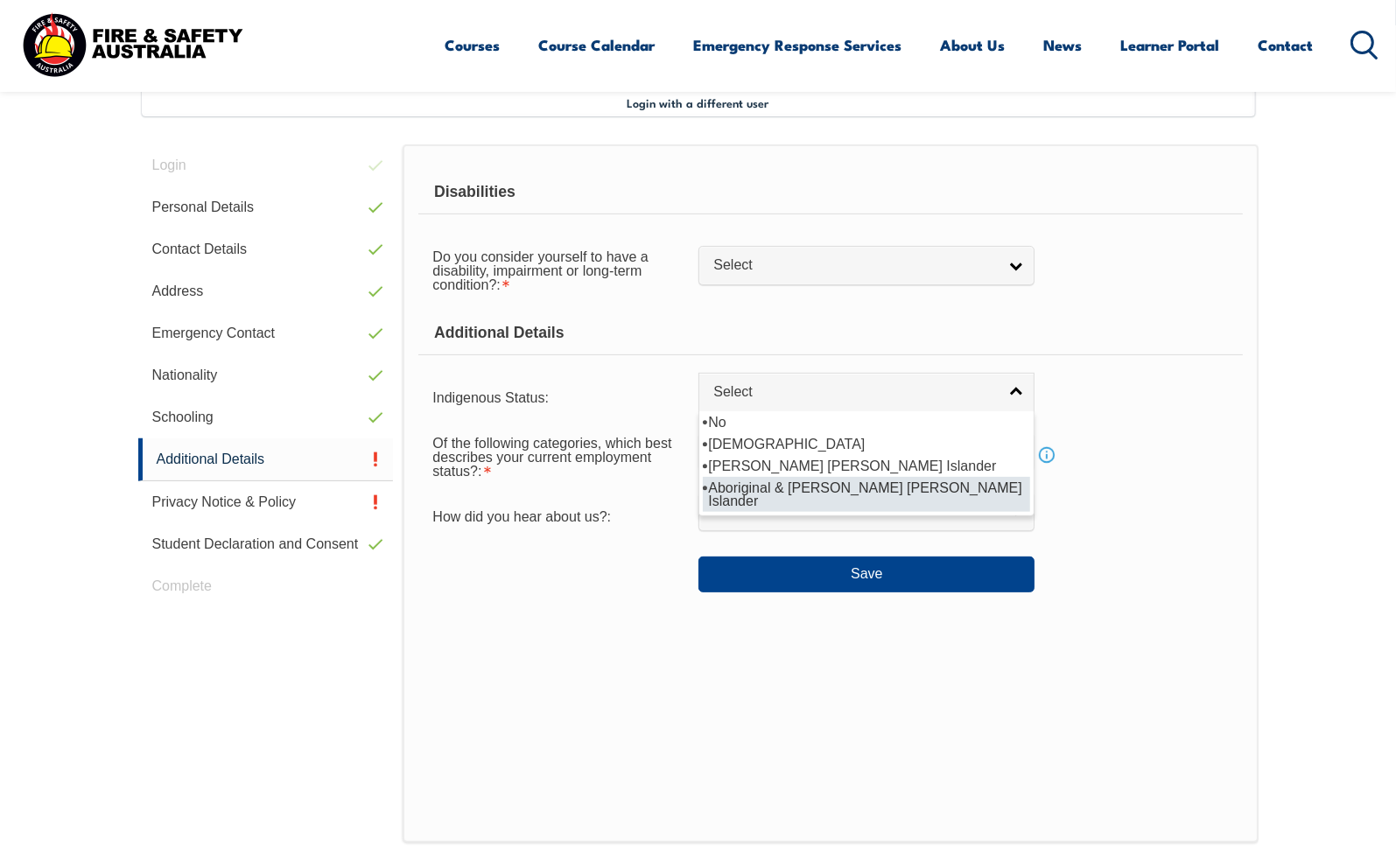
click at [811, 484] on li "Aboriginal & Torres Strait Islander" at bounding box center [865, 494] width 327 height 35
select select "3"
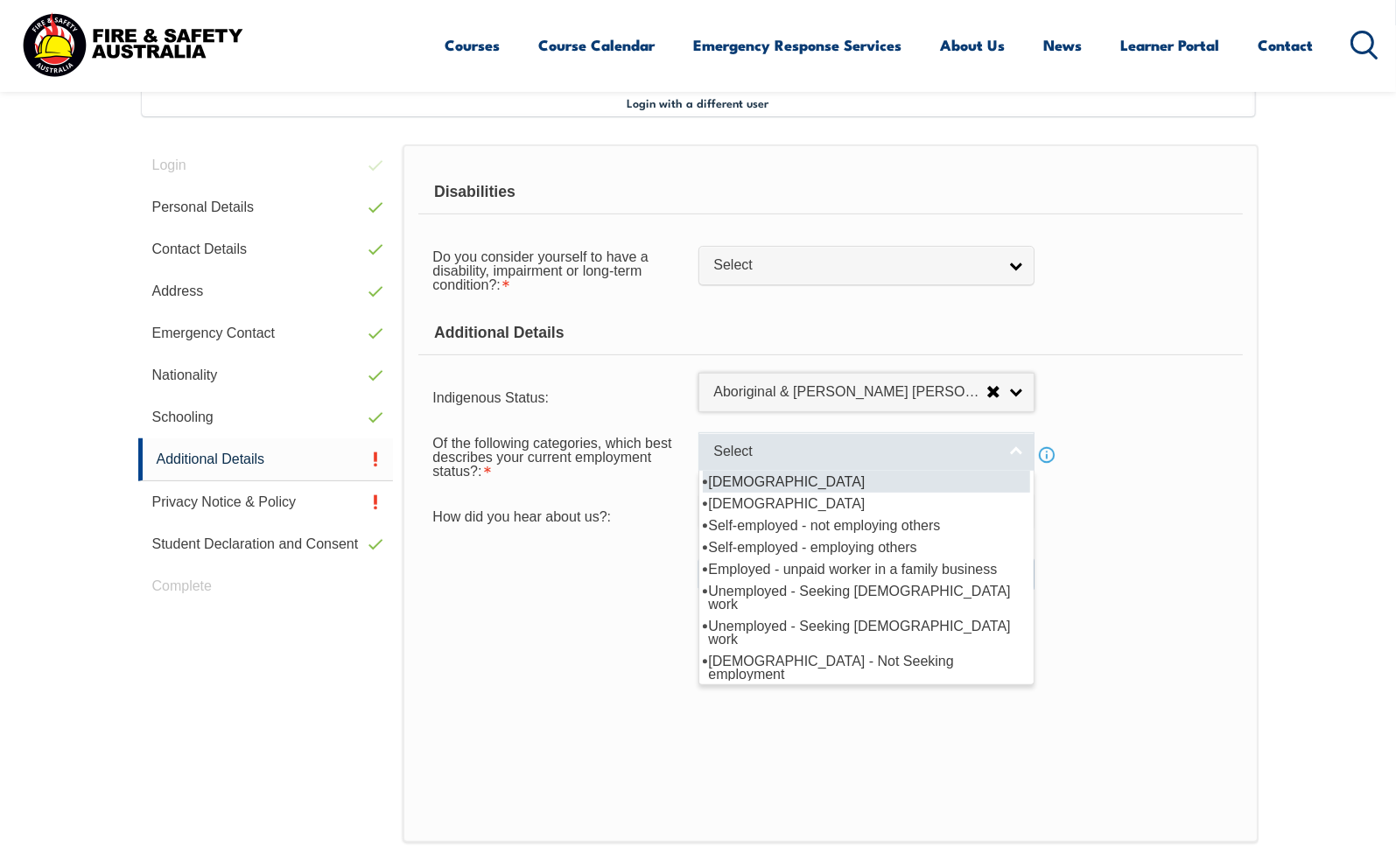
click at [1013, 450] on link "Select" at bounding box center [866, 452] width 336 height 39
click at [763, 483] on li "Full-time employee" at bounding box center [865, 481] width 327 height 22
select select "1"
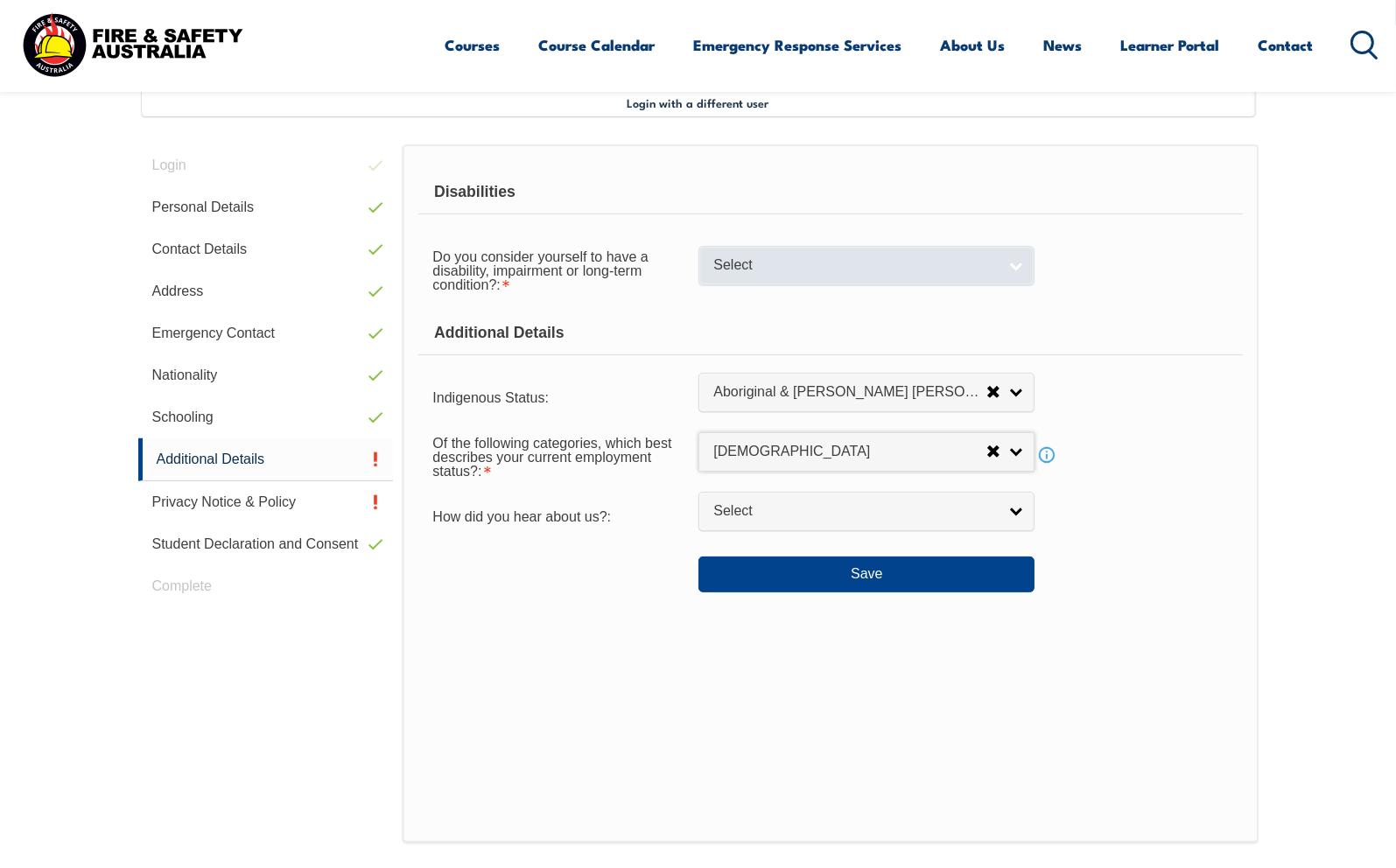
click at [1015, 265] on link "Select" at bounding box center [866, 265] width 336 height 39
click at [771, 295] on li "No" at bounding box center [865, 294] width 327 height 22
select select "false"
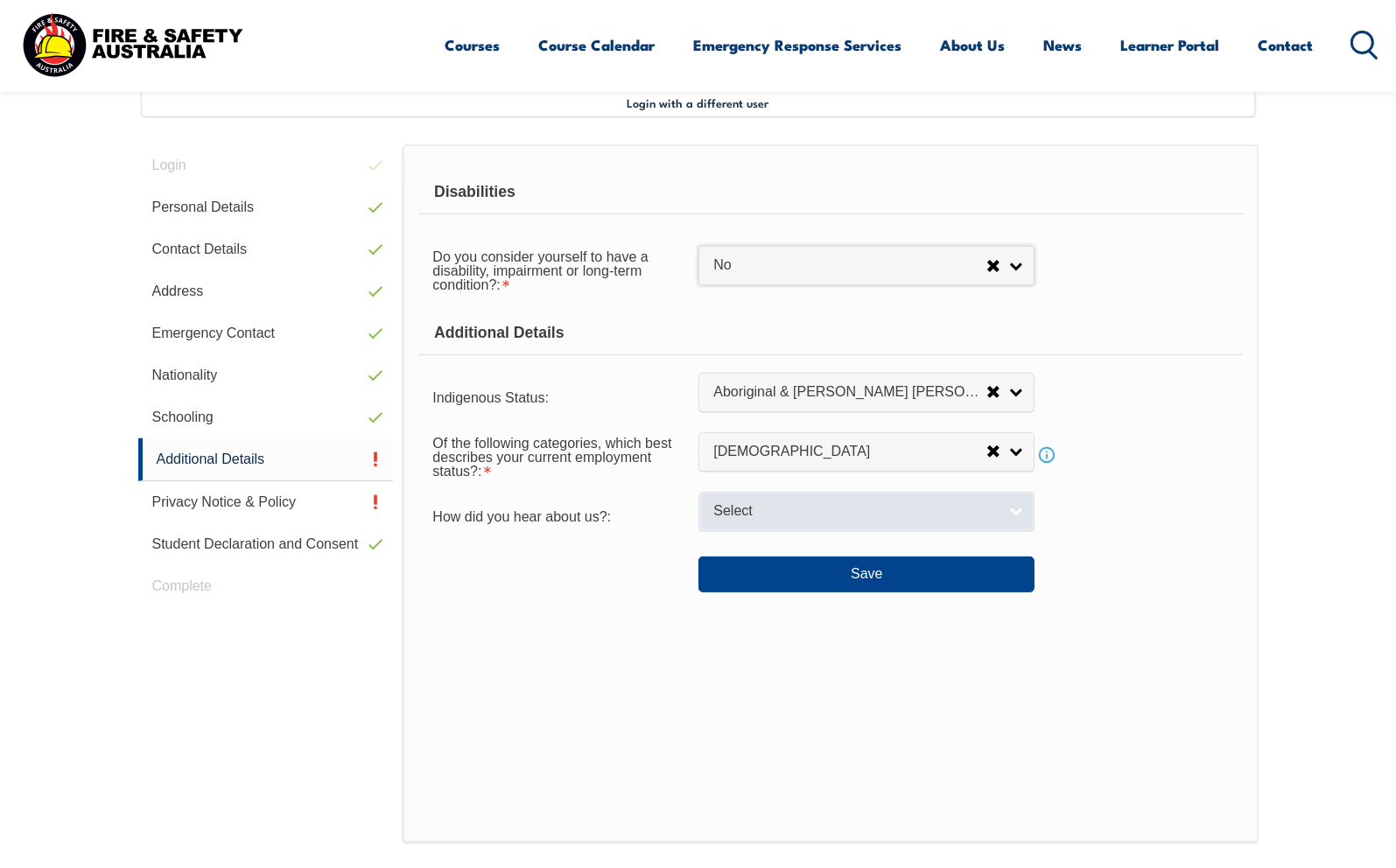
click at [1019, 507] on link "Select" at bounding box center [866, 511] width 336 height 39
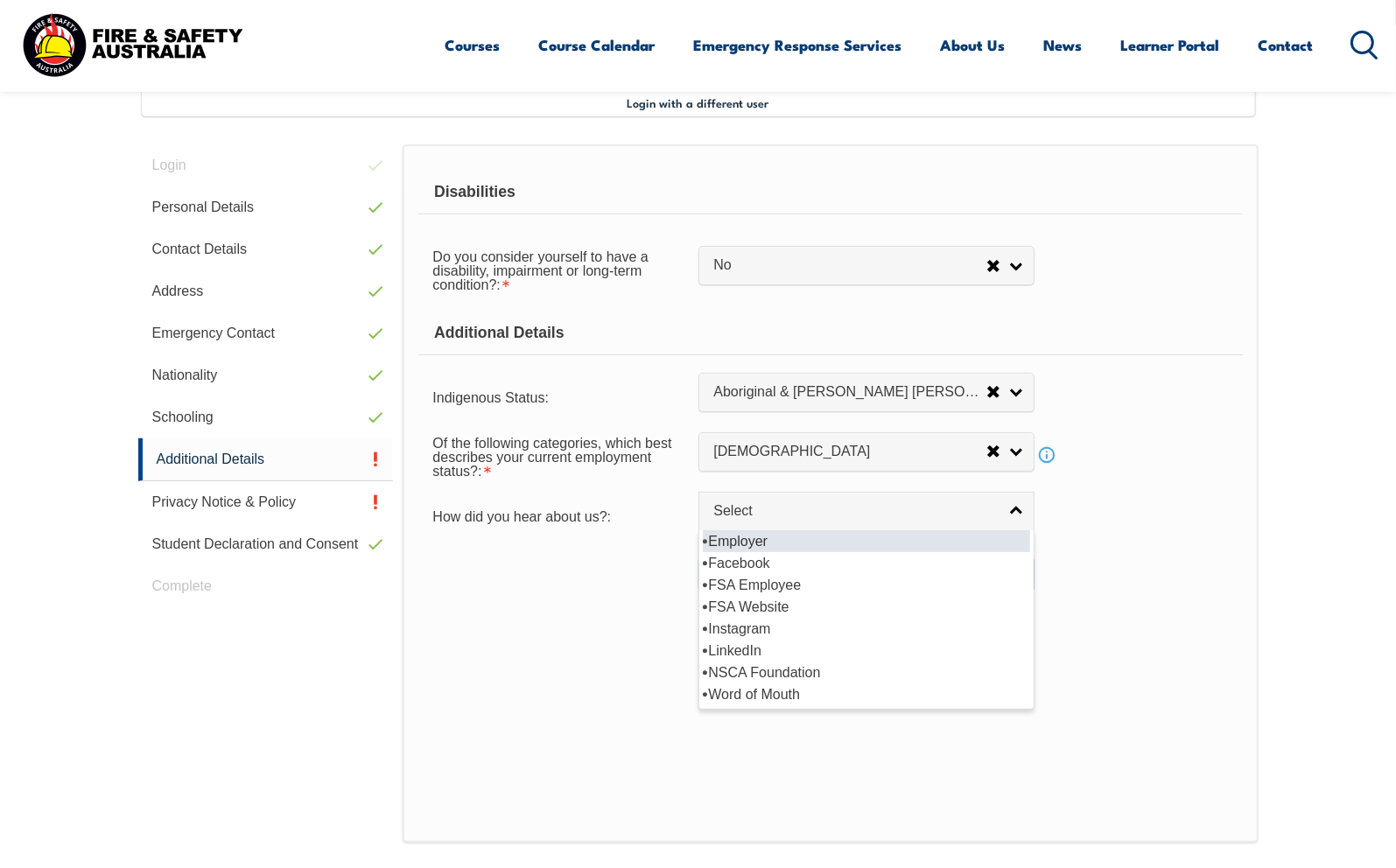
click at [726, 542] on li "Employer" at bounding box center [865, 541] width 327 height 22
select select "8019"
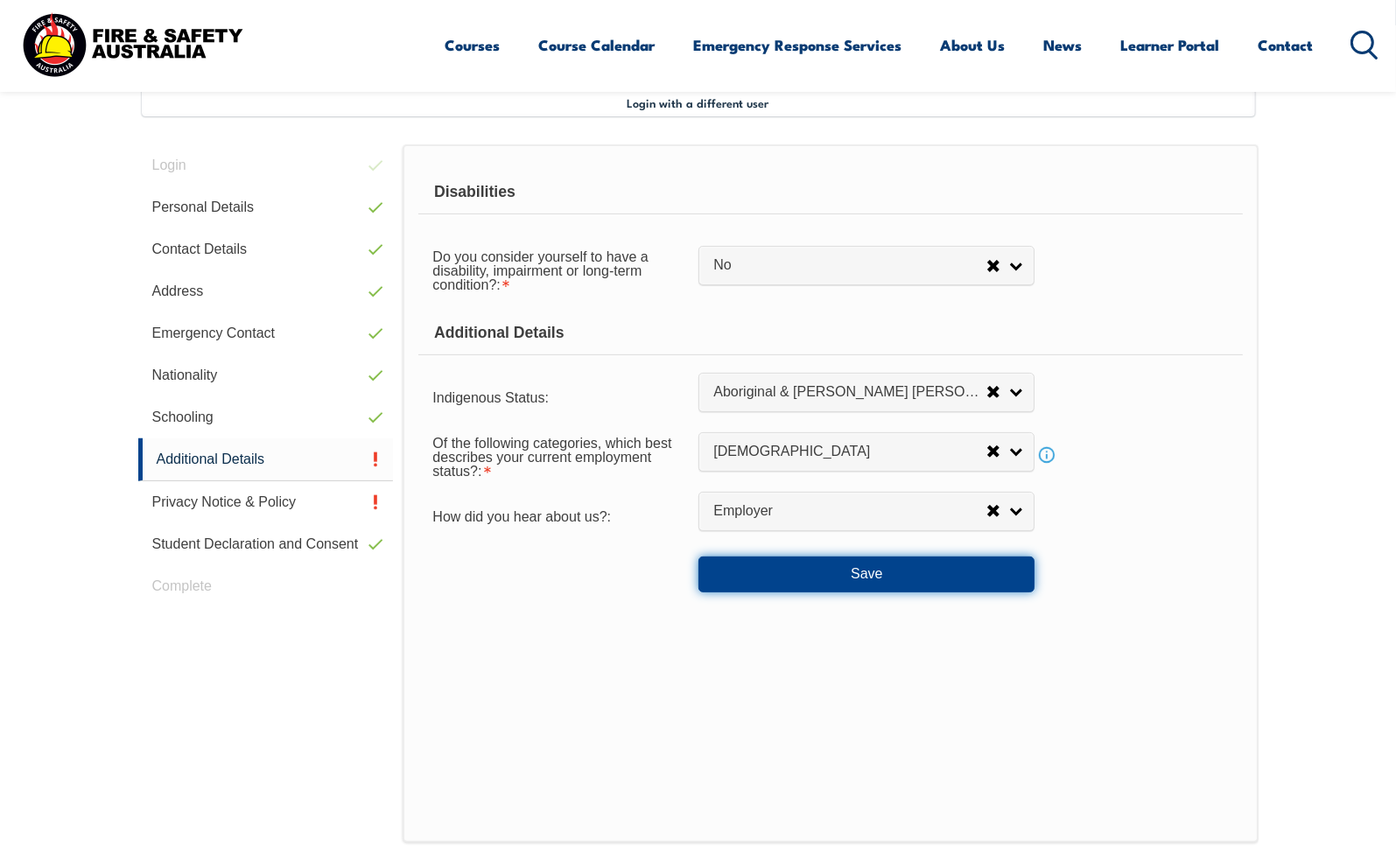
click at [843, 573] on button "Save" at bounding box center [866, 574] width 336 height 35
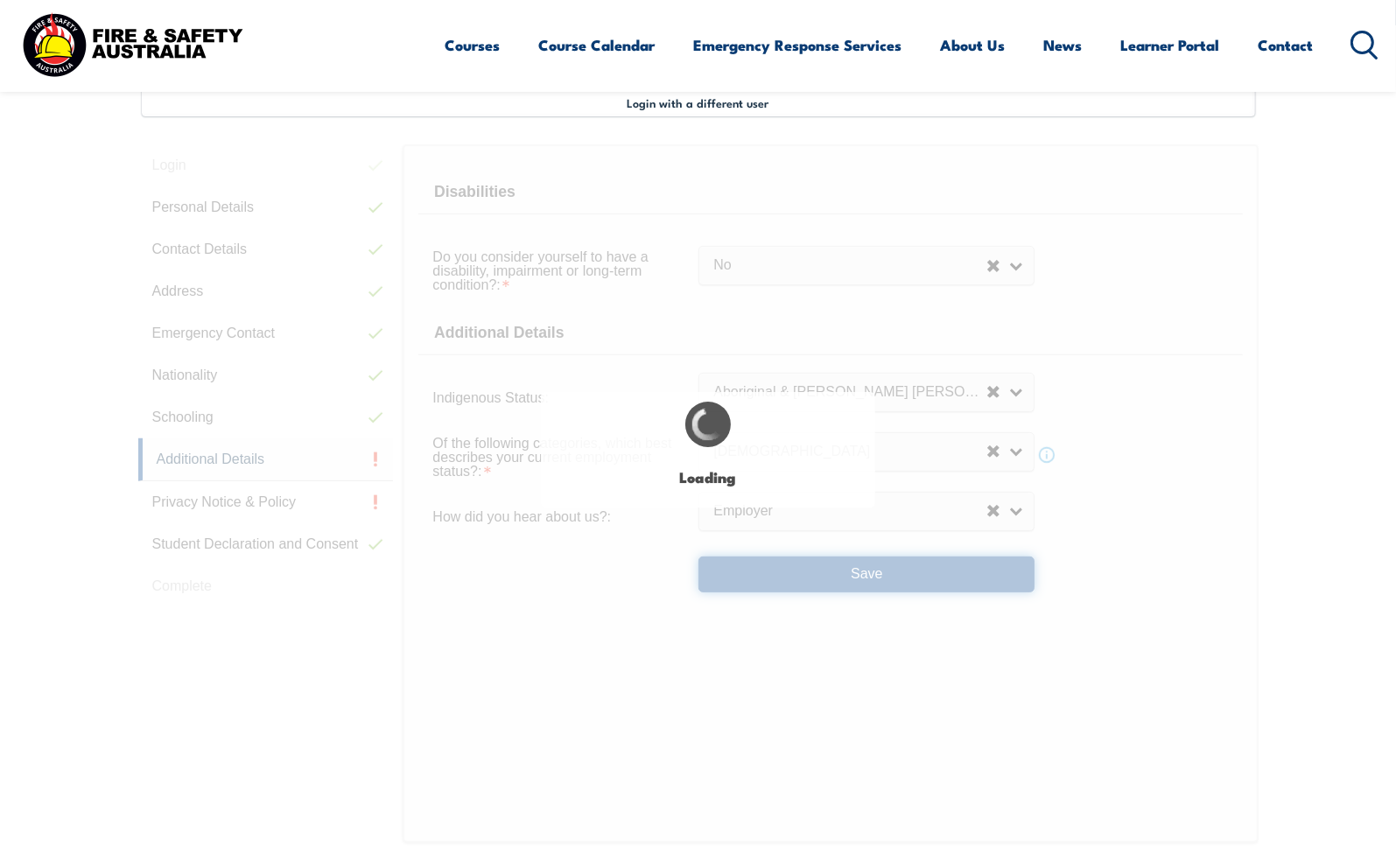
select select "false"
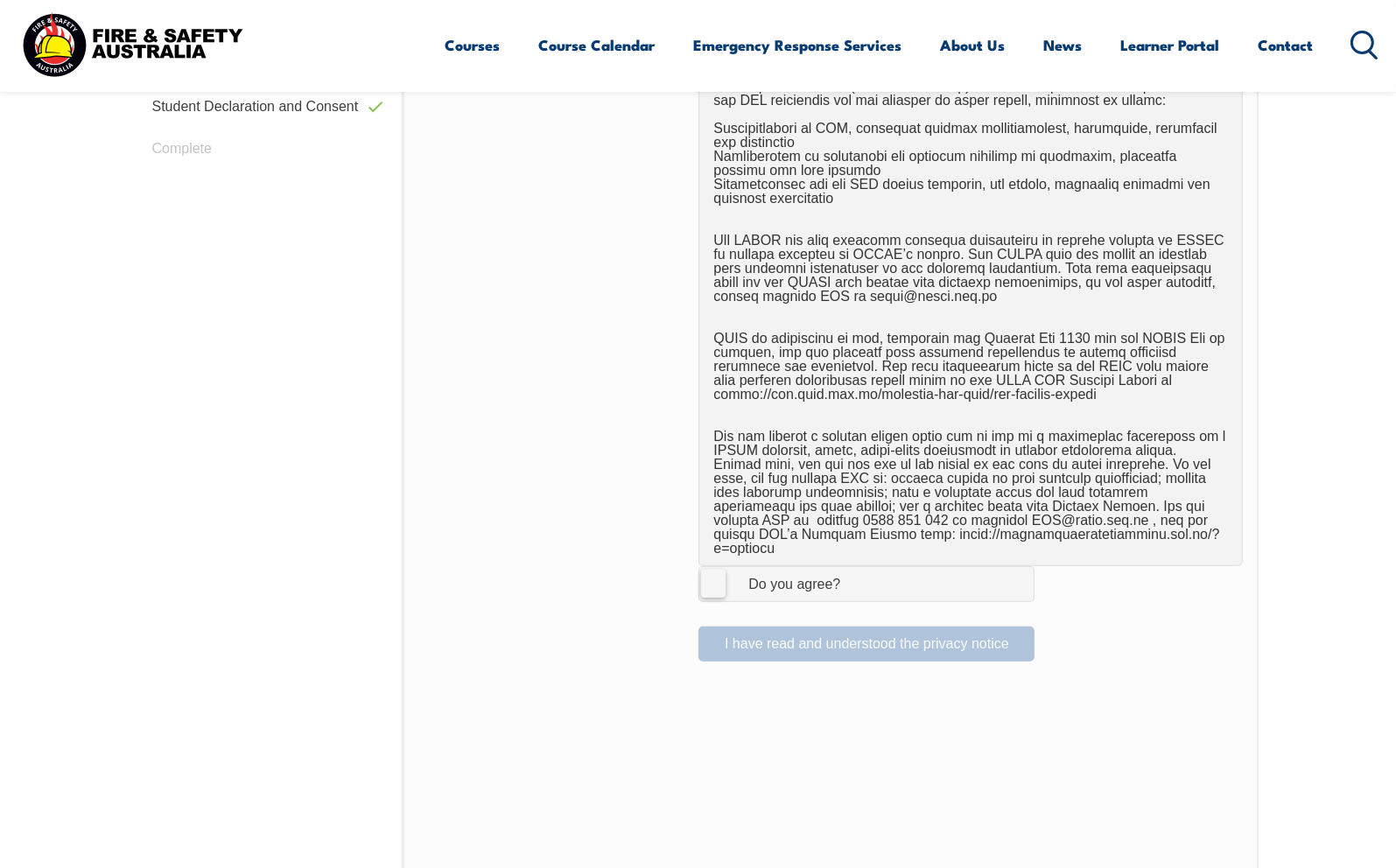
scroll to position [1000, 0]
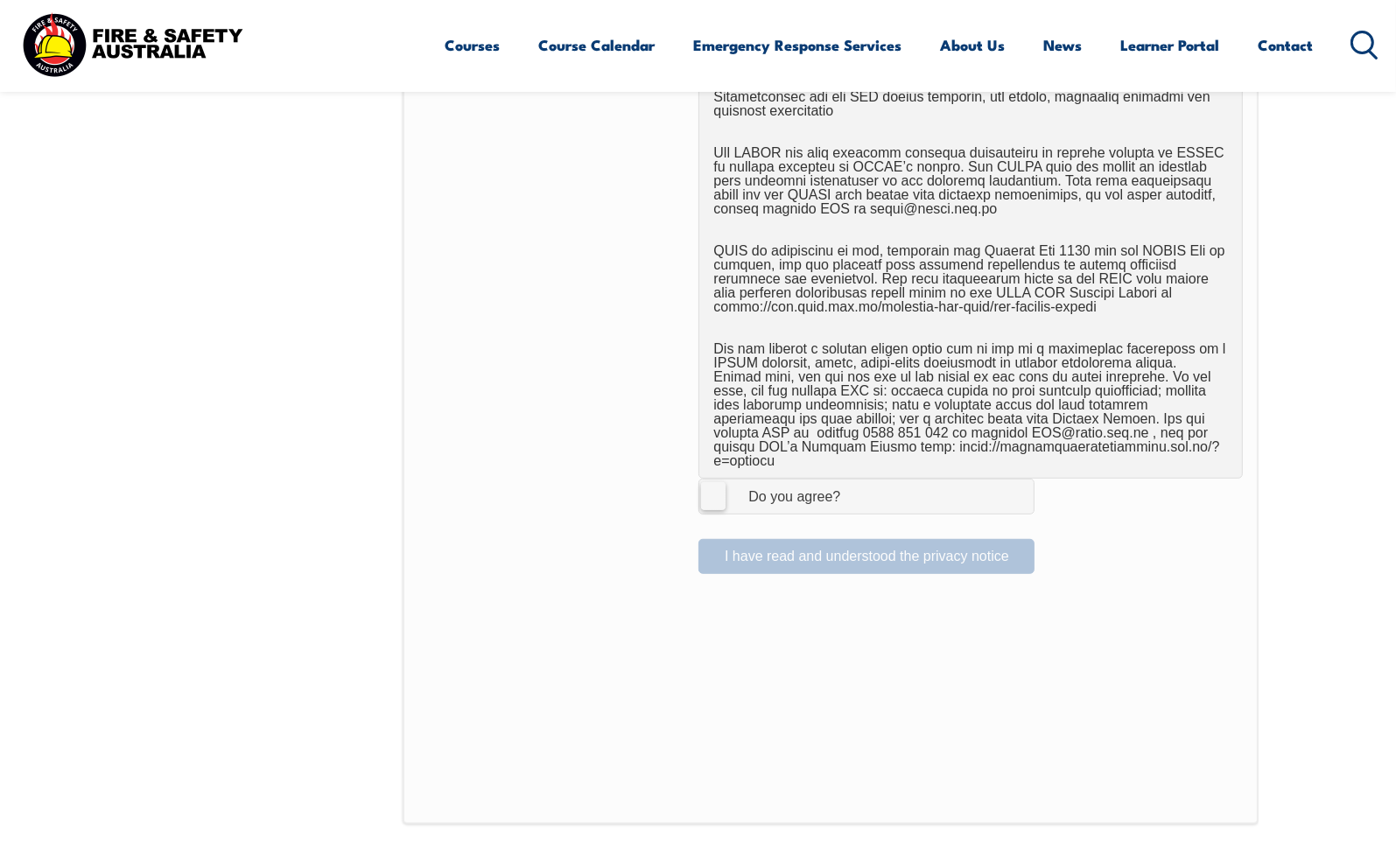
click at [708, 479] on label "I Agree Do you agree?" at bounding box center [866, 496] width 336 height 35
click at [854, 480] on input "I Agree Do you agree?" at bounding box center [868, 496] width 30 height 34
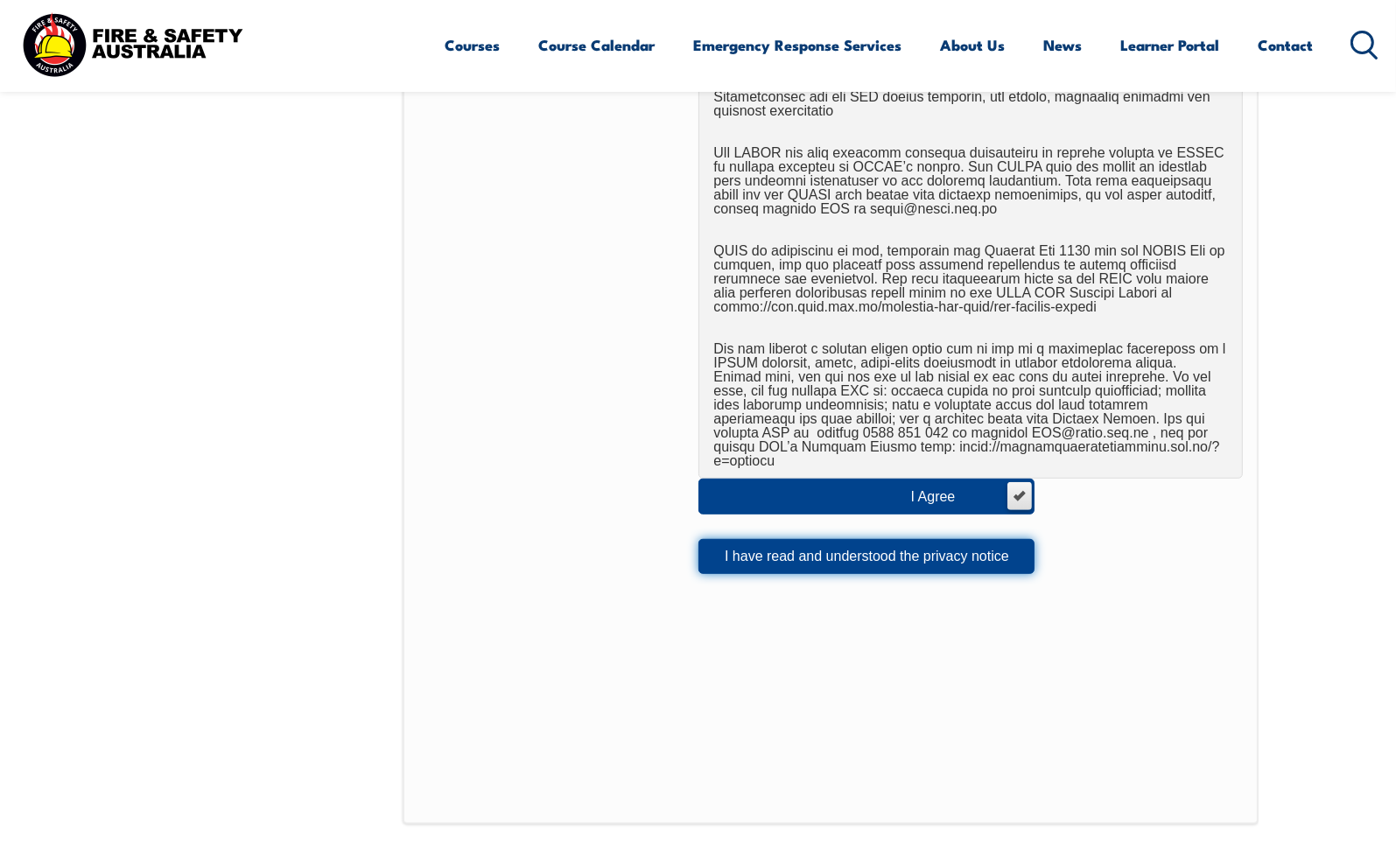
click at [899, 544] on button "I have read and understood the privacy notice" at bounding box center [866, 556] width 336 height 35
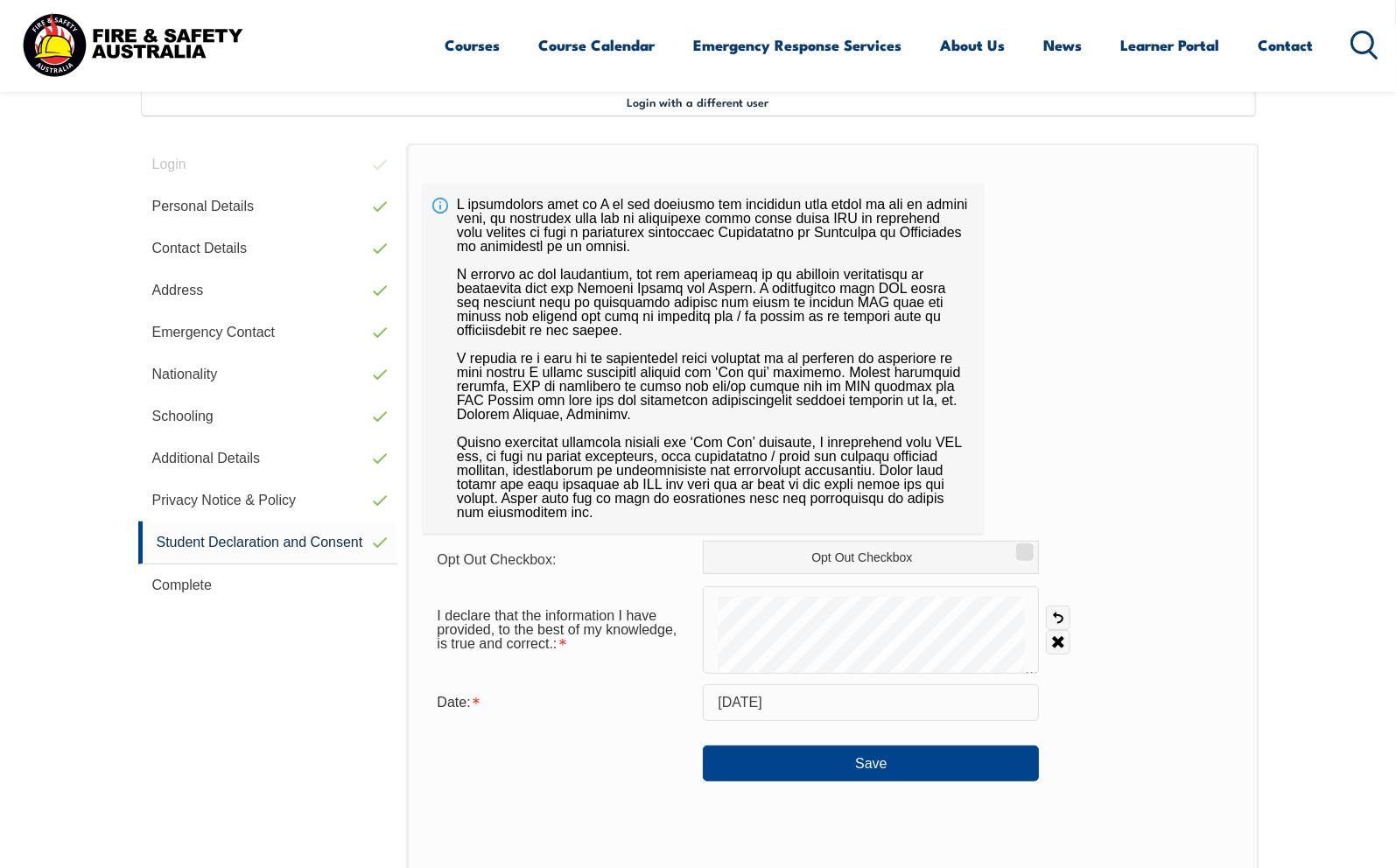
scroll to position [476, 0]
click at [871, 762] on button "Save" at bounding box center [870, 763] width 336 height 35
